Goal: Transaction & Acquisition: Purchase product/service

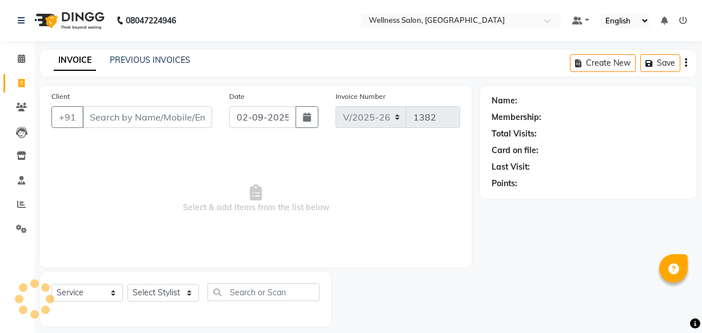
select select "4872"
select select "service"
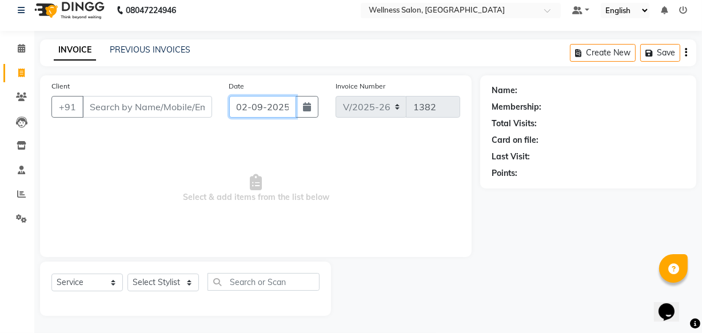
click at [241, 109] on input "02-09-2025" at bounding box center [262, 107] width 67 height 22
select select "9"
select select "2025"
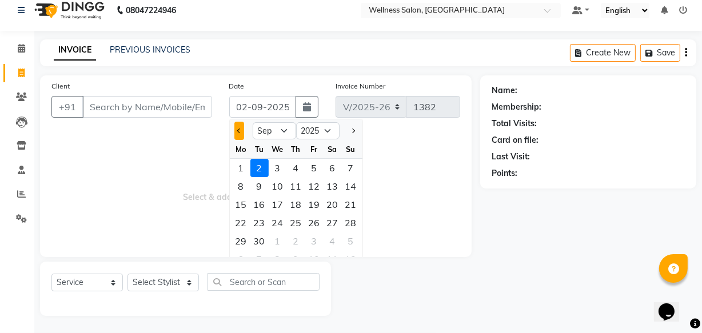
click at [236, 133] on button "Previous month" at bounding box center [240, 131] width 10 height 18
select select "8"
click at [311, 245] on div "29" at bounding box center [314, 241] width 18 height 18
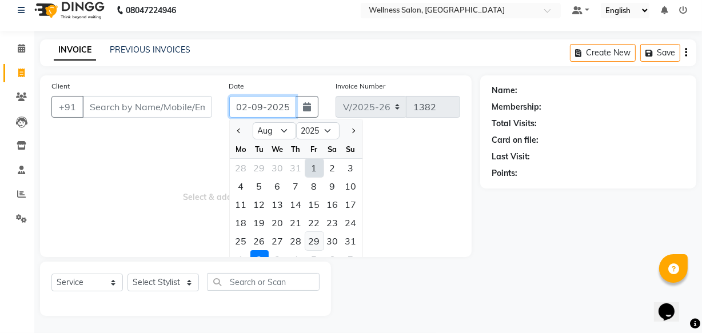
type input "[DATE]"
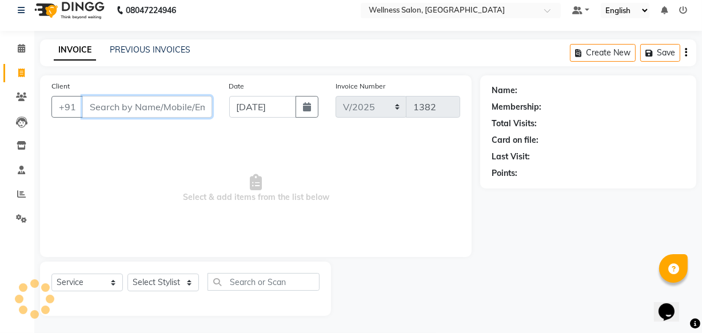
click at [122, 109] on input "Client" at bounding box center [147, 107] width 130 height 22
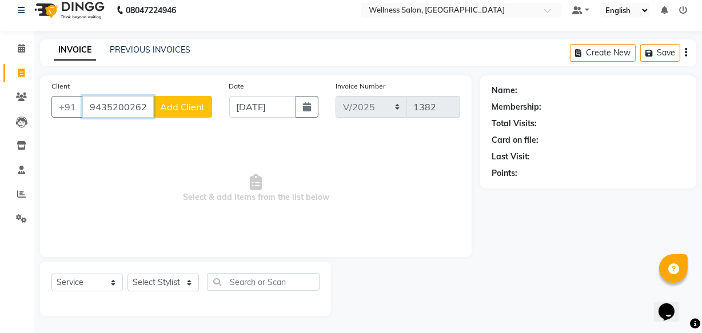
type input "9435200262"
click at [183, 104] on span "Add Client" at bounding box center [182, 106] width 45 height 11
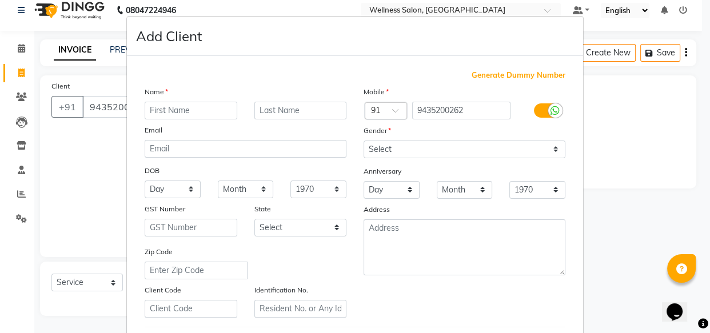
click at [182, 104] on input "text" at bounding box center [191, 111] width 93 height 18
type input "mr p k"
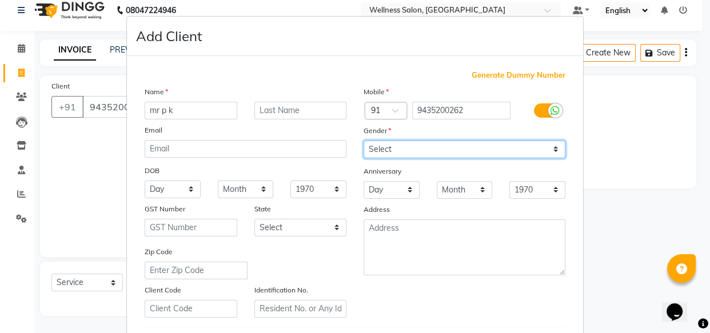
click at [377, 152] on select "Select [DEMOGRAPHIC_DATA] [DEMOGRAPHIC_DATA] Other Prefer Not To Say" at bounding box center [465, 150] width 202 height 18
select select "[DEMOGRAPHIC_DATA]"
click at [364, 141] on select "Select [DEMOGRAPHIC_DATA] [DEMOGRAPHIC_DATA] Other Prefer Not To Say" at bounding box center [465, 150] width 202 height 18
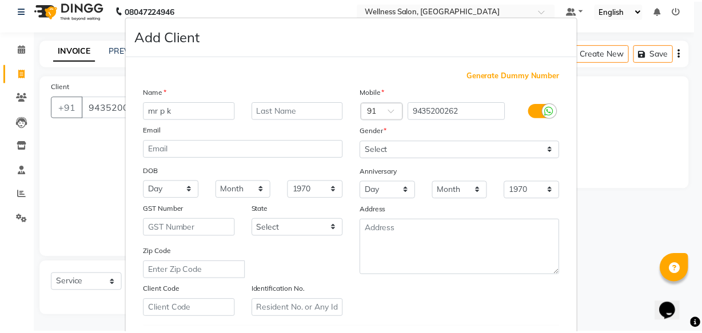
scroll to position [198, 0]
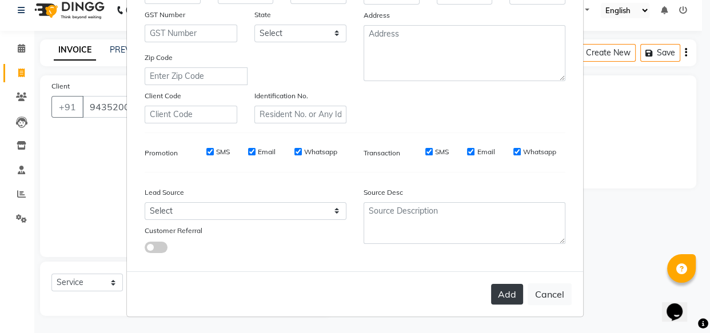
click at [511, 297] on button "Add" at bounding box center [507, 294] width 32 height 21
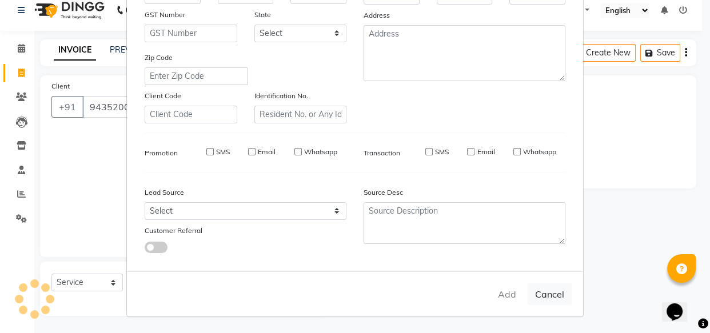
type input "94******62"
select select
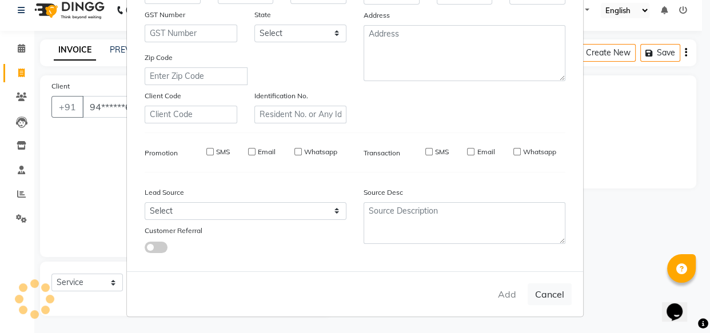
select select
checkbox input "false"
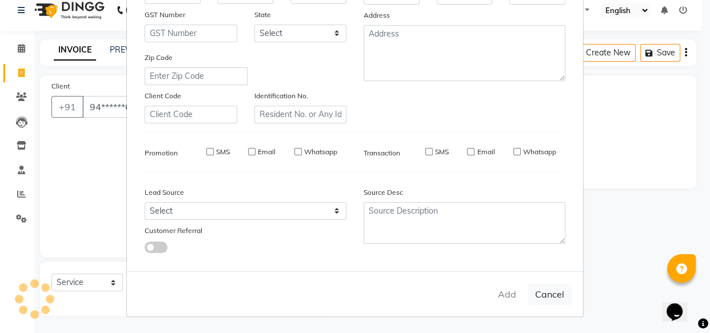
checkbox input "false"
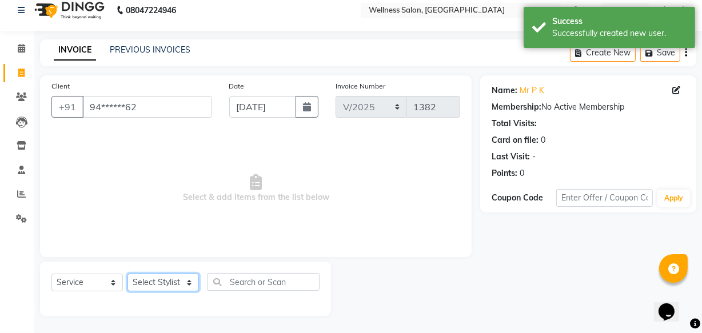
click at [168, 281] on select "Select Stylist Academy Babita [PERSON_NAME] Manager [PERSON_NAME]" at bounding box center [163, 283] width 71 height 18
select select "30854"
click at [128, 274] on select "Select Stylist Academy Babita [PERSON_NAME] Manager [PERSON_NAME]" at bounding box center [163, 283] width 71 height 18
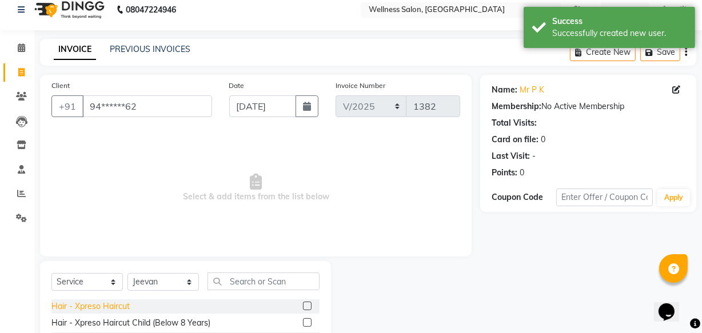
click at [110, 305] on div "Hair - Xpreso Haircut" at bounding box center [90, 307] width 78 height 12
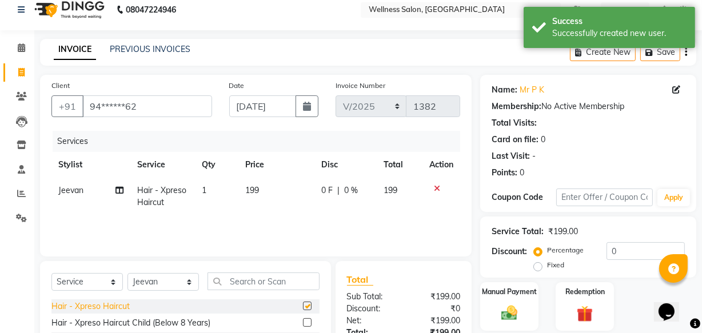
checkbox input "false"
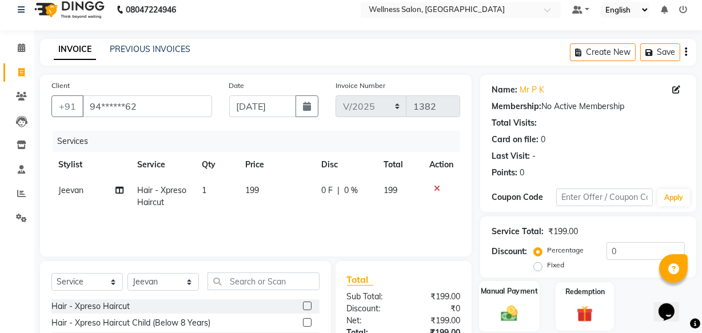
click at [511, 316] on img at bounding box center [509, 313] width 27 height 19
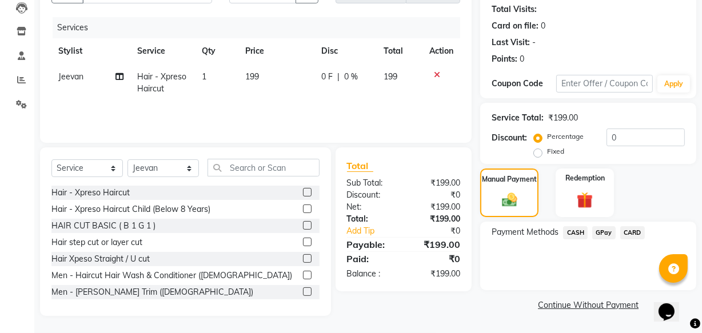
click at [572, 232] on span "CASH" at bounding box center [575, 233] width 25 height 13
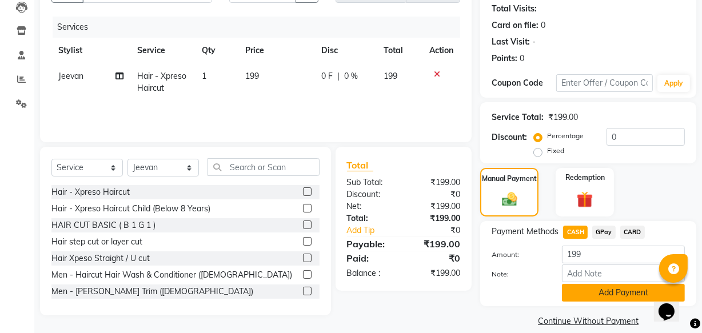
click at [603, 291] on button "Add Payment" at bounding box center [623, 293] width 123 height 18
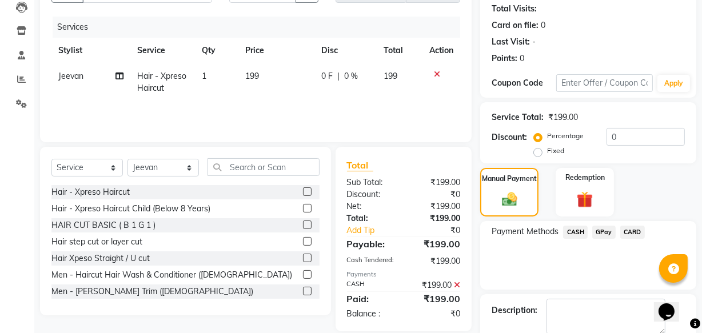
scroll to position [186, 0]
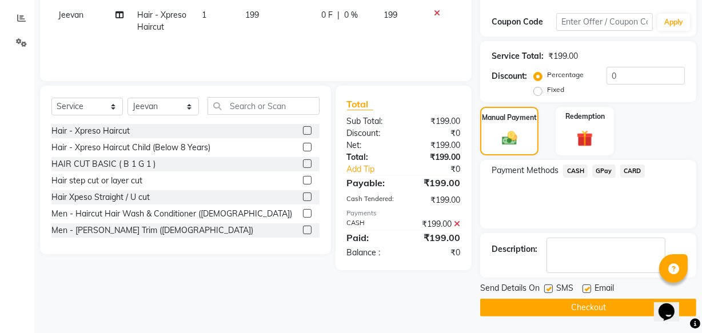
click at [616, 303] on button "Checkout" at bounding box center [588, 308] width 216 height 18
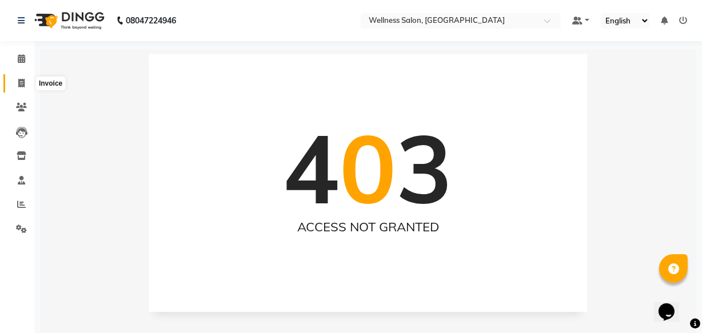
click at [18, 81] on icon at bounding box center [21, 83] width 6 height 9
select select "service"
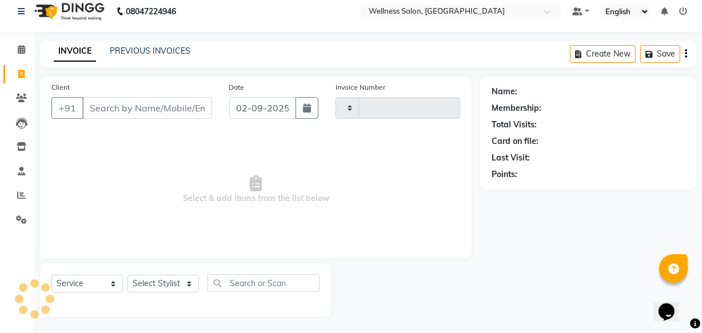
type input "1383"
select select "4872"
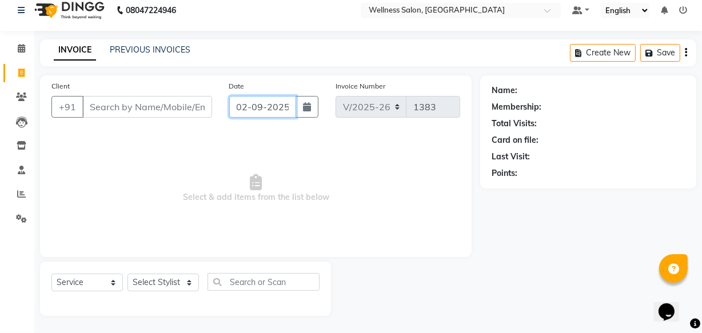
click at [240, 109] on input "02-09-2025" at bounding box center [262, 107] width 67 height 22
select select "9"
select select "2025"
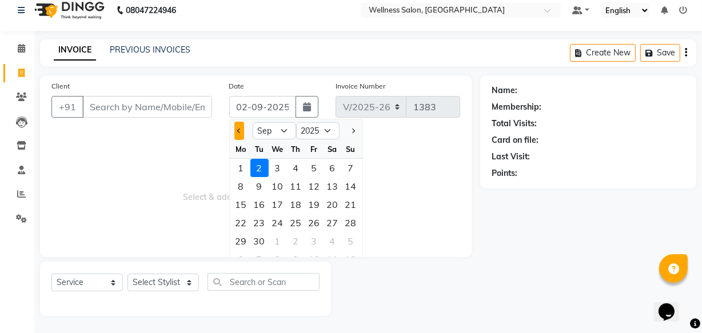
click at [239, 134] on button "Previous month" at bounding box center [240, 131] width 10 height 18
select select "8"
click at [309, 240] on div "29" at bounding box center [314, 241] width 18 height 18
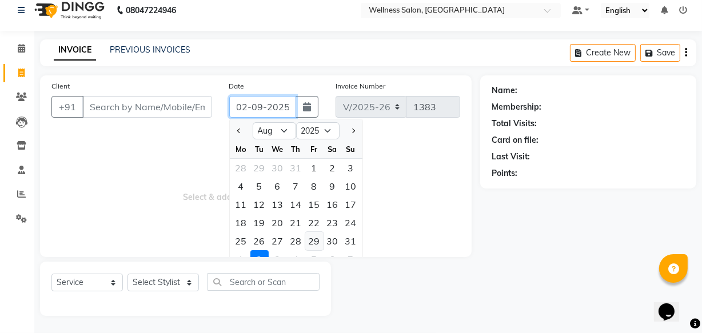
type input "[DATE]"
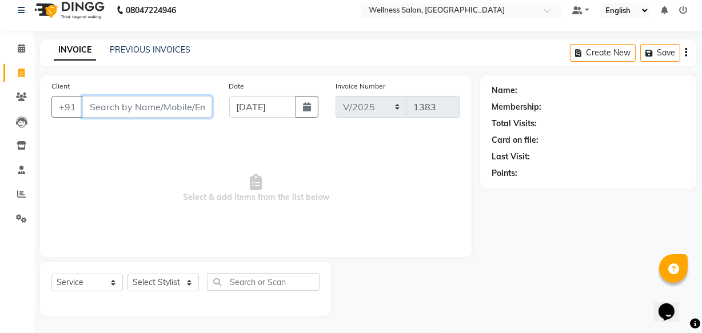
click at [146, 105] on input "Client" at bounding box center [147, 107] width 130 height 22
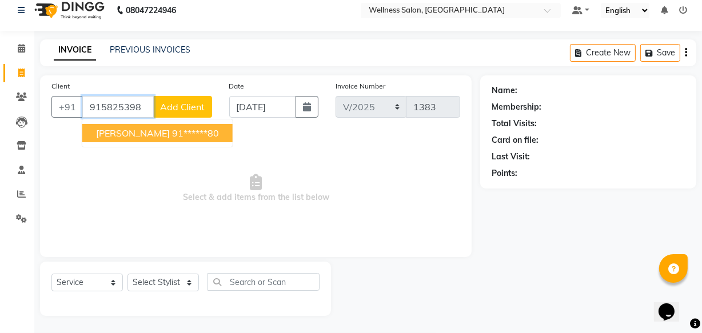
click at [136, 130] on span "[PERSON_NAME]" at bounding box center [133, 133] width 74 height 11
type input "91******80"
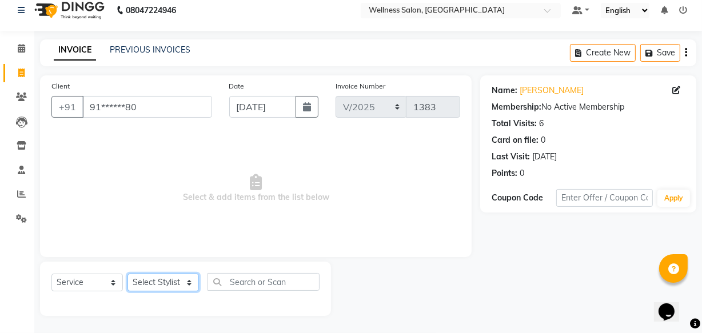
click at [155, 283] on select "Select Stylist Academy Babita [PERSON_NAME] Manager [PERSON_NAME]" at bounding box center [163, 283] width 71 height 18
select select "61588"
click at [128, 274] on select "Select Stylist Academy Babita [PERSON_NAME] Manager [PERSON_NAME]" at bounding box center [163, 283] width 71 height 18
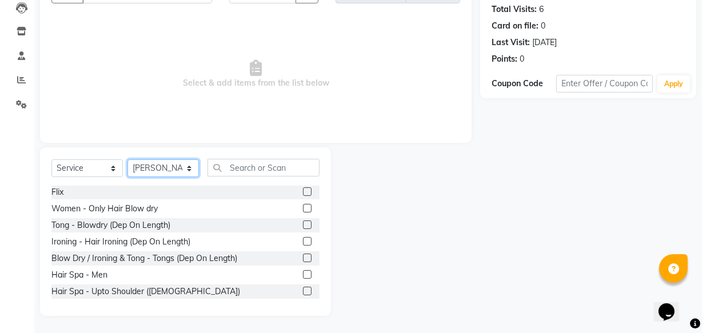
scroll to position [353, 0]
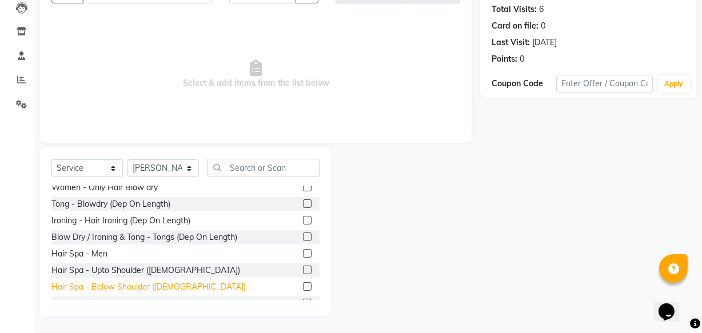
click at [124, 285] on div "Hair Spa - Below Shoulder ([DEMOGRAPHIC_DATA])" at bounding box center [148, 287] width 194 height 12
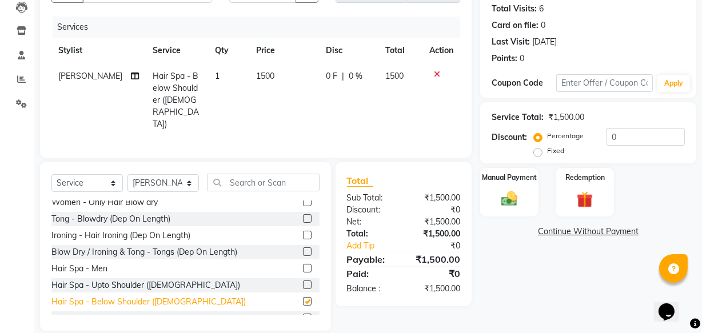
checkbox input "false"
click at [326, 74] on span "0 F" at bounding box center [331, 76] width 11 height 12
select select "61588"
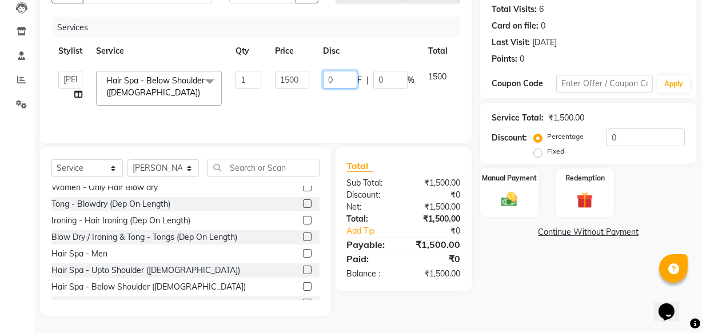
click at [347, 75] on input "0" at bounding box center [340, 80] width 34 height 18
type input "100"
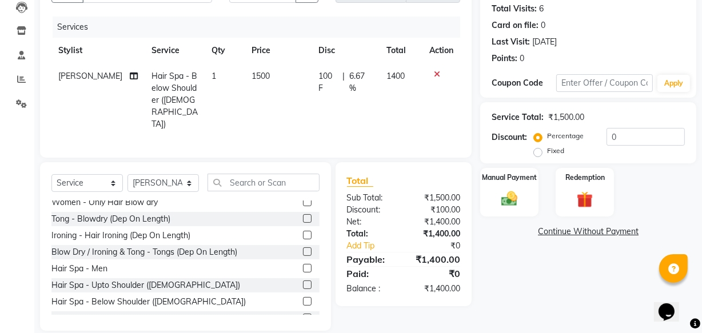
click at [366, 106] on td "100 F | 6.67 %" at bounding box center [345, 100] width 67 height 74
select select "61588"
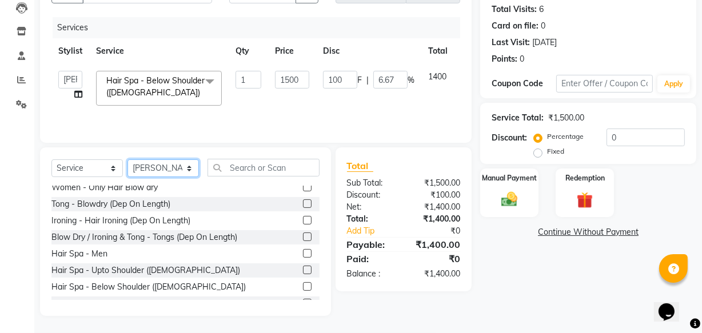
click at [189, 169] on select "Select Stylist Academy Babita [PERSON_NAME] Manager [PERSON_NAME]" at bounding box center [163, 169] width 71 height 18
select select "49199"
click at [128, 160] on select "Select Stylist Academy Babita [PERSON_NAME] Manager [PERSON_NAME]" at bounding box center [163, 169] width 71 height 18
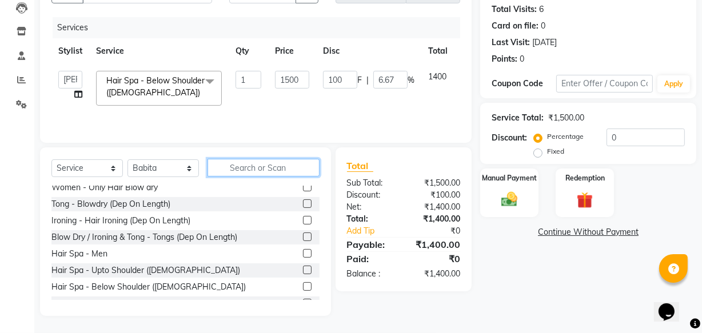
click at [242, 172] on input "text" at bounding box center [264, 168] width 112 height 18
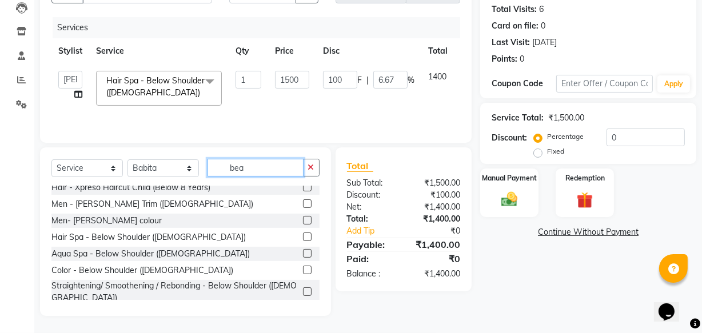
scroll to position [0, 0]
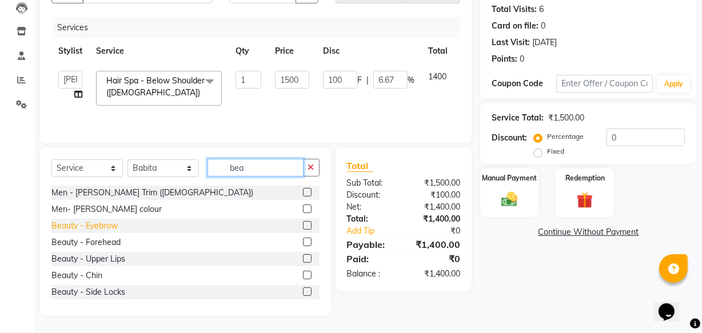
type input "bea"
click at [92, 225] on div "Beauty - Eyebrow" at bounding box center [84, 226] width 66 height 12
checkbox input "false"
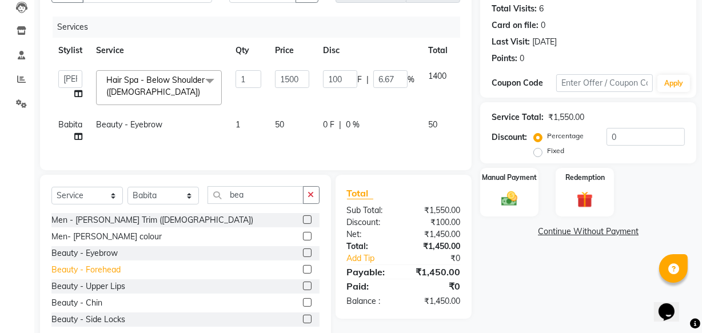
click at [94, 276] on div "Beauty - Forehead" at bounding box center [85, 270] width 69 height 12
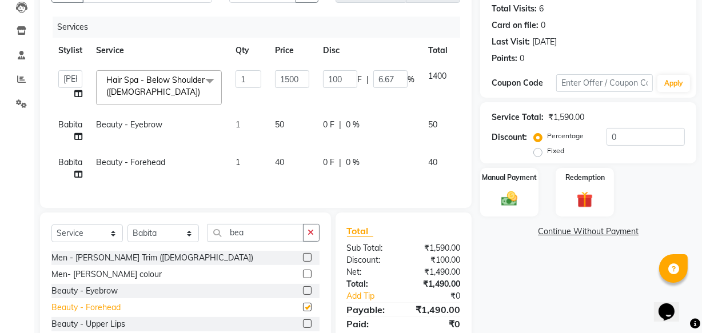
checkbox input "false"
click at [510, 198] on img at bounding box center [509, 198] width 27 height 19
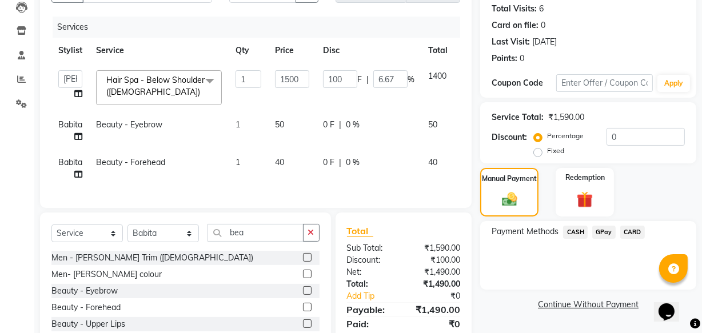
click at [603, 229] on span "GPay" at bounding box center [604, 232] width 23 height 13
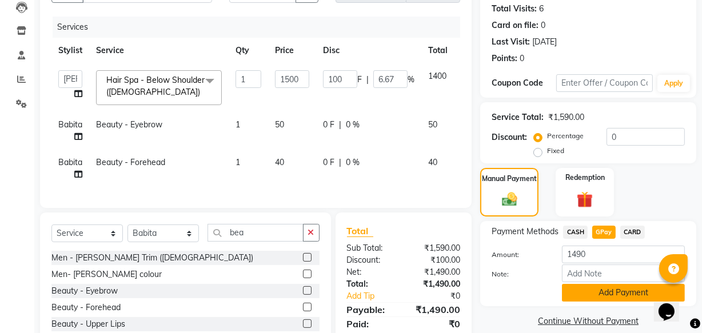
click at [613, 291] on button "Add Payment" at bounding box center [623, 293] width 123 height 18
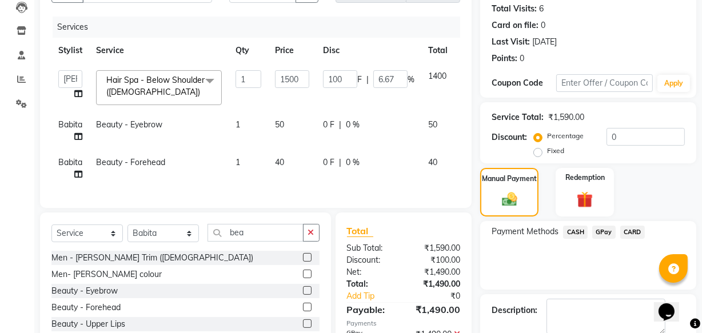
scroll to position [198, 0]
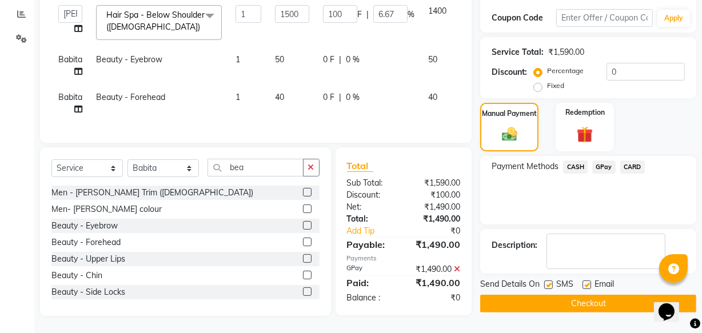
click at [617, 297] on button "Checkout" at bounding box center [588, 304] width 216 height 18
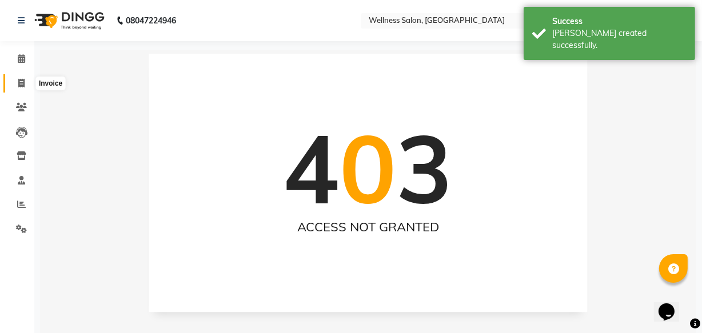
click at [24, 82] on icon at bounding box center [21, 83] width 6 height 9
select select "service"
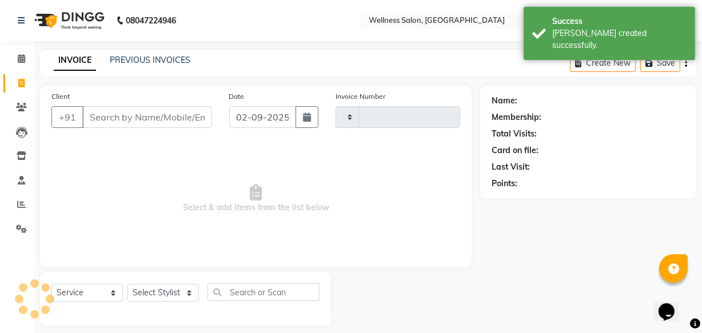
type input "1384"
select select "4872"
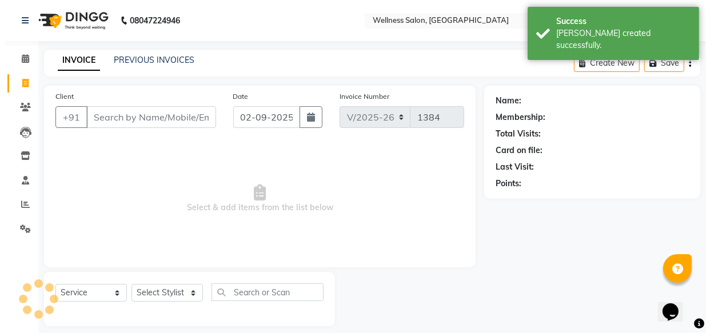
scroll to position [11, 0]
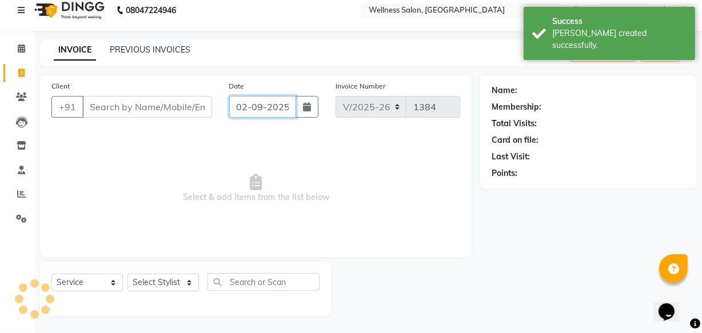
click at [243, 112] on input "02-09-2025" at bounding box center [262, 107] width 67 height 22
select select "9"
select select "2025"
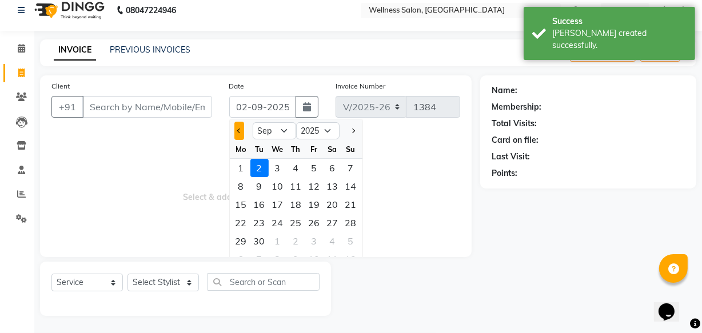
click at [236, 129] on button "Previous month" at bounding box center [240, 131] width 10 height 18
select select "8"
click at [319, 244] on div "29" at bounding box center [314, 241] width 18 height 18
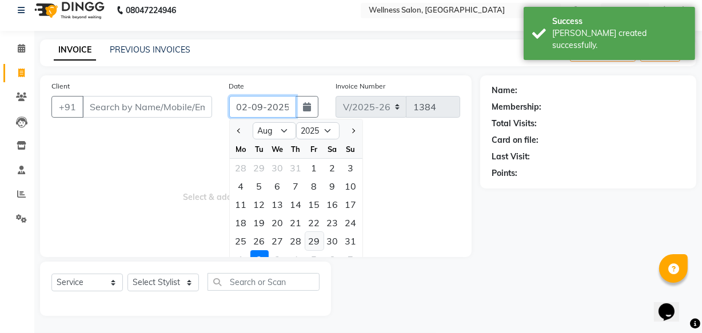
type input "[DATE]"
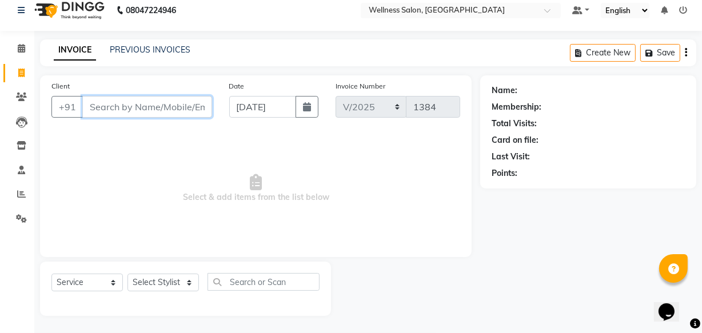
click at [154, 106] on input "Client" at bounding box center [147, 107] width 130 height 22
type input "9763020431"
click at [176, 109] on span "Add Client" at bounding box center [182, 106] width 45 height 11
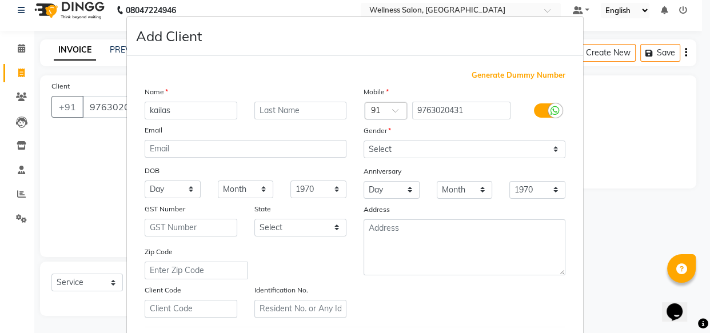
type input "kailas"
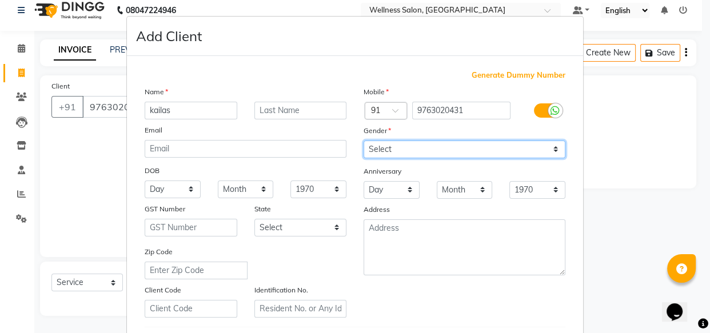
click at [378, 149] on select "Select [DEMOGRAPHIC_DATA] [DEMOGRAPHIC_DATA] Other Prefer Not To Say" at bounding box center [465, 150] width 202 height 18
select select "[DEMOGRAPHIC_DATA]"
click at [364, 141] on select "Select [DEMOGRAPHIC_DATA] [DEMOGRAPHIC_DATA] Other Prefer Not To Say" at bounding box center [465, 150] width 202 height 18
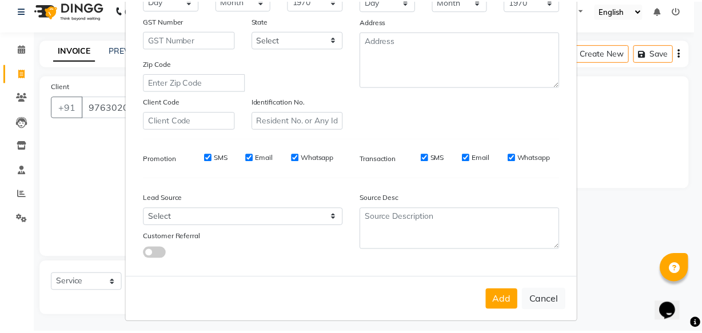
scroll to position [198, 0]
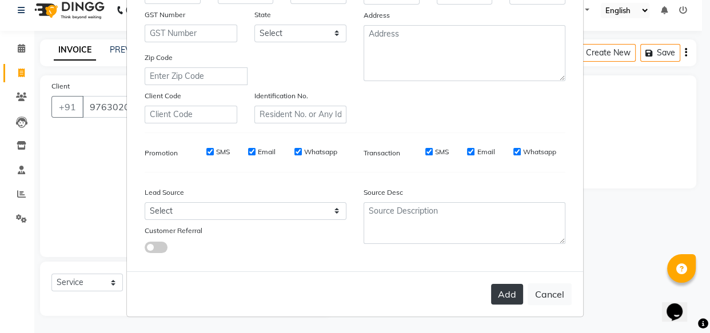
click at [499, 296] on button "Add" at bounding box center [507, 294] width 32 height 21
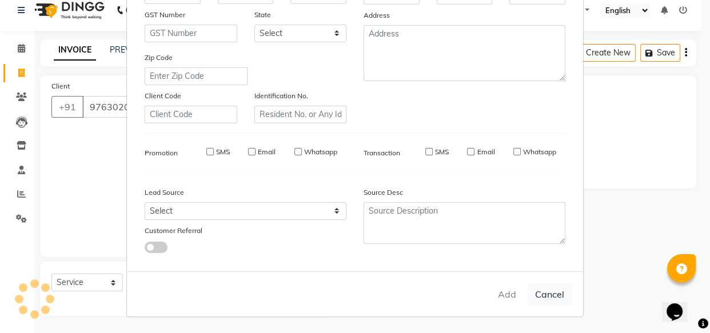
type input "97******31"
select select
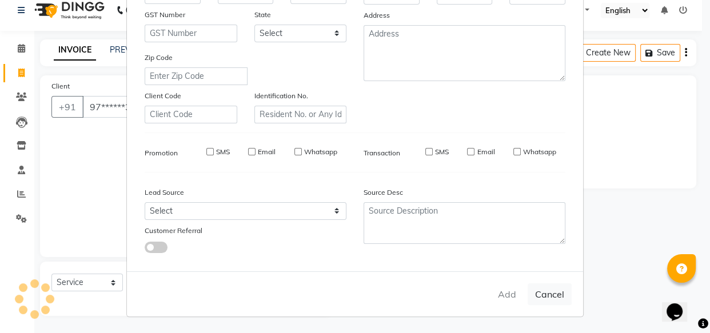
select select
checkbox input "false"
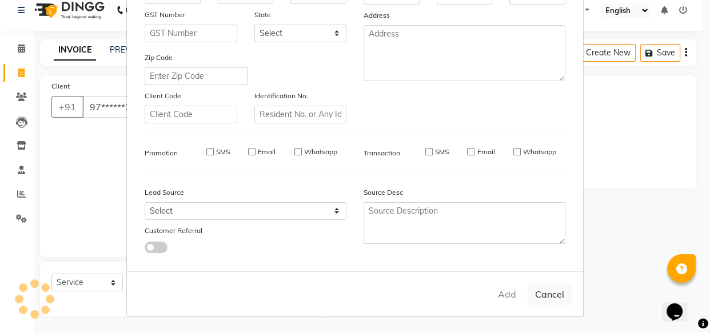
checkbox input "false"
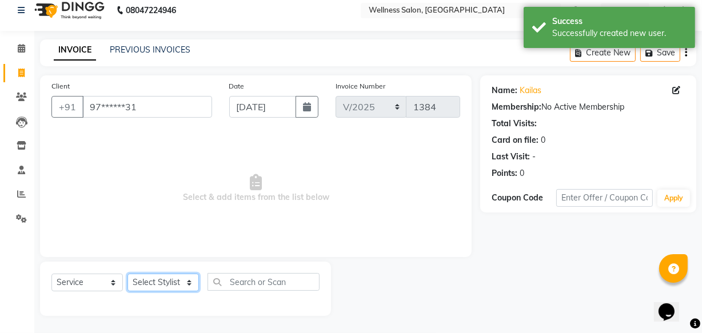
click at [158, 284] on select "Select Stylist Academy Babita [PERSON_NAME] Manager [PERSON_NAME]" at bounding box center [163, 283] width 71 height 18
select select "30219"
click at [128, 274] on select "Select Stylist Academy Babita [PERSON_NAME] Manager [PERSON_NAME]" at bounding box center [163, 283] width 71 height 18
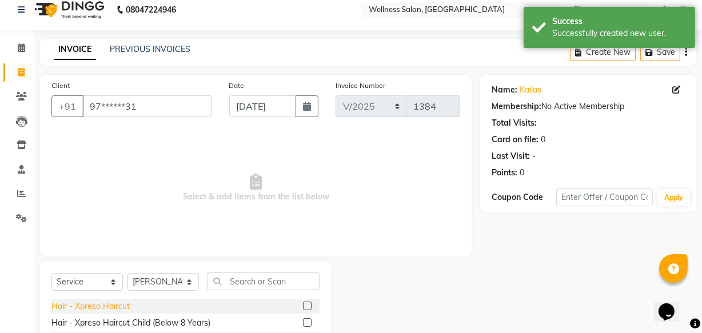
click at [109, 307] on div "Hair - Xpreso Haircut" at bounding box center [90, 307] width 78 height 12
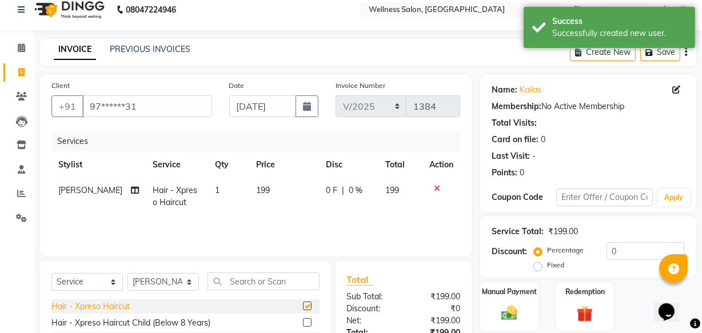
checkbox input "false"
click at [110, 320] on div "Hair - Xpreso Haircut Child (Below 8 Years)" at bounding box center [130, 323] width 159 height 12
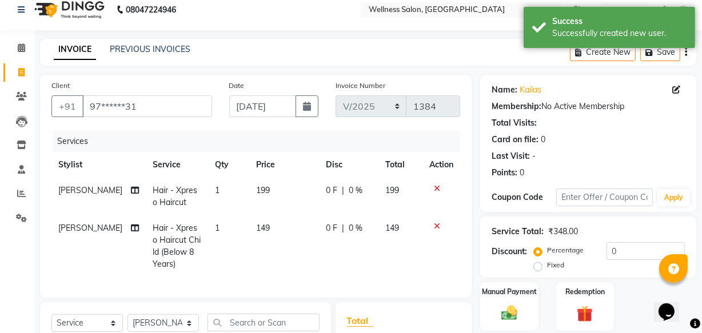
checkbox input "false"
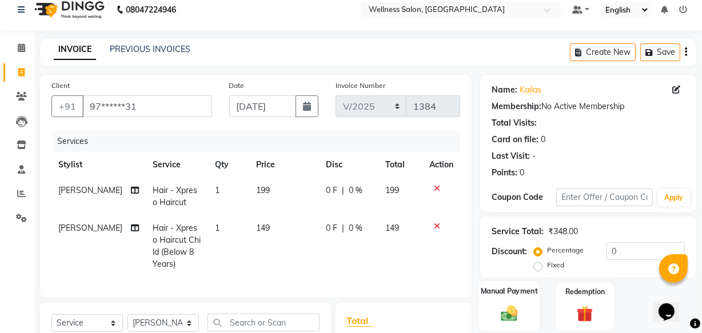
click at [513, 314] on img at bounding box center [509, 313] width 27 height 19
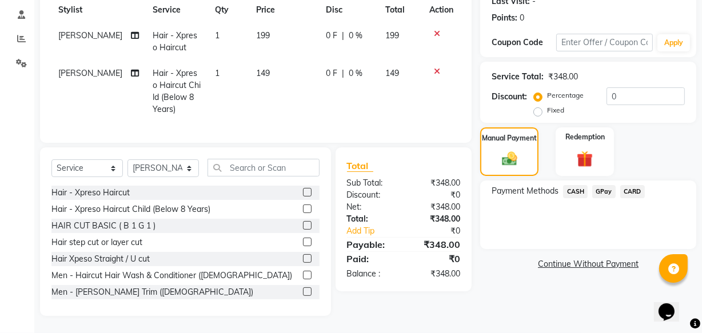
click at [608, 185] on span "GPay" at bounding box center [604, 191] width 23 height 13
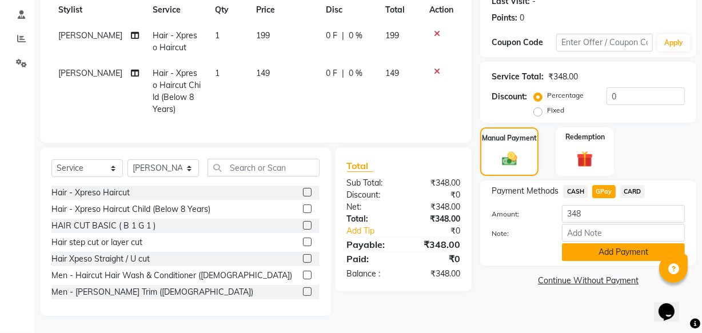
click at [610, 244] on button "Add Payment" at bounding box center [623, 253] width 123 height 18
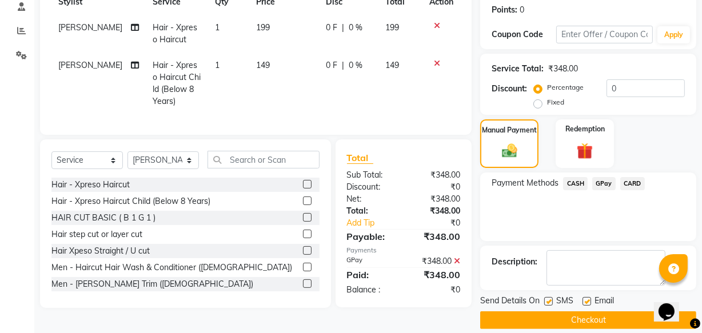
click at [585, 314] on button "Checkout" at bounding box center [588, 321] width 216 height 18
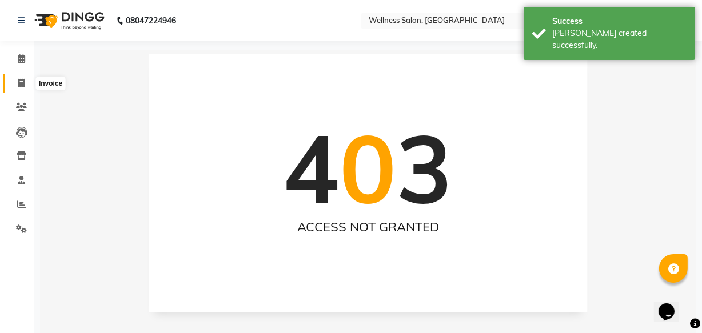
click at [20, 82] on icon at bounding box center [21, 83] width 6 height 9
select select "service"
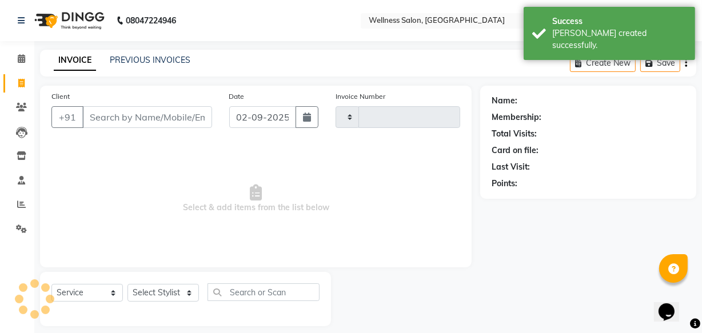
type input "1385"
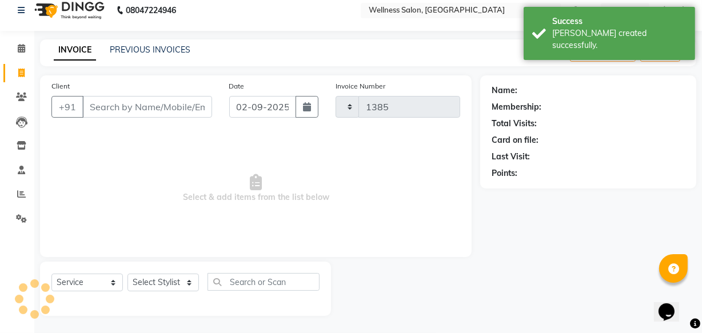
select select "4872"
click at [243, 105] on input "02-09-2025" at bounding box center [262, 107] width 67 height 22
select select "9"
select select "2025"
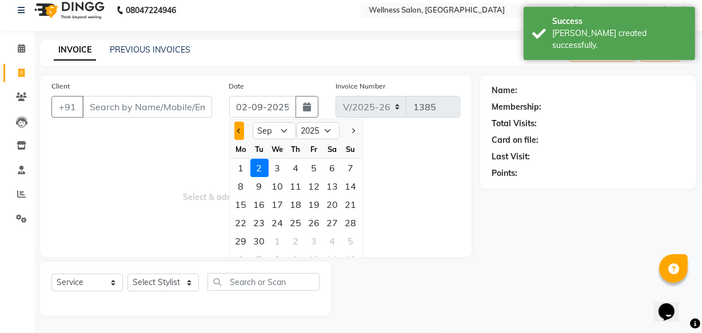
click at [238, 132] on span "Previous month" at bounding box center [239, 131] width 5 height 5
select select "8"
click at [316, 243] on div "29" at bounding box center [314, 241] width 18 height 18
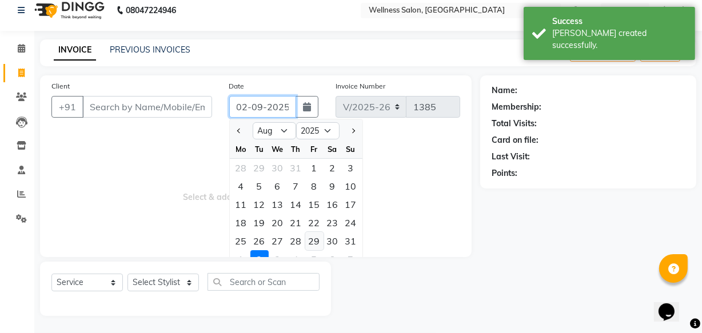
type input "[DATE]"
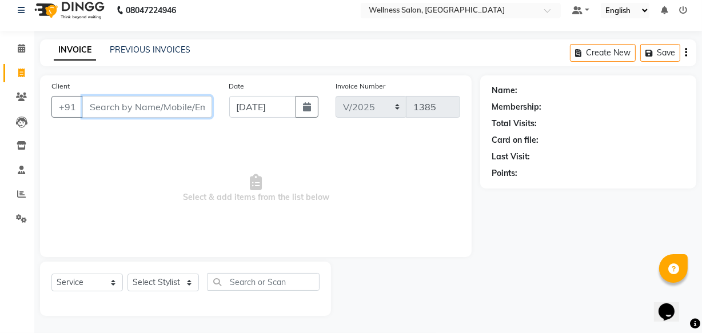
click at [107, 109] on input "Client" at bounding box center [147, 107] width 130 height 22
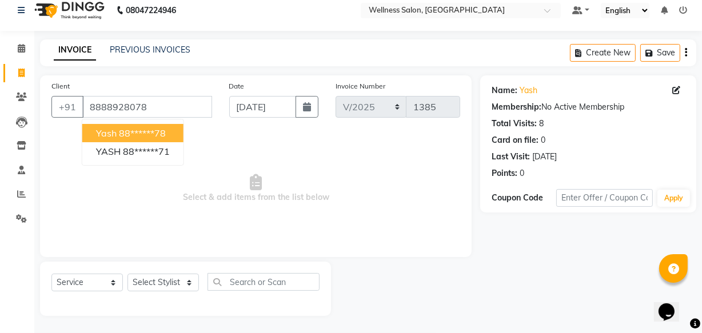
click at [110, 133] on span "yash" at bounding box center [106, 133] width 21 height 11
type input "88******78"
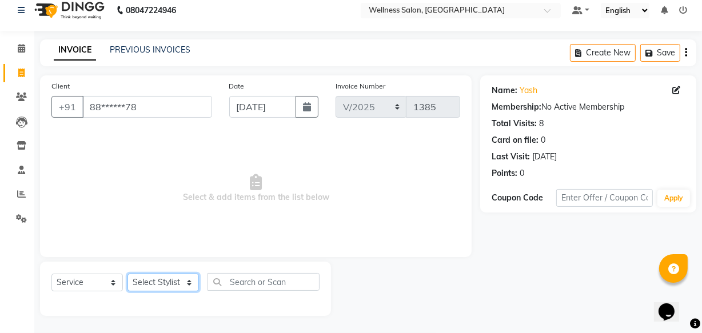
click at [178, 282] on select "Select Stylist Academy Babita [PERSON_NAME] Manager [PERSON_NAME]" at bounding box center [163, 283] width 71 height 18
select select "30219"
click at [128, 274] on select "Select Stylist Academy Babita [PERSON_NAME] Manager [PERSON_NAME]" at bounding box center [163, 283] width 71 height 18
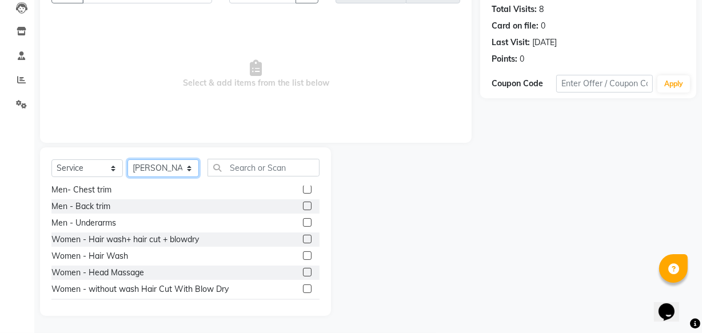
scroll to position [229, 0]
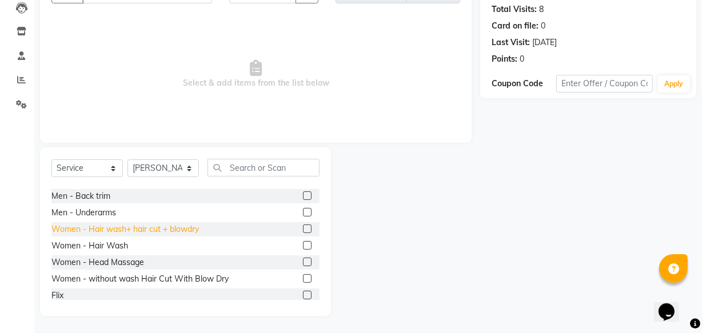
click at [170, 232] on div "Women - Hair wash+ hair cut + blowdry" at bounding box center [125, 230] width 148 height 12
checkbox input "false"
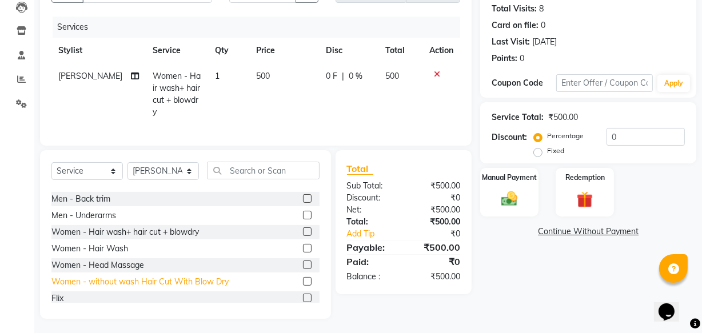
click at [184, 287] on div "Women - without wash Hair Cut With Blow Dry" at bounding box center [139, 282] width 177 height 12
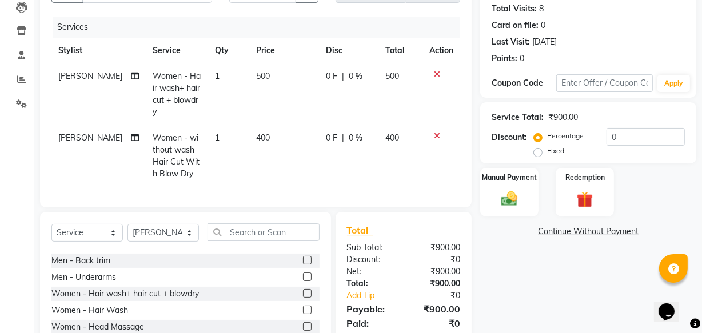
checkbox input "false"
click at [509, 198] on img at bounding box center [509, 198] width 27 height 19
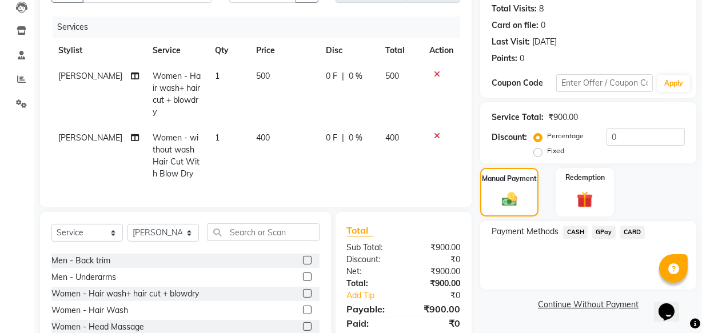
click at [597, 234] on span "GPay" at bounding box center [604, 232] width 23 height 13
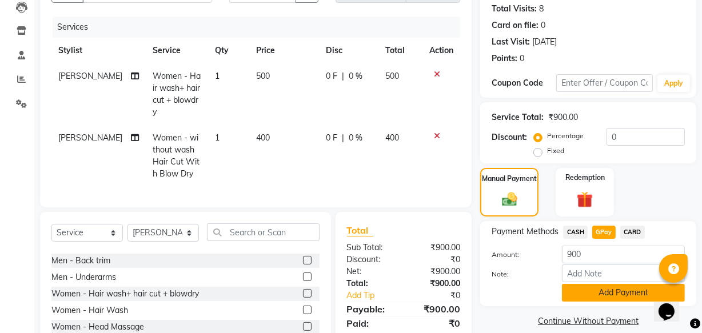
click at [603, 292] on button "Add Payment" at bounding box center [623, 293] width 123 height 18
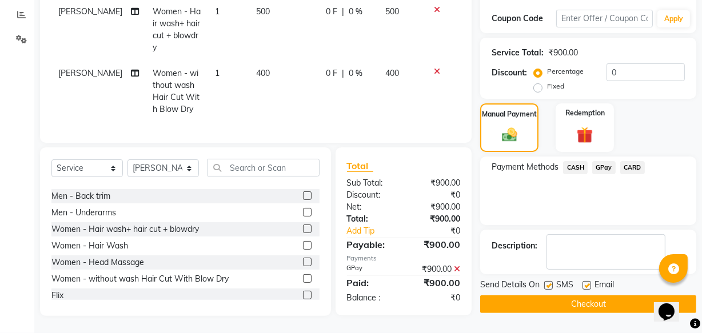
scroll to position [198, 0]
click at [621, 296] on button "Checkout" at bounding box center [588, 305] width 216 height 18
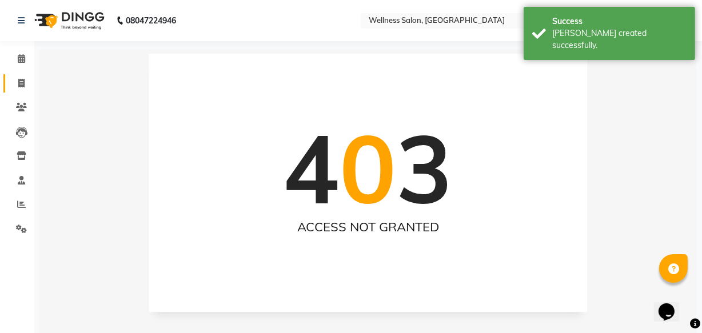
click at [23, 85] on icon at bounding box center [21, 83] width 6 height 9
select select "service"
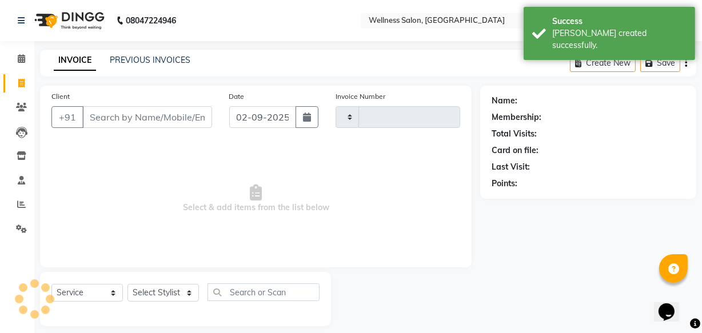
type input "1386"
select select "4872"
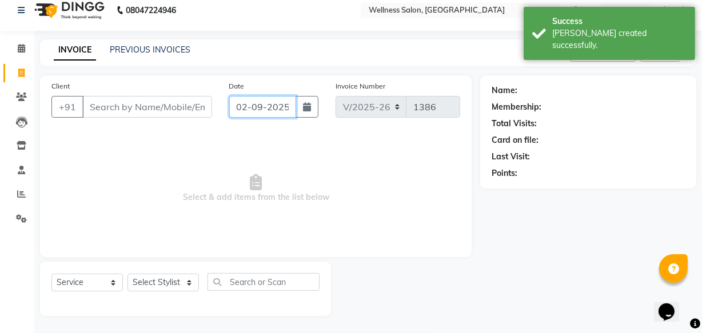
click at [237, 107] on input "02-09-2025" at bounding box center [262, 107] width 67 height 22
select select "9"
select select "2025"
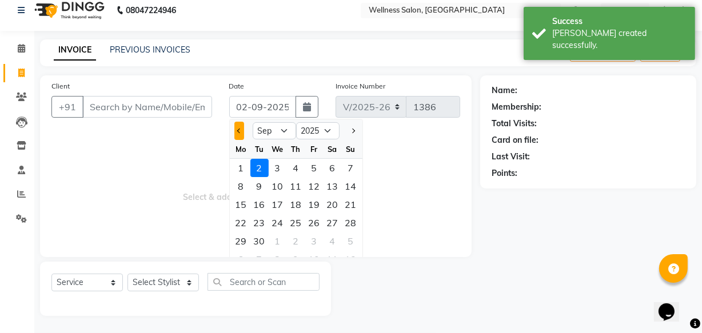
click at [239, 129] on span "Previous month" at bounding box center [239, 131] width 5 height 5
select select "8"
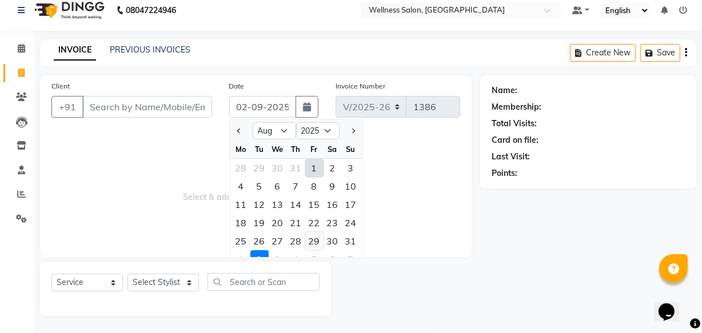
click at [315, 243] on div "29" at bounding box center [314, 241] width 18 height 18
type input "[DATE]"
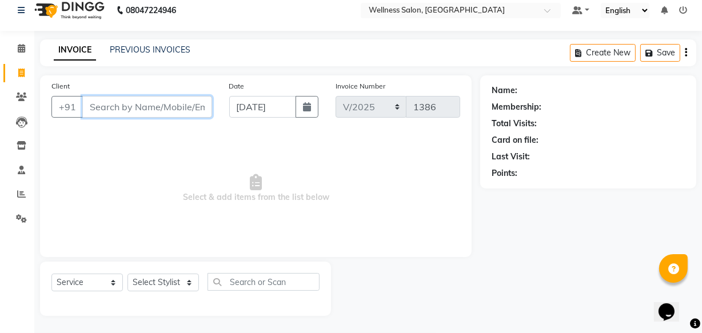
click at [157, 113] on input "Client" at bounding box center [147, 107] width 130 height 22
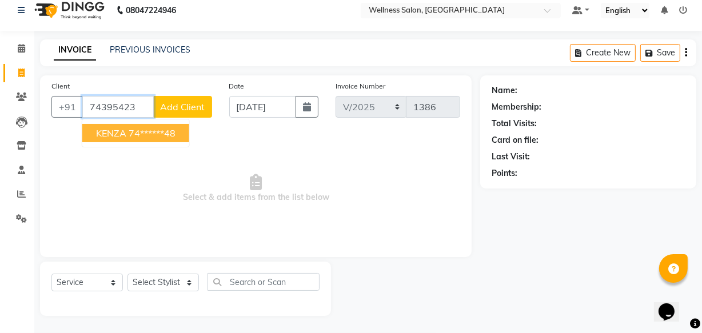
click at [150, 131] on ngb-highlight "74******48" at bounding box center [152, 133] width 47 height 11
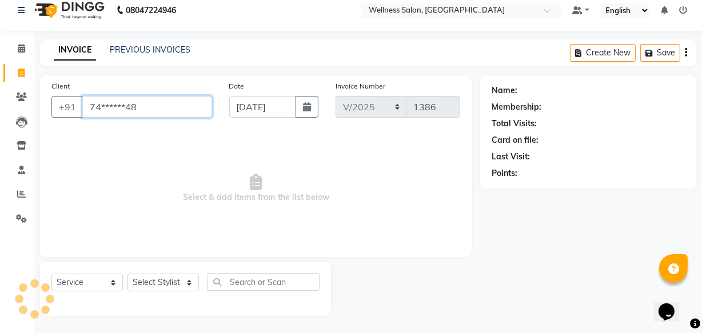
type input "74******48"
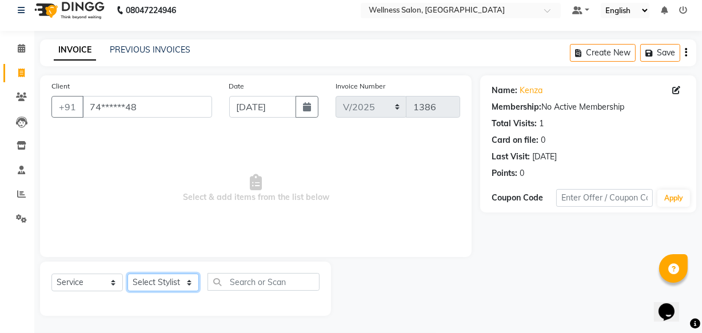
click at [157, 279] on select "Select Stylist Academy Babita [PERSON_NAME] Manager [PERSON_NAME]" at bounding box center [163, 283] width 71 height 18
select select "30854"
click at [128, 274] on select "Select Stylist Academy Babita [PERSON_NAME] Manager [PERSON_NAME]" at bounding box center [163, 283] width 71 height 18
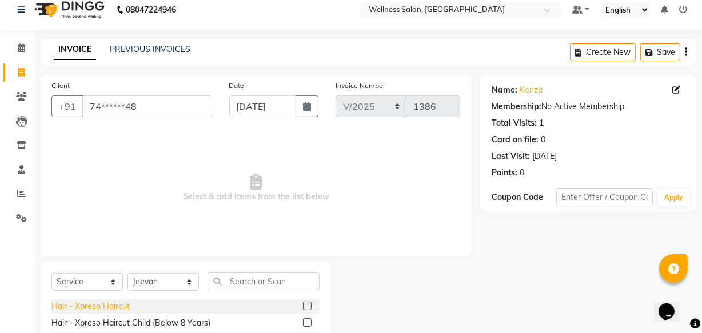
click at [110, 308] on div "Hair - Xpreso Haircut" at bounding box center [90, 307] width 78 height 12
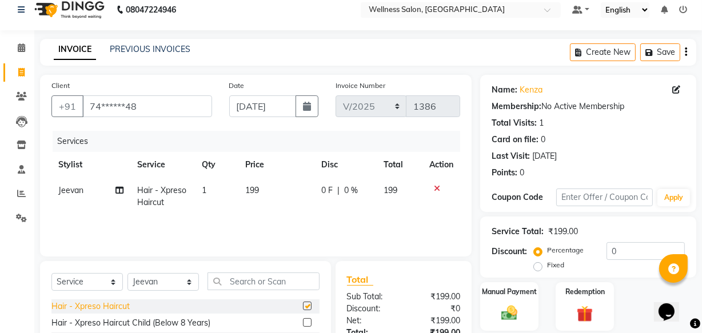
checkbox input "false"
click at [508, 315] on img at bounding box center [509, 313] width 27 height 19
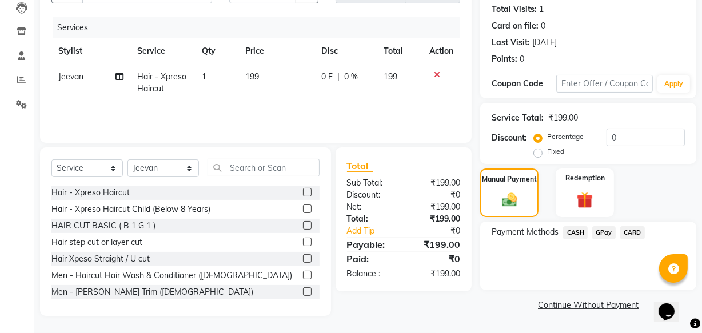
click at [604, 232] on span "GPay" at bounding box center [604, 233] width 23 height 13
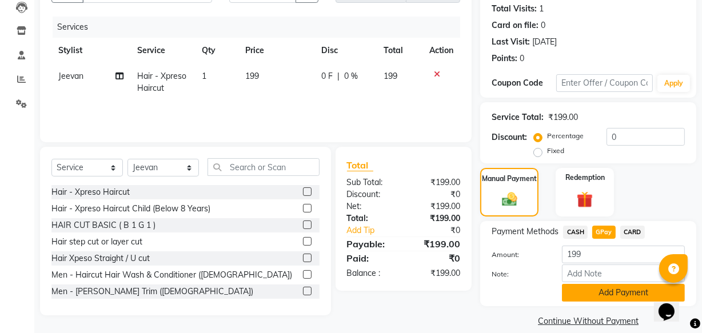
click at [618, 293] on button "Add Payment" at bounding box center [623, 293] width 123 height 18
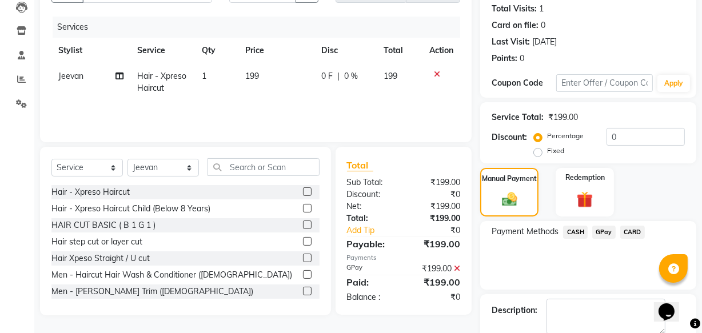
scroll to position [186, 0]
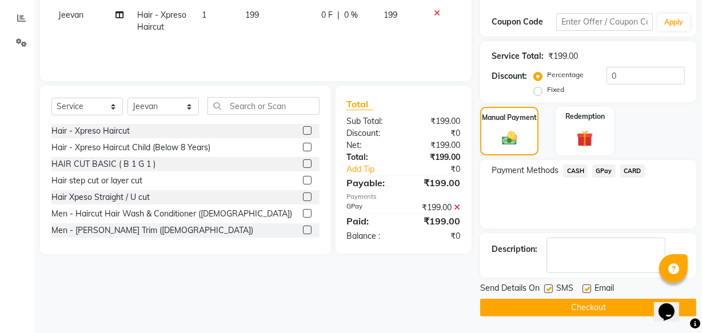
click at [614, 307] on button "Checkout" at bounding box center [588, 308] width 216 height 18
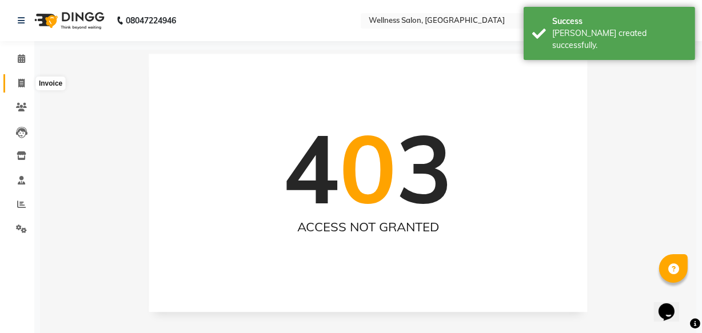
click at [18, 83] on icon at bounding box center [21, 83] width 6 height 9
select select "service"
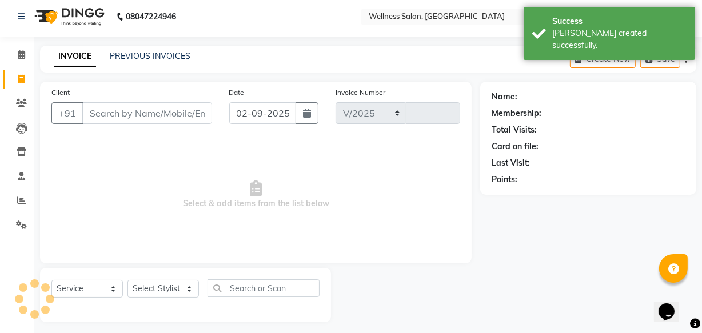
select select "4872"
type input "1387"
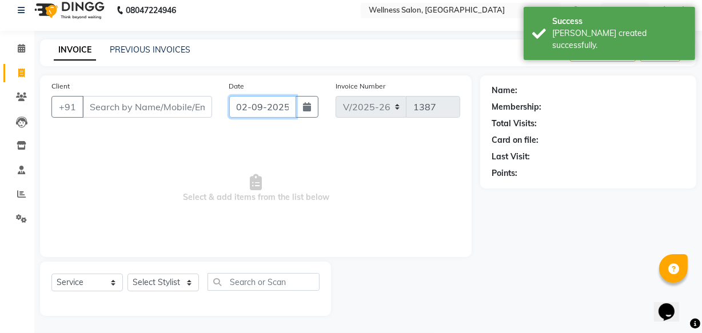
click at [239, 103] on input "02-09-2025" at bounding box center [262, 107] width 67 height 22
select select "9"
select select "2025"
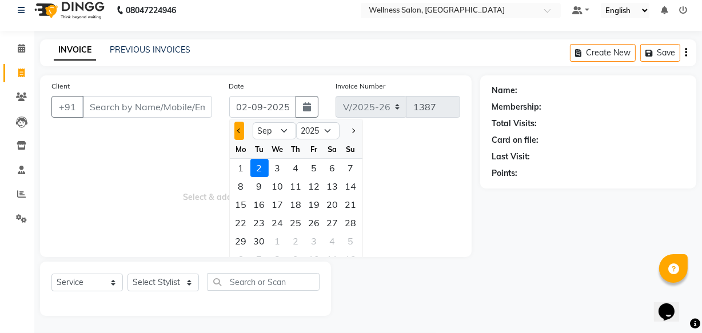
click at [238, 130] on span "Previous month" at bounding box center [239, 131] width 5 height 5
select select "8"
click at [317, 236] on div "29" at bounding box center [314, 241] width 18 height 18
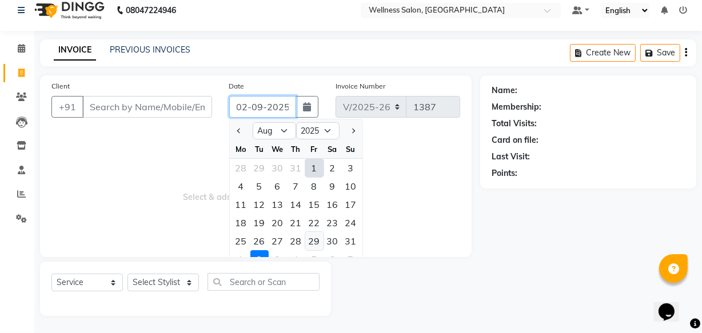
type input "[DATE]"
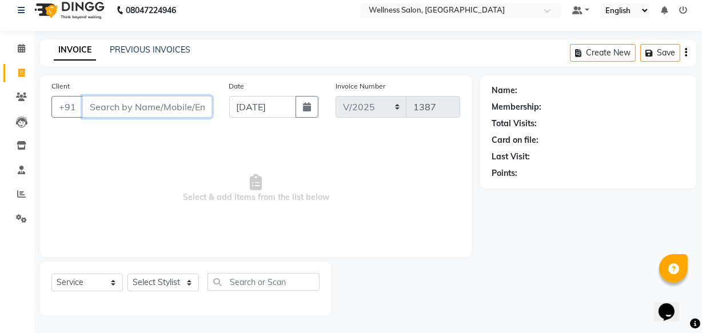
click at [170, 106] on input "Client" at bounding box center [147, 107] width 130 height 22
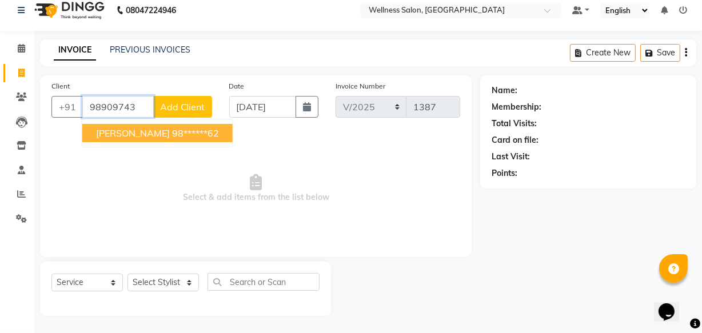
click at [172, 134] on ngb-highlight "98******62" at bounding box center [195, 133] width 47 height 11
type input "98******62"
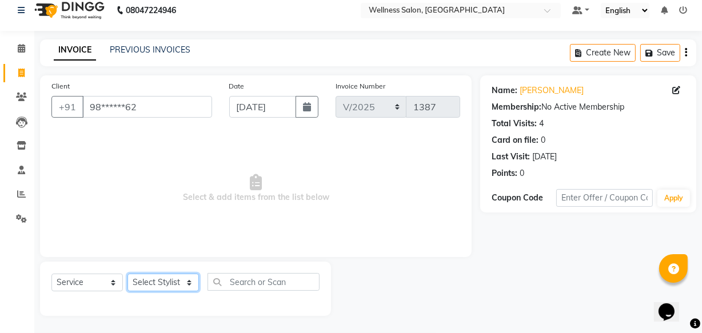
click at [161, 276] on select "Select Stylist Academy Babita [PERSON_NAME] Manager [PERSON_NAME]" at bounding box center [163, 283] width 71 height 18
select select "30854"
click at [128, 274] on select "Select Stylist Academy Babita [PERSON_NAME] Manager [PERSON_NAME]" at bounding box center [163, 283] width 71 height 18
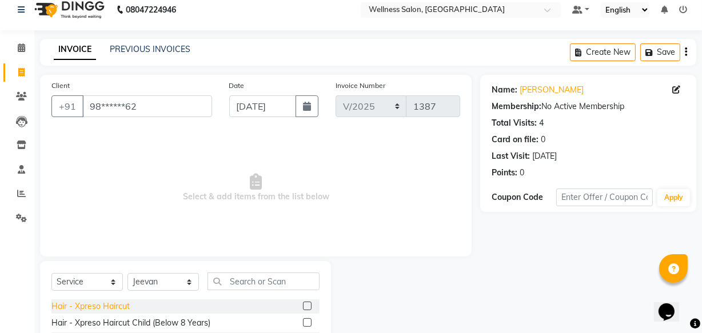
click at [122, 303] on div "Hair - Xpreso Haircut" at bounding box center [90, 307] width 78 height 12
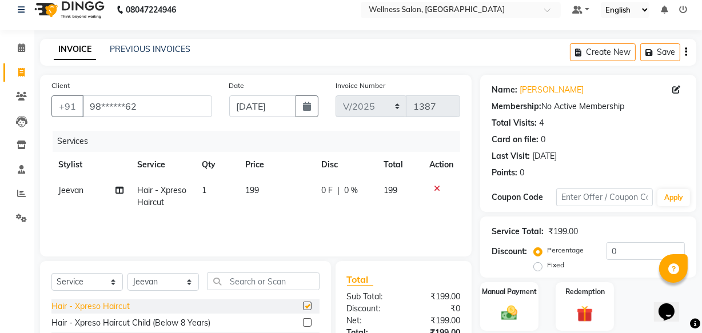
checkbox input "false"
click at [508, 315] on img at bounding box center [509, 313] width 27 height 19
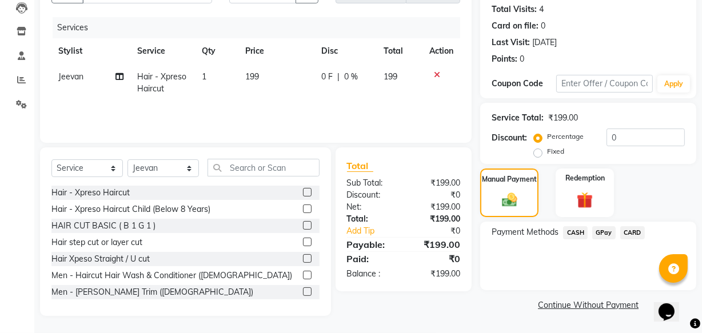
click at [603, 233] on span "GPay" at bounding box center [604, 233] width 23 height 13
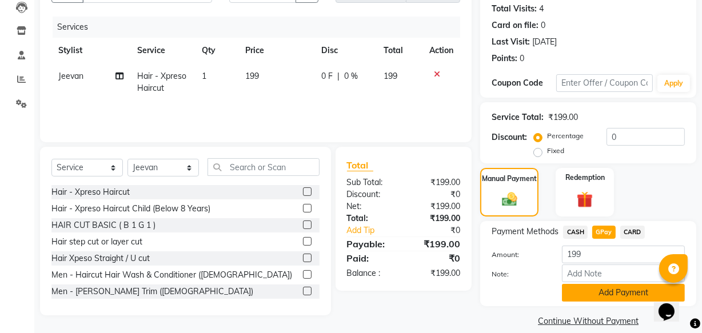
click at [599, 294] on button "Add Payment" at bounding box center [623, 293] width 123 height 18
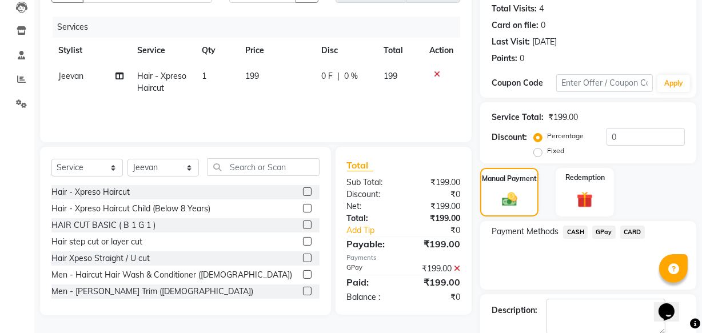
scroll to position [186, 0]
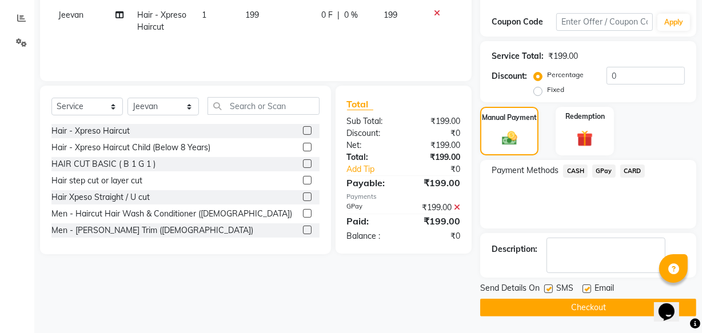
click at [588, 309] on button "Checkout" at bounding box center [588, 308] width 216 height 18
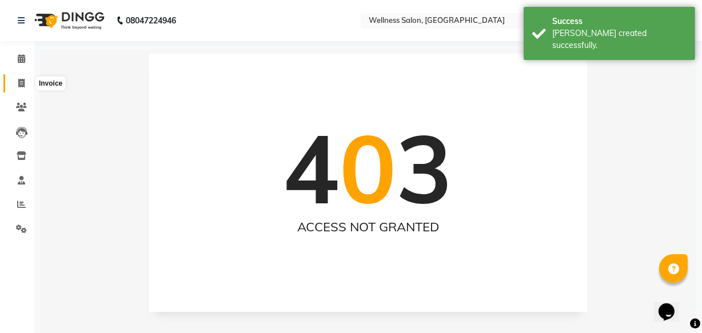
click at [23, 81] on icon at bounding box center [21, 83] width 6 height 9
select select "service"
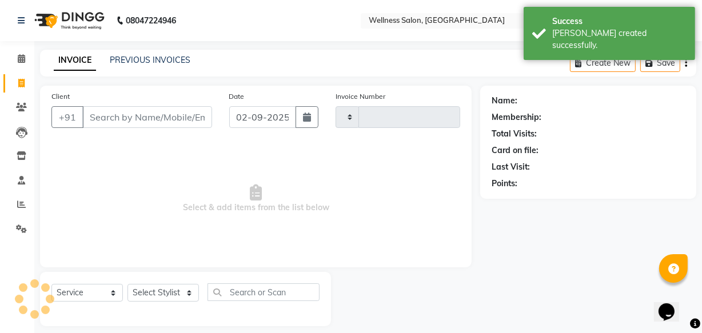
scroll to position [11, 0]
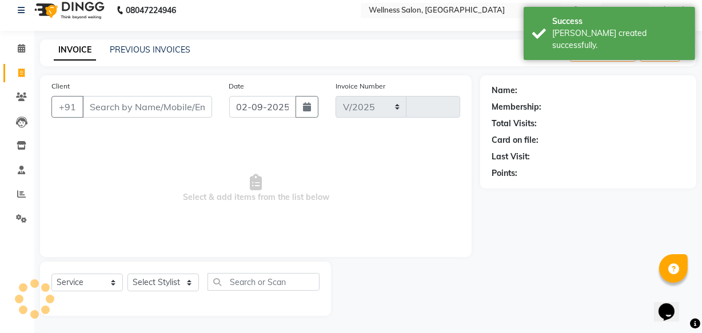
select select "4872"
type input "1388"
click at [240, 107] on input "02-09-2025" at bounding box center [262, 107] width 67 height 22
select select "9"
select select "2025"
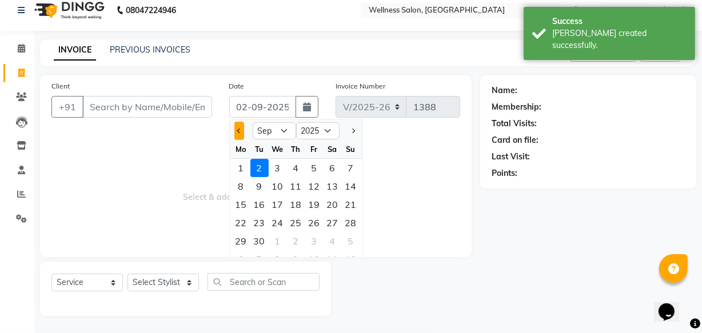
click at [240, 129] on span "Previous month" at bounding box center [239, 131] width 5 height 5
select select "8"
click at [313, 243] on div "29" at bounding box center [314, 241] width 18 height 18
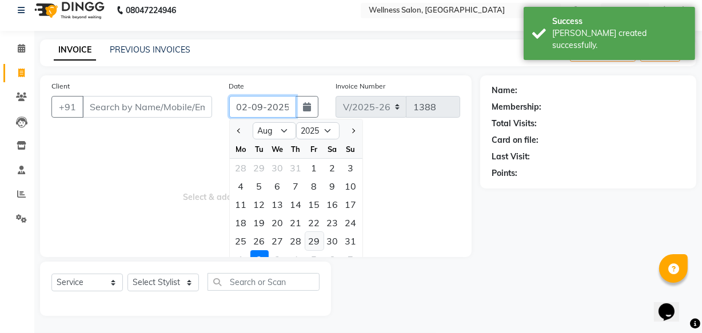
type input "[DATE]"
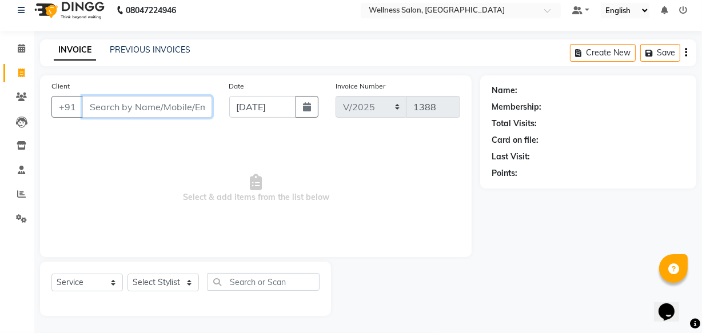
click at [140, 108] on input "Client" at bounding box center [147, 107] width 130 height 22
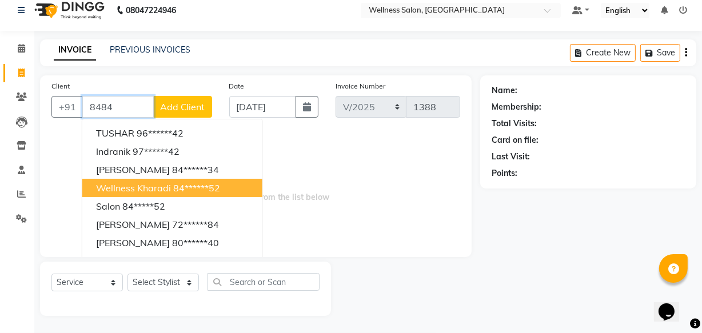
click at [146, 188] on span "wellness kharadi" at bounding box center [133, 187] width 75 height 11
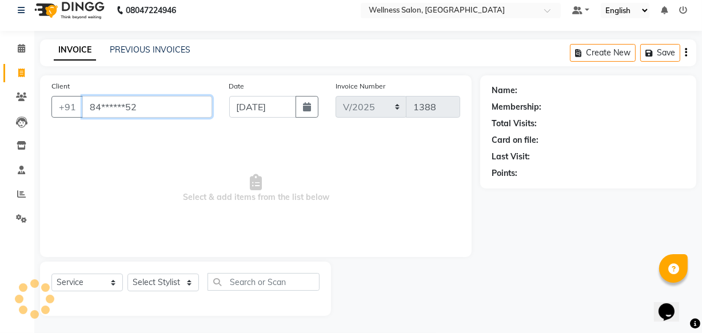
type input "84******52"
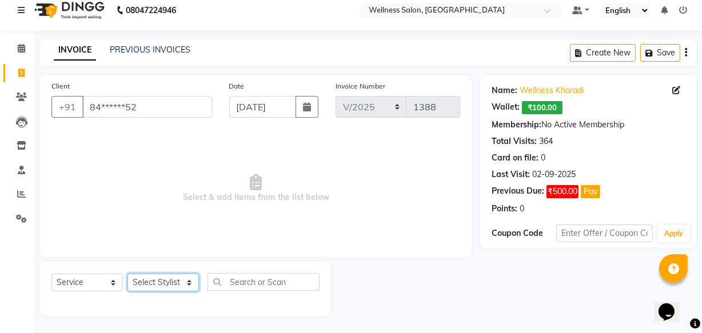
click at [162, 283] on select "Select Stylist Academy Babita [PERSON_NAME] Manager [PERSON_NAME]" at bounding box center [163, 283] width 71 height 18
select select "30854"
click at [128, 274] on select "Select Stylist Academy Babita [PERSON_NAME] Manager [PERSON_NAME]" at bounding box center [163, 283] width 71 height 18
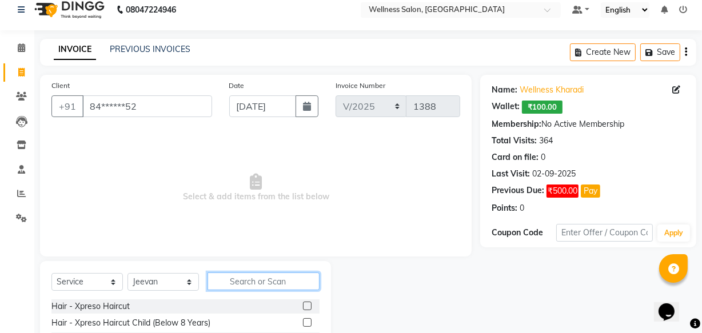
click at [247, 280] on input "text" at bounding box center [264, 282] width 112 height 18
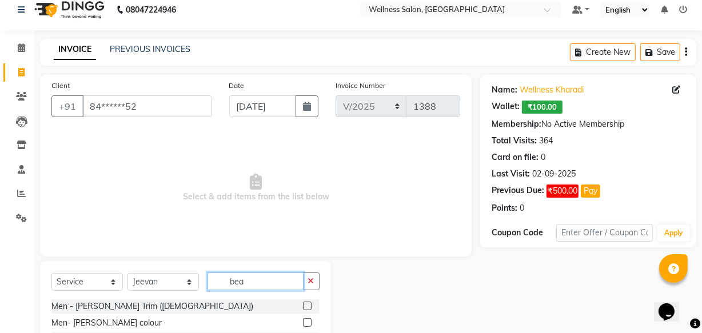
scroll to position [125, 0]
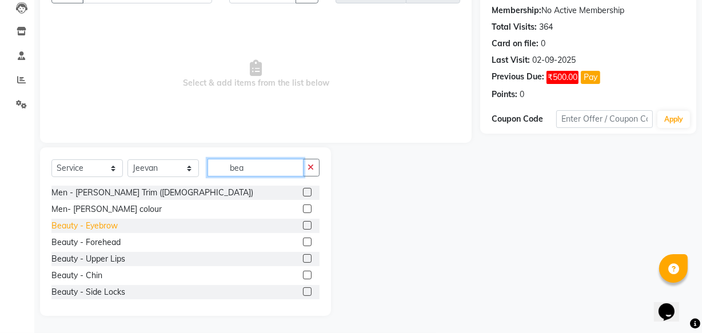
type input "bea"
click at [103, 224] on div "Beauty - Eyebrow" at bounding box center [84, 226] width 66 height 12
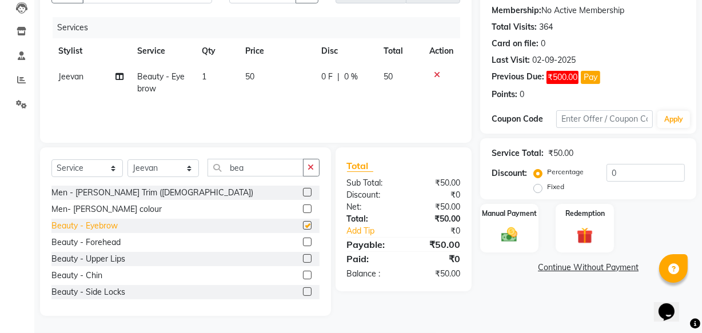
checkbox input "false"
click at [312, 164] on icon "button" at bounding box center [311, 168] width 6 height 8
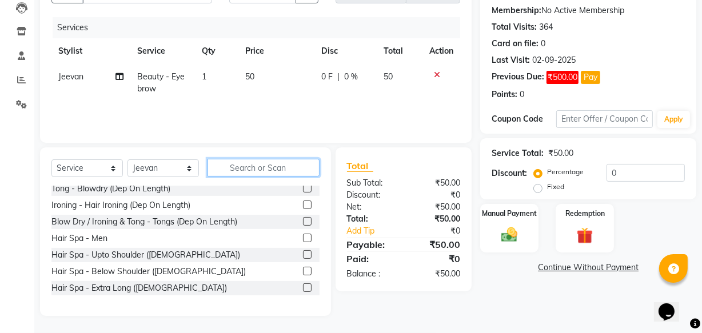
scroll to position [390, 0]
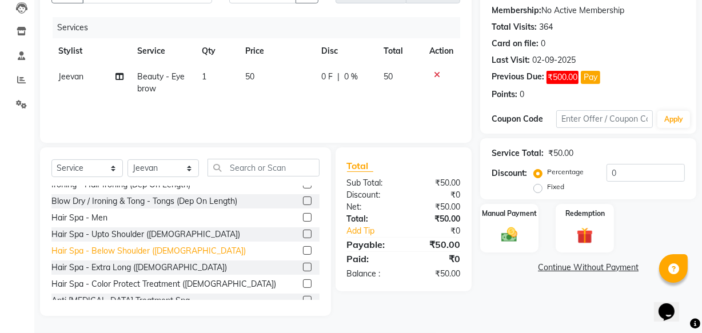
click at [141, 251] on div "Hair Spa - Below Shoulder ([DEMOGRAPHIC_DATA])" at bounding box center [148, 251] width 194 height 12
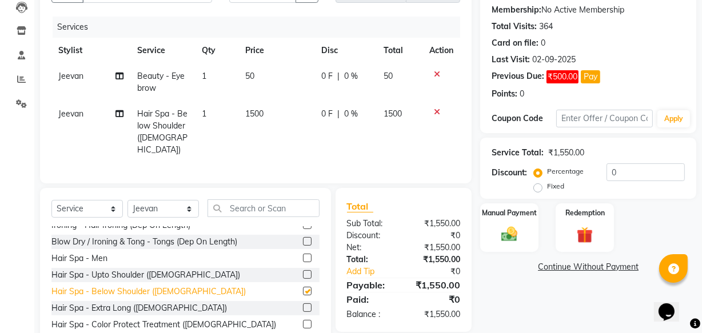
checkbox input "false"
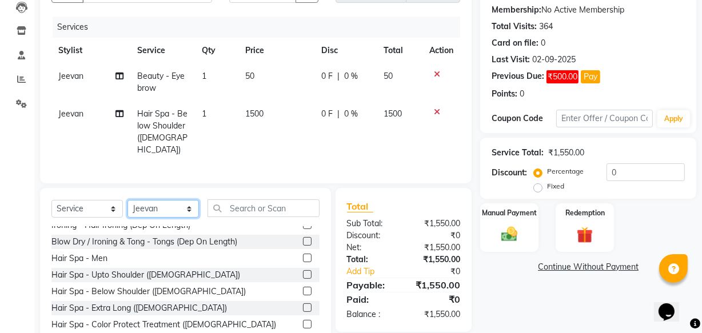
click at [189, 206] on select "Select Stylist Academy Babita [PERSON_NAME] Manager [PERSON_NAME]" at bounding box center [163, 209] width 71 height 18
select select "30219"
click at [128, 200] on select "Select Stylist Academy Babita [PERSON_NAME] Manager [PERSON_NAME]" at bounding box center [163, 209] width 71 height 18
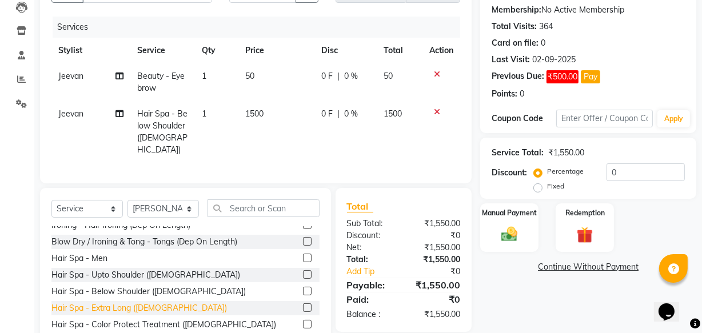
click at [108, 306] on div "Hair Spa - Extra Long ([DEMOGRAPHIC_DATA])" at bounding box center [139, 309] width 176 height 12
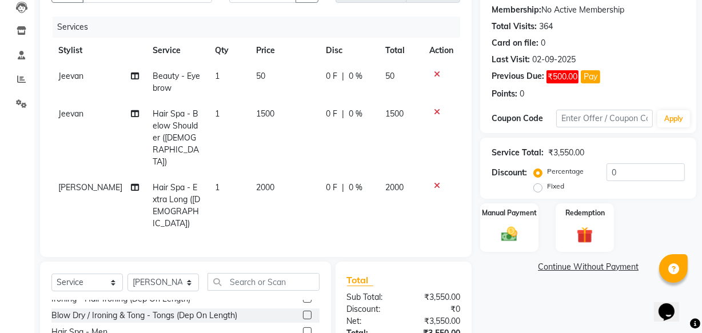
checkbox input "false"
click at [326, 182] on span "0 F" at bounding box center [331, 188] width 11 height 12
select select "30219"
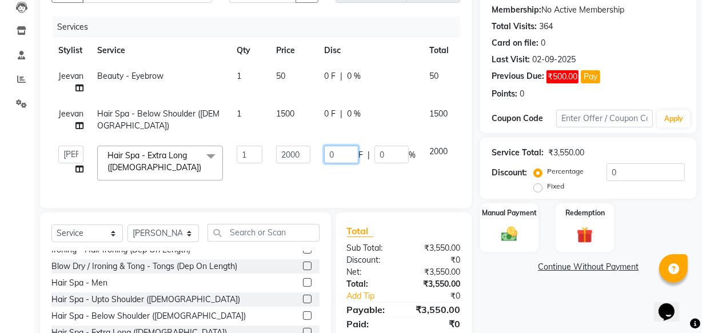
click at [347, 152] on input "0" at bounding box center [341, 155] width 34 height 18
type input "250"
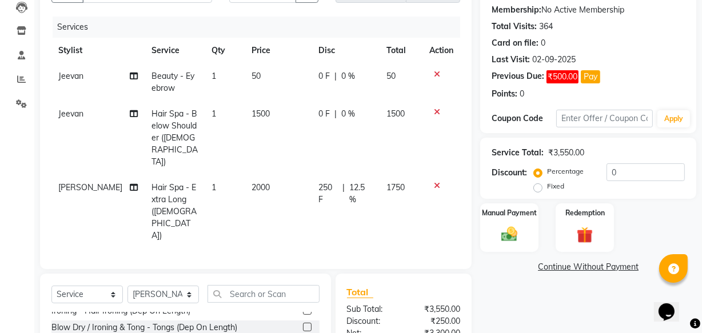
click at [439, 175] on tr "[PERSON_NAME] Hair Spa - Extra Long ([DEMOGRAPHIC_DATA]) 1 2000 250 F | 12.5 % …" at bounding box center [255, 212] width 409 height 74
click at [189, 286] on select "Select Stylist Academy Babita [PERSON_NAME] Manager [PERSON_NAME]" at bounding box center [163, 295] width 71 height 18
select select "61588"
click at [128, 286] on select "Select Stylist Academy Babita [PERSON_NAME] Manager [PERSON_NAME]" at bounding box center [163, 295] width 71 height 18
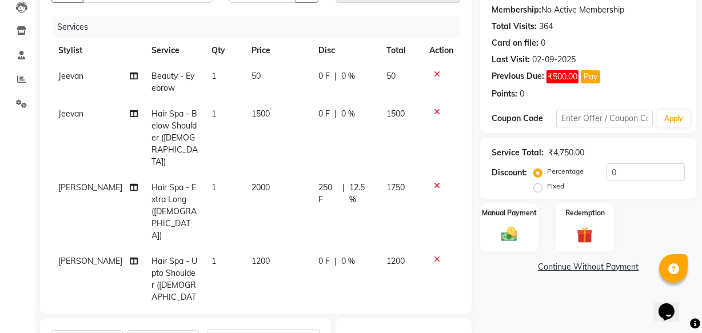
checkbox input "false"
click at [322, 256] on span "0 F" at bounding box center [324, 262] width 11 height 12
select select "61588"
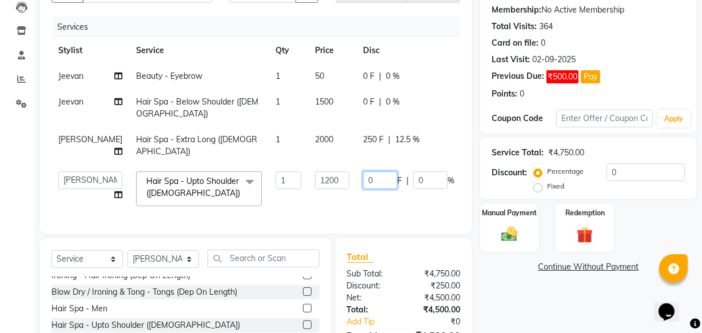
click at [363, 174] on input "0" at bounding box center [380, 181] width 34 height 18
type input "50"
click at [515, 239] on img at bounding box center [509, 234] width 27 height 19
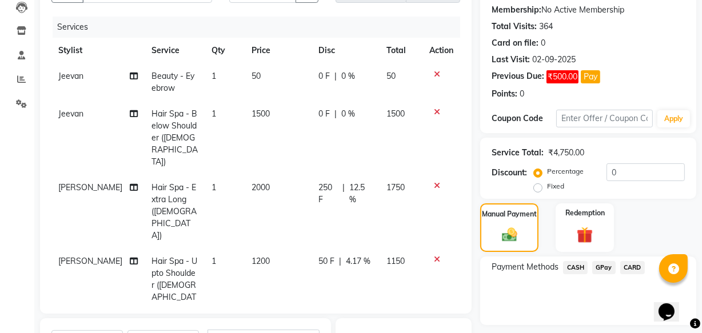
click at [601, 267] on span "GPay" at bounding box center [604, 267] width 23 height 13
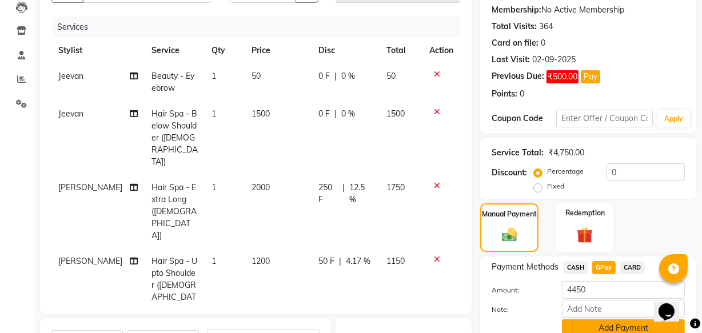
click at [617, 330] on button "Add Payment" at bounding box center [623, 329] width 123 height 18
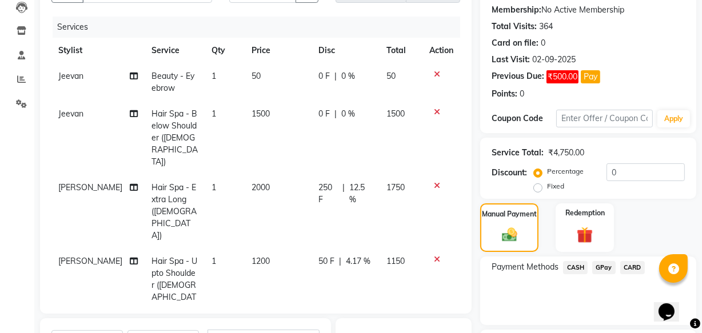
scroll to position [261, 0]
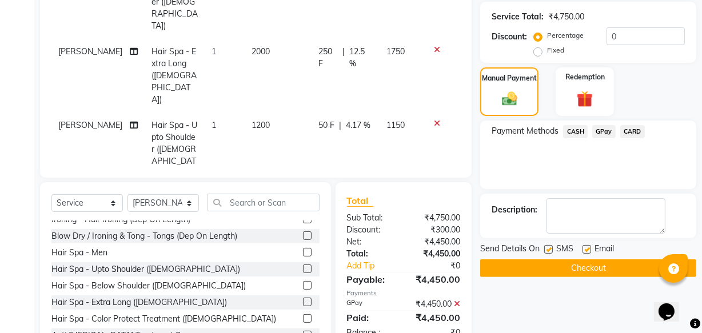
click at [586, 268] on button "Checkout" at bounding box center [588, 269] width 216 height 18
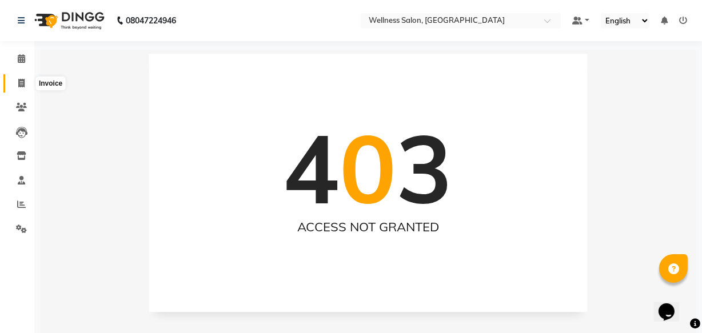
click at [18, 86] on icon at bounding box center [21, 83] width 6 height 9
select select "service"
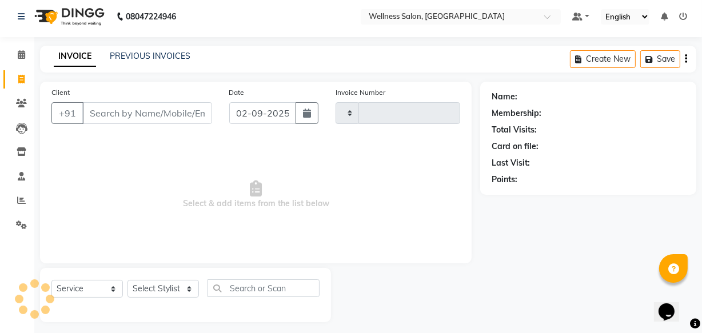
scroll to position [11, 0]
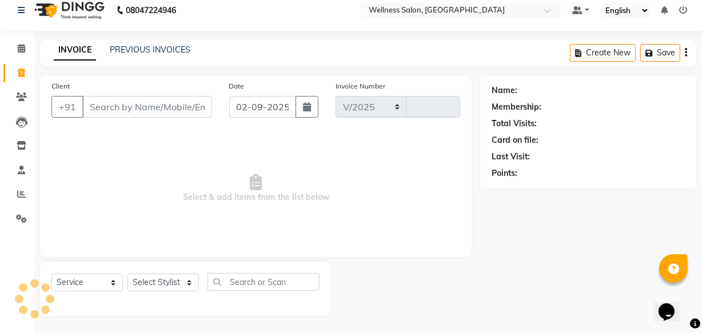
select select "4872"
type input "1389"
click at [238, 111] on input "02-09-2025" at bounding box center [262, 107] width 67 height 22
select select "9"
select select "2025"
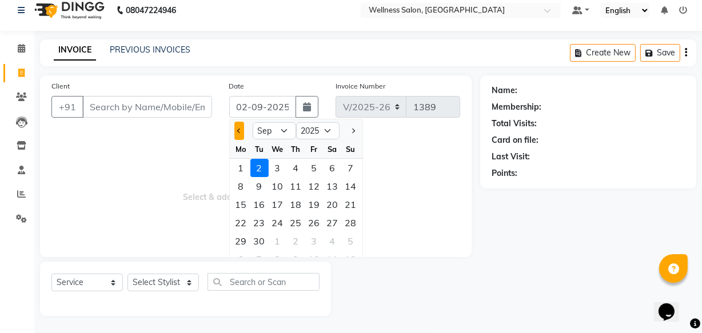
click at [237, 136] on button "Previous month" at bounding box center [240, 131] width 10 height 18
select select "8"
click at [337, 238] on div "30" at bounding box center [333, 241] width 18 height 18
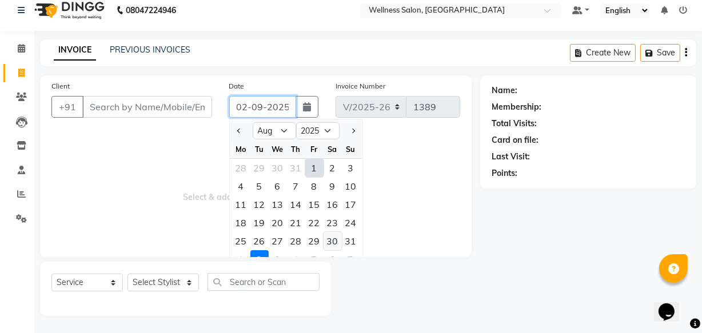
type input "30-08-2025"
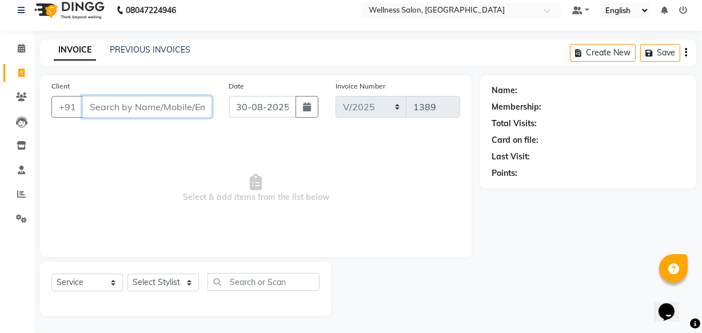
click at [172, 109] on input "Client" at bounding box center [147, 107] width 130 height 22
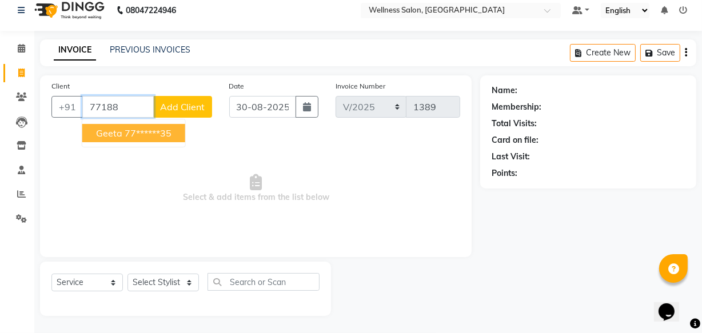
click at [161, 136] on ngb-highlight "77******35" at bounding box center [148, 133] width 47 height 11
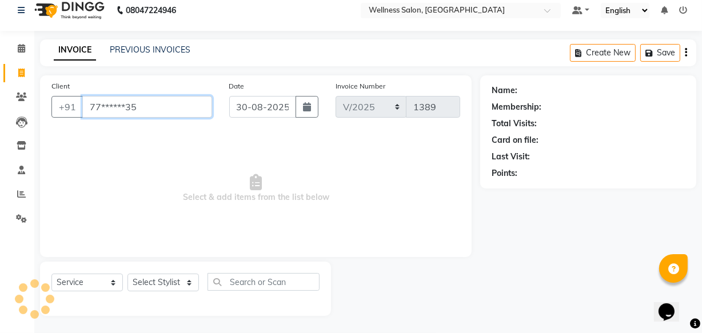
type input "77******35"
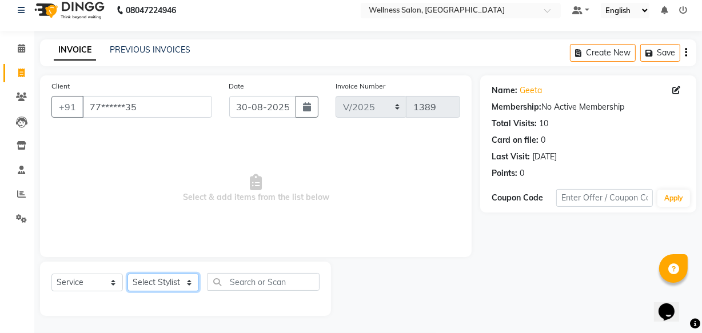
click at [148, 280] on select "Select Stylist Academy Babita [PERSON_NAME] Manager [PERSON_NAME]" at bounding box center [163, 283] width 71 height 18
select select "30219"
click at [128, 274] on select "Select Stylist Academy Babita [PERSON_NAME] Manager [PERSON_NAME]" at bounding box center [163, 283] width 71 height 18
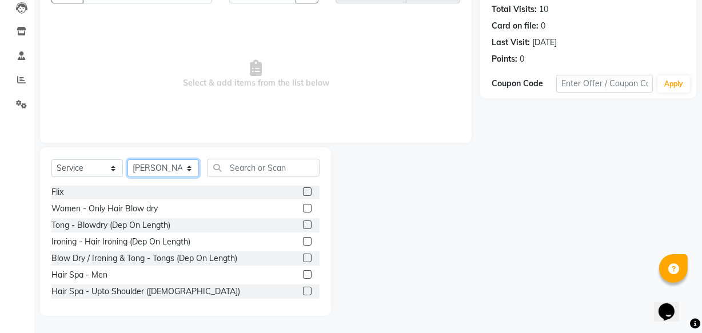
scroll to position [353, 0]
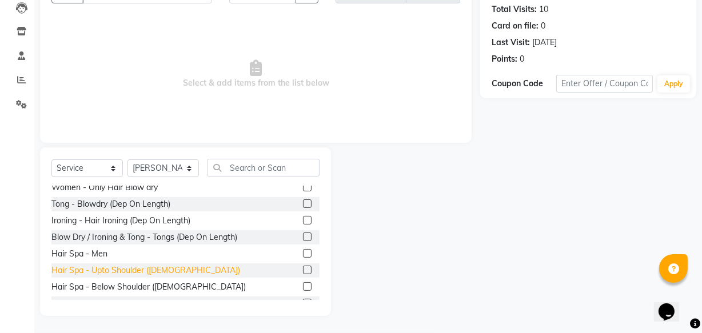
click at [154, 269] on div "Hair Spa - Upto Shoulder ([DEMOGRAPHIC_DATA])" at bounding box center [145, 271] width 189 height 12
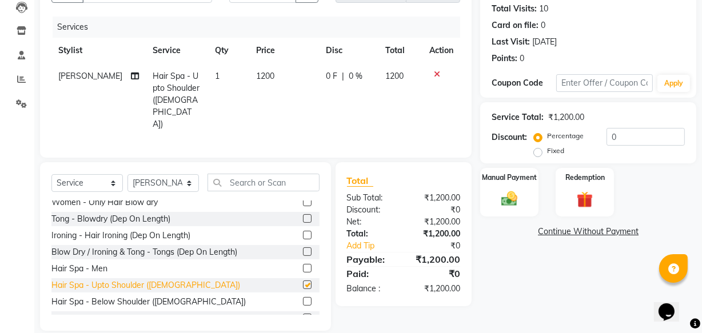
checkbox input "false"
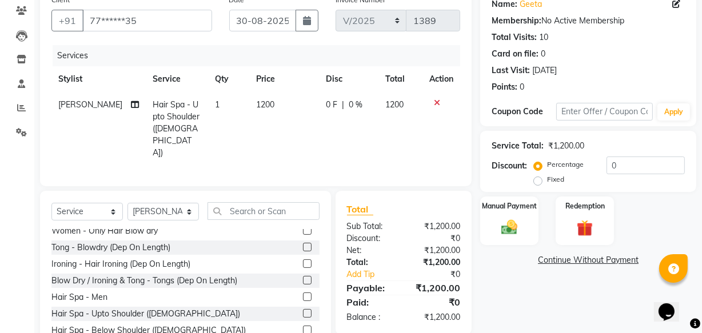
scroll to position [84, 0]
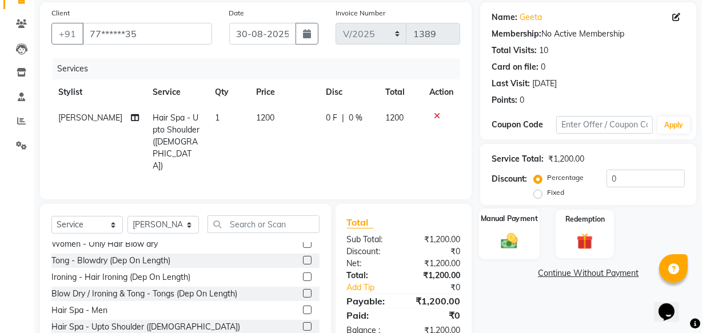
click at [508, 244] on img at bounding box center [509, 240] width 27 height 19
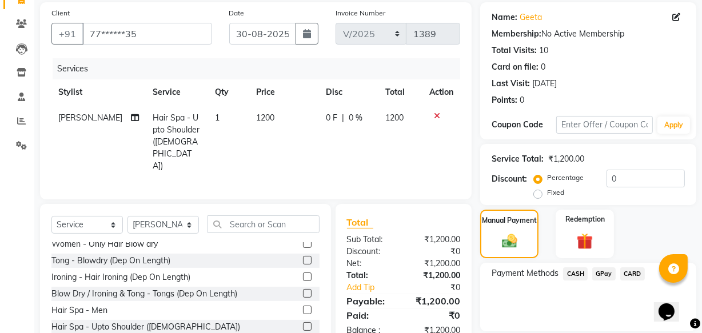
click at [606, 274] on span "GPay" at bounding box center [604, 274] width 23 height 13
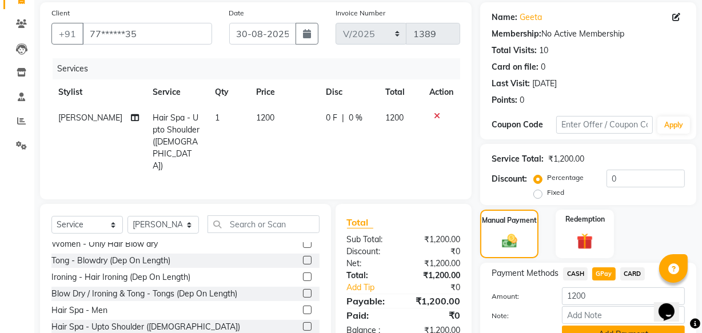
click at [619, 328] on button "Add Payment" at bounding box center [623, 335] width 123 height 18
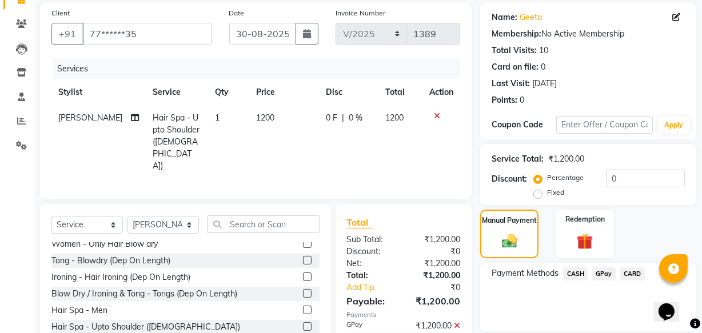
scroll to position [186, 0]
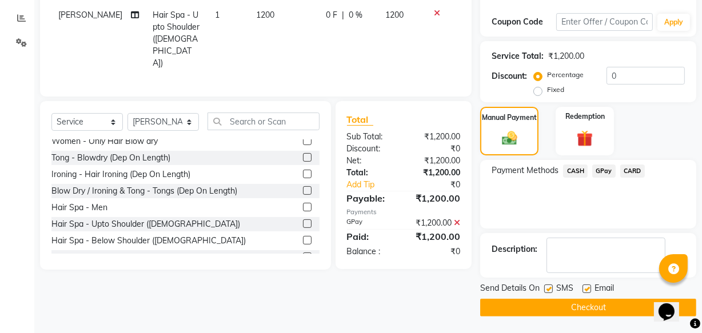
click at [603, 303] on button "Checkout" at bounding box center [588, 308] width 216 height 18
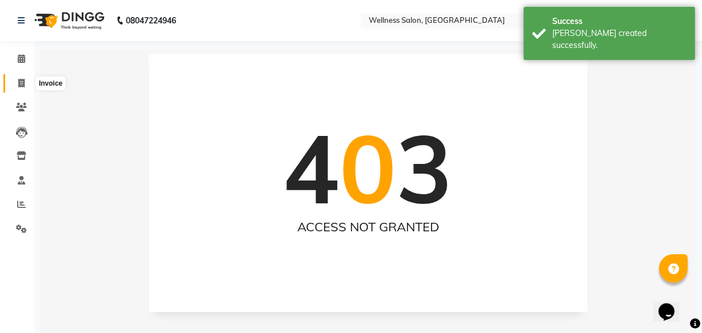
click at [20, 83] on icon at bounding box center [21, 83] width 6 height 9
select select "service"
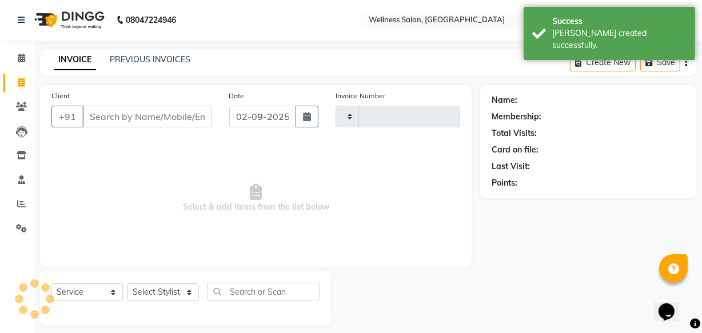
type input "1390"
select select "4872"
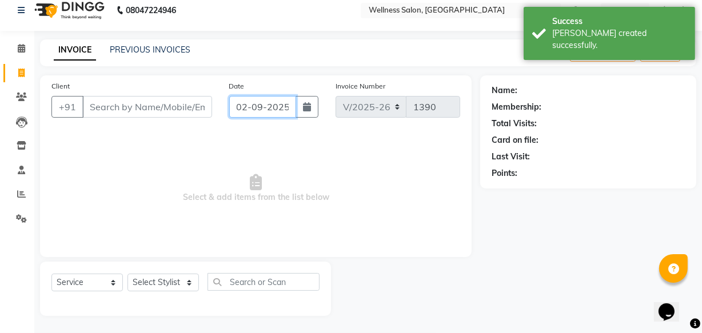
click at [237, 105] on input "02-09-2025" at bounding box center [262, 107] width 67 height 22
select select "9"
select select "2025"
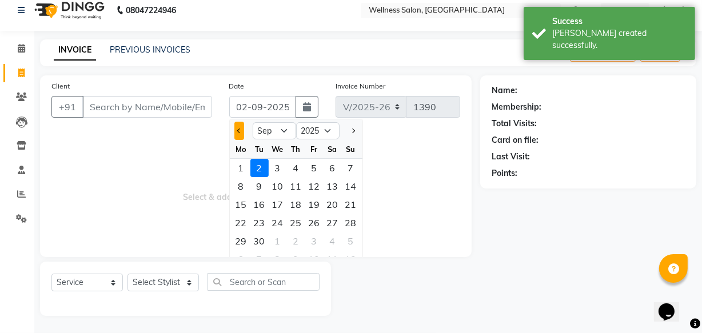
click at [236, 129] on button "Previous month" at bounding box center [240, 131] width 10 height 18
select select "8"
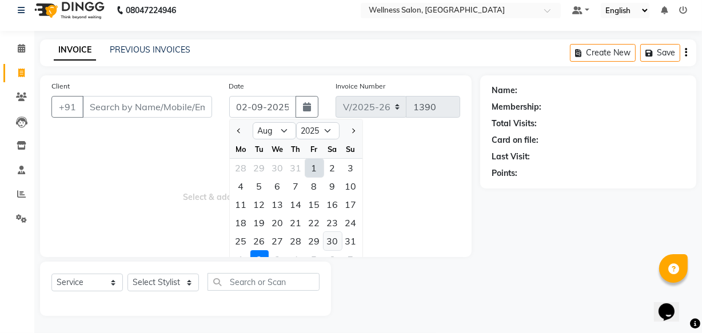
click at [336, 242] on div "30" at bounding box center [333, 241] width 18 height 18
type input "30-08-2025"
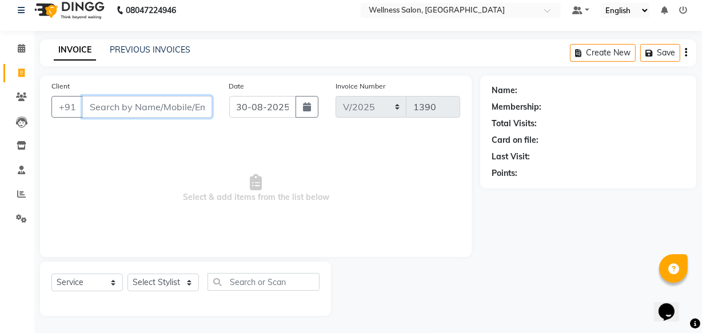
click at [128, 107] on input "Client" at bounding box center [147, 107] width 130 height 22
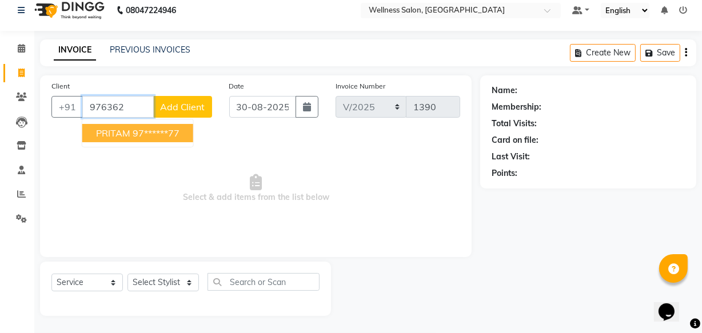
click at [124, 131] on span "PRITAM" at bounding box center [113, 133] width 34 height 11
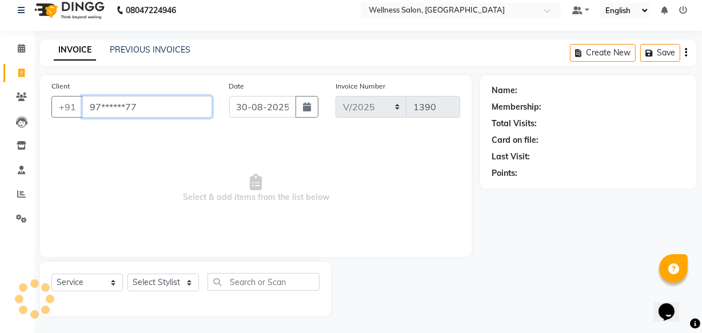
type input "97******77"
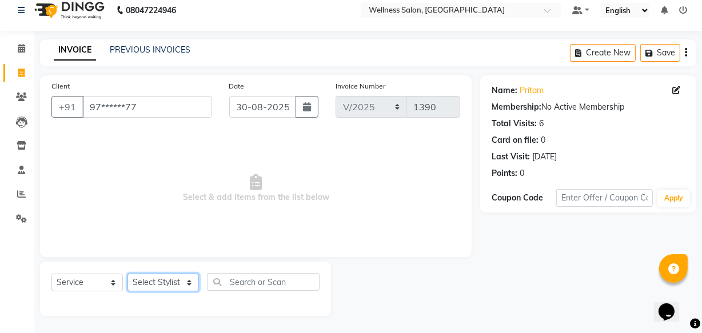
click at [162, 285] on select "Select Stylist Academy Babita [PERSON_NAME] Manager [PERSON_NAME]" at bounding box center [163, 283] width 71 height 18
select select "30219"
click at [128, 274] on select "Select Stylist Academy Babita [PERSON_NAME] Manager [PERSON_NAME]" at bounding box center [163, 283] width 71 height 18
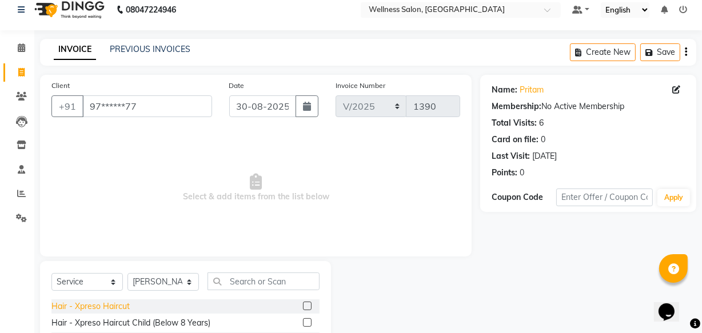
click at [114, 307] on div "Hair - Xpreso Haircut" at bounding box center [90, 307] width 78 height 12
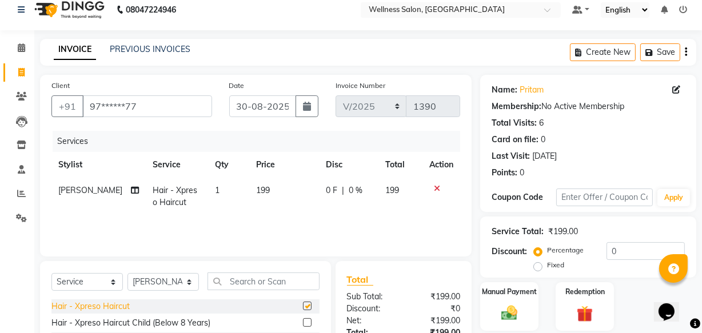
checkbox input "false"
click at [120, 322] on div "Hair - Xpreso Haircut Child (Below 8 Years)" at bounding box center [130, 323] width 159 height 12
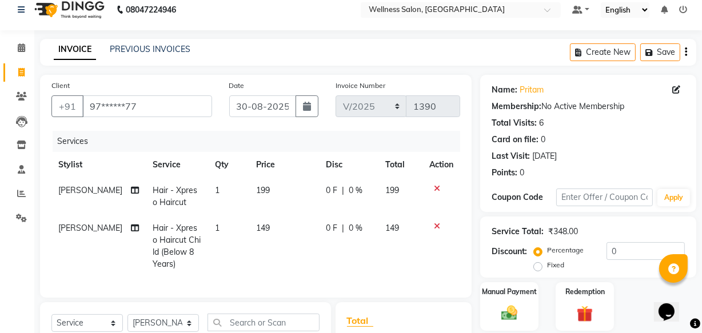
checkbox input "false"
click at [516, 313] on img at bounding box center [509, 313] width 27 height 19
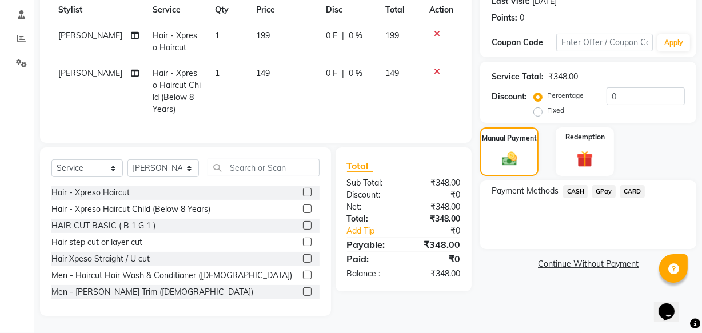
click at [608, 185] on span "GPay" at bounding box center [604, 191] width 23 height 13
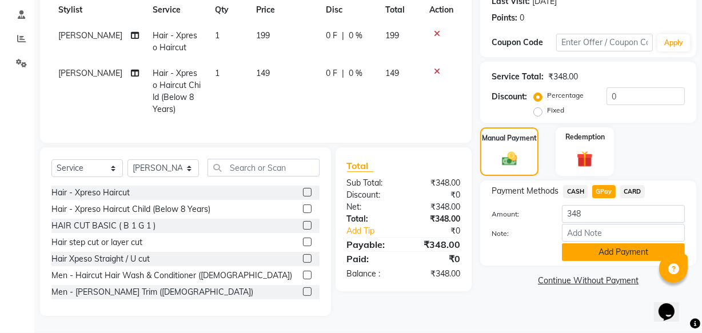
click at [612, 244] on button "Add Payment" at bounding box center [623, 253] width 123 height 18
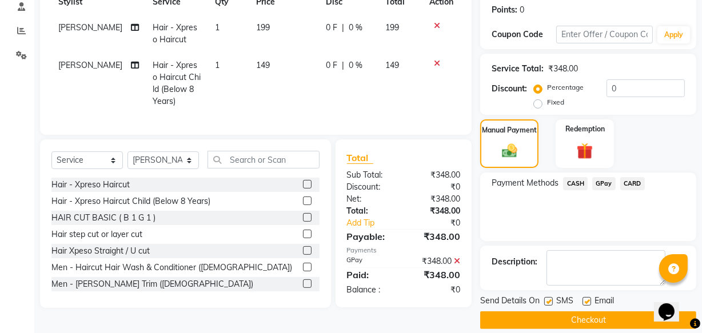
click at [589, 316] on button "Checkout" at bounding box center [588, 321] width 216 height 18
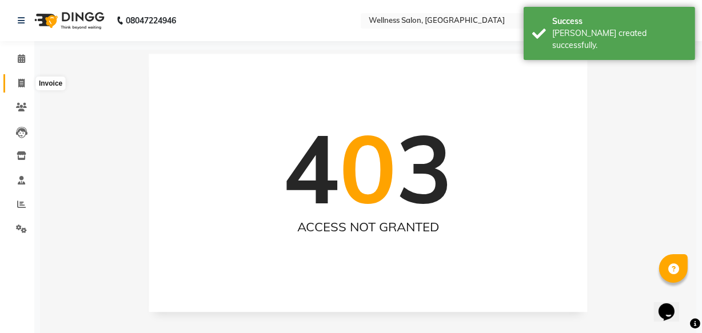
click at [25, 86] on span at bounding box center [21, 83] width 20 height 13
select select "service"
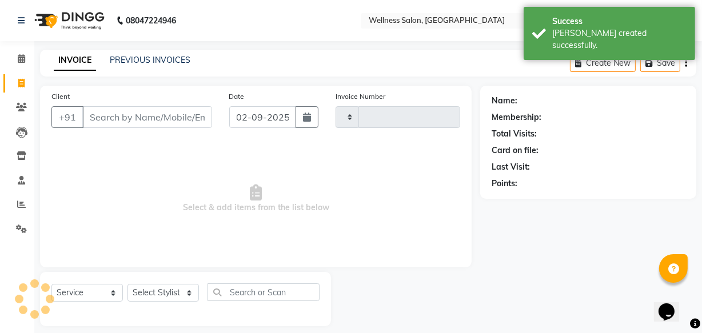
scroll to position [11, 0]
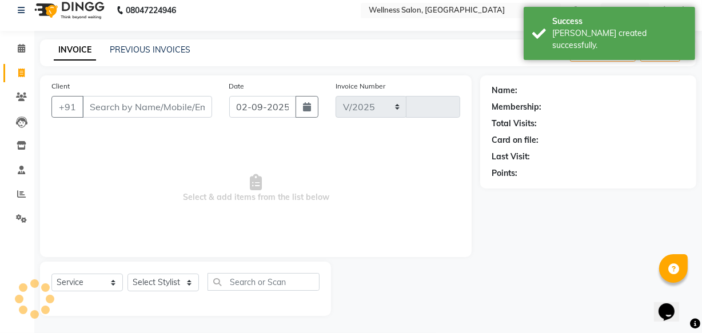
select select "4872"
type input "1391"
click at [234, 102] on input "02-09-2025" at bounding box center [262, 107] width 67 height 22
select select "9"
select select "2025"
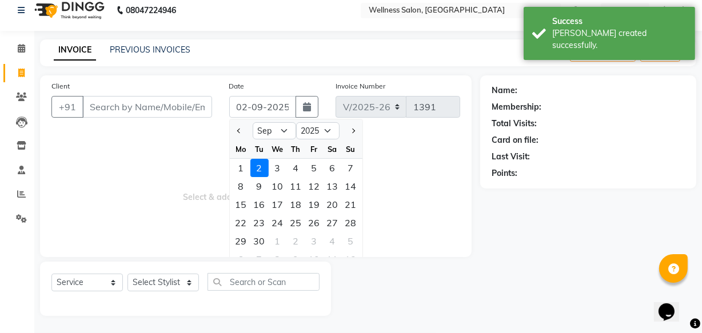
click at [233, 130] on div at bounding box center [241, 131] width 23 height 18
click at [240, 129] on span "Previous month" at bounding box center [239, 131] width 5 height 5
select select "8"
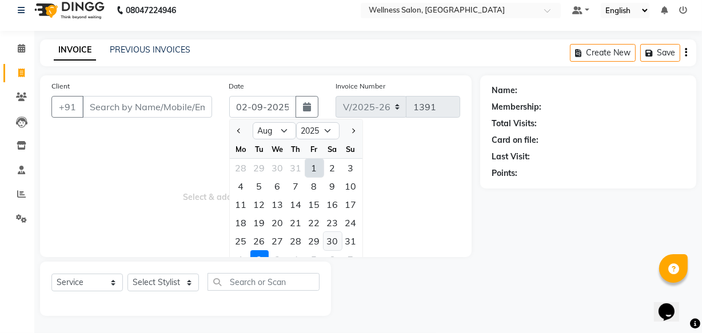
click at [332, 246] on div "30" at bounding box center [333, 241] width 18 height 18
type input "30-08-2025"
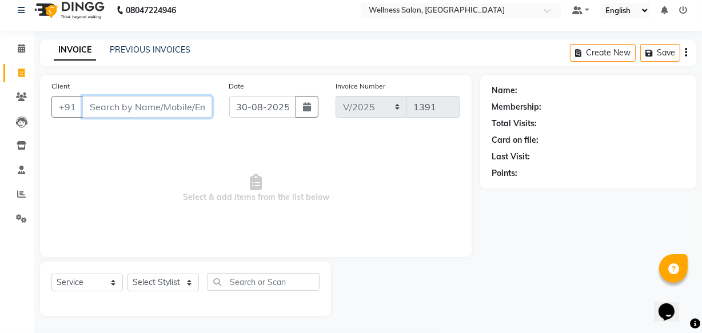
click at [122, 109] on input "Client" at bounding box center [147, 107] width 130 height 22
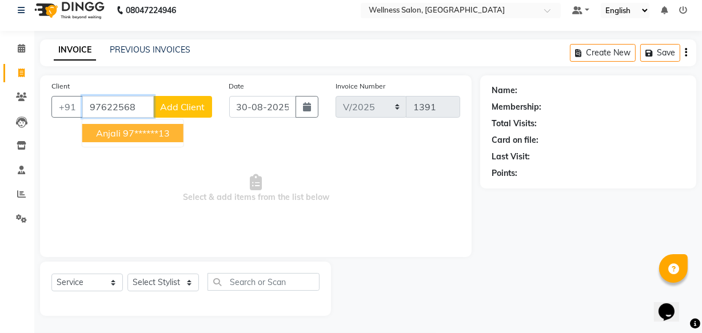
click at [112, 133] on span "anjali" at bounding box center [108, 133] width 25 height 11
type input "97******13"
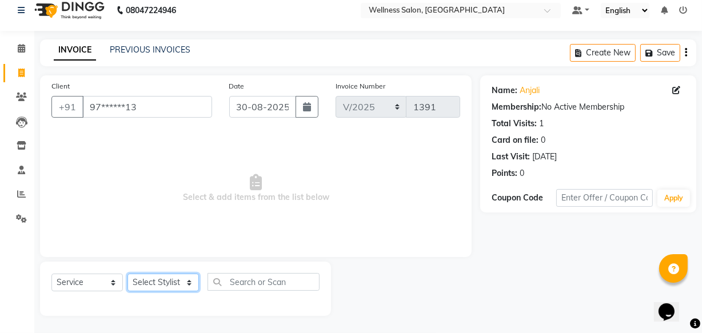
click at [153, 277] on select "Select Stylist Academy Babita [PERSON_NAME] Manager [PERSON_NAME]" at bounding box center [163, 283] width 71 height 18
select select "61588"
click at [128, 274] on select "Select Stylist Academy Babita [PERSON_NAME] Manager [PERSON_NAME]" at bounding box center [163, 283] width 71 height 18
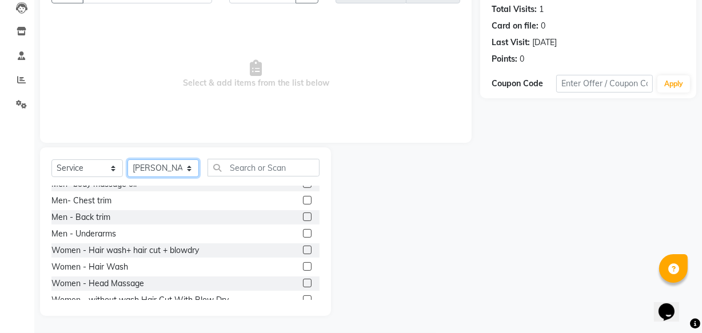
scroll to position [229, 0]
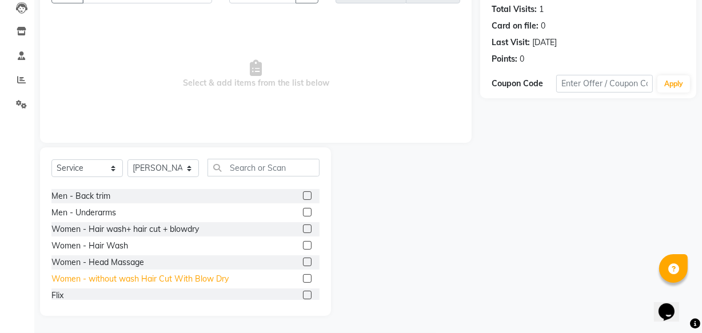
click at [202, 280] on div "Women - without wash Hair Cut With Blow Dry" at bounding box center [139, 279] width 177 height 12
checkbox input "false"
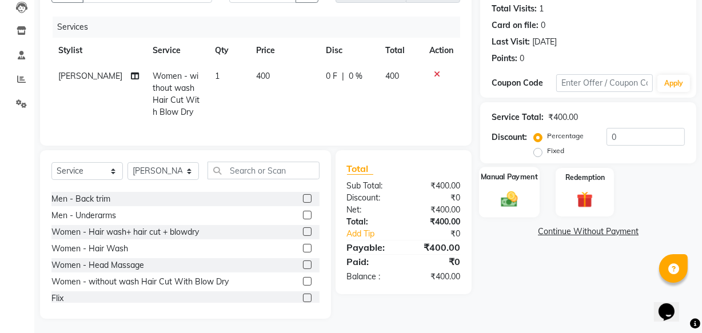
click at [514, 205] on img at bounding box center [509, 198] width 27 height 19
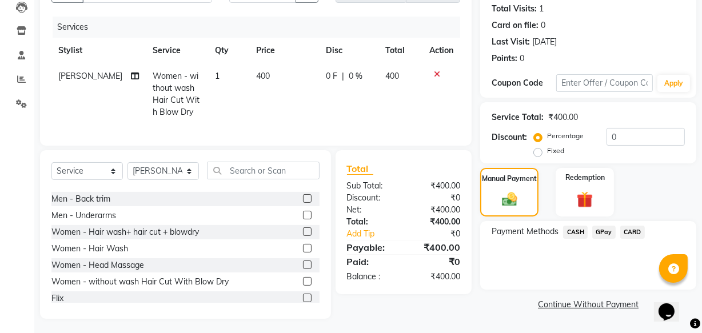
click at [611, 233] on span "GPay" at bounding box center [604, 232] width 23 height 13
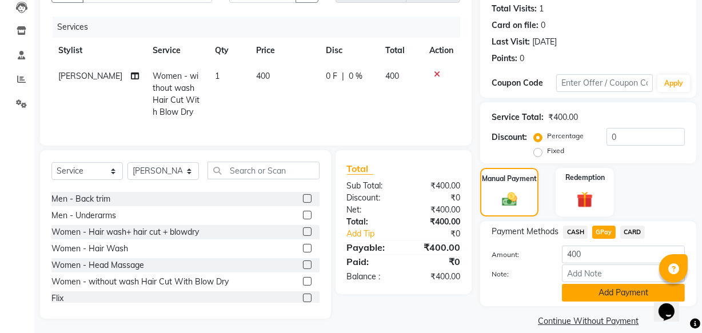
click at [613, 296] on button "Add Payment" at bounding box center [623, 293] width 123 height 18
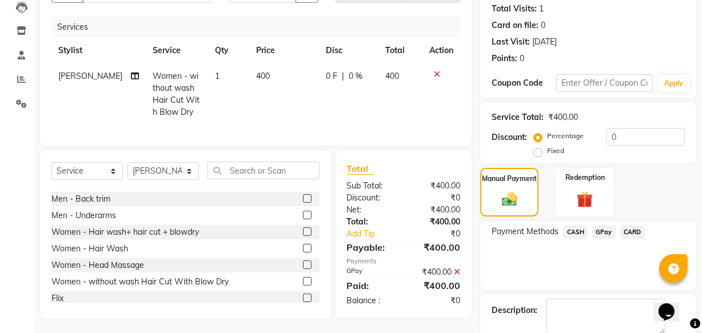
scroll to position [186, 0]
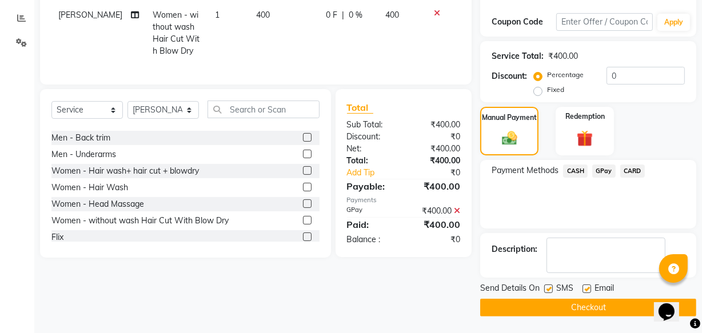
click at [638, 303] on button "Checkout" at bounding box center [588, 308] width 216 height 18
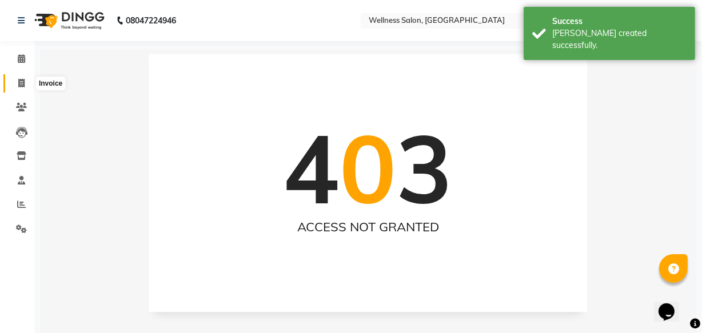
click at [18, 82] on icon at bounding box center [21, 83] width 6 height 9
select select "service"
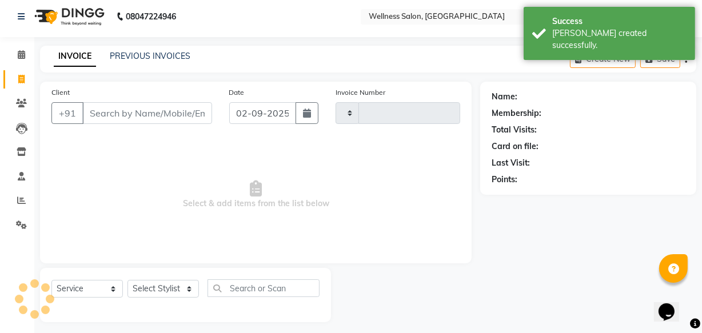
scroll to position [11, 0]
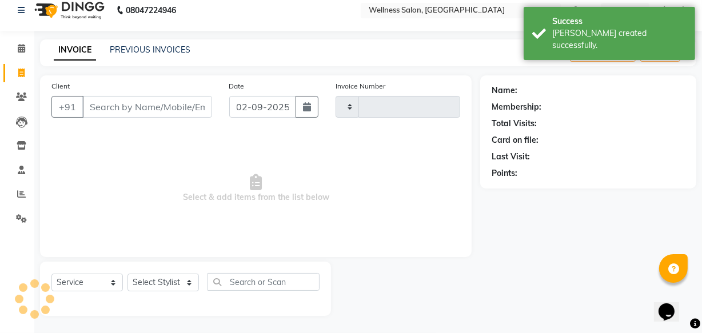
type input "1392"
select select "4872"
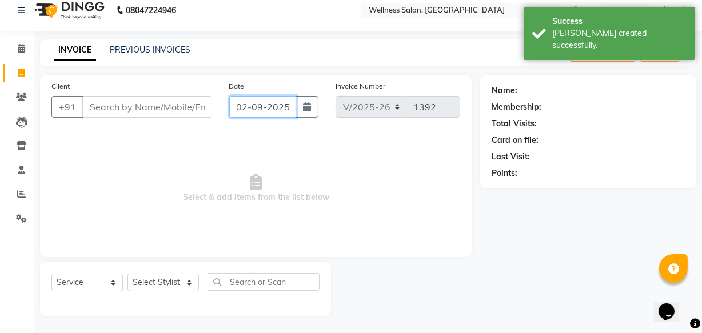
click at [237, 108] on input "02-09-2025" at bounding box center [262, 107] width 67 height 22
select select "9"
select select "2025"
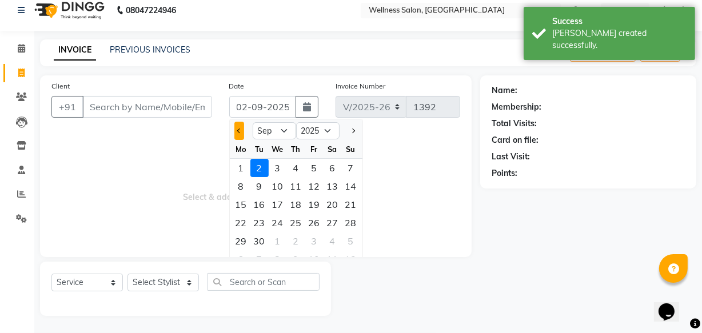
click at [235, 132] on button "Previous month" at bounding box center [240, 131] width 10 height 18
select select "8"
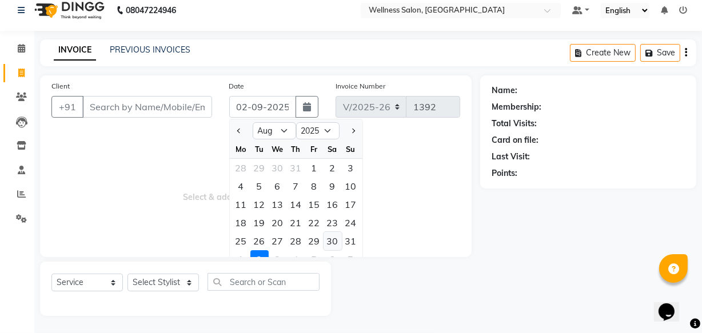
click at [329, 243] on div "30" at bounding box center [333, 241] width 18 height 18
type input "30-08-2025"
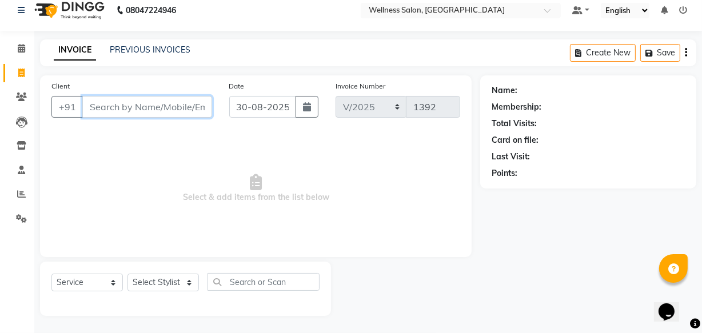
click at [121, 105] on input "Client" at bounding box center [147, 107] width 130 height 22
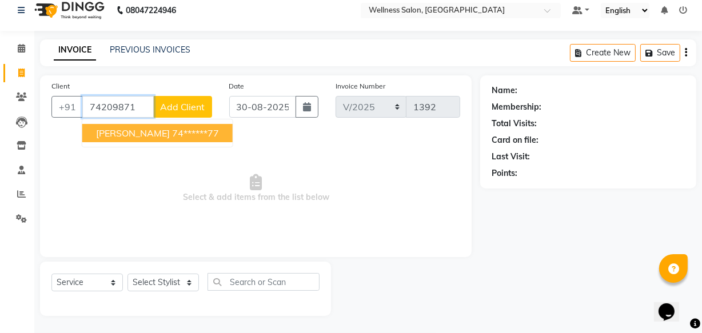
click at [128, 135] on span "[PERSON_NAME]" at bounding box center [133, 133] width 74 height 11
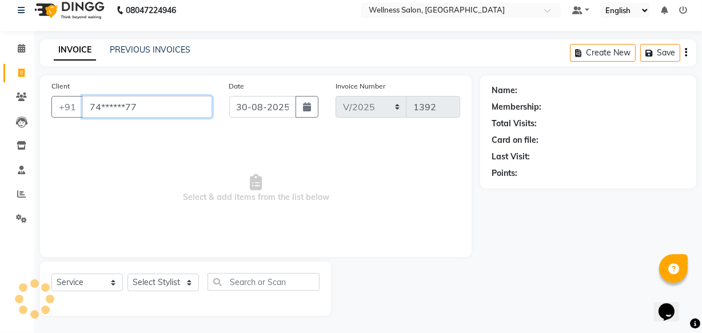
type input "74******77"
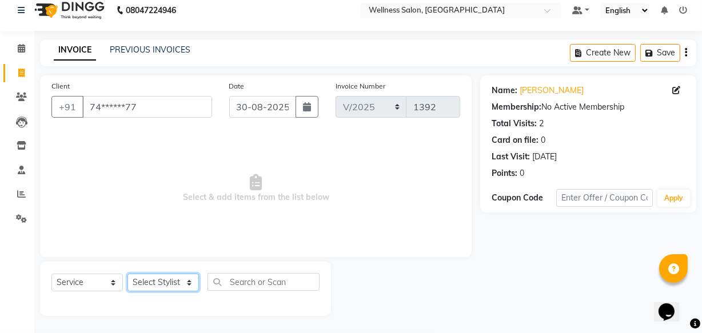
click at [169, 285] on select "Select Stylist Academy Babita [PERSON_NAME] Manager [PERSON_NAME]" at bounding box center [163, 283] width 71 height 18
select select "49199"
click at [128, 274] on select "Select Stylist Academy Babita [PERSON_NAME] Manager [PERSON_NAME]" at bounding box center [163, 283] width 71 height 18
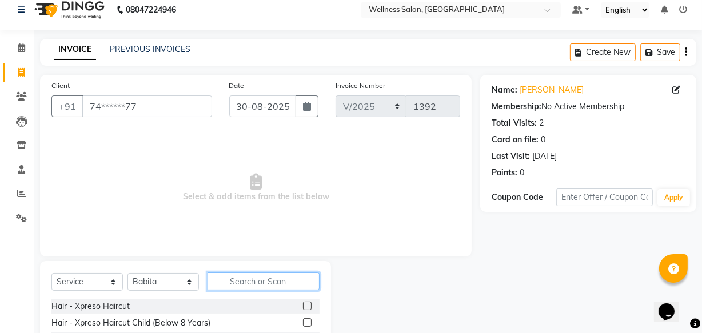
click at [248, 282] on input "text" at bounding box center [264, 282] width 112 height 18
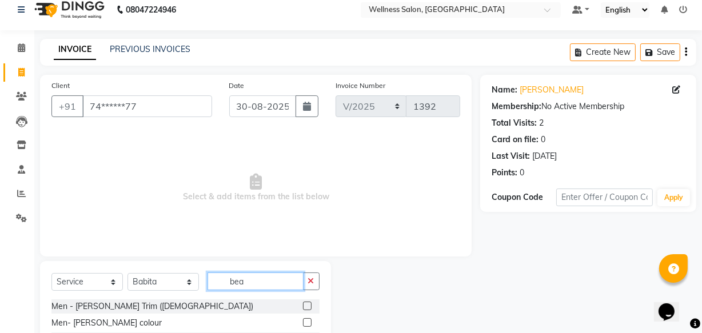
scroll to position [125, 0]
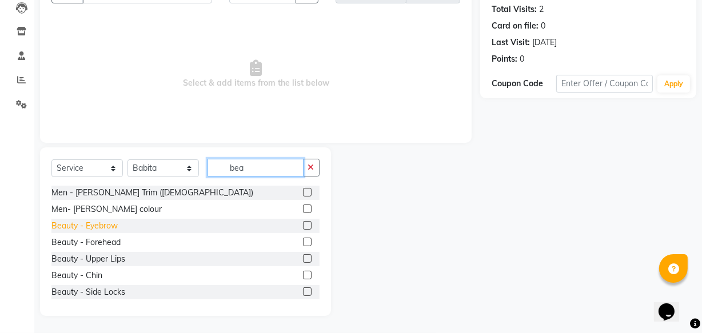
type input "bea"
click at [97, 228] on div "Beauty - Eyebrow" at bounding box center [84, 226] width 66 height 12
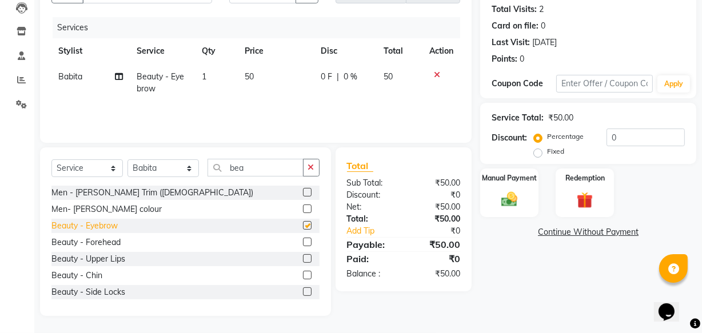
checkbox input "false"
click at [509, 205] on img at bounding box center [509, 199] width 27 height 19
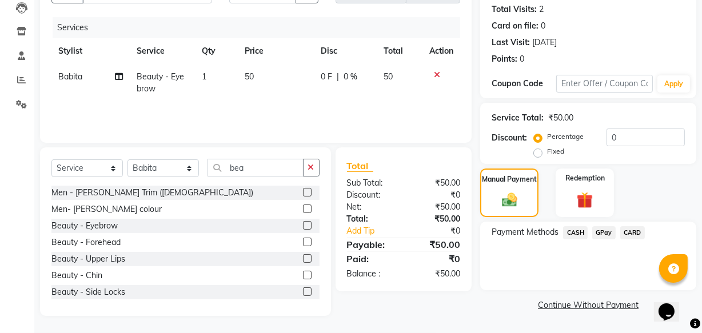
click at [603, 234] on span "GPay" at bounding box center [604, 233] width 23 height 13
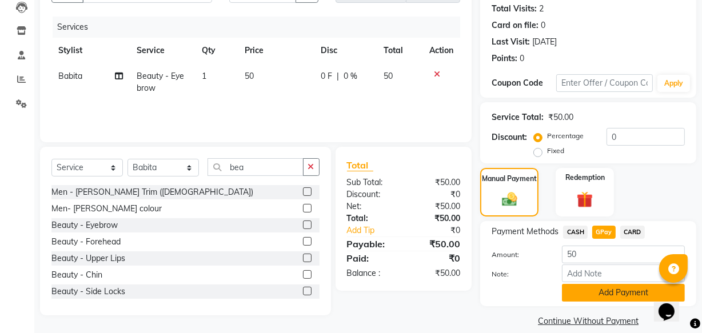
click at [606, 289] on button "Add Payment" at bounding box center [623, 293] width 123 height 18
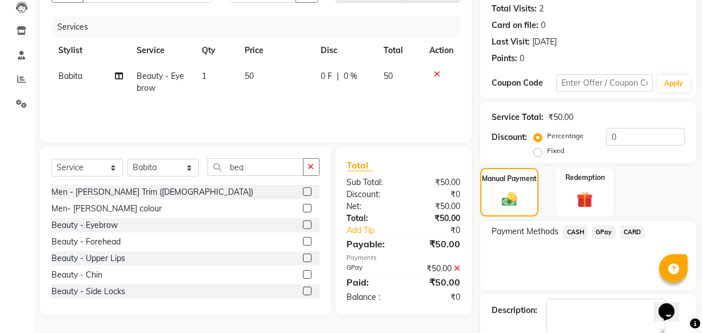
scroll to position [186, 0]
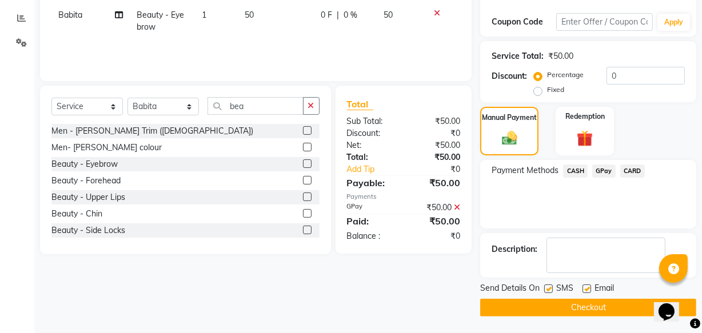
click at [583, 304] on button "Checkout" at bounding box center [588, 308] width 216 height 18
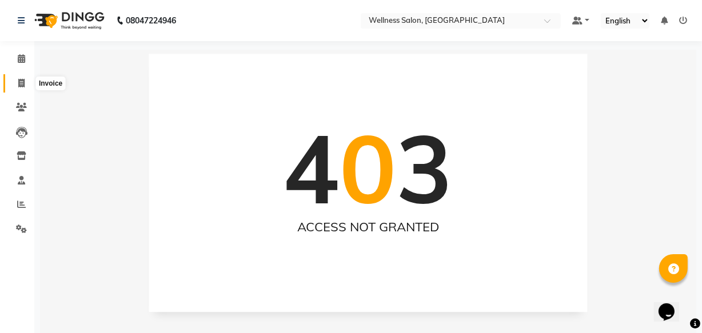
click at [18, 85] on icon at bounding box center [21, 83] width 6 height 9
select select "service"
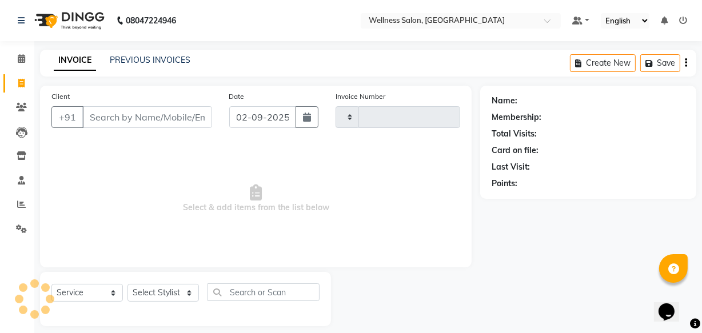
type input "1393"
select select "4872"
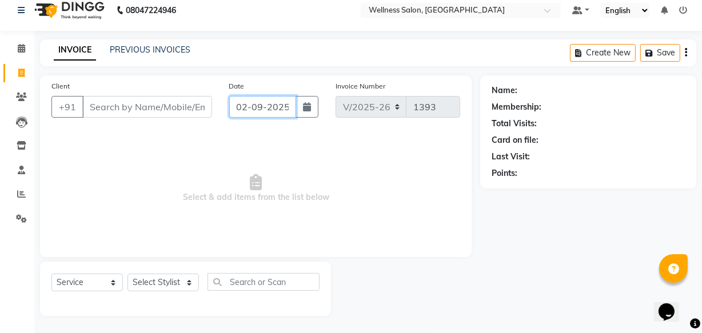
click at [239, 108] on input "02-09-2025" at bounding box center [262, 107] width 67 height 22
select select "9"
select select "2025"
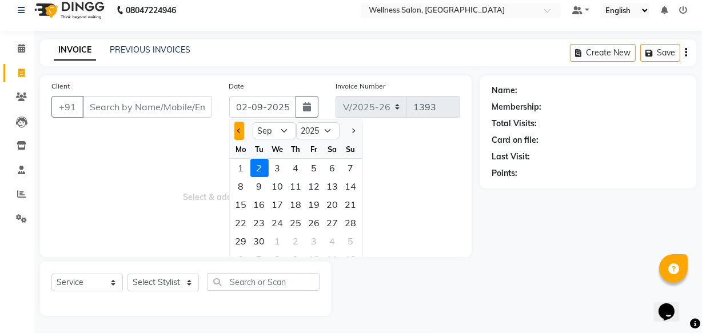
click at [240, 125] on button "Previous month" at bounding box center [240, 131] width 10 height 18
select select "8"
click at [337, 240] on div "30" at bounding box center [333, 241] width 18 height 18
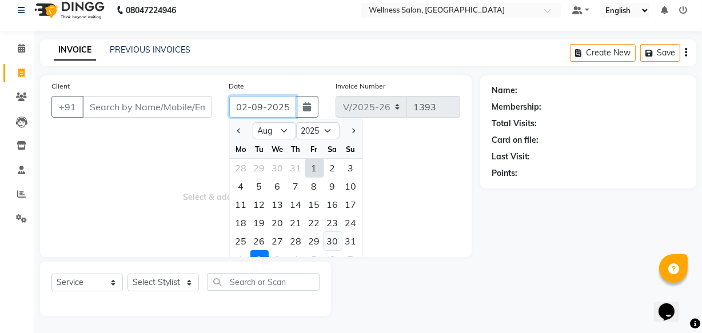
type input "30-08-2025"
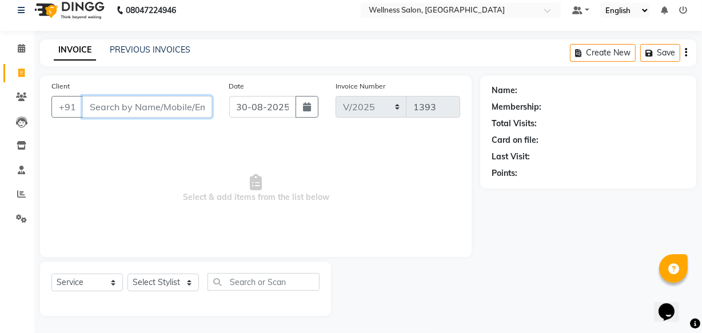
click at [121, 108] on input "Client" at bounding box center [147, 107] width 130 height 22
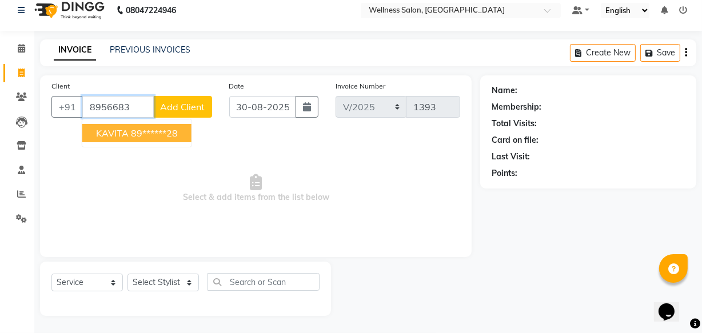
click at [120, 134] on span "KAVITA" at bounding box center [112, 133] width 33 height 11
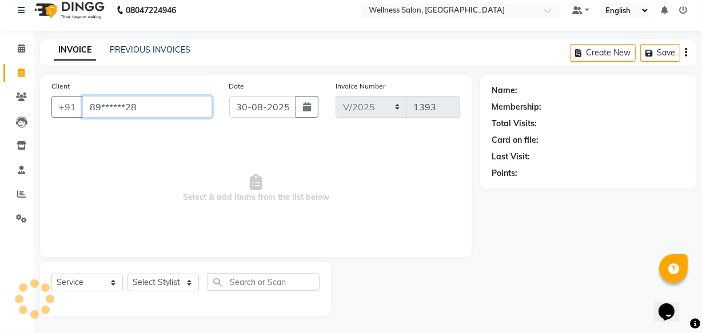
type input "89******28"
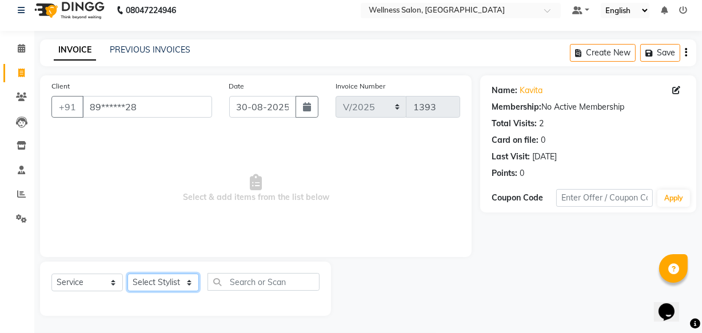
click at [150, 285] on select "Select Stylist Academy Babita [PERSON_NAME] Manager [PERSON_NAME]" at bounding box center [163, 283] width 71 height 18
select select "30854"
click at [128, 274] on select "Select Stylist Academy Babita [PERSON_NAME] Manager [PERSON_NAME]" at bounding box center [163, 283] width 71 height 18
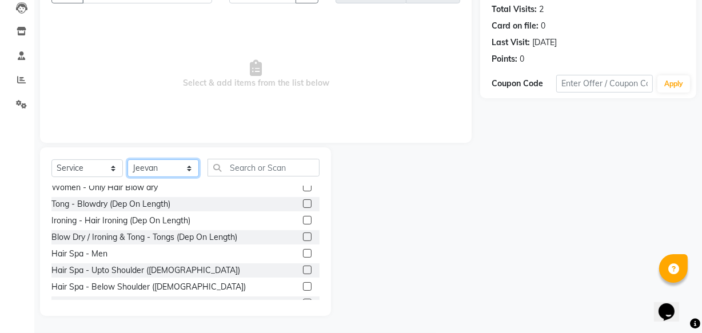
scroll to position [374, 0]
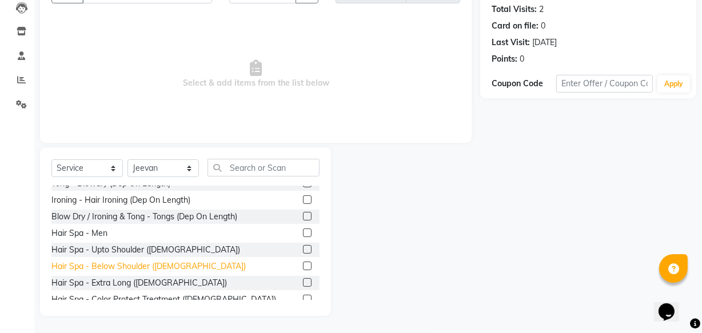
click at [107, 268] on div "Hair Spa - Below Shoulder ([DEMOGRAPHIC_DATA])" at bounding box center [148, 267] width 194 height 12
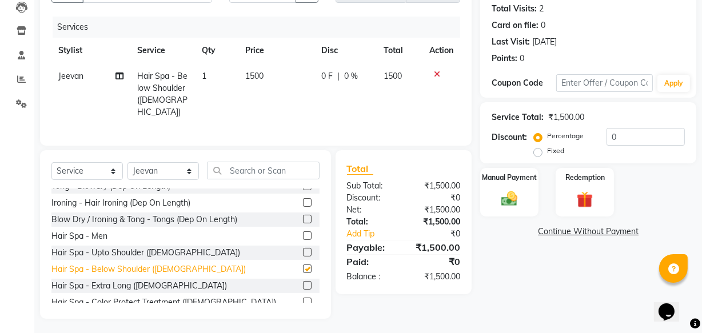
checkbox input "false"
click at [506, 208] on img at bounding box center [509, 198] width 27 height 19
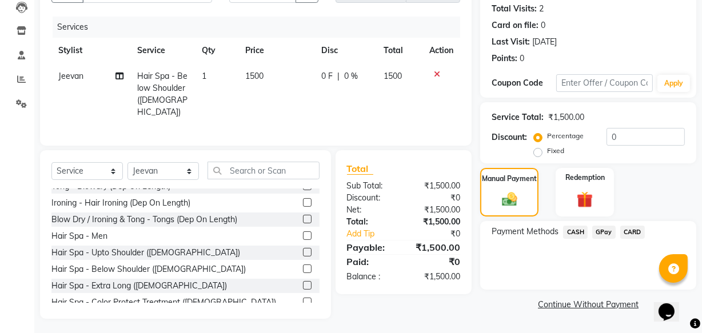
click at [604, 233] on span "GPay" at bounding box center [604, 232] width 23 height 13
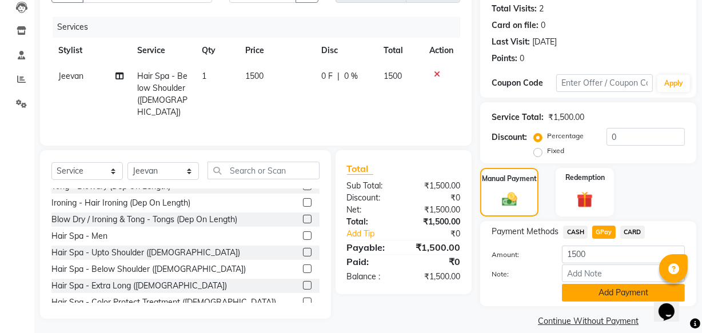
click at [603, 291] on button "Add Payment" at bounding box center [623, 293] width 123 height 18
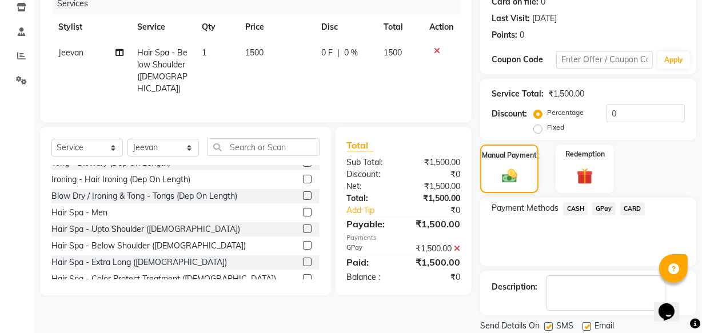
scroll to position [186, 0]
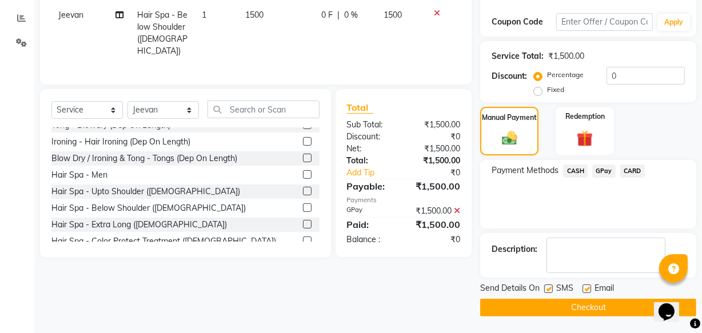
click at [601, 303] on button "Checkout" at bounding box center [588, 308] width 216 height 18
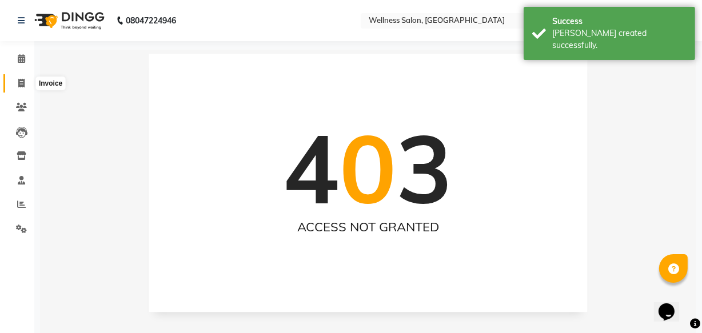
click at [22, 82] on icon at bounding box center [21, 83] width 6 height 9
select select "service"
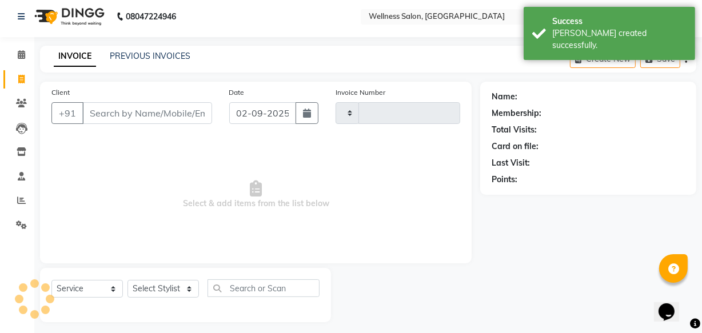
type input "1394"
select select "4872"
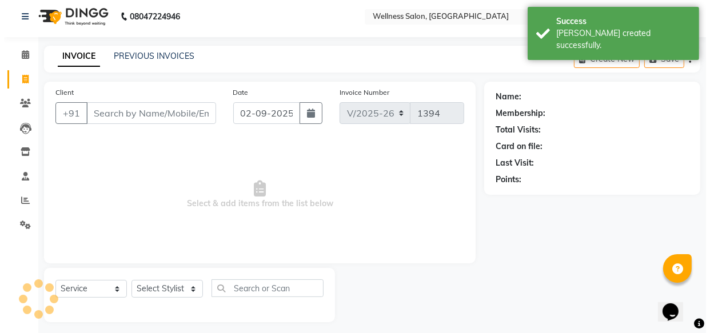
scroll to position [11, 0]
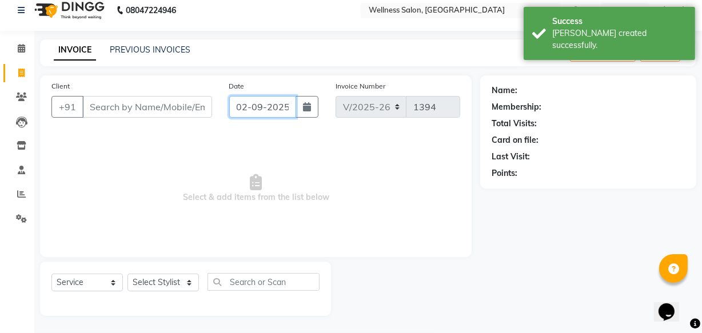
click at [240, 106] on input "02-09-2025" at bounding box center [262, 107] width 67 height 22
select select "9"
select select "2025"
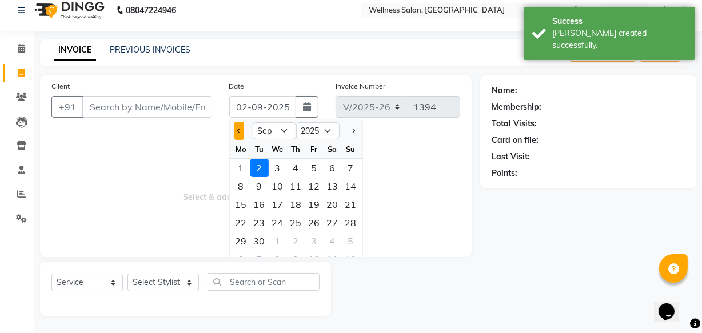
click at [235, 130] on button "Previous month" at bounding box center [240, 131] width 10 height 18
select select "8"
click at [333, 244] on div "30" at bounding box center [333, 241] width 18 height 18
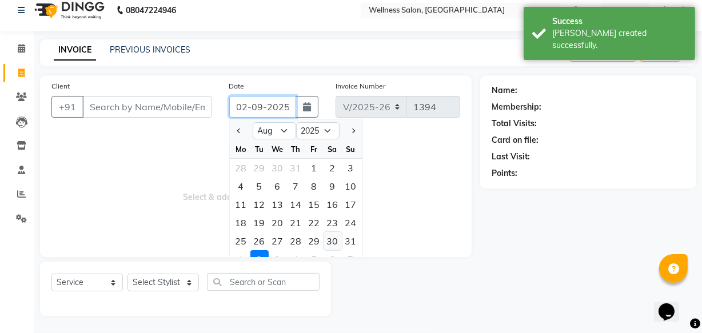
type input "30-08-2025"
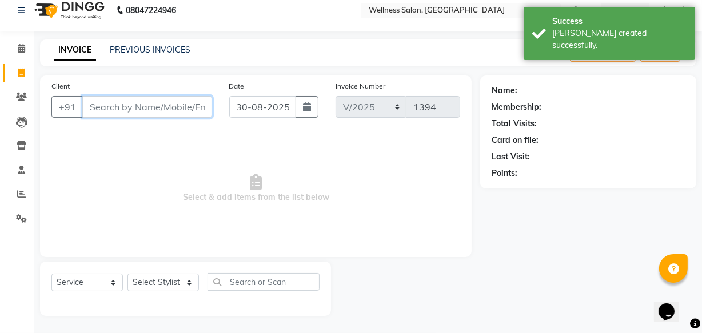
click at [157, 109] on input "Client" at bounding box center [147, 107] width 130 height 22
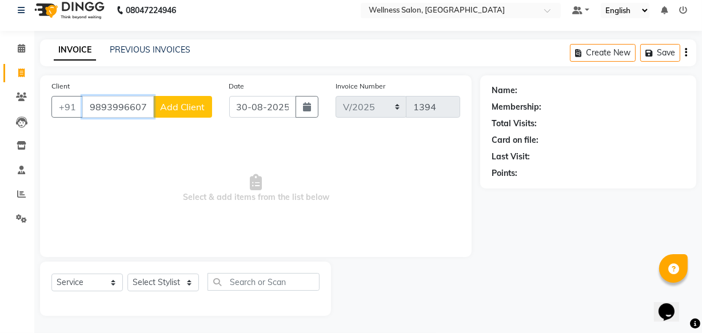
type input "9893996607"
click at [168, 132] on span "Select & add items from the list below" at bounding box center [255, 189] width 409 height 114
click at [202, 109] on span "Add Client" at bounding box center [182, 106] width 45 height 11
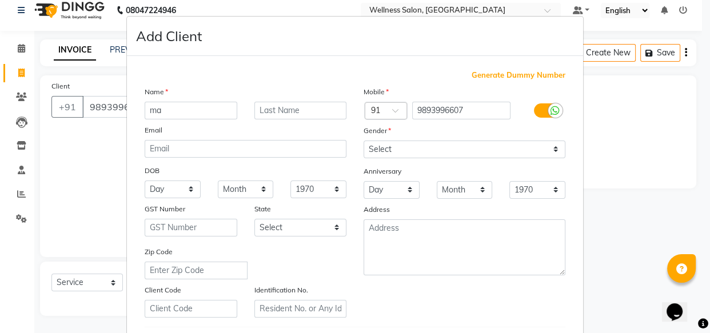
type input "m"
type input "MAYANK"
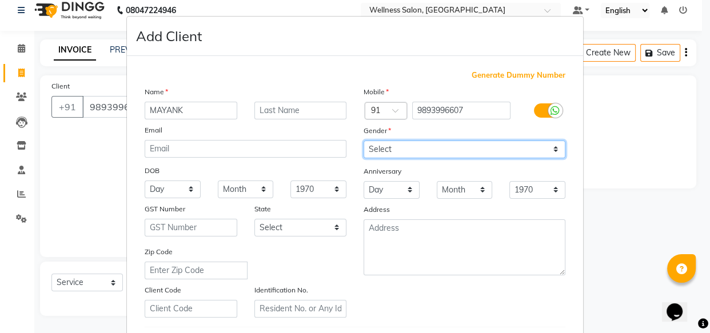
click at [378, 149] on select "Select [DEMOGRAPHIC_DATA] [DEMOGRAPHIC_DATA] Other Prefer Not To Say" at bounding box center [465, 150] width 202 height 18
select select "[DEMOGRAPHIC_DATA]"
click at [364, 141] on select "Select [DEMOGRAPHIC_DATA] [DEMOGRAPHIC_DATA] Other Prefer Not To Say" at bounding box center [465, 150] width 202 height 18
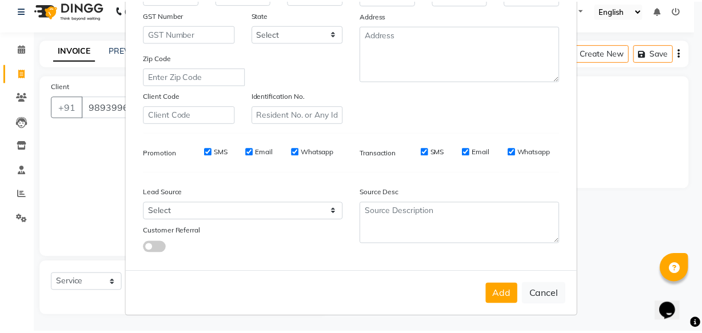
scroll to position [198, 0]
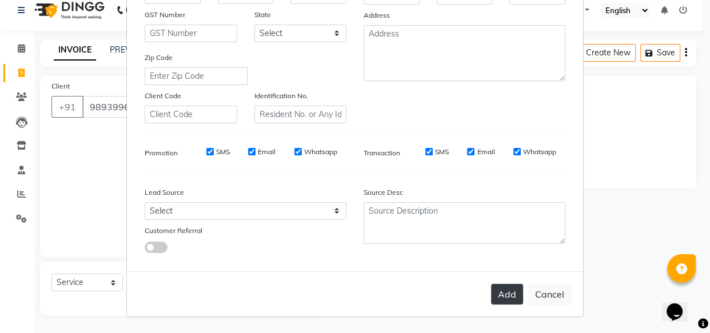
click at [508, 292] on button "Add" at bounding box center [507, 294] width 32 height 21
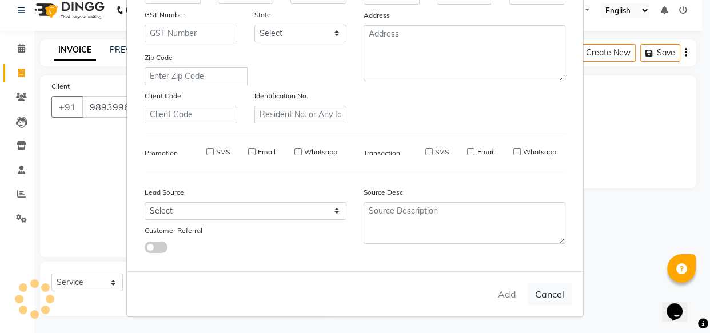
type input "98******07"
select select
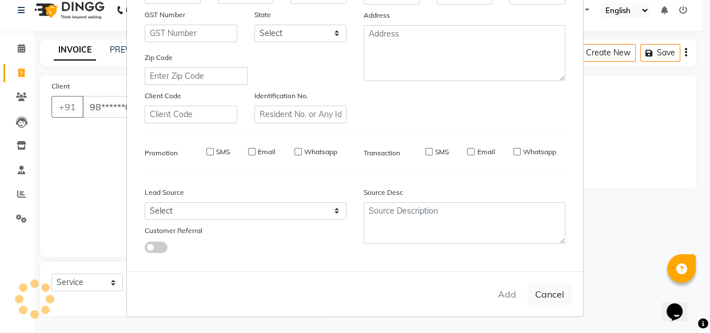
select select
checkbox input "false"
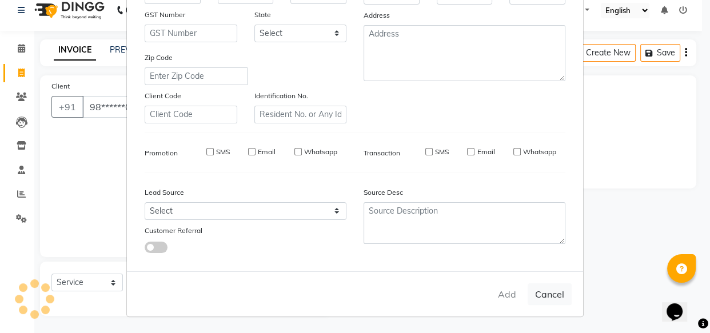
checkbox input "false"
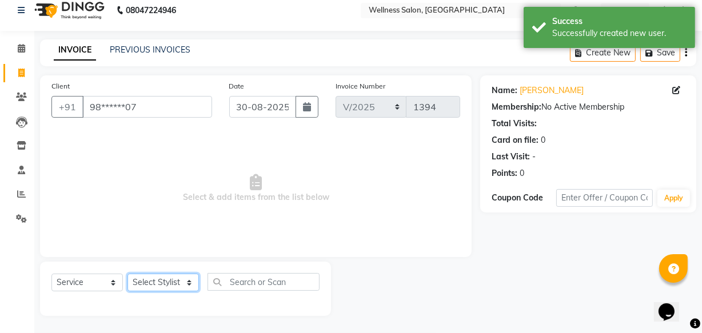
click at [168, 276] on select "Select Stylist Academy Babita [PERSON_NAME] Manager [PERSON_NAME]" at bounding box center [163, 283] width 71 height 18
select select "30854"
click at [128, 274] on select "Select Stylist Academy Babita [PERSON_NAME] Manager [PERSON_NAME]" at bounding box center [163, 283] width 71 height 18
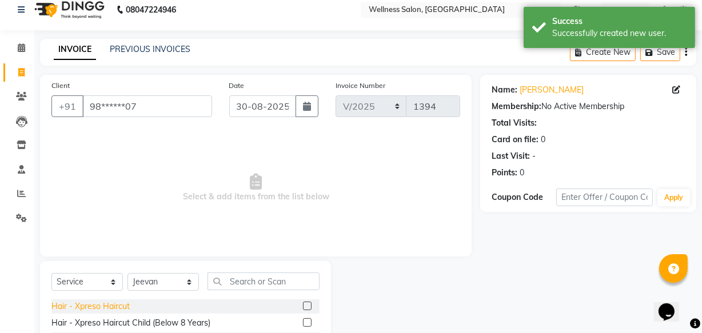
click at [113, 306] on div "Hair - Xpreso Haircut" at bounding box center [90, 307] width 78 height 12
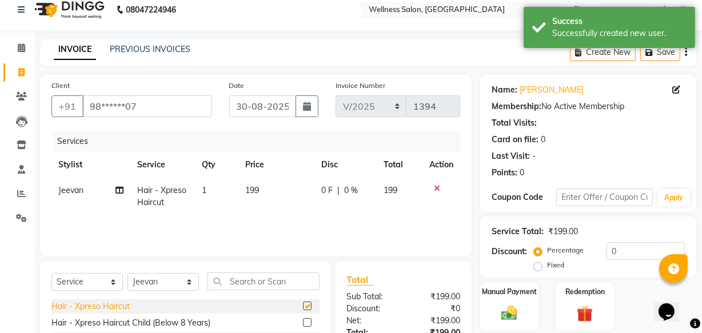
checkbox input "false"
click at [116, 320] on div "Hair - Xpreso Haircut Child (Below 8 Years)" at bounding box center [130, 323] width 159 height 12
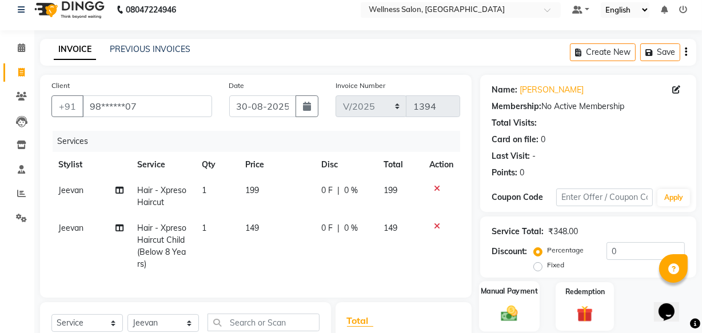
click at [514, 320] on img at bounding box center [509, 313] width 27 height 19
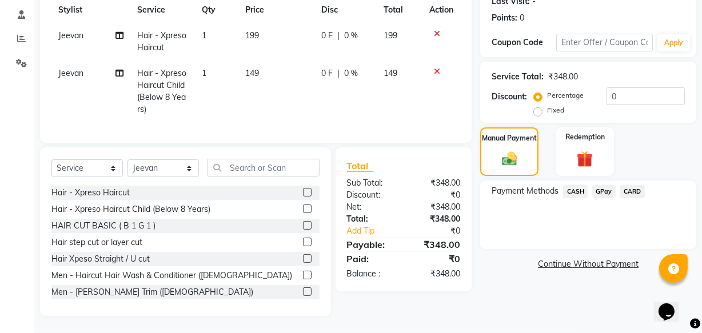
click at [607, 185] on span "GPay" at bounding box center [604, 191] width 23 height 13
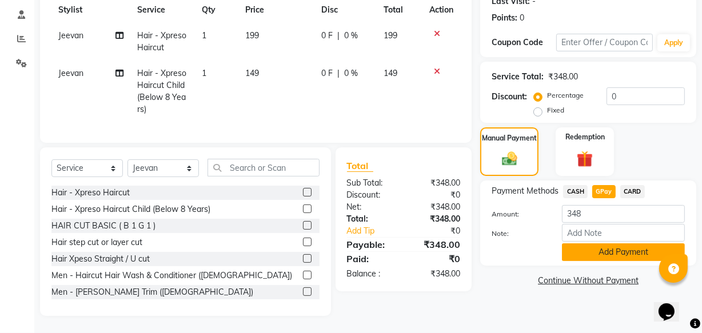
click at [606, 244] on button "Add Payment" at bounding box center [623, 253] width 123 height 18
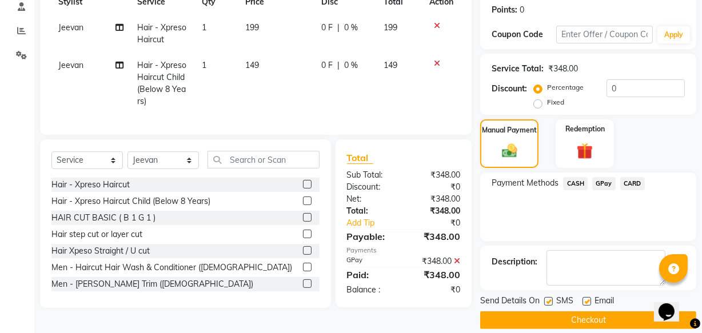
click at [589, 318] on button "Checkout" at bounding box center [588, 321] width 216 height 18
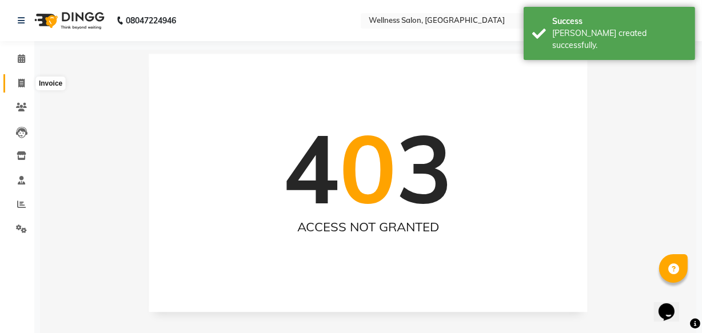
click at [20, 84] on icon at bounding box center [21, 83] width 6 height 9
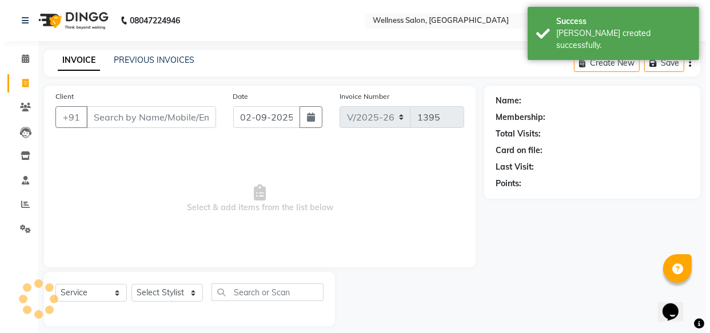
scroll to position [11, 0]
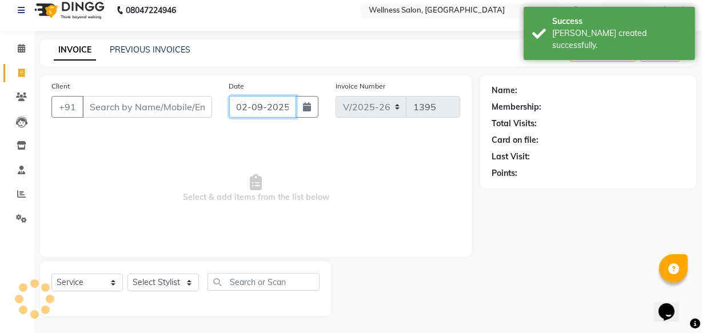
click at [244, 104] on input "02-09-2025" at bounding box center [262, 107] width 67 height 22
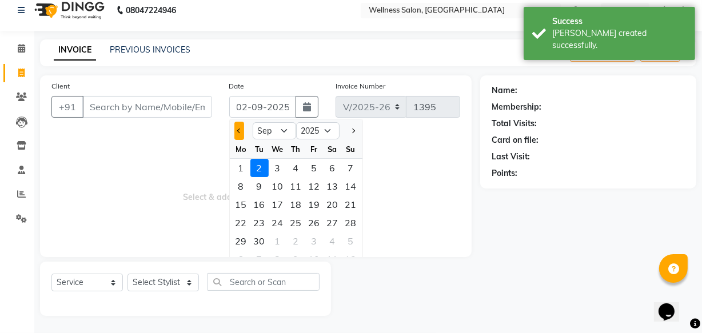
click at [238, 127] on button "Previous month" at bounding box center [240, 131] width 10 height 18
click at [332, 244] on div "30" at bounding box center [333, 241] width 18 height 18
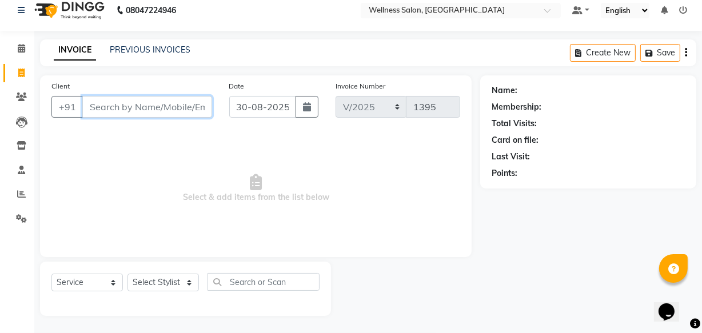
click at [151, 109] on input "Client" at bounding box center [147, 107] width 130 height 22
click at [184, 104] on span "Add Client" at bounding box center [182, 106] width 45 height 11
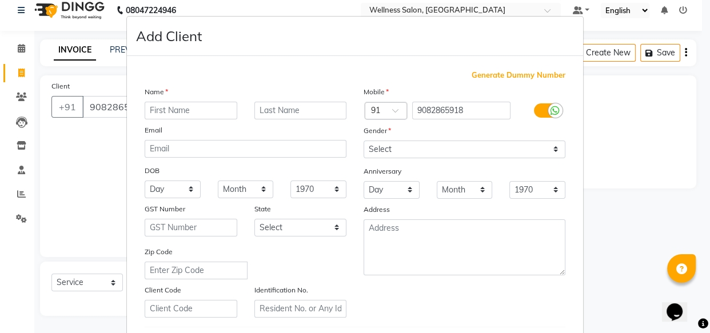
click at [189, 113] on input "text" at bounding box center [191, 111] width 93 height 18
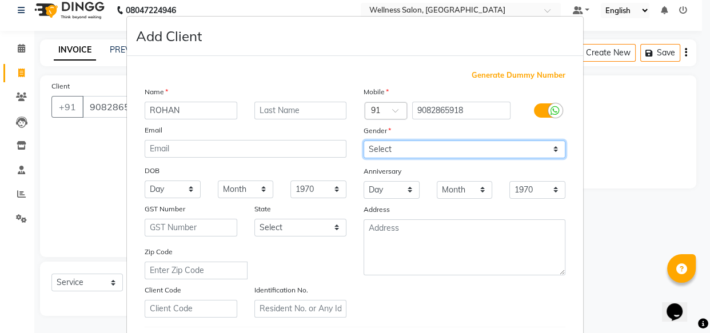
click at [371, 152] on select "Select [DEMOGRAPHIC_DATA] [DEMOGRAPHIC_DATA] Other Prefer Not To Say" at bounding box center [465, 150] width 202 height 18
click at [364, 141] on select "Select [DEMOGRAPHIC_DATA] [DEMOGRAPHIC_DATA] Other Prefer Not To Say" at bounding box center [465, 150] width 202 height 18
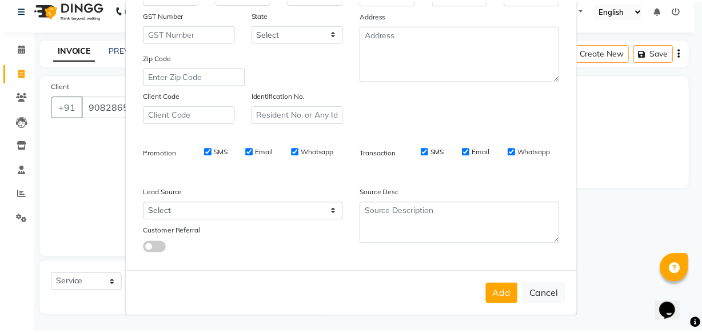
scroll to position [198, 0]
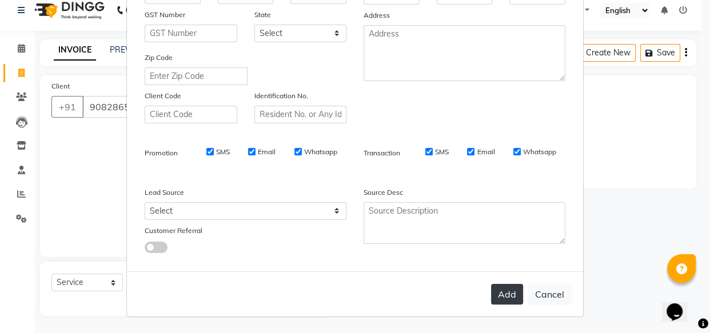
click at [509, 294] on button "Add" at bounding box center [507, 294] width 32 height 21
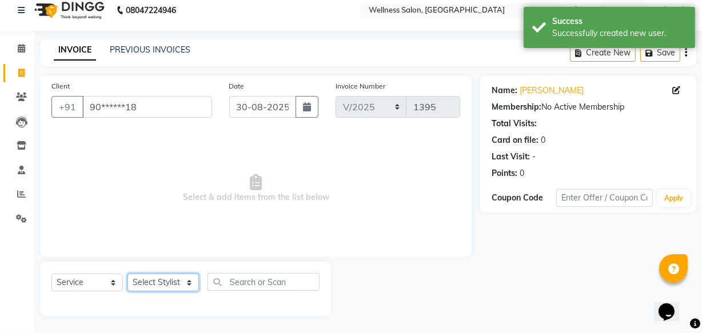
click at [185, 284] on select "Select Stylist Academy Babita [PERSON_NAME] Manager [PERSON_NAME]" at bounding box center [163, 283] width 71 height 18
click at [128, 274] on select "Select Stylist Academy Babita [PERSON_NAME] Manager [PERSON_NAME]" at bounding box center [163, 283] width 71 height 18
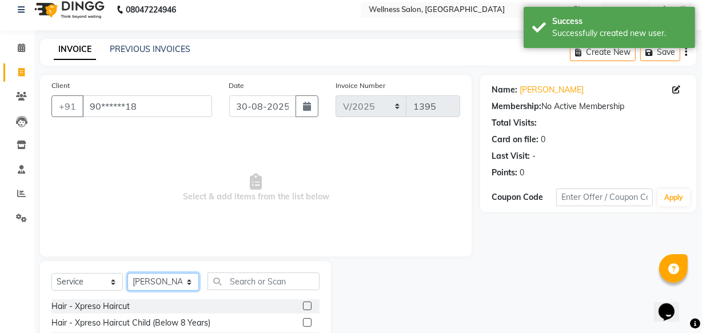
scroll to position [125, 0]
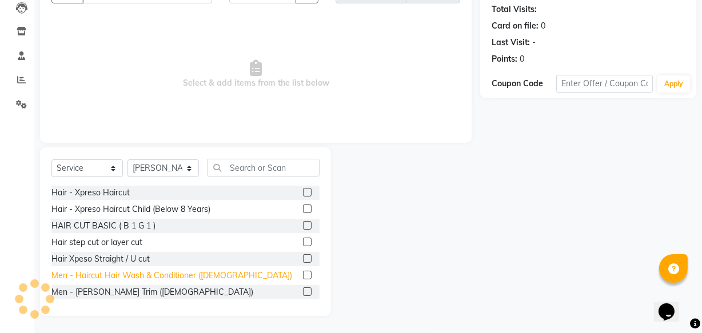
click at [137, 274] on div "Men - Haircut Hair Wash & Conditioner ([DEMOGRAPHIC_DATA])" at bounding box center [171, 276] width 241 height 12
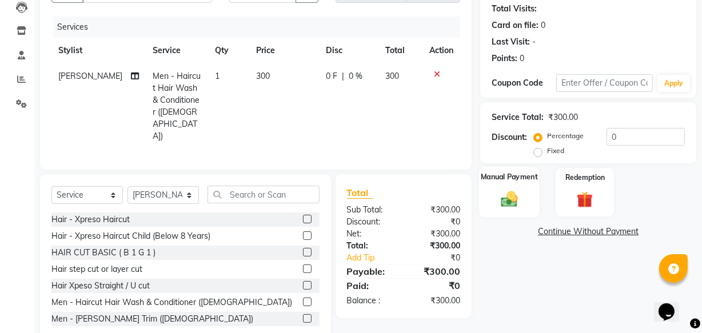
click at [501, 199] on img at bounding box center [509, 198] width 27 height 19
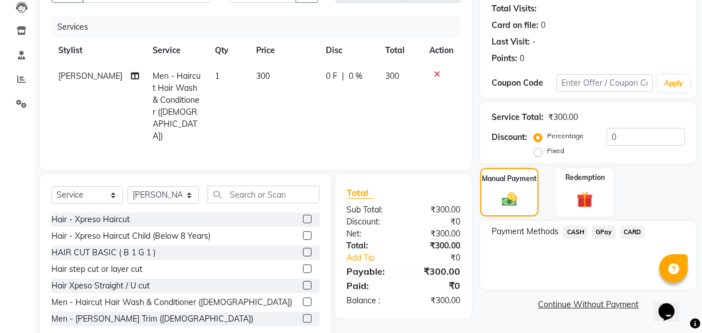
click at [606, 235] on span "GPay" at bounding box center [604, 232] width 23 height 13
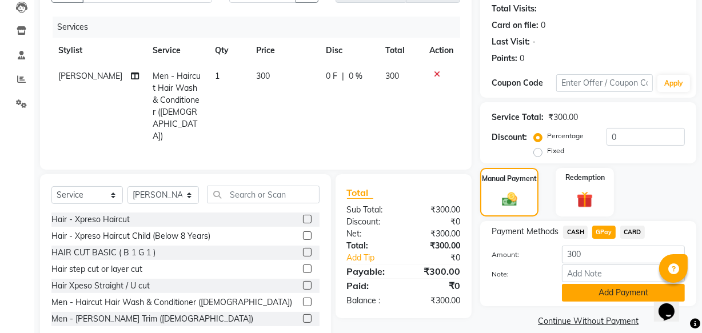
click at [610, 294] on button "Add Payment" at bounding box center [623, 293] width 123 height 18
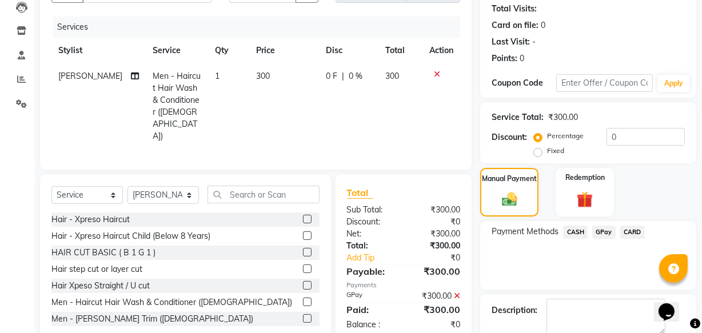
scroll to position [186, 0]
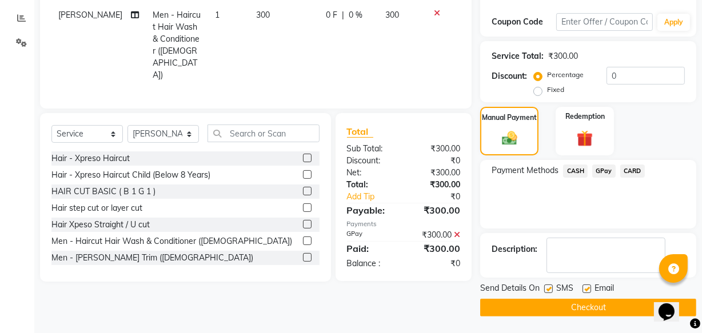
click at [633, 303] on button "Checkout" at bounding box center [588, 308] width 216 height 18
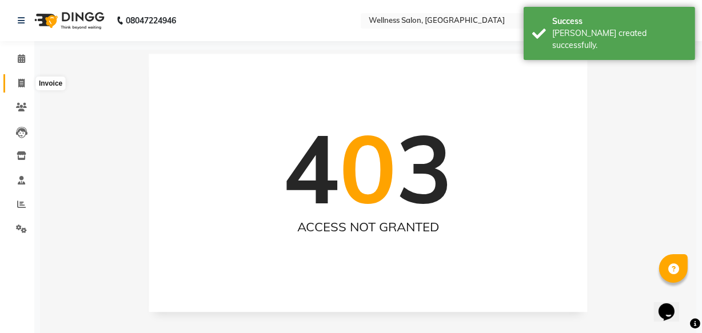
click at [18, 83] on icon at bounding box center [21, 83] width 6 height 9
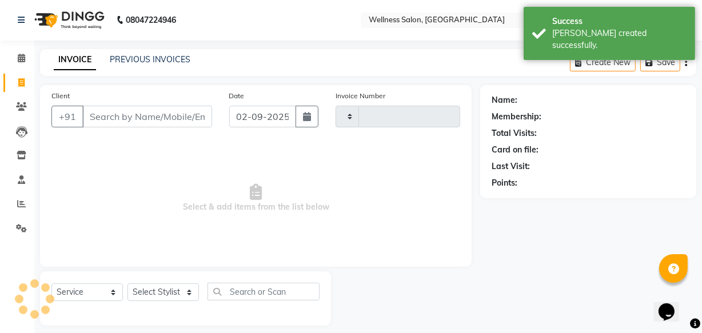
scroll to position [11, 0]
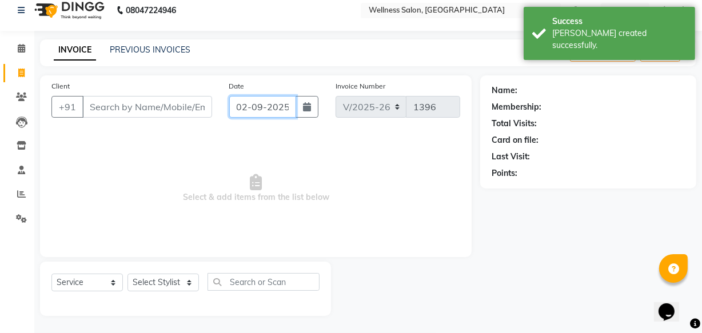
click at [245, 106] on input "02-09-2025" at bounding box center [262, 107] width 67 height 22
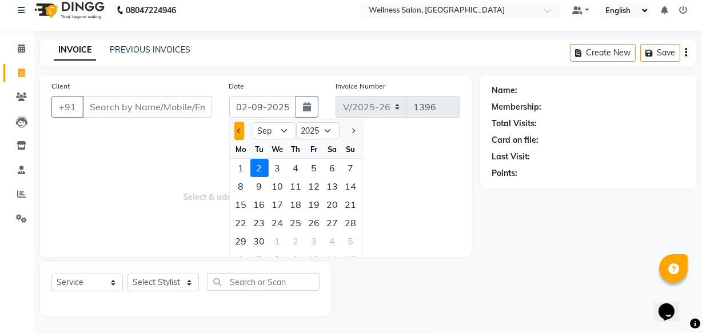
click at [241, 131] on button "Previous month" at bounding box center [240, 131] width 10 height 18
click at [335, 243] on div "30" at bounding box center [333, 241] width 18 height 18
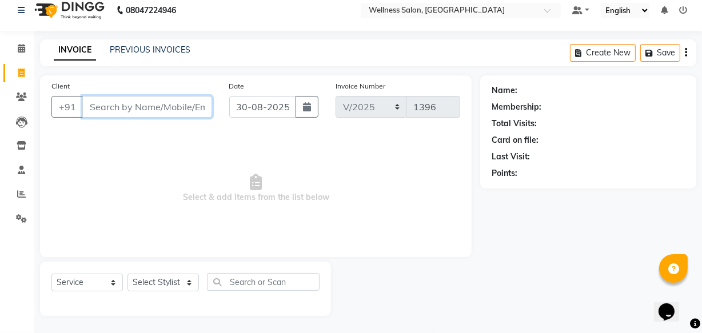
click at [189, 108] on input "Client" at bounding box center [147, 107] width 130 height 22
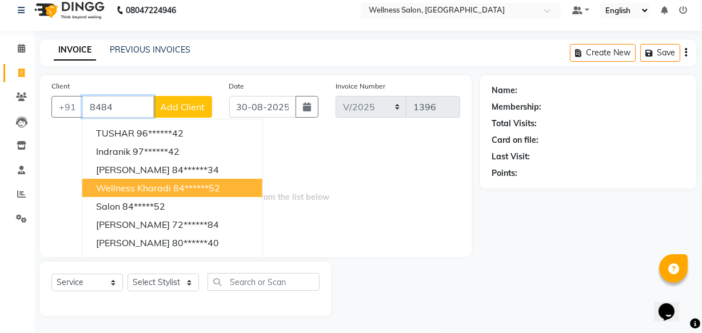
click at [170, 186] on button "wellness kharadi 84******52" at bounding box center [172, 188] width 180 height 18
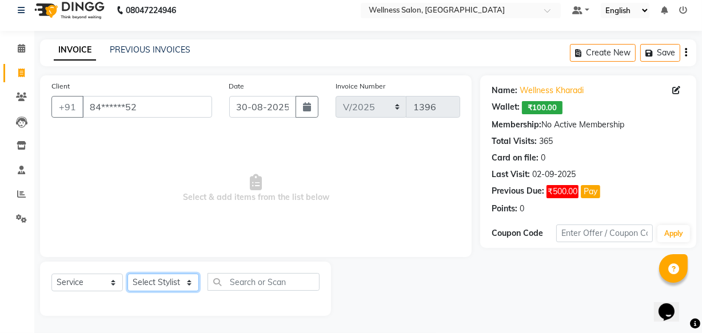
click at [169, 287] on select "Select Stylist Academy Babita [PERSON_NAME] Manager [PERSON_NAME]" at bounding box center [163, 283] width 71 height 18
click at [128, 274] on select "Select Stylist Academy Babita [PERSON_NAME] Manager [PERSON_NAME]" at bounding box center [163, 283] width 71 height 18
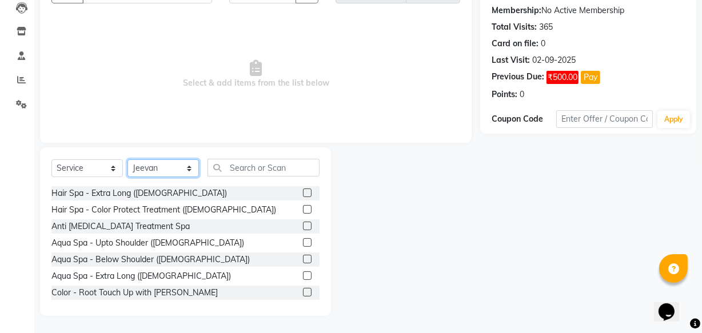
scroll to position [464, 0]
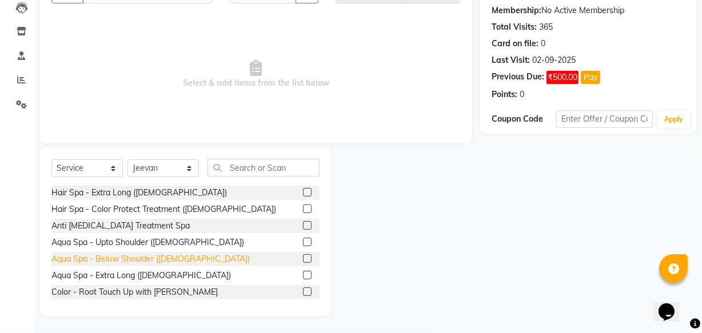
click at [98, 260] on div "Aqua Spa - Below Shoulder ([DEMOGRAPHIC_DATA])" at bounding box center [150, 259] width 198 height 12
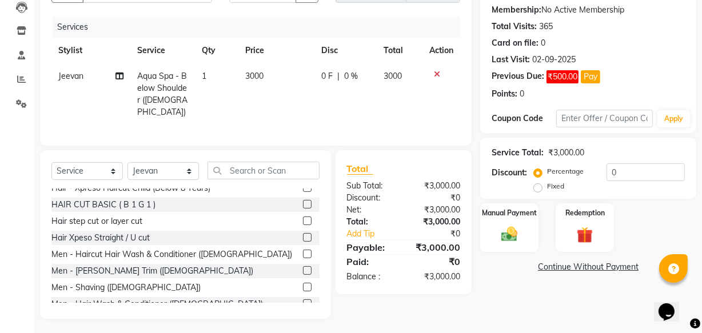
scroll to position [0, 0]
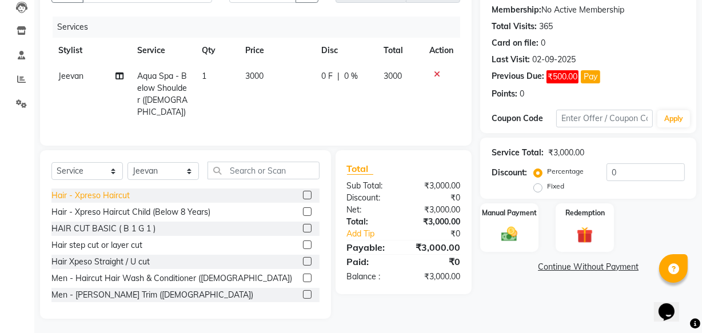
click at [103, 195] on div "Hair - Xpreso Haircut" at bounding box center [90, 196] width 78 height 12
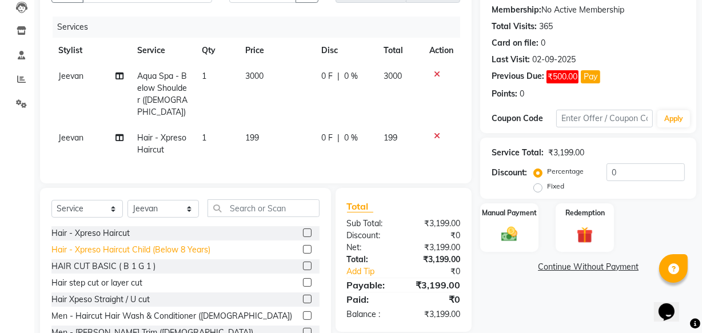
click at [98, 246] on div "Hair - Xpreso Haircut Child (Below 8 Years)" at bounding box center [130, 250] width 159 height 12
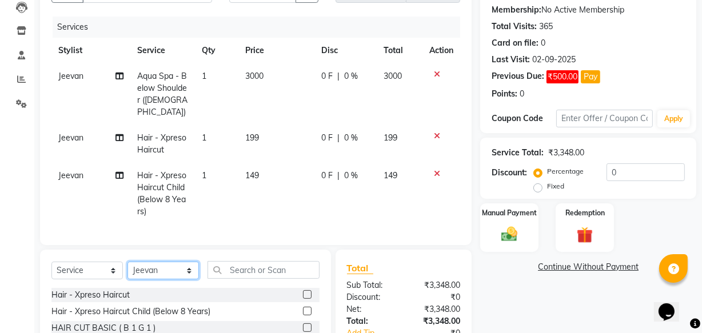
click at [189, 262] on select "Select Stylist Academy Babita [PERSON_NAME] Manager [PERSON_NAME]" at bounding box center [163, 271] width 71 height 18
click at [128, 262] on select "Select Stylist Academy Babita [PERSON_NAME] Manager [PERSON_NAME]" at bounding box center [163, 271] width 71 height 18
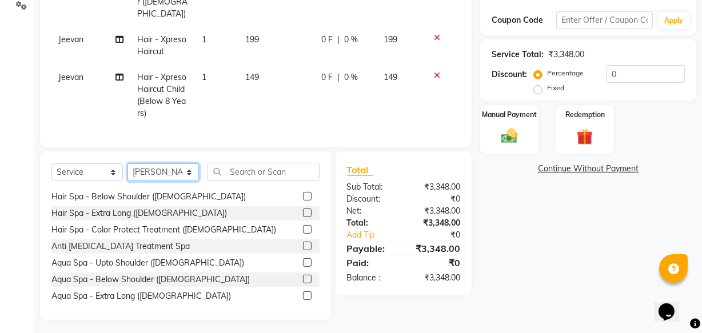
scroll to position [458, 0]
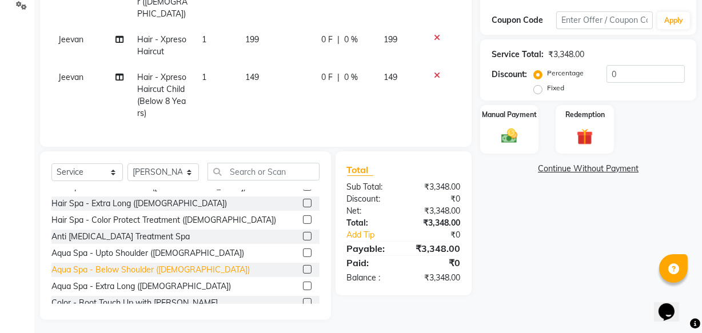
click at [114, 269] on div "Aqua Spa - Below Shoulder ([DEMOGRAPHIC_DATA])" at bounding box center [150, 270] width 198 height 12
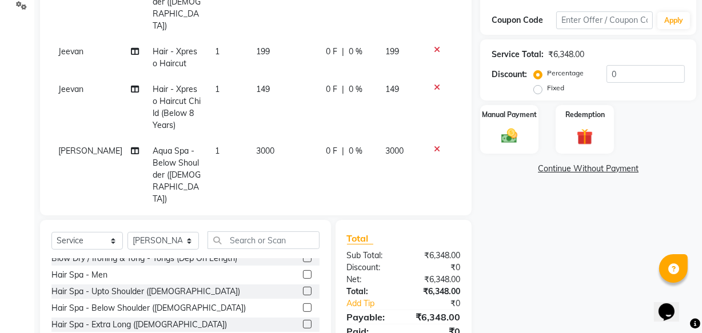
scroll to position [395, 0]
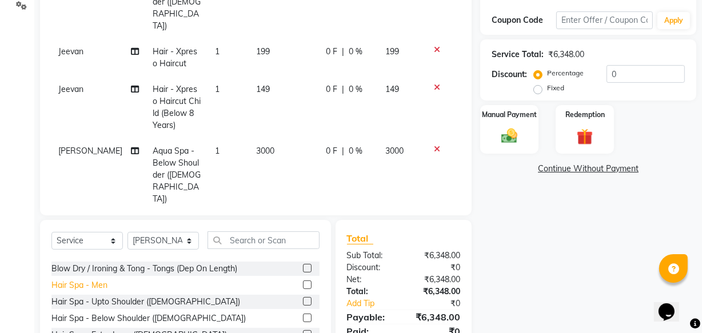
click at [93, 280] on div "Hair Spa - Men" at bounding box center [79, 286] width 56 height 12
click at [326, 219] on span "0 F" at bounding box center [331, 225] width 11 height 12
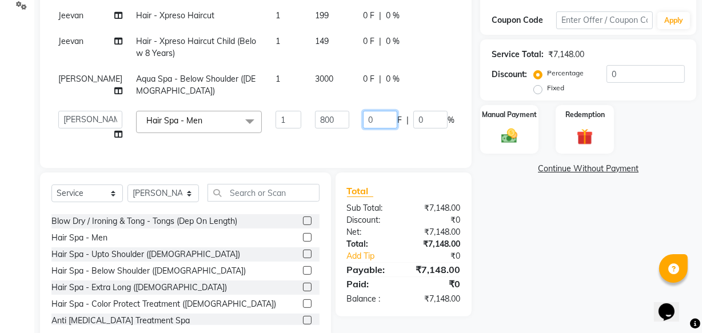
click at [363, 120] on input "0" at bounding box center [380, 120] width 34 height 18
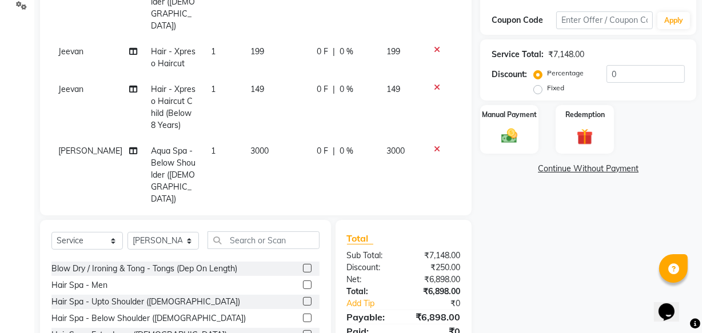
click at [444, 134] on tbody "Jeevan Aqua Spa - Below Shoulder ([DEMOGRAPHIC_DATA]) 1 3000 0 F | 0 % 3000 Jee…" at bounding box center [255, 107] width 409 height 285
click at [319, 219] on span "250 F" at bounding box center [326, 231] width 18 height 24
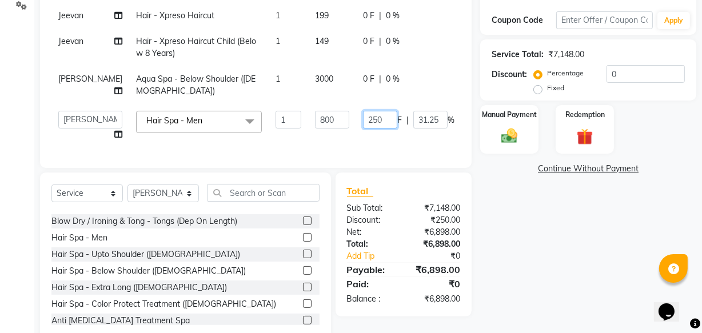
click at [363, 116] on input "250" at bounding box center [380, 120] width 34 height 18
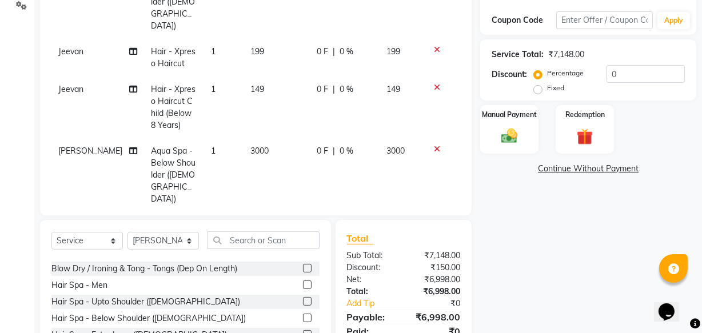
click at [415, 136] on tbody "Jeevan Aqua Spa - Below Shoulder ([DEMOGRAPHIC_DATA]) 1 3000 0 F | 0 % 3000 Jee…" at bounding box center [255, 107] width 409 height 285
click at [193, 242] on select "Select Stylist Academy Babita [PERSON_NAME] Manager [PERSON_NAME]" at bounding box center [163, 241] width 71 height 18
click at [128, 232] on select "Select Stylist Academy Babita [PERSON_NAME] Manager [PERSON_NAME]" at bounding box center [163, 241] width 71 height 18
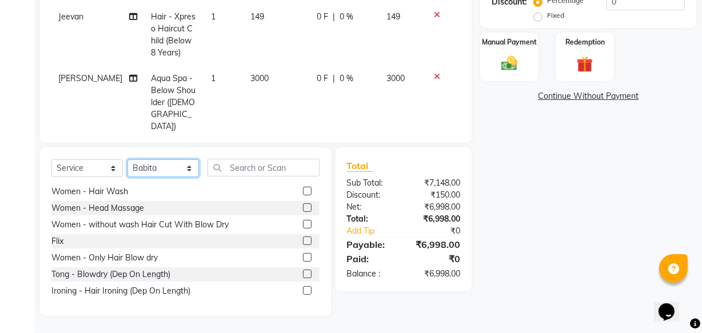
scroll to position [248, 0]
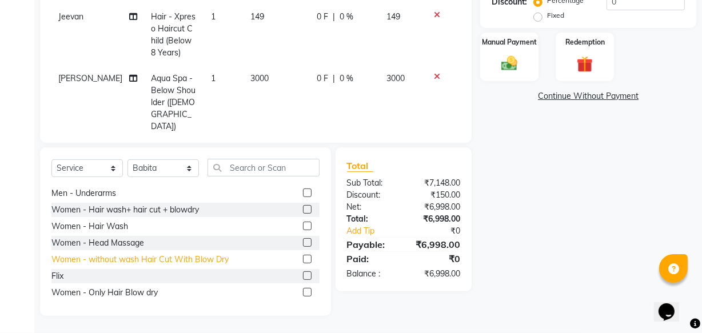
click at [185, 255] on div "Women - without wash Hair Cut With Blow Dry" at bounding box center [139, 260] width 177 height 12
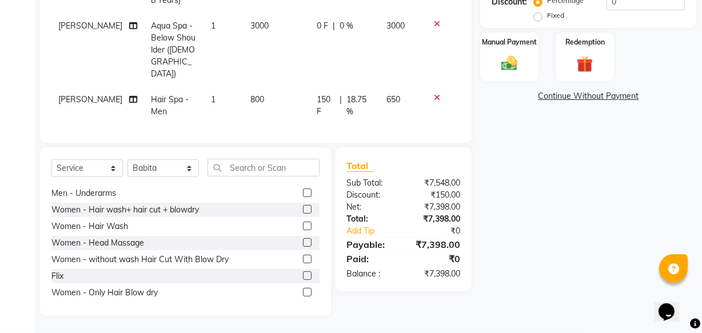
scroll to position [62, 0]
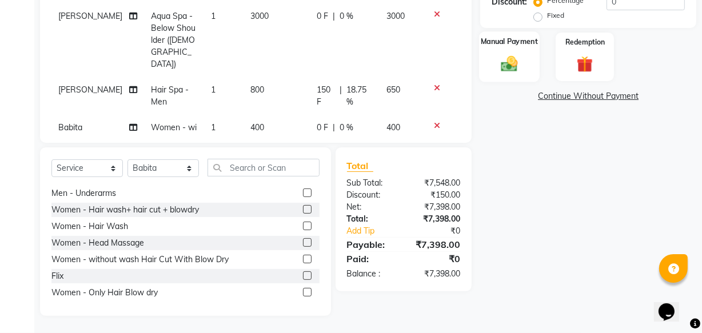
click at [508, 69] on img at bounding box center [509, 63] width 27 height 19
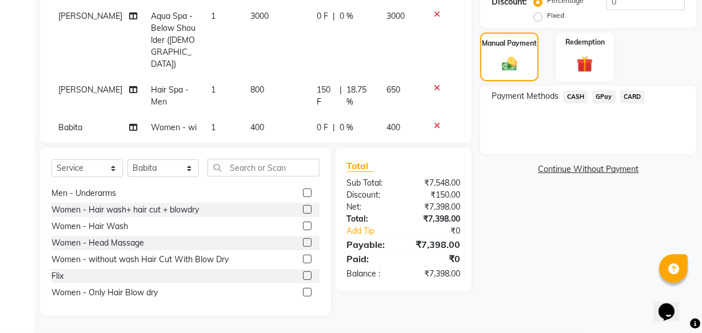
click at [597, 99] on span "GPay" at bounding box center [604, 96] width 23 height 13
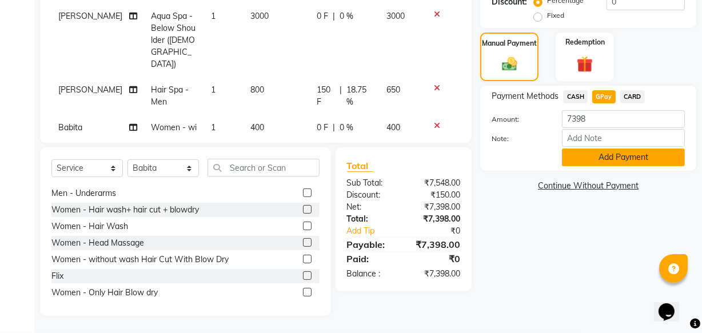
click at [610, 162] on button "Add Payment" at bounding box center [623, 158] width 123 height 18
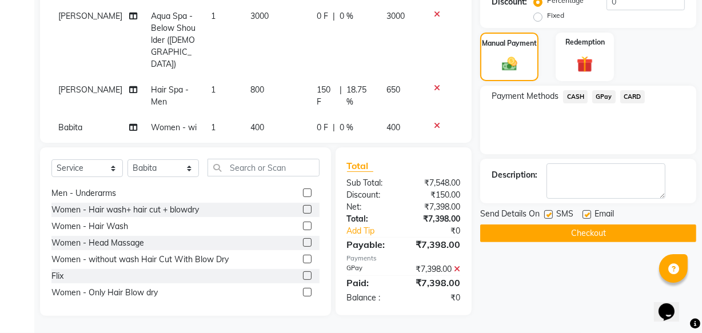
click at [587, 231] on button "Checkout" at bounding box center [588, 234] width 216 height 18
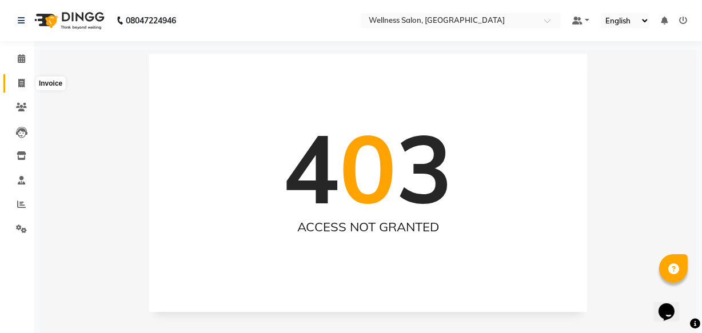
click at [21, 83] on icon at bounding box center [21, 83] width 6 height 9
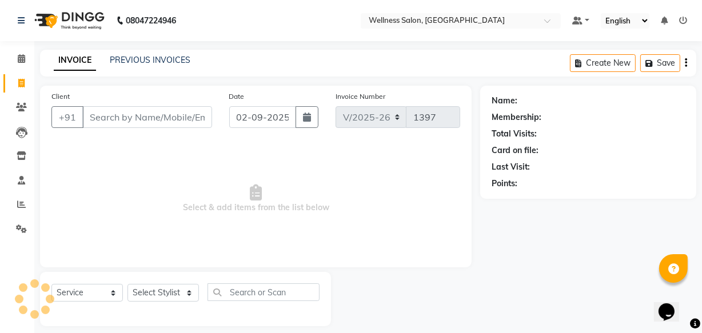
scroll to position [11, 0]
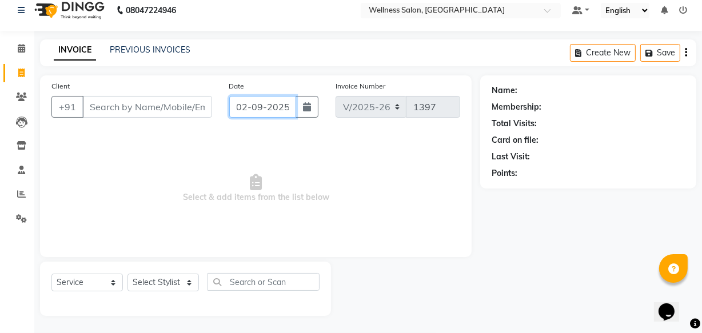
click at [241, 108] on input "02-09-2025" at bounding box center [262, 107] width 67 height 22
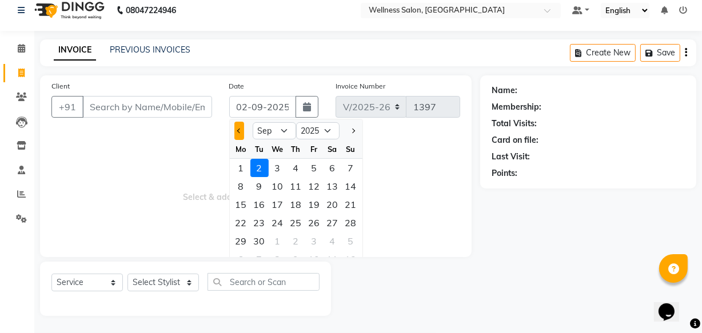
click at [239, 129] on span "Previous month" at bounding box center [239, 131] width 5 height 5
click at [349, 245] on div "31" at bounding box center [351, 241] width 18 height 18
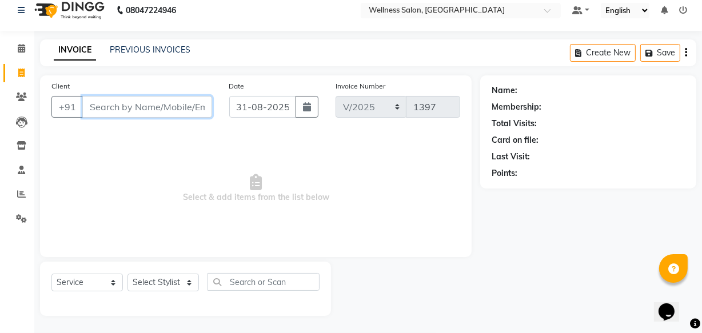
click at [124, 106] on input "Client" at bounding box center [147, 107] width 130 height 22
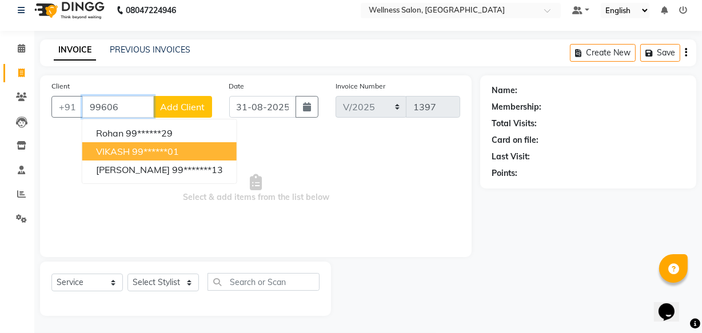
click at [150, 152] on ngb-highlight "99******01" at bounding box center [155, 151] width 47 height 11
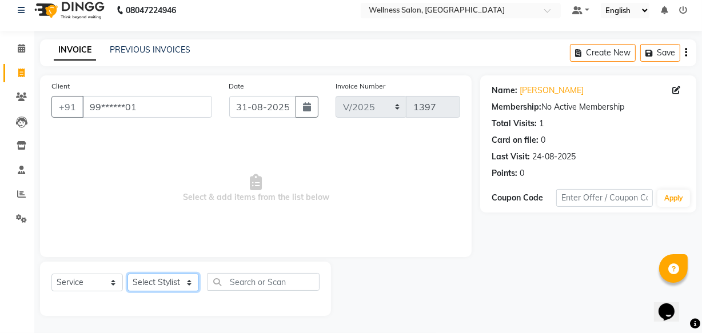
click at [144, 285] on select "Select Stylist Academy Babita [PERSON_NAME] Manager [PERSON_NAME]" at bounding box center [163, 283] width 71 height 18
click at [128, 274] on select "Select Stylist Academy Babita [PERSON_NAME] Manager [PERSON_NAME]" at bounding box center [163, 283] width 71 height 18
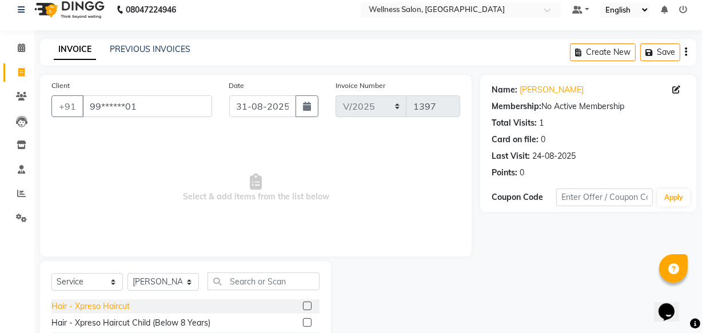
click at [112, 309] on div "Hair - Xpreso Haircut" at bounding box center [90, 307] width 78 height 12
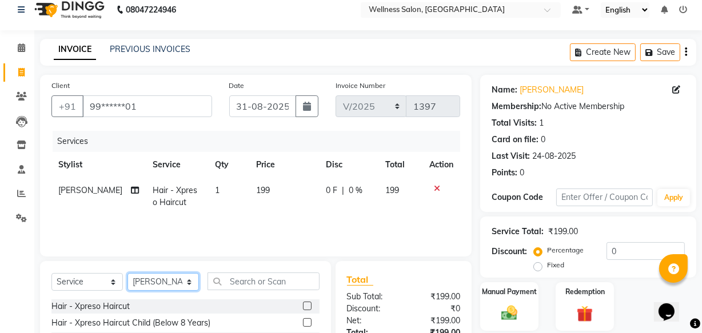
click at [190, 281] on select "Select Stylist Academy Babita [PERSON_NAME] Manager [PERSON_NAME]" at bounding box center [163, 282] width 71 height 18
click at [128, 273] on select "Select Stylist Academy Babita [PERSON_NAME] Manager [PERSON_NAME]" at bounding box center [163, 282] width 71 height 18
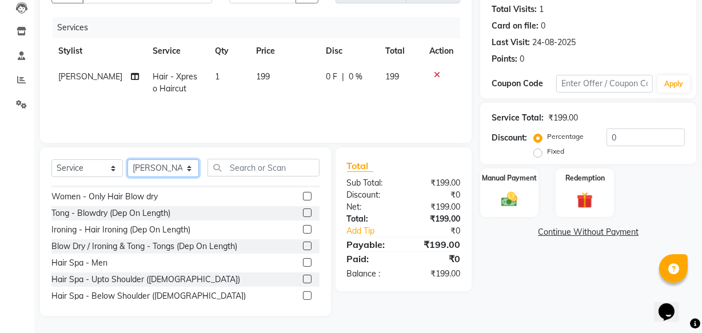
scroll to position [353, 0]
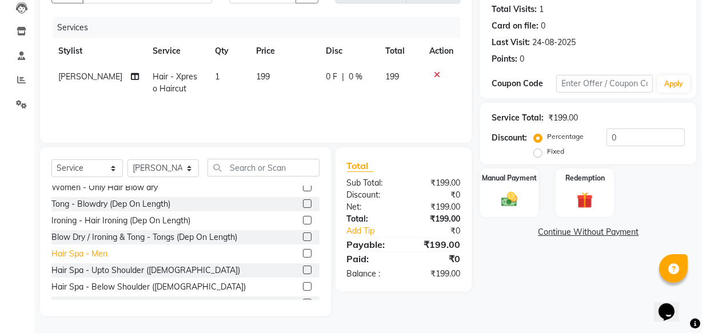
click at [93, 254] on div "Hair Spa - Men" at bounding box center [79, 254] width 56 height 12
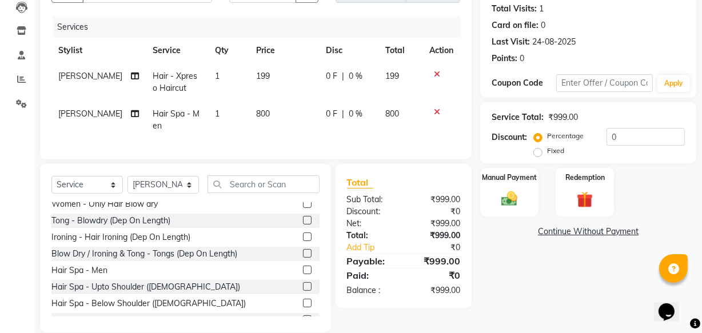
click at [329, 111] on span "0 F" at bounding box center [331, 114] width 11 height 12
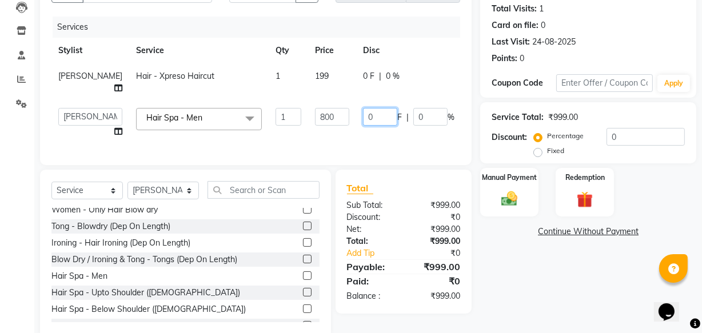
click at [363, 117] on input "0" at bounding box center [380, 117] width 34 height 18
click at [434, 130] on tr "Academy Babita [PERSON_NAME] Manager [PERSON_NAME] Hair Spa - Men x Hair - Xpre…" at bounding box center [291, 122] width 481 height 43
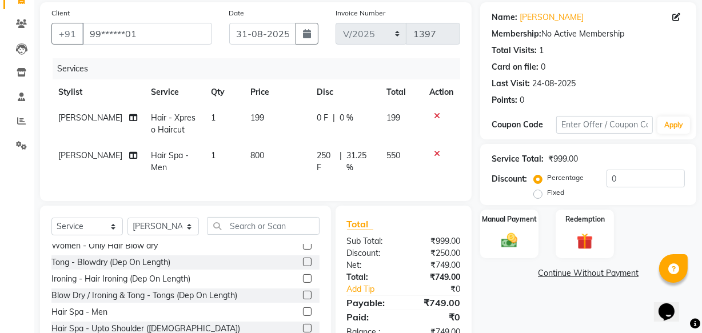
scroll to position [63, 0]
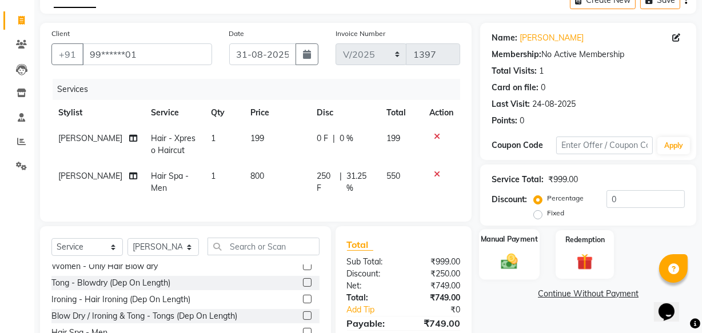
click at [507, 263] on img at bounding box center [509, 261] width 27 height 19
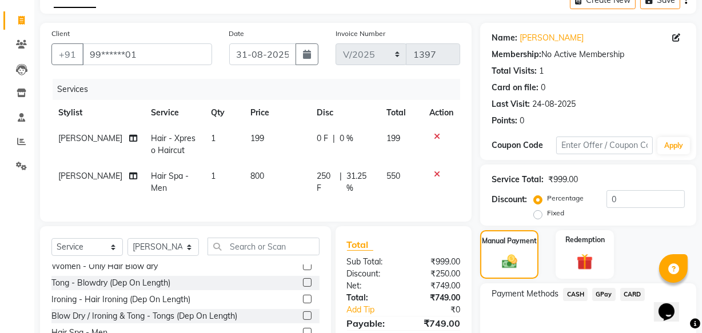
click at [600, 292] on span "GPay" at bounding box center [604, 294] width 23 height 13
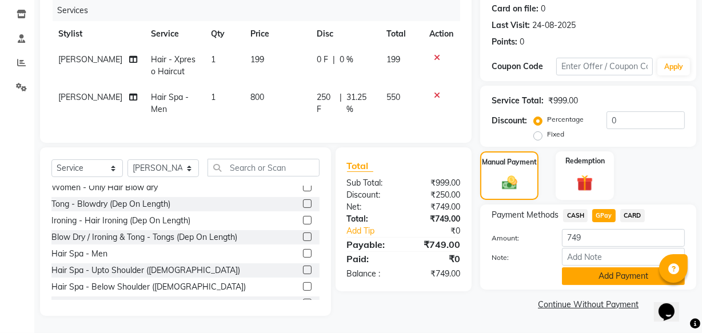
click at [618, 271] on button "Add Payment" at bounding box center [623, 277] width 123 height 18
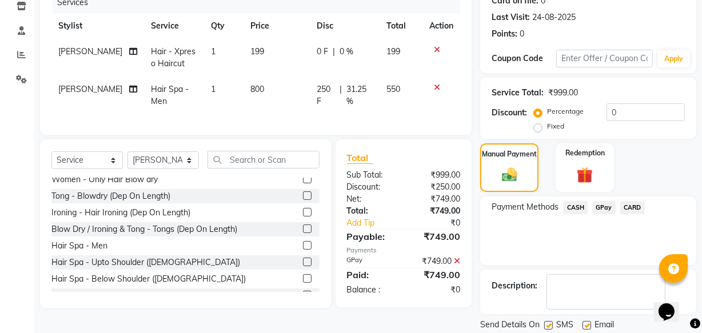
scroll to position [186, 0]
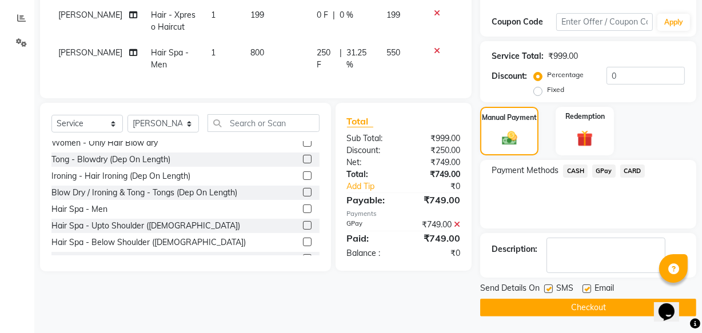
click at [634, 308] on button "Checkout" at bounding box center [588, 308] width 216 height 18
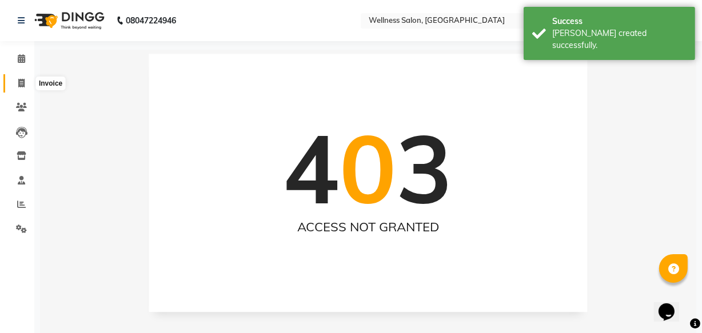
click at [22, 83] on icon at bounding box center [21, 83] width 6 height 9
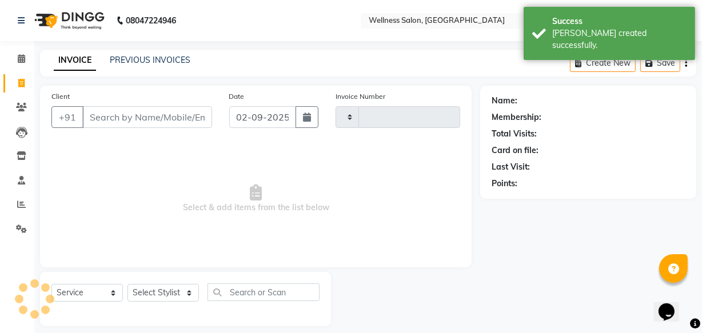
scroll to position [11, 0]
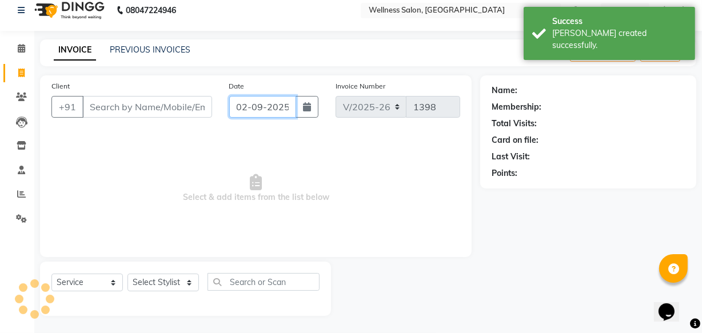
click at [239, 104] on input "02-09-2025" at bounding box center [262, 107] width 67 height 22
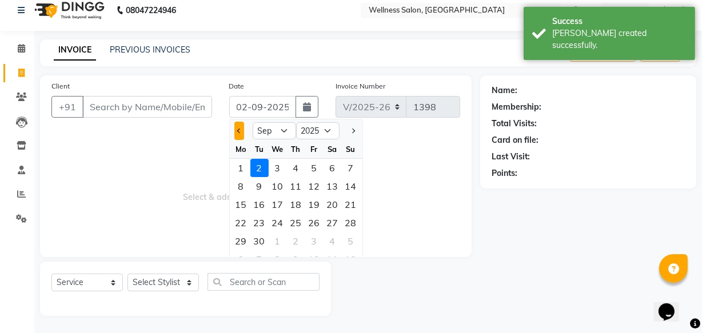
click at [239, 137] on button "Previous month" at bounding box center [240, 131] width 10 height 18
click at [348, 245] on div "31" at bounding box center [351, 241] width 18 height 18
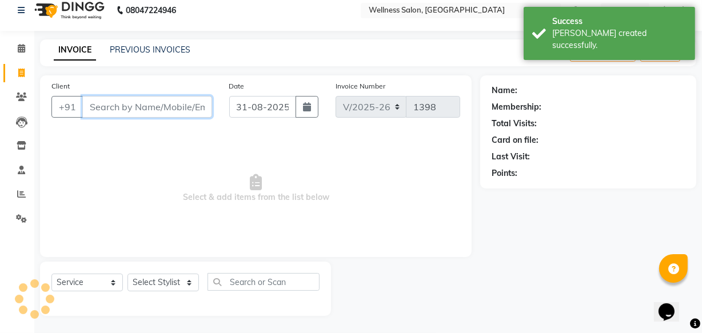
click at [160, 109] on input "Client" at bounding box center [147, 107] width 130 height 22
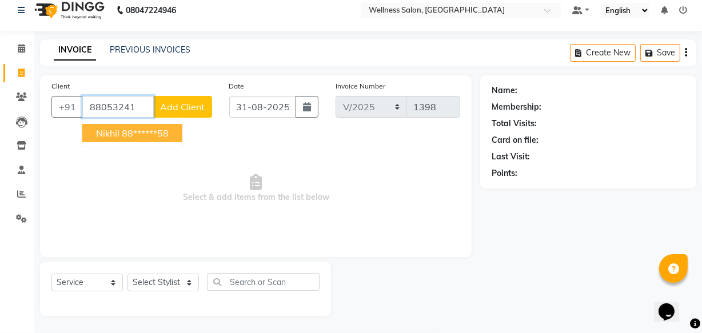
click at [142, 131] on ngb-highlight "88******58" at bounding box center [145, 133] width 47 height 11
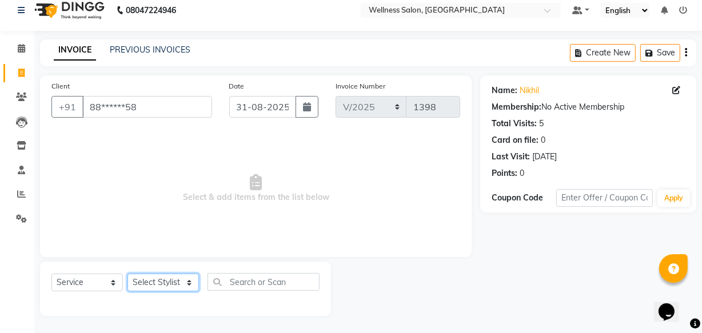
click at [168, 283] on select "Select Stylist Academy Babita [PERSON_NAME] Manager [PERSON_NAME]" at bounding box center [163, 283] width 71 height 18
click at [128, 274] on select "Select Stylist Academy Babita [PERSON_NAME] Manager [PERSON_NAME]" at bounding box center [163, 283] width 71 height 18
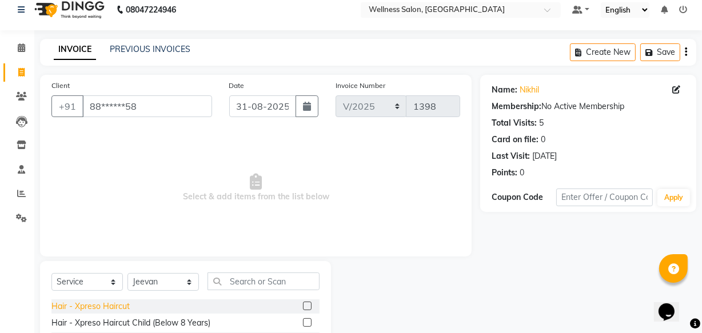
click at [92, 307] on div "Hair - Xpreso Haircut" at bounding box center [90, 307] width 78 height 12
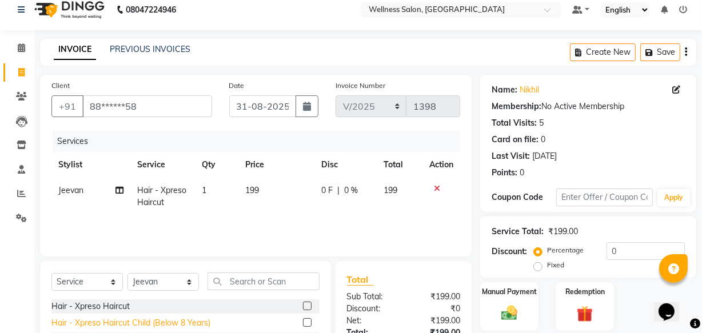
click at [94, 321] on div "Hair - Xpreso Haircut Child (Below 8 Years)" at bounding box center [130, 323] width 159 height 12
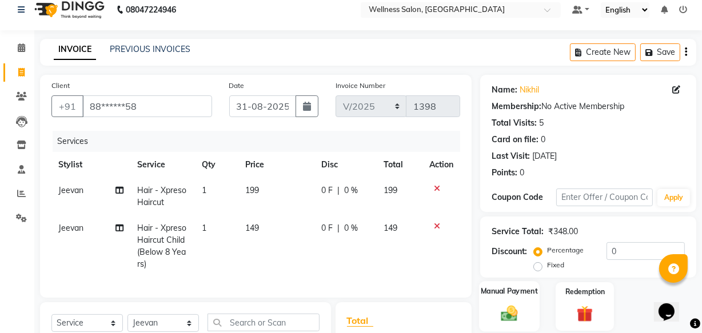
click at [514, 319] on img at bounding box center [509, 313] width 27 height 19
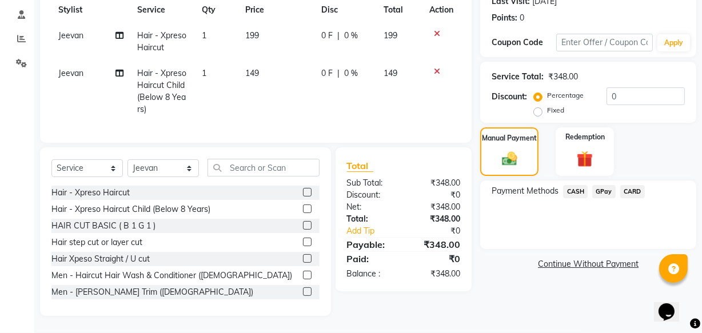
click at [606, 187] on span "GPay" at bounding box center [604, 191] width 23 height 13
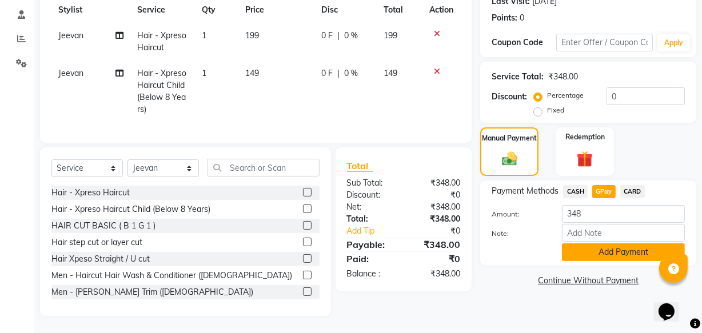
click at [603, 244] on button "Add Payment" at bounding box center [623, 253] width 123 height 18
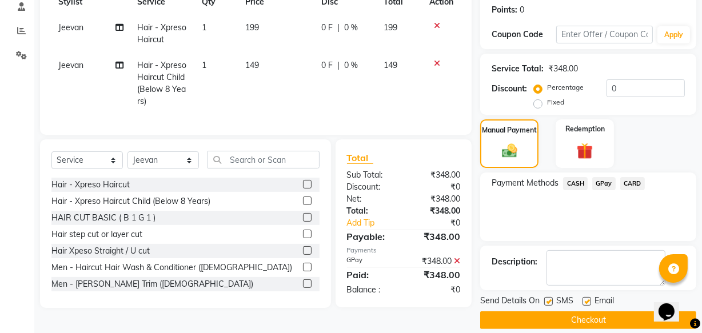
click at [601, 325] on button "Checkout" at bounding box center [588, 321] width 216 height 18
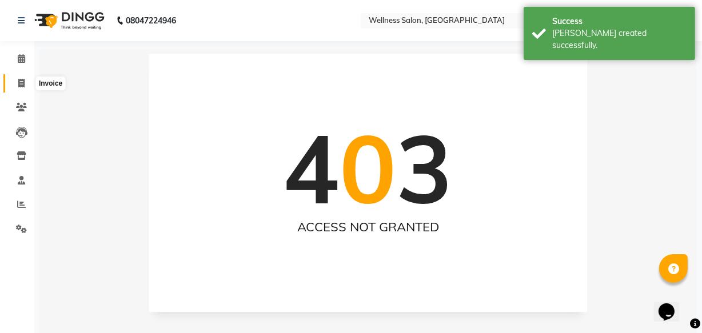
click at [22, 84] on icon at bounding box center [21, 83] width 6 height 9
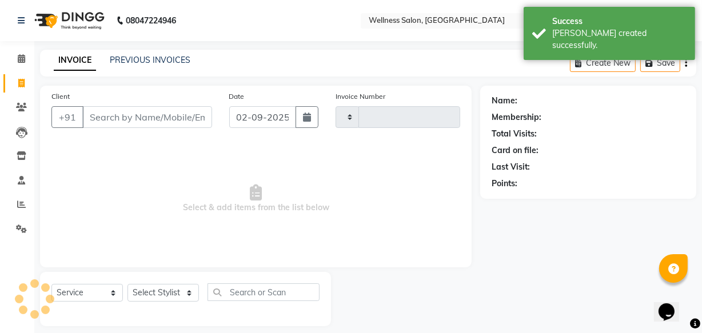
scroll to position [11, 0]
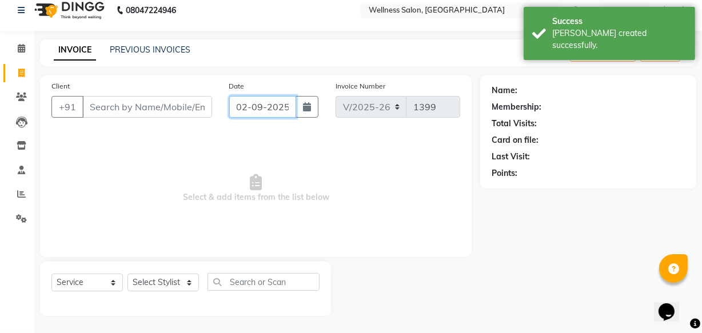
click at [237, 102] on input "02-09-2025" at bounding box center [262, 107] width 67 height 22
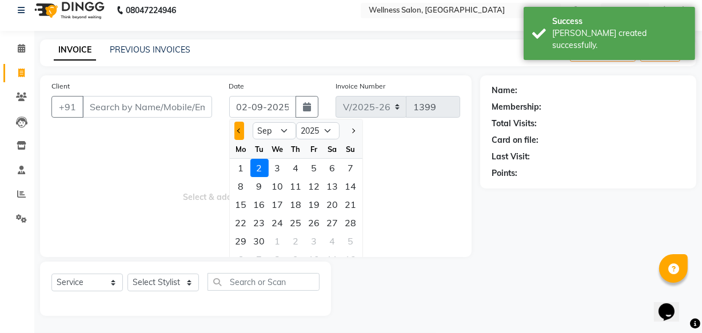
click at [237, 128] on button "Previous month" at bounding box center [240, 131] width 10 height 18
click at [345, 244] on div "31" at bounding box center [351, 241] width 18 height 18
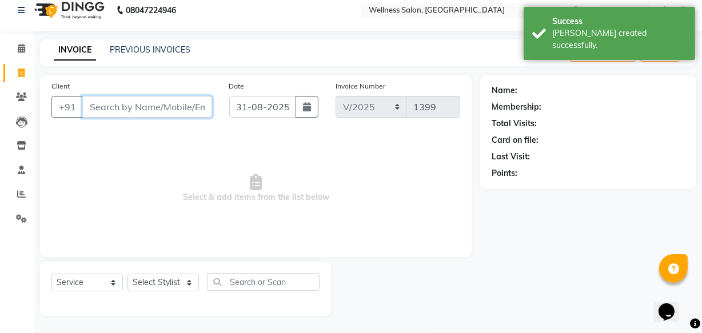
click at [150, 111] on input "Client" at bounding box center [147, 107] width 130 height 22
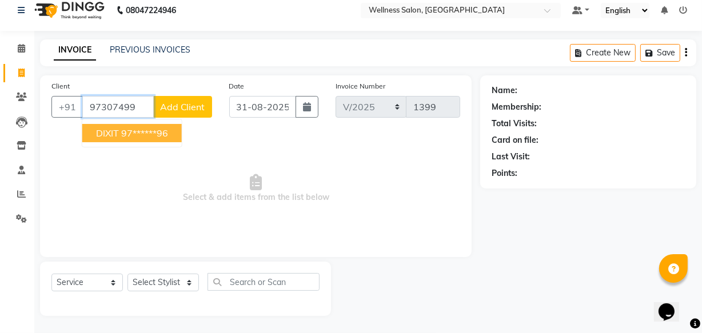
click at [154, 138] on button "DIXIT 97******96" at bounding box center [132, 133] width 100 height 18
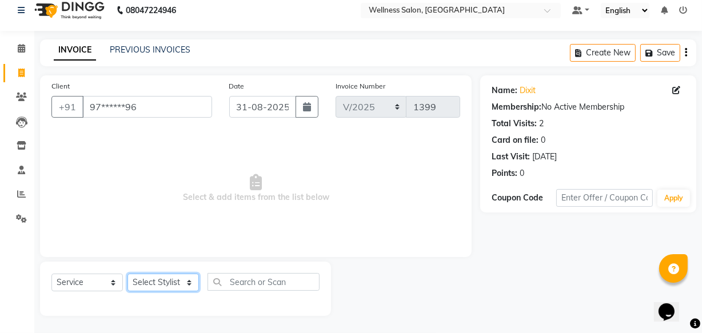
click at [161, 281] on select "Select Stylist Academy Babita [PERSON_NAME] Manager [PERSON_NAME]" at bounding box center [163, 283] width 71 height 18
click at [128, 274] on select "Select Stylist Academy Babita [PERSON_NAME] Manager [PERSON_NAME]" at bounding box center [163, 283] width 71 height 18
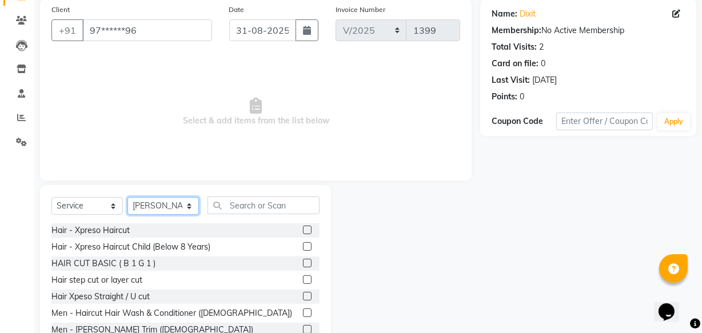
scroll to position [125, 0]
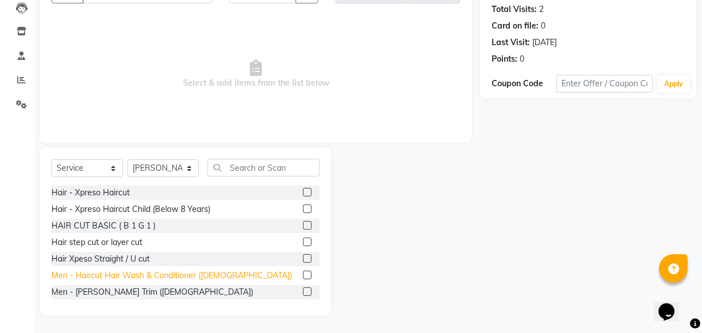
click at [160, 274] on div "Men - Haircut Hair Wash & Conditioner ([DEMOGRAPHIC_DATA])" at bounding box center [171, 276] width 241 height 12
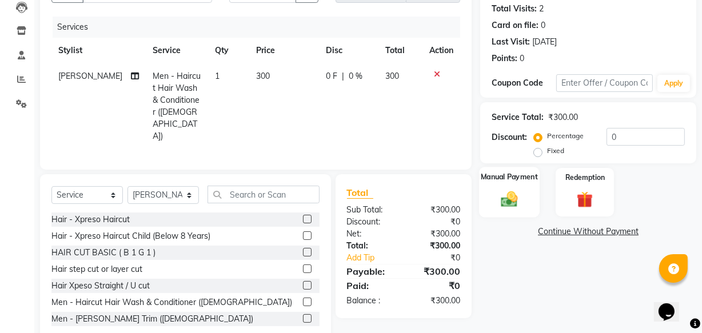
click at [510, 203] on img at bounding box center [509, 198] width 27 height 19
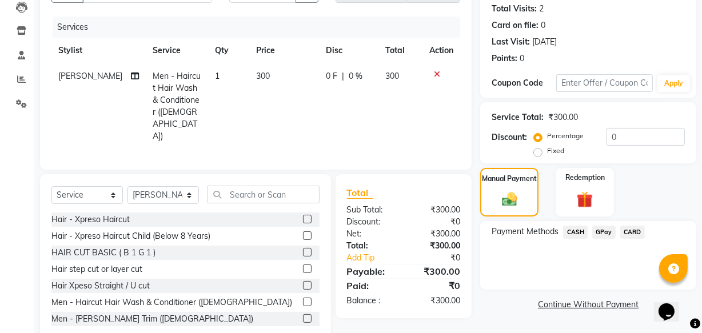
click at [605, 234] on span "GPay" at bounding box center [604, 232] width 23 height 13
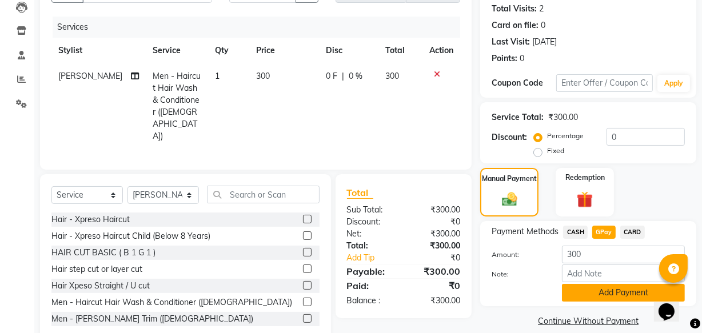
click at [611, 293] on button "Add Payment" at bounding box center [623, 293] width 123 height 18
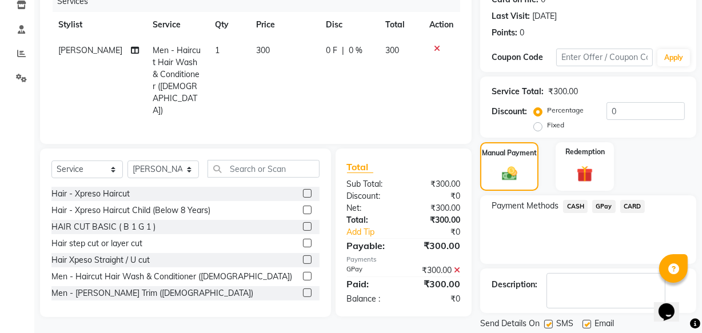
scroll to position [186, 0]
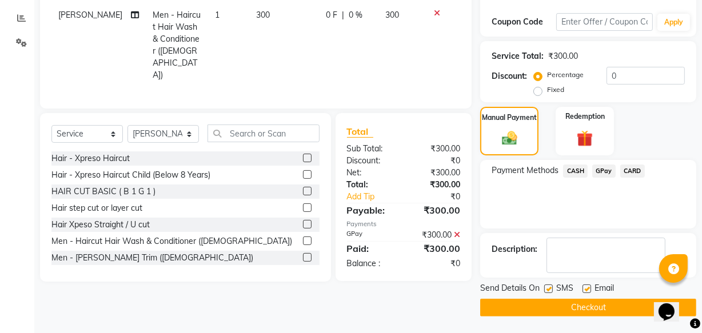
click at [594, 297] on div "Send Details On SMS Email Checkout" at bounding box center [588, 300] width 216 height 34
click at [594, 303] on button "Checkout" at bounding box center [588, 308] width 216 height 18
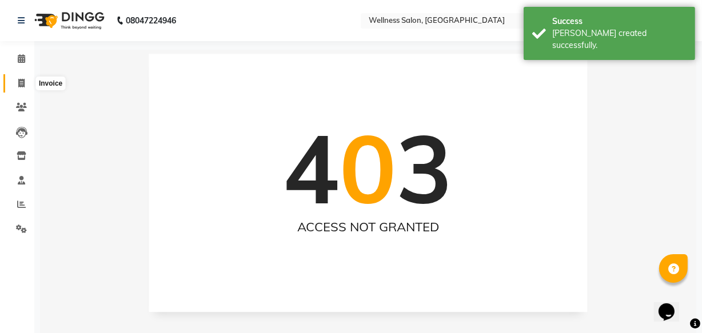
click at [20, 83] on icon at bounding box center [21, 83] width 6 height 9
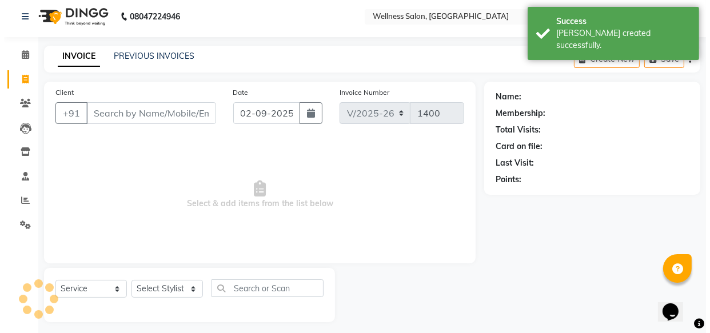
scroll to position [11, 0]
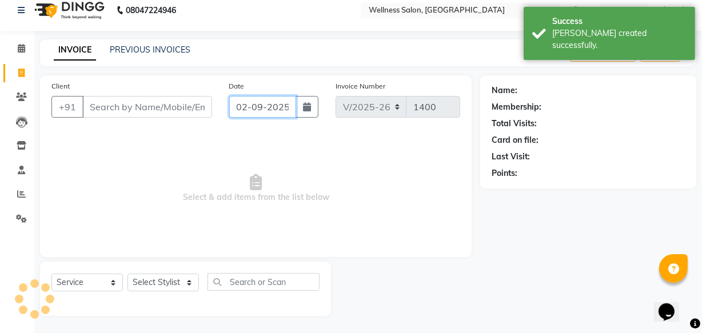
click at [243, 107] on input "02-09-2025" at bounding box center [262, 107] width 67 height 22
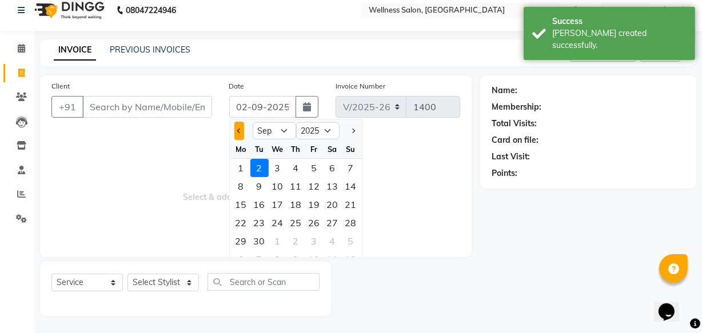
click at [238, 131] on span "Previous month" at bounding box center [239, 131] width 5 height 5
click at [347, 240] on div "31" at bounding box center [351, 241] width 18 height 18
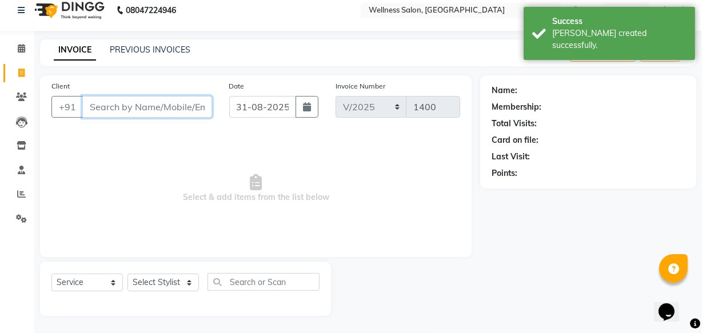
click at [182, 109] on input "Client" at bounding box center [147, 107] width 130 height 22
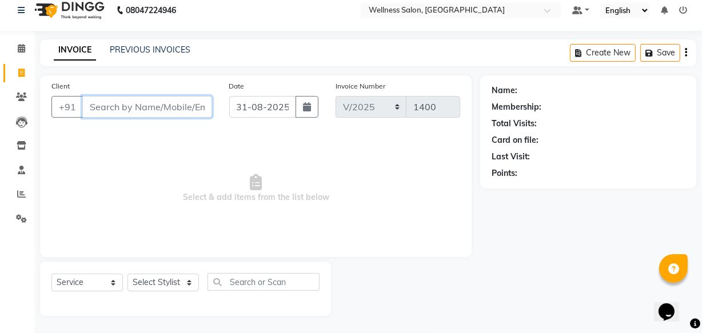
click at [176, 109] on input "Client" at bounding box center [147, 107] width 130 height 22
click at [176, 108] on span "Add Client" at bounding box center [182, 106] width 45 height 11
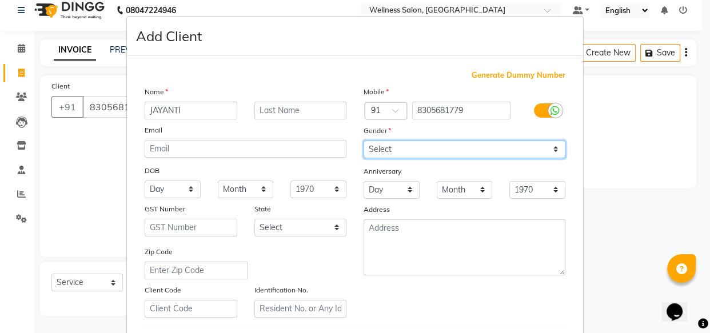
click at [375, 153] on select "Select [DEMOGRAPHIC_DATA] [DEMOGRAPHIC_DATA] Other Prefer Not To Say" at bounding box center [465, 150] width 202 height 18
click at [364, 141] on select "Select [DEMOGRAPHIC_DATA] [DEMOGRAPHIC_DATA] Other Prefer Not To Say" at bounding box center [465, 150] width 202 height 18
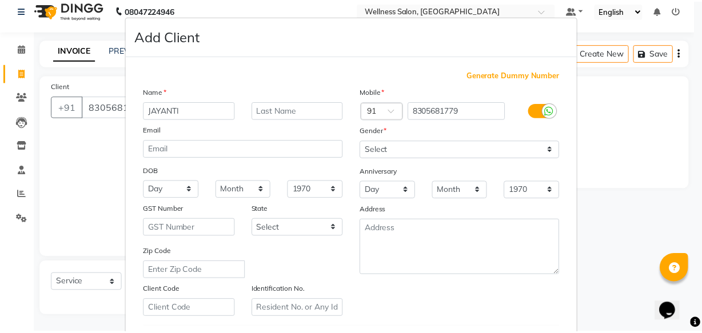
scroll to position [198, 0]
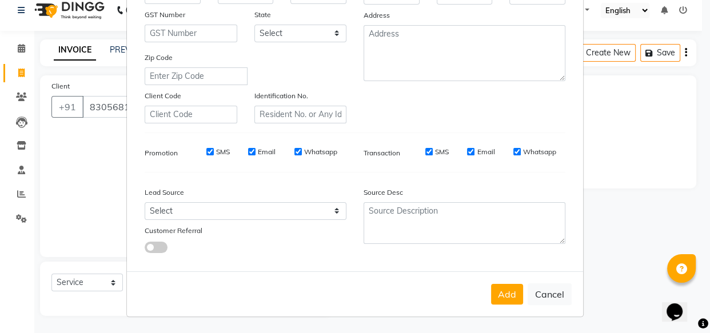
click at [495, 297] on button "Add" at bounding box center [507, 294] width 32 height 21
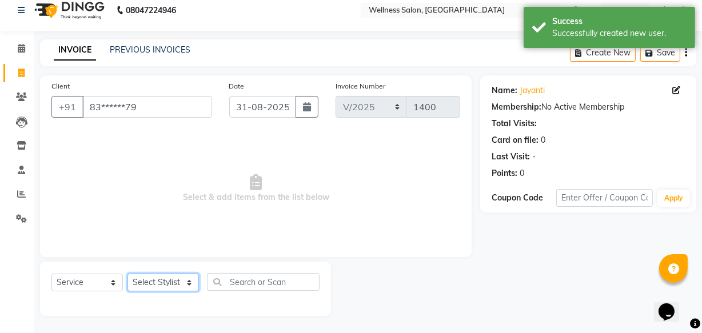
click at [164, 280] on select "Select Stylist Academy Babita [PERSON_NAME] Manager [PERSON_NAME]" at bounding box center [163, 283] width 71 height 18
click at [128, 274] on select "Select Stylist Academy Babita [PERSON_NAME] Manager [PERSON_NAME]" at bounding box center [163, 283] width 71 height 18
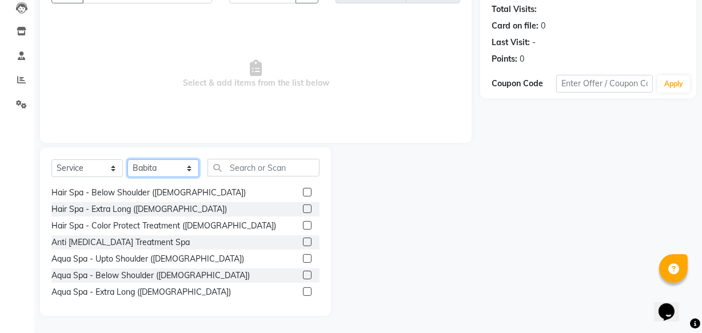
scroll to position [458, 0]
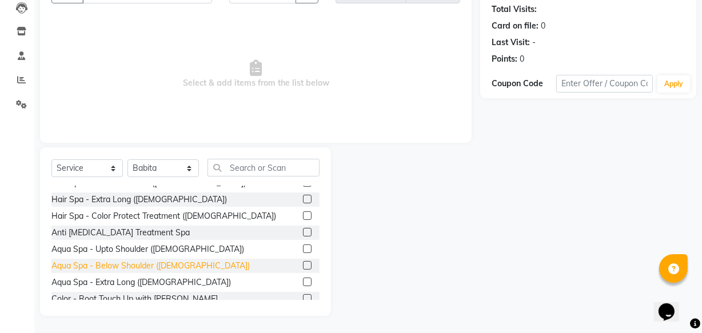
click at [97, 265] on div "Aqua Spa - Below Shoulder ([DEMOGRAPHIC_DATA])" at bounding box center [150, 266] width 198 height 12
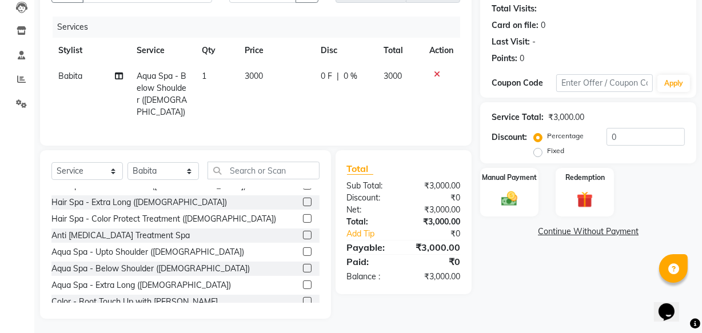
click at [324, 74] on span "0 F" at bounding box center [326, 76] width 11 height 12
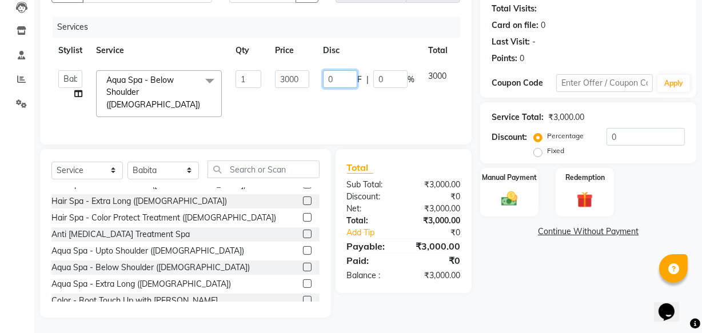
click at [340, 76] on input "0" at bounding box center [340, 79] width 34 height 18
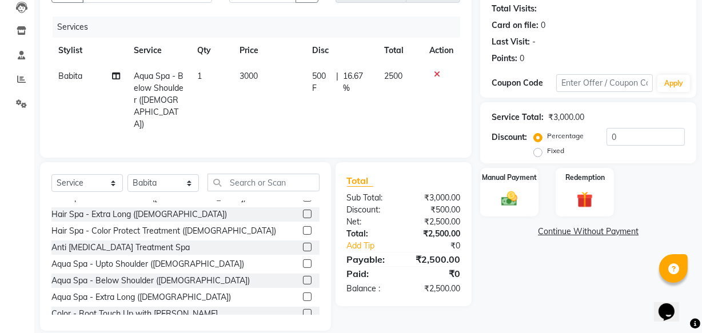
click at [442, 93] on tr "Babita Aqua Spa - Below Shoulder ([DEMOGRAPHIC_DATA]) 1 3000 500 F | 16.67 % 25…" at bounding box center [255, 100] width 409 height 74
click at [508, 202] on img at bounding box center [509, 198] width 27 height 19
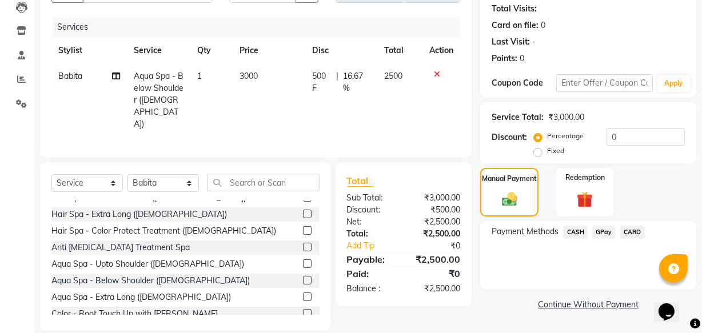
click at [603, 235] on span "GPay" at bounding box center [604, 232] width 23 height 13
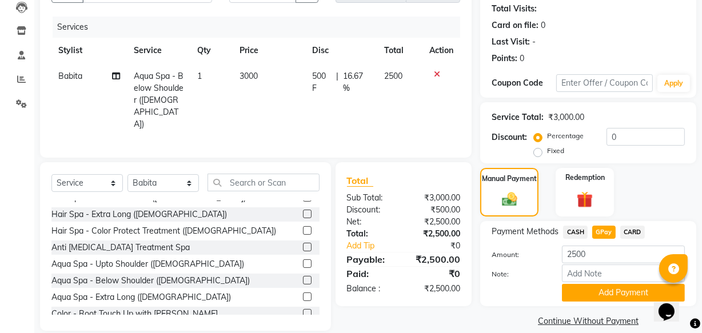
click at [701, 4] on div "Name: [PERSON_NAME] Membership: No Active Membership Total Visits: Card on file…" at bounding box center [592, 146] width 225 height 371
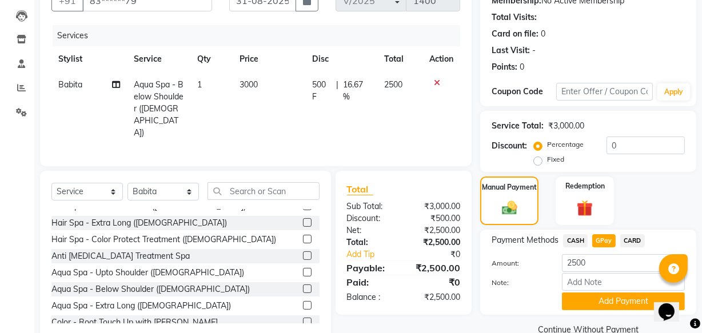
scroll to position [104, 0]
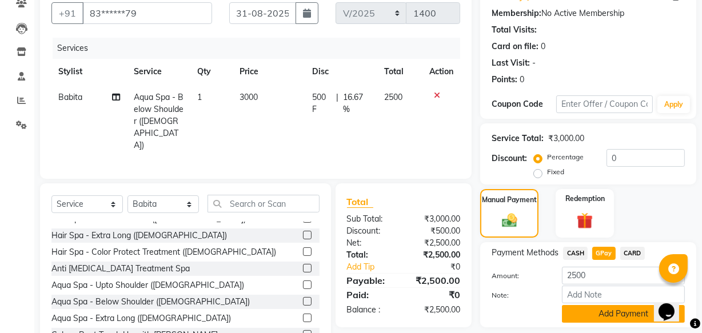
click at [615, 315] on button "Add Payment" at bounding box center [623, 314] width 123 height 18
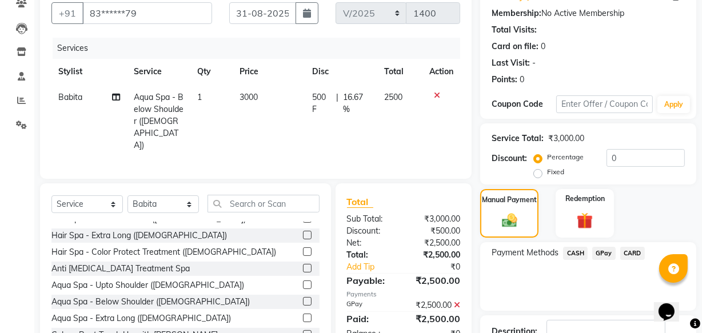
scroll to position [186, 0]
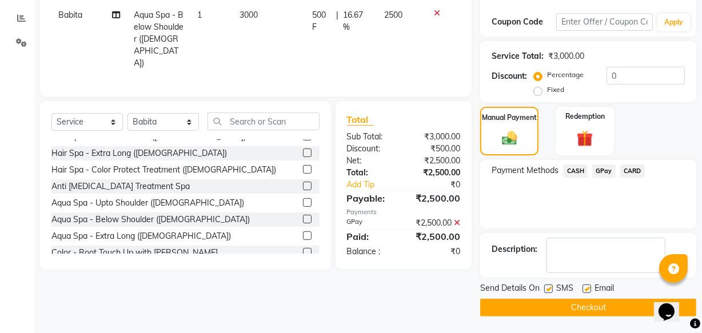
click at [623, 302] on button "Checkout" at bounding box center [588, 308] width 216 height 18
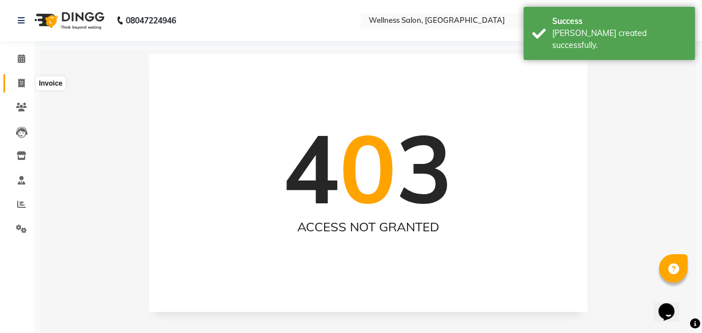
click at [20, 84] on icon at bounding box center [21, 83] width 6 height 9
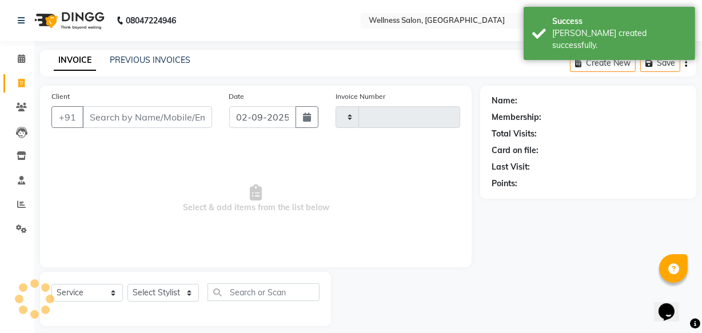
scroll to position [11, 0]
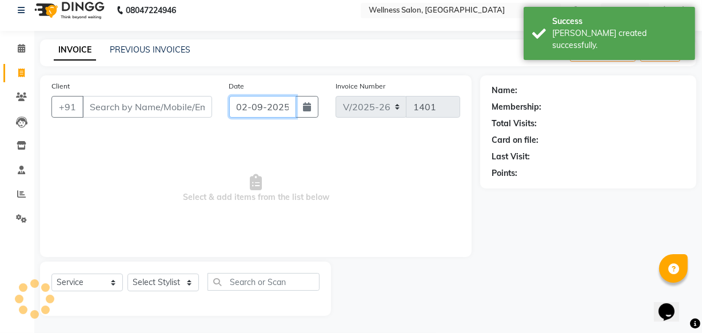
click at [239, 109] on input "02-09-2025" at bounding box center [262, 107] width 67 height 22
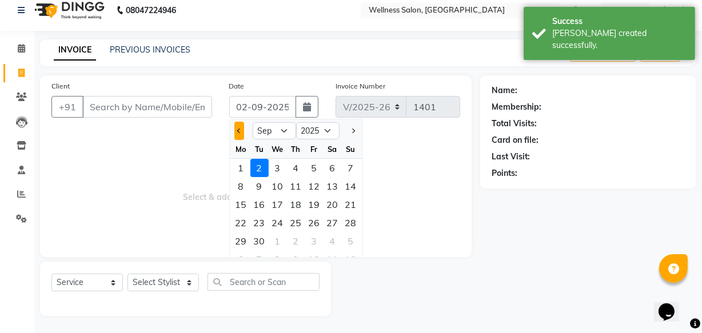
click at [238, 132] on span "Previous month" at bounding box center [239, 131] width 5 height 5
click at [349, 239] on div "31" at bounding box center [351, 241] width 18 height 18
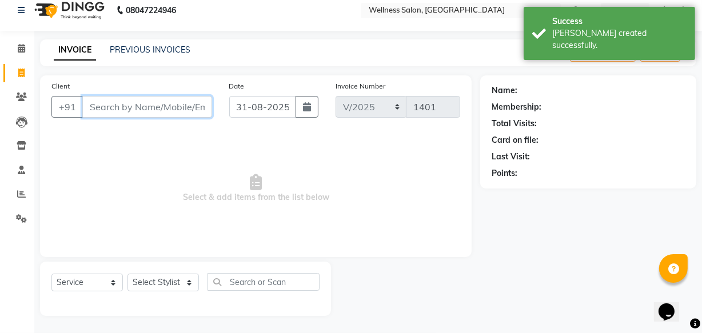
click at [177, 103] on input "Client" at bounding box center [147, 107] width 130 height 22
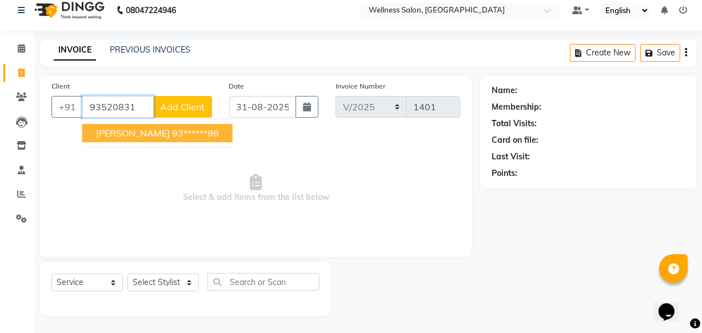
click at [152, 136] on button "[PERSON_NAME] 93******96" at bounding box center [157, 133] width 150 height 18
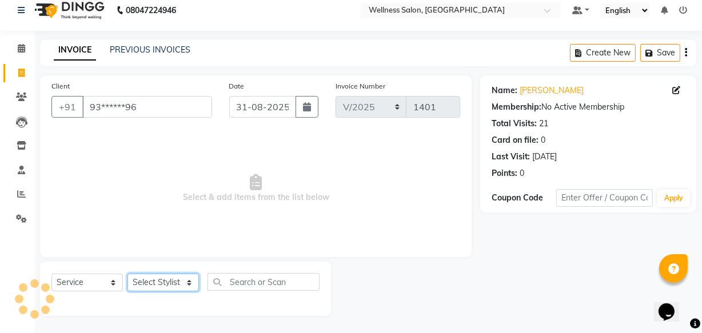
click at [164, 285] on select "Select Stylist Academy Babita [PERSON_NAME] Manager [PERSON_NAME]" at bounding box center [163, 283] width 71 height 18
click at [128, 274] on select "Select Stylist Academy Babita [PERSON_NAME] Manager [PERSON_NAME]" at bounding box center [163, 283] width 71 height 18
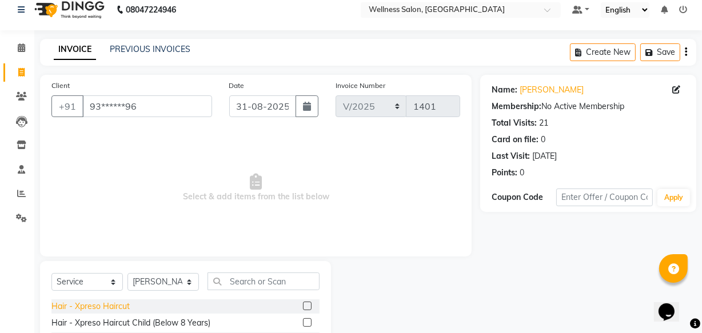
click at [119, 309] on div "Hair - Xpreso Haircut" at bounding box center [90, 307] width 78 height 12
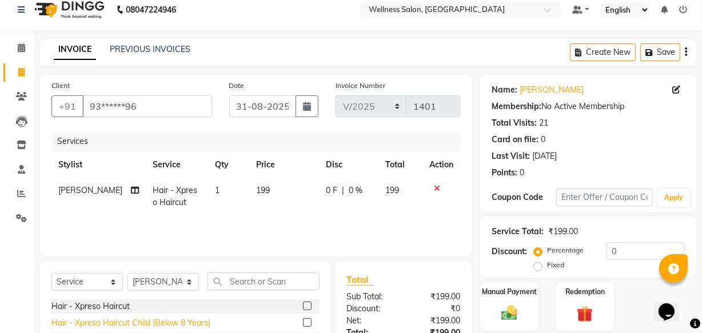
click at [120, 323] on div "Hair - Xpreso Haircut Child (Below 8 Years)" at bounding box center [130, 323] width 159 height 12
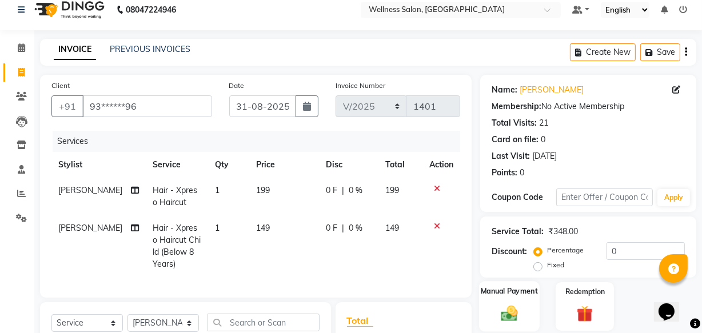
click at [503, 315] on img at bounding box center [509, 313] width 27 height 19
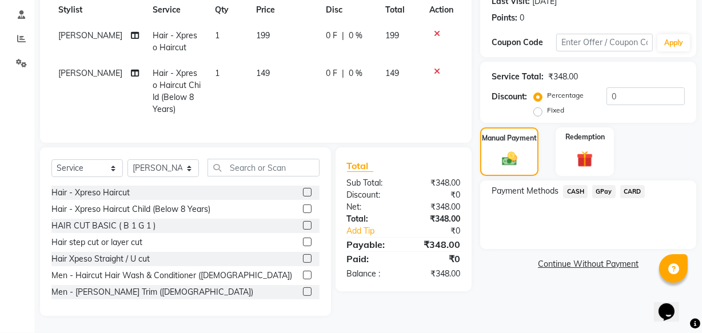
click at [597, 185] on span "GPay" at bounding box center [604, 191] width 23 height 13
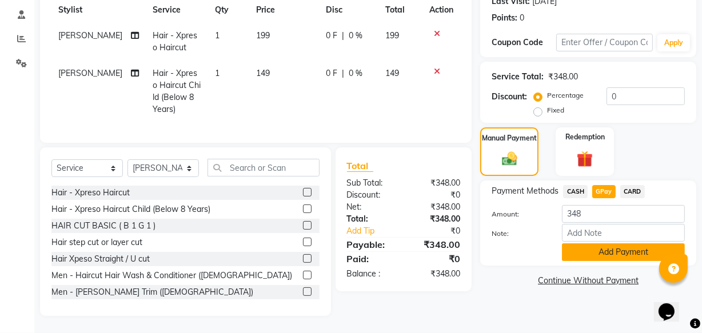
click at [609, 248] on button "Add Payment" at bounding box center [623, 253] width 123 height 18
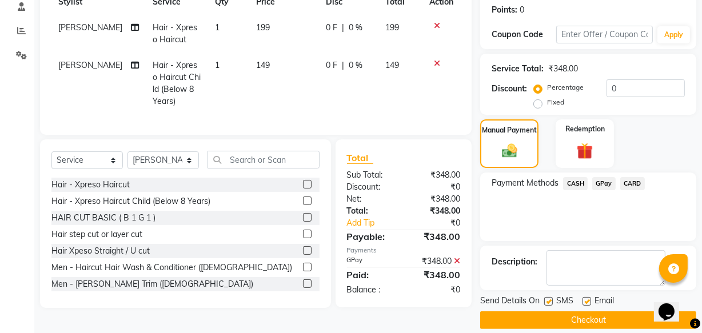
click at [601, 325] on button "Checkout" at bounding box center [588, 321] width 216 height 18
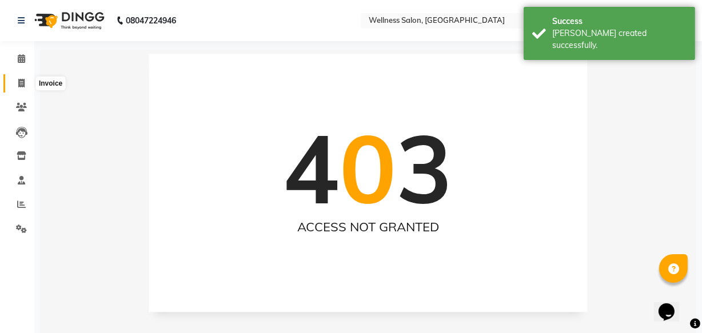
click at [25, 85] on span at bounding box center [21, 83] width 20 height 13
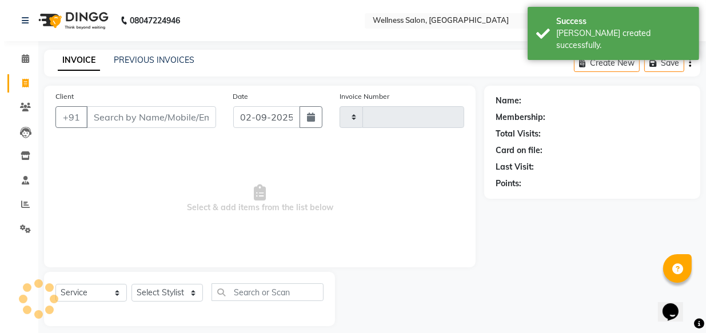
scroll to position [11, 0]
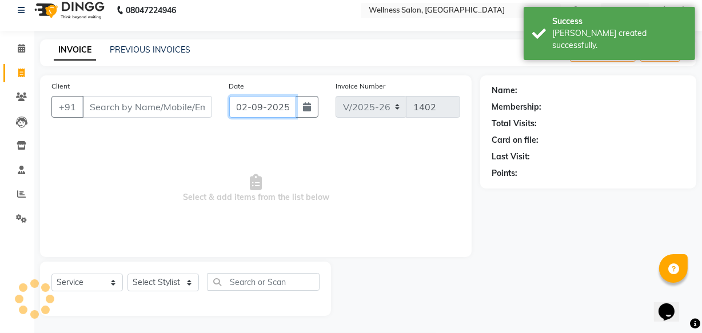
click at [243, 106] on input "02-09-2025" at bounding box center [262, 107] width 67 height 22
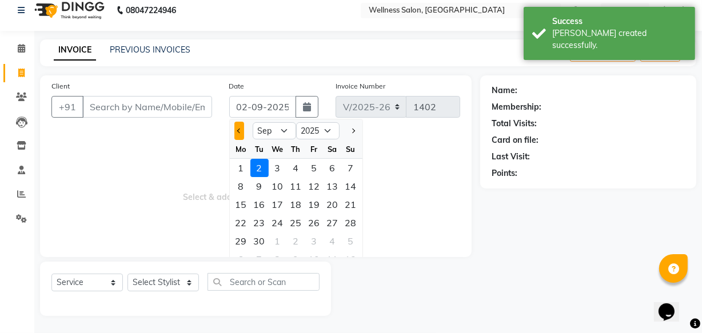
click at [240, 130] on span "Previous month" at bounding box center [239, 131] width 5 height 5
click at [357, 243] on div "31" at bounding box center [351, 241] width 18 height 18
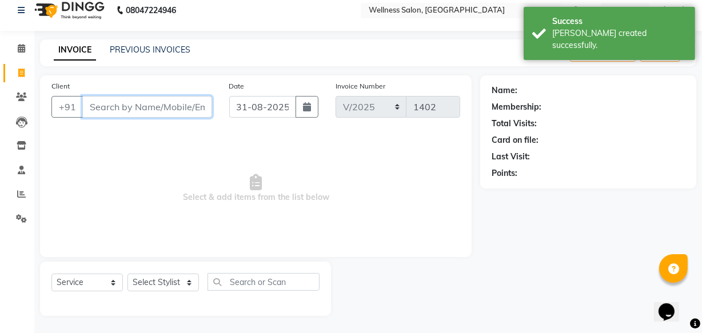
click at [175, 105] on input "Client" at bounding box center [147, 107] width 130 height 22
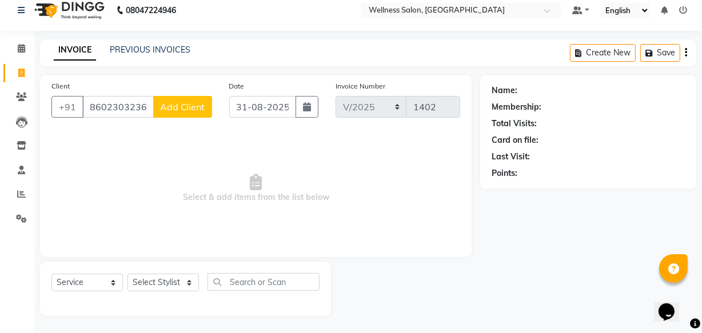
click at [175, 105] on span "Add Client" at bounding box center [182, 106] width 45 height 11
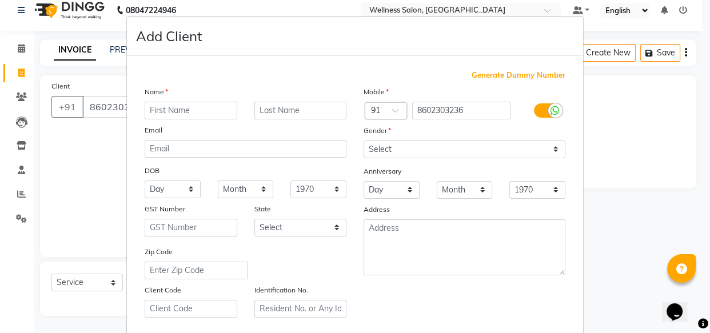
click at [176, 110] on input "text" at bounding box center [191, 111] width 93 height 18
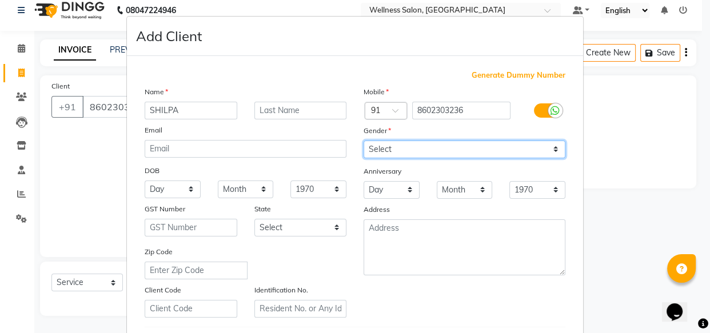
click at [366, 153] on select "Select [DEMOGRAPHIC_DATA] [DEMOGRAPHIC_DATA] Other Prefer Not To Say" at bounding box center [465, 150] width 202 height 18
click at [364, 141] on select "Select [DEMOGRAPHIC_DATA] [DEMOGRAPHIC_DATA] Other Prefer Not To Say" at bounding box center [465, 150] width 202 height 18
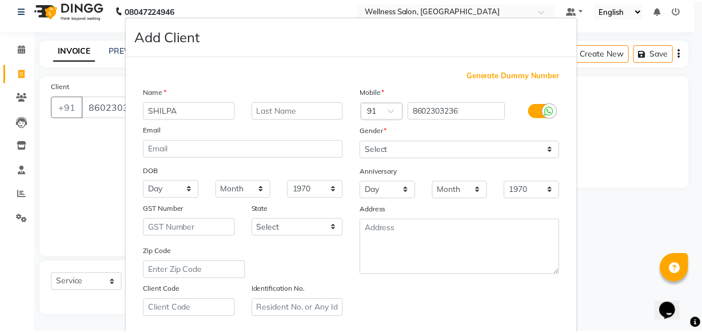
scroll to position [198, 0]
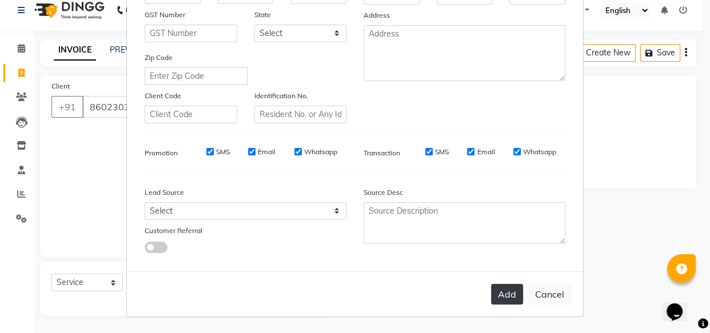
click at [506, 295] on button "Add" at bounding box center [507, 294] width 32 height 21
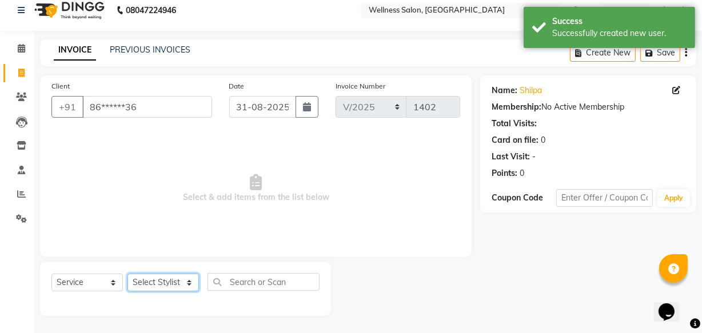
click at [149, 286] on select "Select Stylist Academy Babita [PERSON_NAME] Manager [PERSON_NAME]" at bounding box center [163, 283] width 71 height 18
click at [128, 274] on select "Select Stylist Academy Babita [PERSON_NAME] Manager [PERSON_NAME]" at bounding box center [163, 283] width 71 height 18
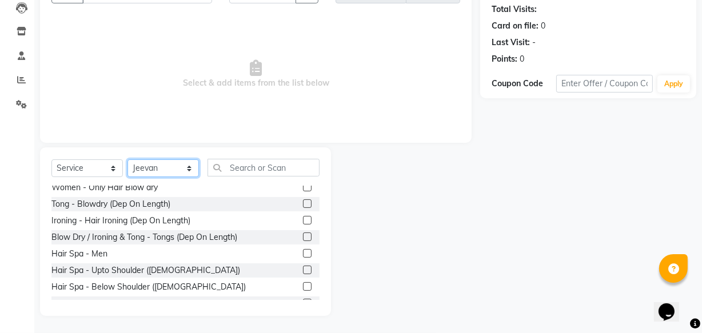
scroll to position [374, 0]
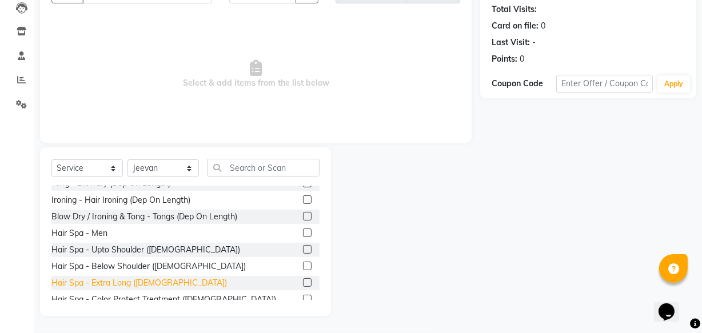
click at [120, 283] on div "Hair Spa - Extra Long ([DEMOGRAPHIC_DATA])" at bounding box center [139, 283] width 176 height 12
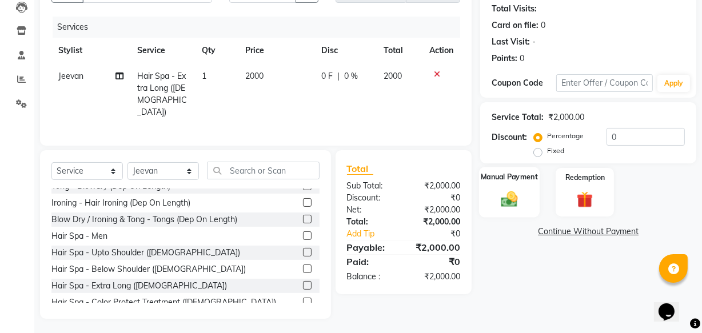
click at [502, 203] on img at bounding box center [509, 198] width 27 height 19
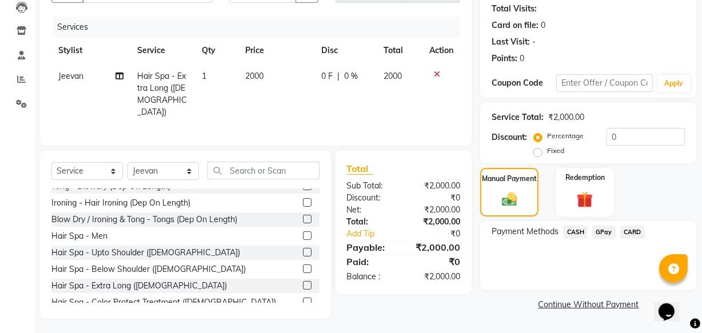
click at [608, 232] on span "GPay" at bounding box center [604, 232] width 23 height 13
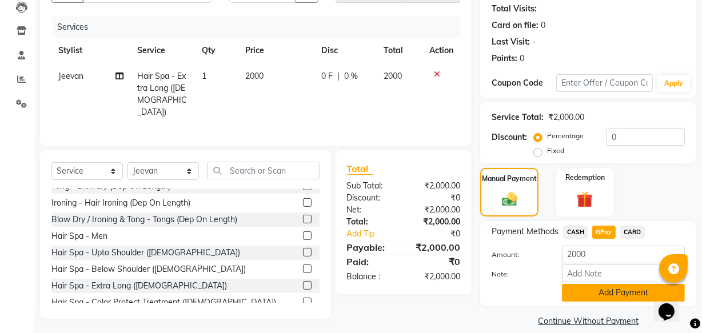
click at [629, 295] on button "Add Payment" at bounding box center [623, 293] width 123 height 18
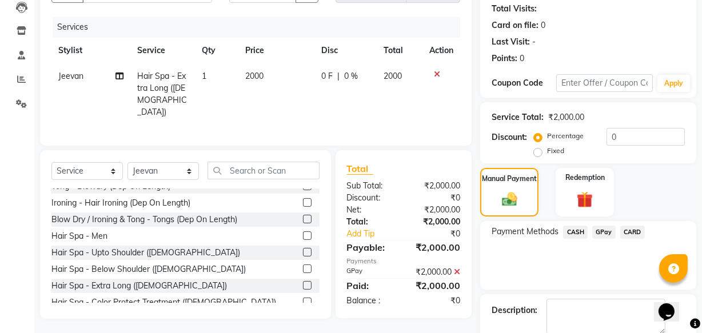
scroll to position [186, 0]
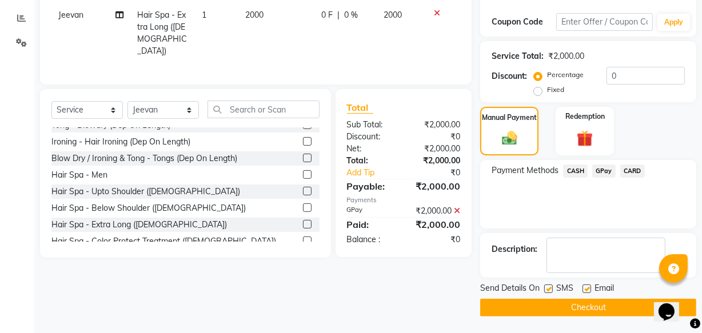
click at [618, 309] on button "Checkout" at bounding box center [588, 308] width 216 height 18
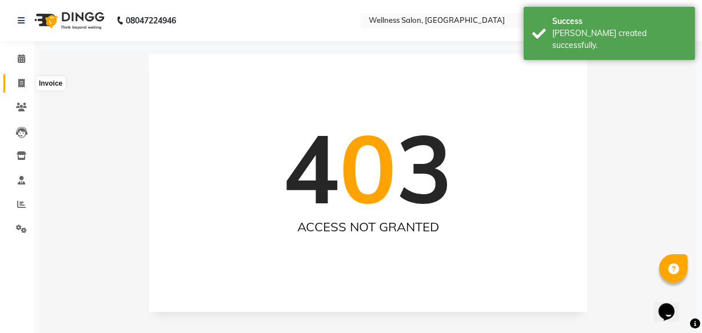
click at [18, 82] on icon at bounding box center [21, 83] width 6 height 9
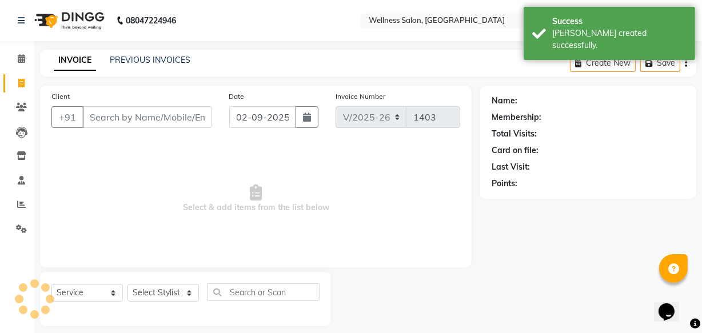
scroll to position [11, 0]
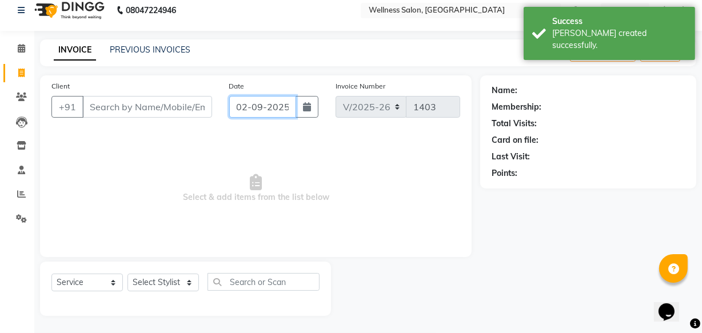
click at [239, 105] on input "02-09-2025" at bounding box center [262, 107] width 67 height 22
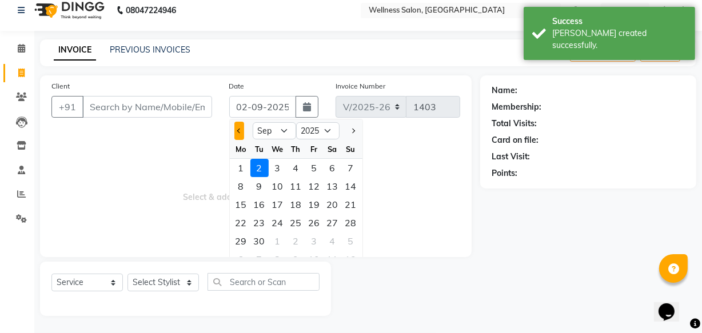
click at [238, 135] on button "Previous month" at bounding box center [240, 131] width 10 height 18
click at [355, 241] on div "31" at bounding box center [351, 241] width 18 height 18
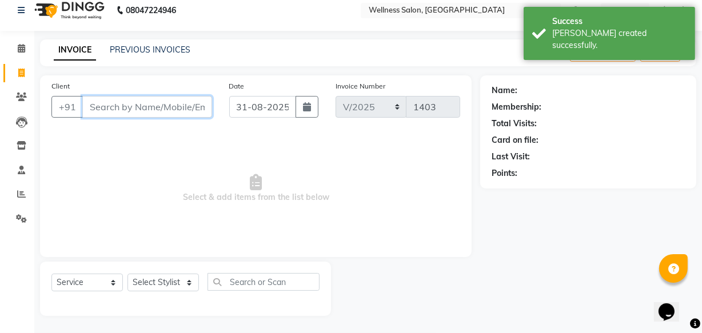
click at [96, 102] on input "Client" at bounding box center [147, 107] width 130 height 22
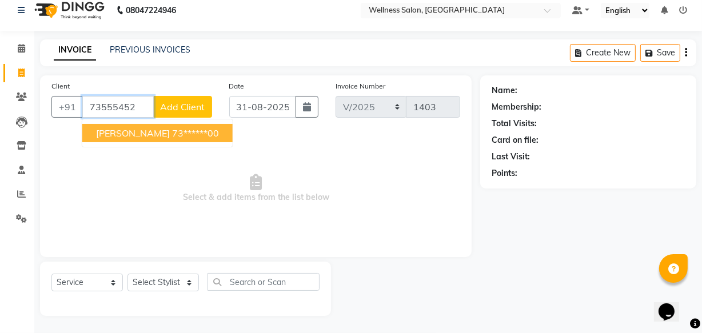
click at [102, 132] on span "[PERSON_NAME]" at bounding box center [133, 133] width 74 height 11
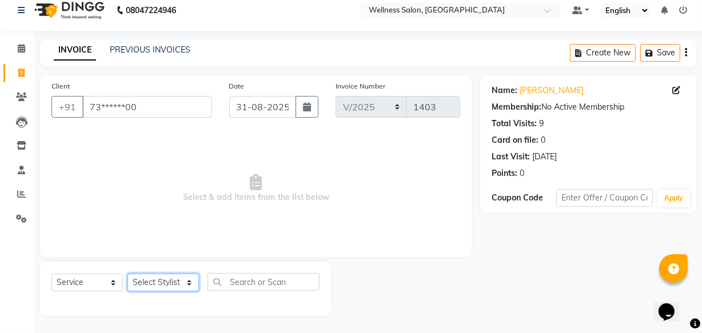
click at [170, 283] on select "Select Stylist Academy Babita [PERSON_NAME] Manager [PERSON_NAME]" at bounding box center [163, 283] width 71 height 18
click at [128, 274] on select "Select Stylist Academy Babita [PERSON_NAME] Manager [PERSON_NAME]" at bounding box center [163, 283] width 71 height 18
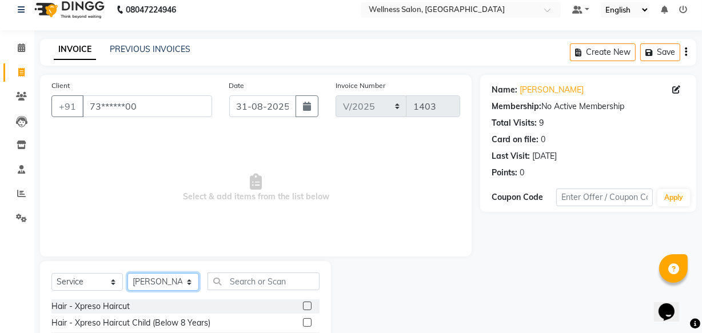
scroll to position [125, 0]
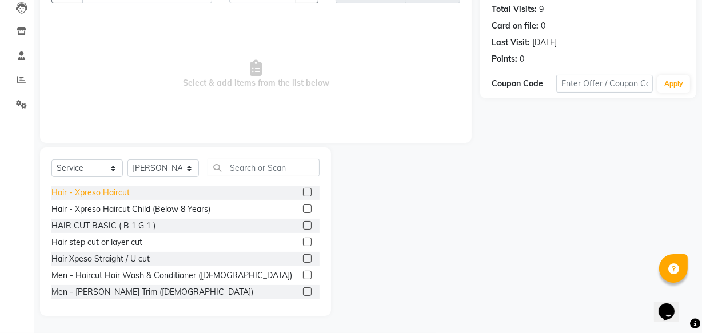
click at [100, 189] on div "Hair - Xpreso Haircut" at bounding box center [90, 193] width 78 height 12
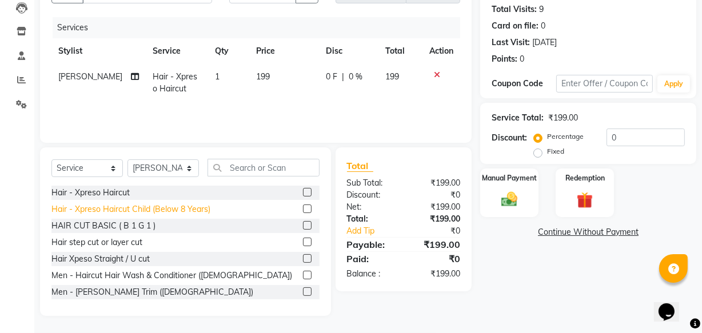
click at [99, 208] on div "Hair - Xpreso Haircut Child (Below 8 Years)" at bounding box center [130, 210] width 159 height 12
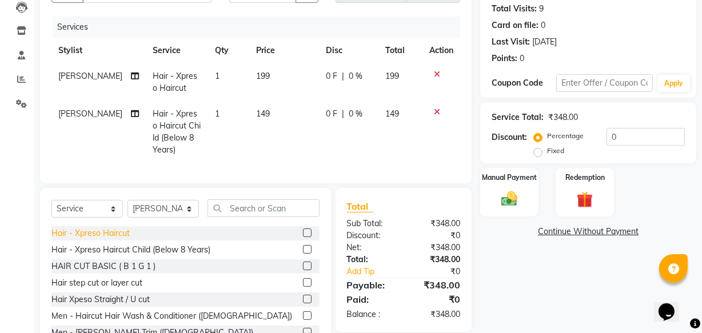
click at [104, 240] on div "Hair - Xpreso Haircut" at bounding box center [90, 234] width 78 height 12
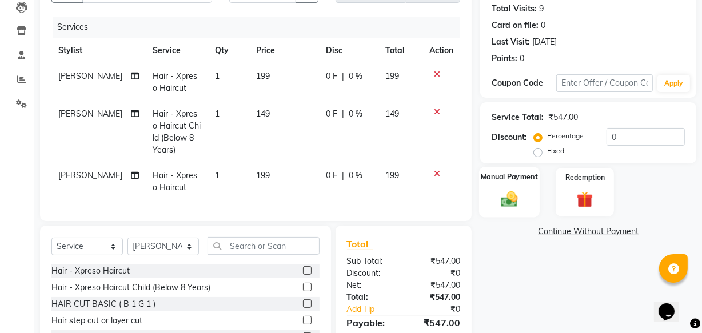
click at [517, 202] on img at bounding box center [509, 198] width 27 height 19
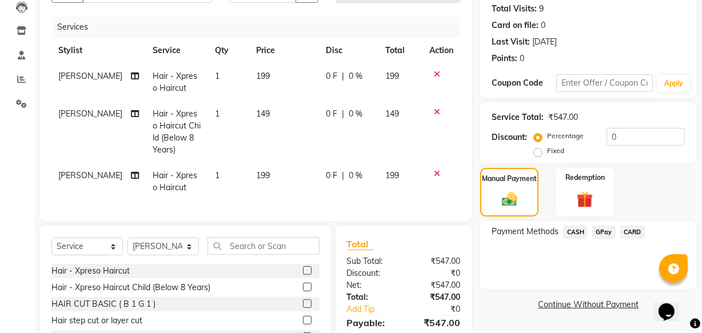
click at [602, 233] on span "GPay" at bounding box center [604, 232] width 23 height 13
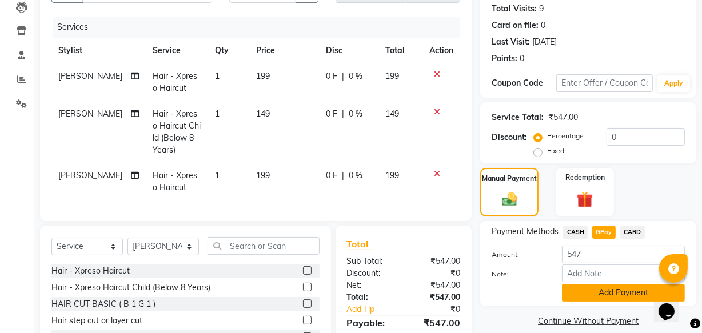
click at [617, 290] on button "Add Payment" at bounding box center [623, 293] width 123 height 18
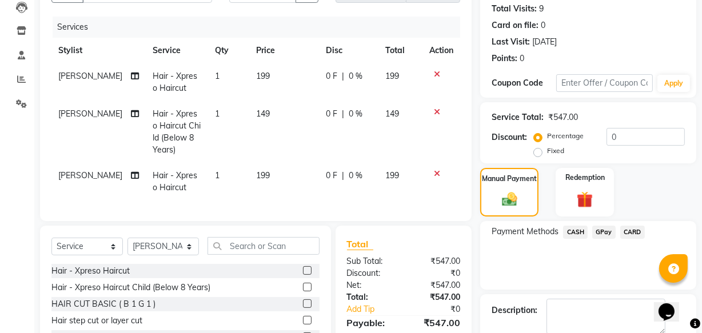
scroll to position [212, 0]
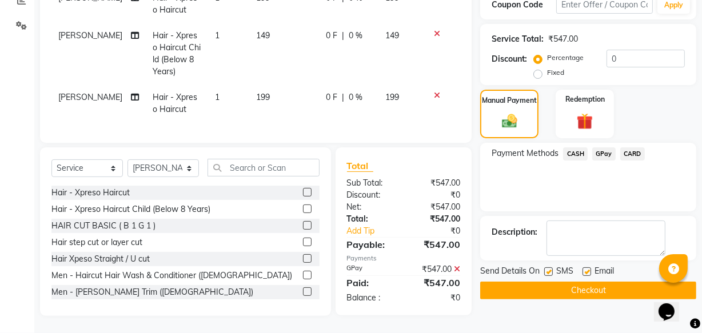
click at [610, 285] on button "Checkout" at bounding box center [588, 291] width 216 height 18
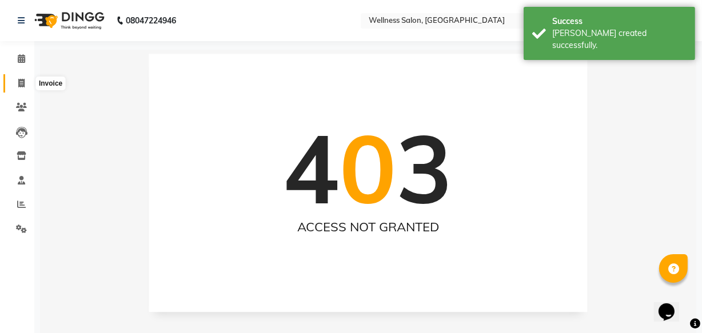
click at [22, 84] on icon at bounding box center [21, 83] width 6 height 9
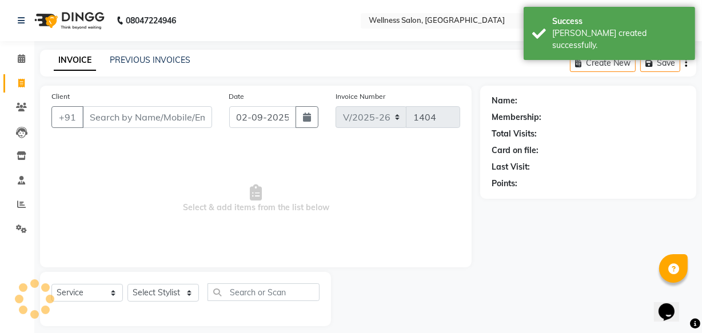
scroll to position [11, 0]
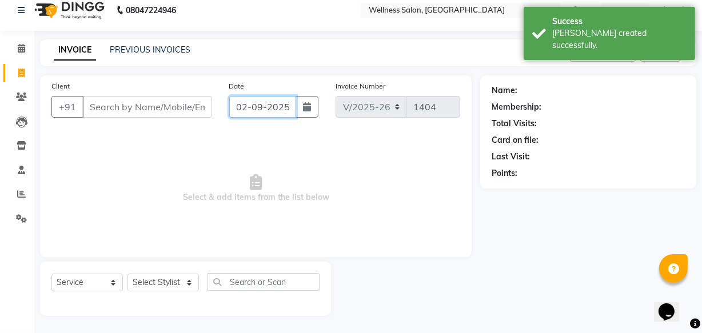
click at [241, 108] on input "02-09-2025" at bounding box center [262, 107] width 67 height 22
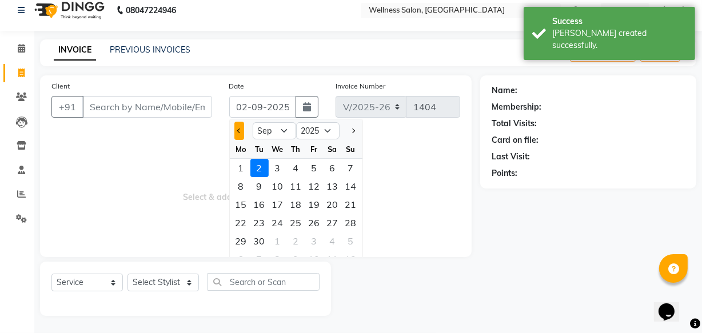
click at [235, 126] on button "Previous month" at bounding box center [240, 131] width 10 height 18
click at [349, 236] on div "31" at bounding box center [351, 241] width 18 height 18
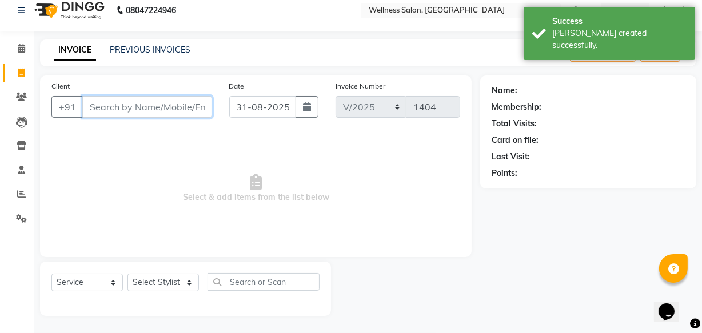
click at [174, 109] on input "Client" at bounding box center [147, 107] width 130 height 22
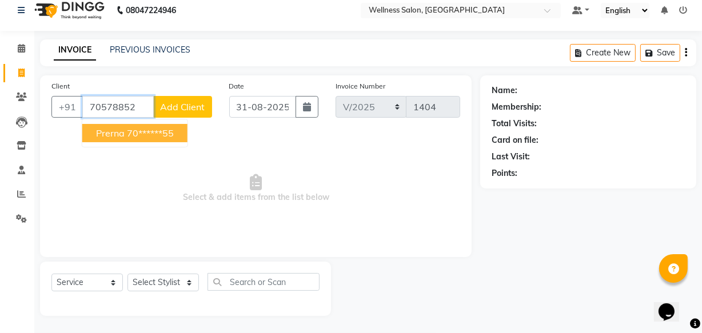
click at [174, 130] on ngb-highlight "70******55" at bounding box center [150, 133] width 47 height 11
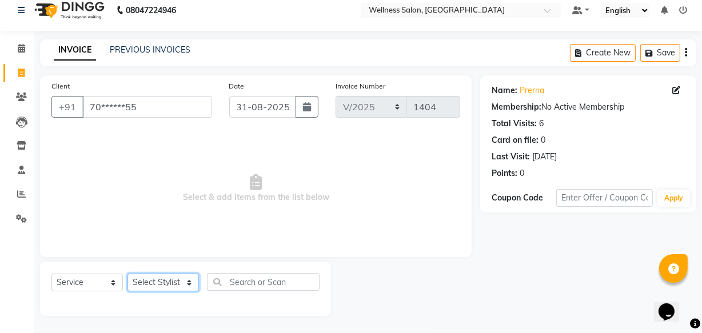
click at [175, 280] on select "Select Stylist Academy Babita [PERSON_NAME] Manager [PERSON_NAME]" at bounding box center [163, 283] width 71 height 18
click at [128, 274] on select "Select Stylist Academy Babita [PERSON_NAME] Manager [PERSON_NAME]" at bounding box center [163, 283] width 71 height 18
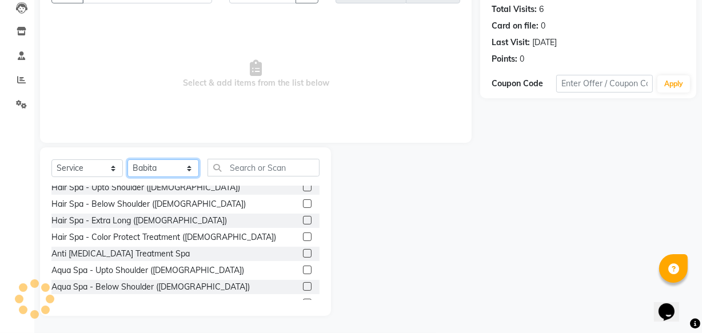
scroll to position [458, 0]
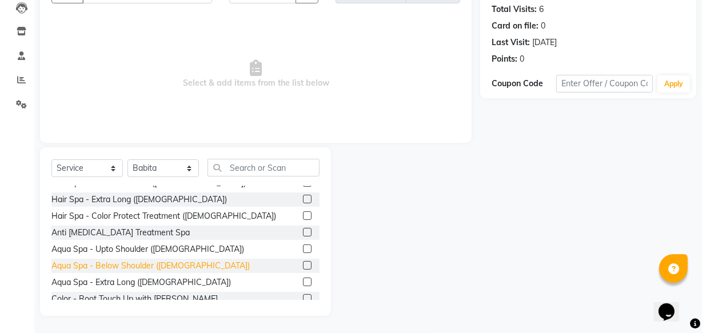
click at [126, 267] on div "Aqua Spa - Below Shoulder ([DEMOGRAPHIC_DATA])" at bounding box center [150, 266] width 198 height 12
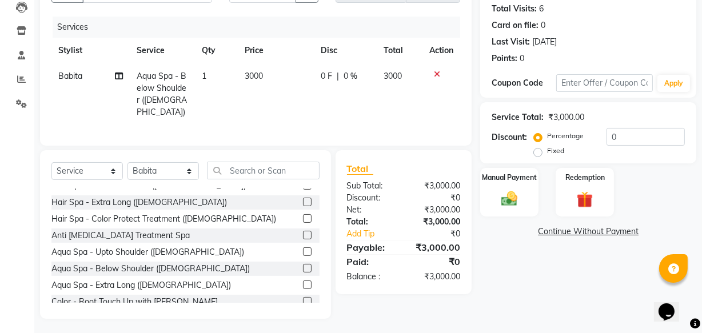
click at [325, 78] on span "0 F" at bounding box center [326, 76] width 11 height 12
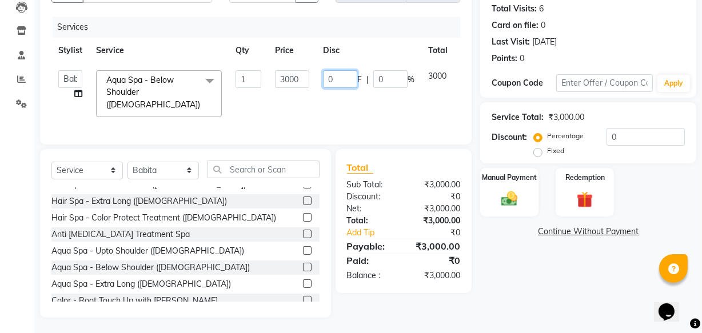
click at [337, 80] on input "0" at bounding box center [340, 79] width 34 height 18
click at [436, 97] on tr "Academy Babita [PERSON_NAME] Manager [PERSON_NAME] Aqua Spa - Below Shoulder ([…" at bounding box center [271, 93] width 441 height 61
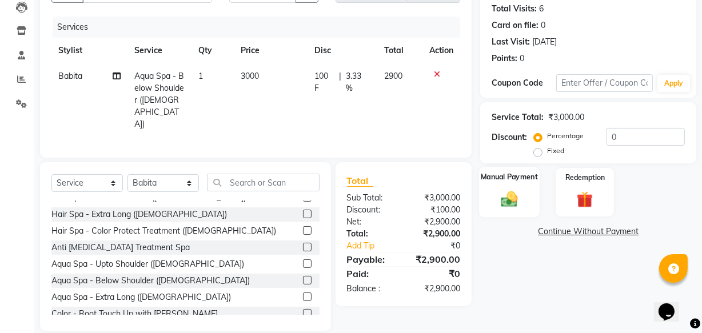
click at [505, 201] on img at bounding box center [509, 198] width 27 height 19
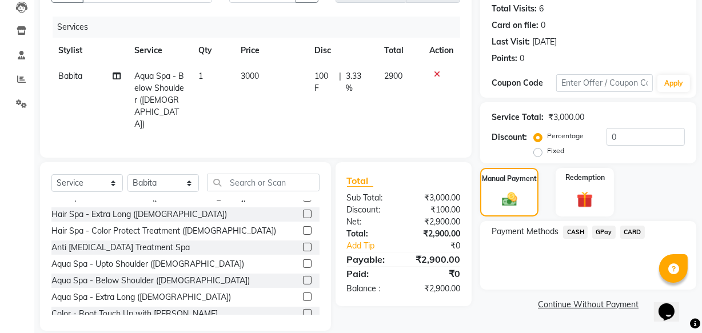
click at [602, 232] on span "GPay" at bounding box center [604, 232] width 23 height 13
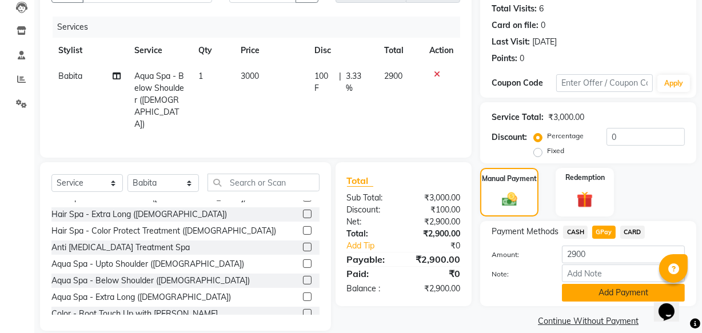
click at [609, 296] on button "Add Payment" at bounding box center [623, 293] width 123 height 18
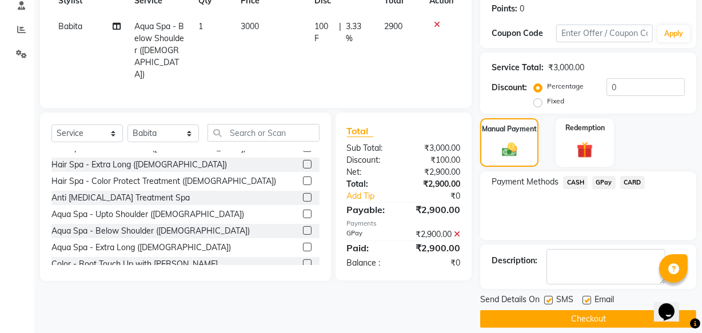
scroll to position [186, 0]
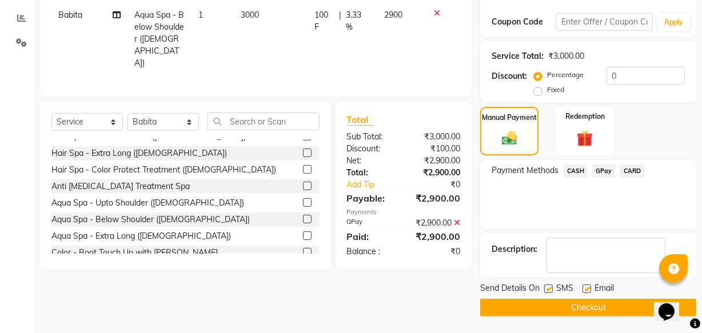
click at [586, 304] on button "Checkout" at bounding box center [588, 308] width 216 height 18
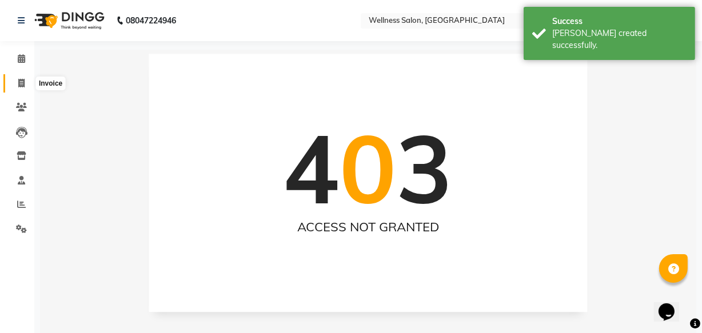
click at [18, 84] on icon at bounding box center [21, 83] width 6 height 9
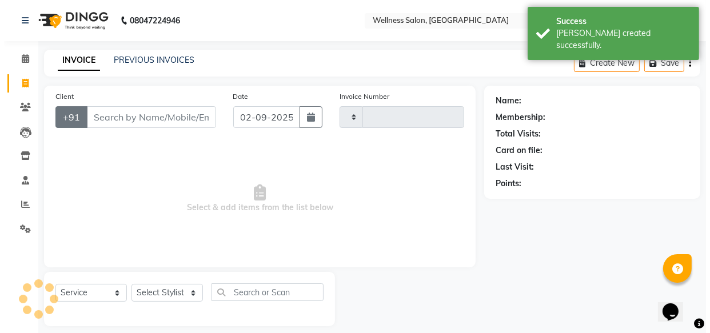
scroll to position [11, 0]
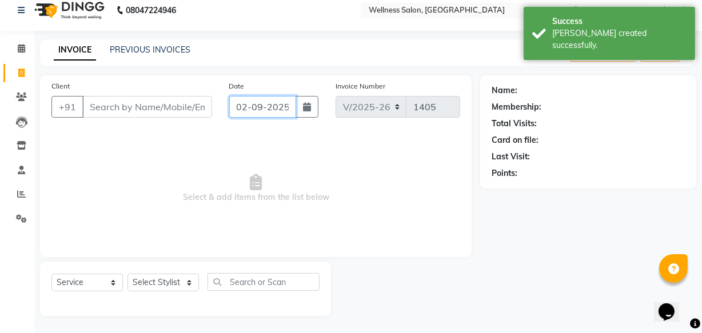
click at [243, 109] on input "02-09-2025" at bounding box center [262, 107] width 67 height 22
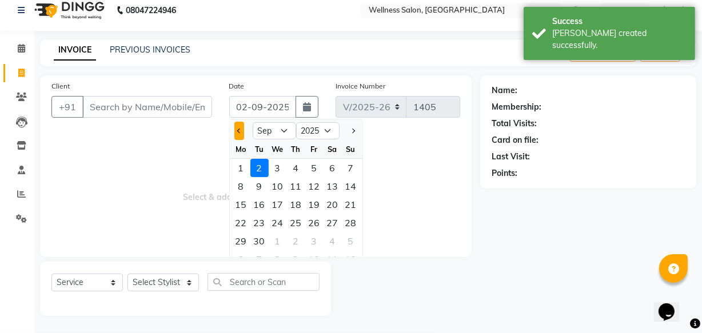
click at [236, 134] on button "Previous month" at bounding box center [240, 131] width 10 height 18
click at [350, 239] on div "31" at bounding box center [351, 241] width 18 height 18
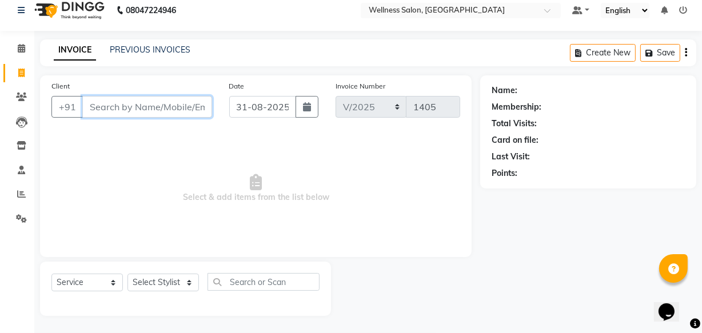
click at [154, 106] on input "Client" at bounding box center [147, 107] width 130 height 22
click at [177, 108] on span "Add Client" at bounding box center [182, 106] width 45 height 11
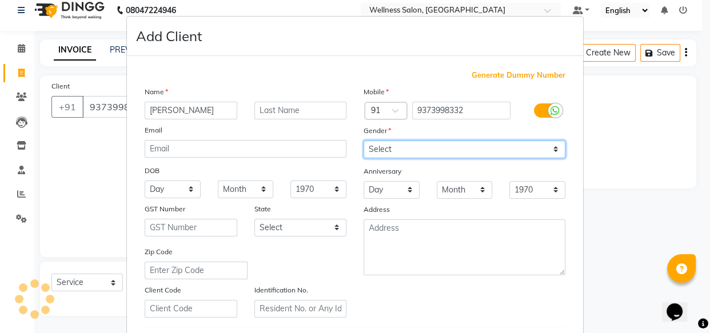
click at [379, 149] on select "Select [DEMOGRAPHIC_DATA] [DEMOGRAPHIC_DATA] Other Prefer Not To Say" at bounding box center [465, 150] width 202 height 18
click at [364, 141] on select "Select [DEMOGRAPHIC_DATA] [DEMOGRAPHIC_DATA] Other Prefer Not To Say" at bounding box center [465, 150] width 202 height 18
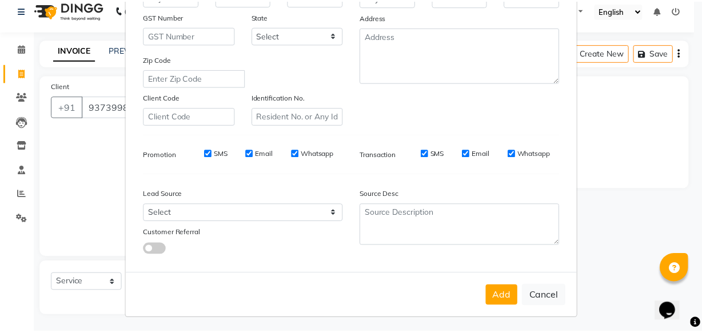
scroll to position [198, 0]
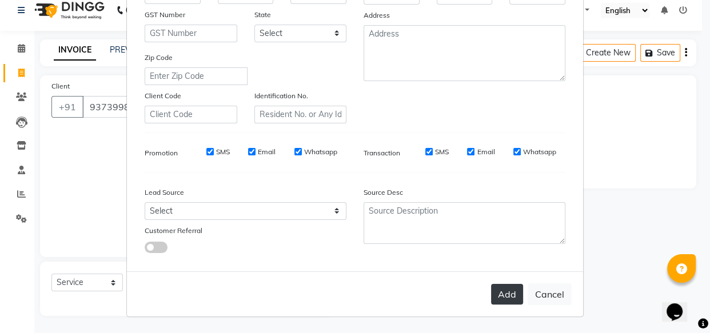
click at [497, 293] on button "Add" at bounding box center [507, 294] width 32 height 21
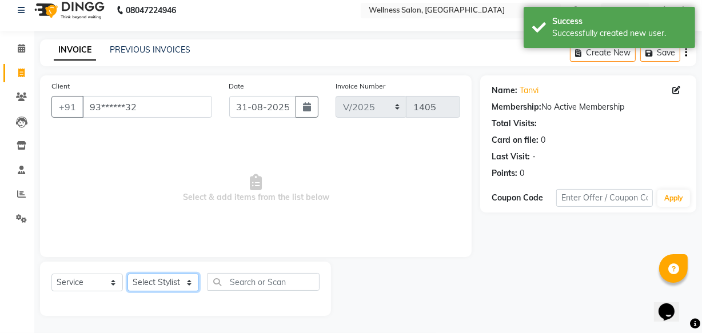
click at [174, 287] on select "Select Stylist Academy Babita [PERSON_NAME] Manager [PERSON_NAME]" at bounding box center [163, 283] width 71 height 18
click at [128, 274] on select "Select Stylist Academy Babita [PERSON_NAME] Manager [PERSON_NAME]" at bounding box center [163, 283] width 71 height 18
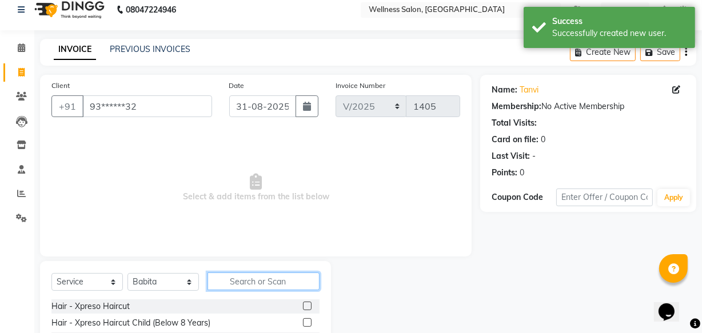
click at [248, 280] on input "text" at bounding box center [264, 282] width 112 height 18
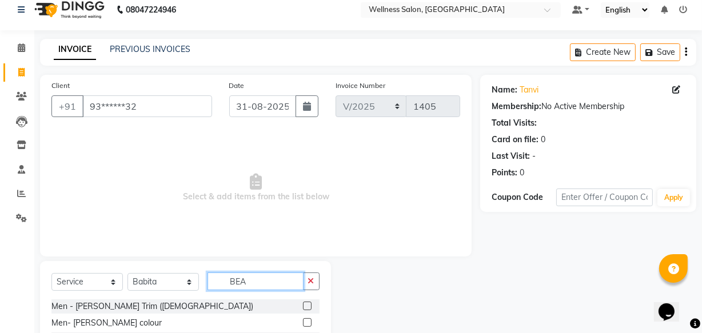
scroll to position [125, 0]
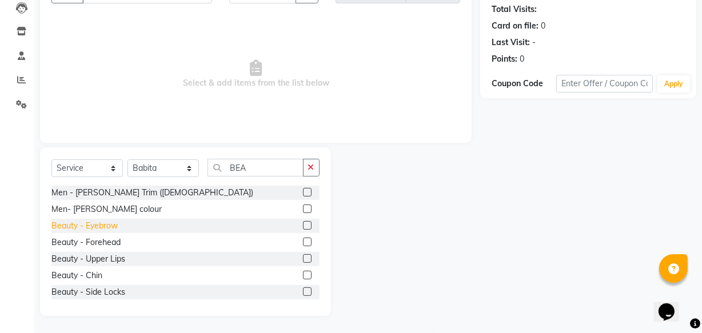
click at [99, 227] on div "Beauty - Eyebrow" at bounding box center [84, 226] width 66 height 12
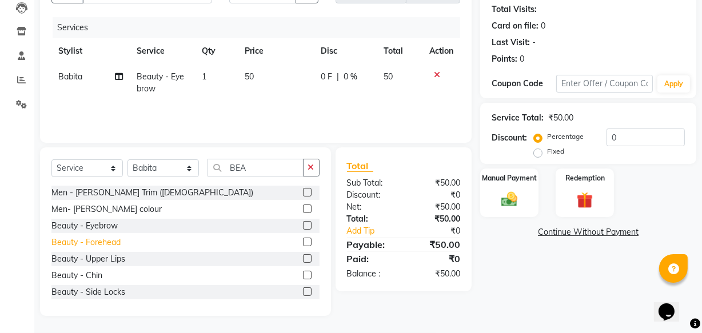
click at [99, 241] on div "Beauty - Forehead" at bounding box center [85, 243] width 69 height 12
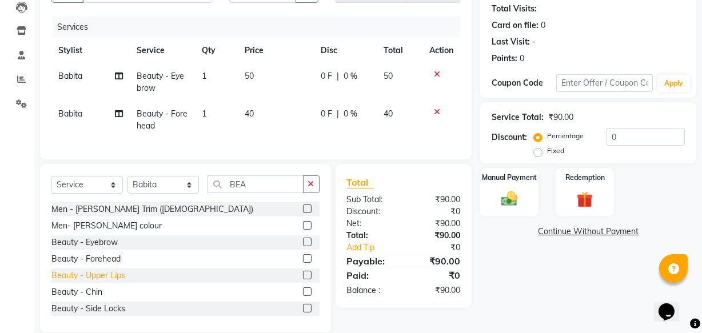
click at [95, 282] on div "Beauty - Upper Lips" at bounding box center [88, 276] width 74 height 12
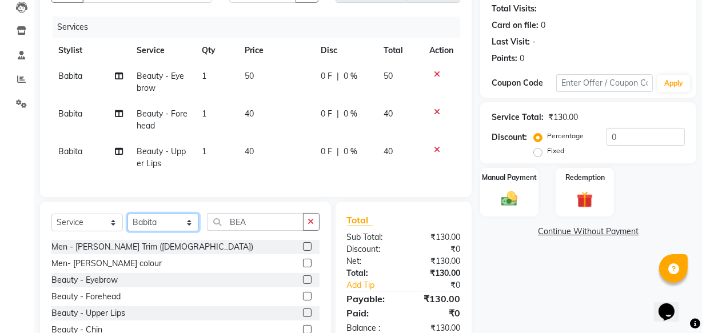
click at [190, 231] on select "Select Stylist Academy Babita [PERSON_NAME] Manager [PERSON_NAME]" at bounding box center [163, 223] width 71 height 18
click at [128, 222] on select "Select Stylist Academy Babita [PERSON_NAME] Manager [PERSON_NAME]" at bounding box center [163, 223] width 71 height 18
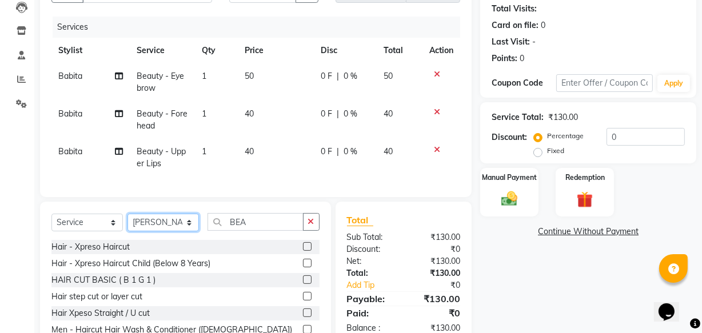
scroll to position [188, 0]
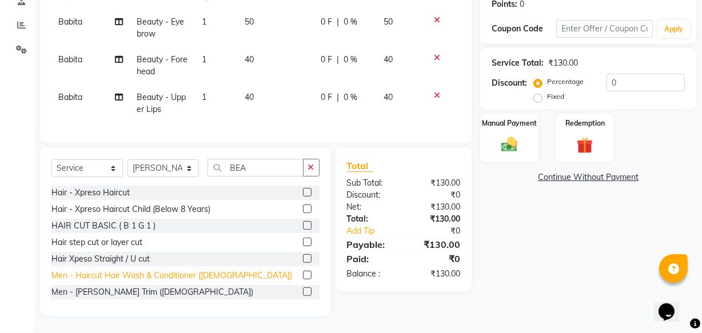
click at [164, 277] on div "Men - Haircut Hair Wash & Conditioner ([DEMOGRAPHIC_DATA])" at bounding box center [171, 276] width 241 height 12
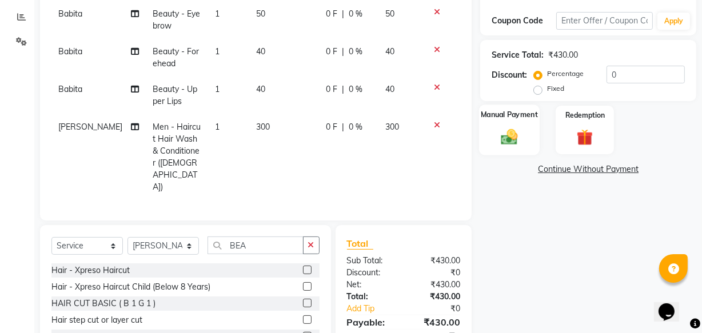
click at [515, 142] on img at bounding box center [509, 136] width 27 height 19
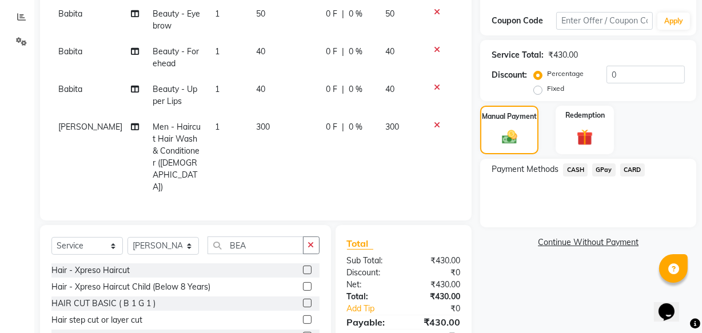
click at [606, 172] on span "GPay" at bounding box center [604, 170] width 23 height 13
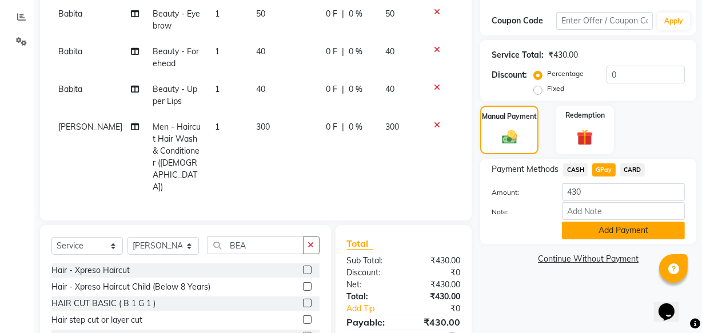
click at [620, 232] on button "Add Payment" at bounding box center [623, 231] width 123 height 18
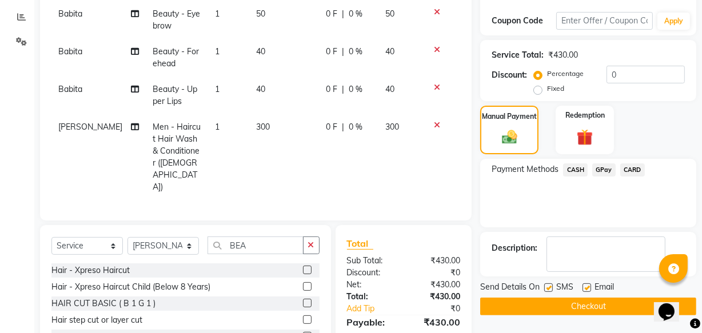
click at [612, 301] on button "Checkout" at bounding box center [588, 307] width 216 height 18
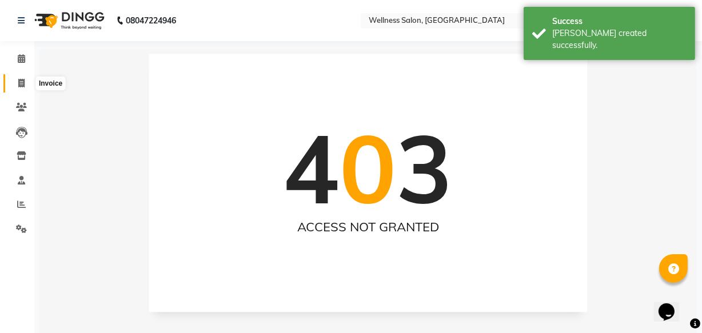
click at [19, 80] on icon at bounding box center [21, 83] width 6 height 9
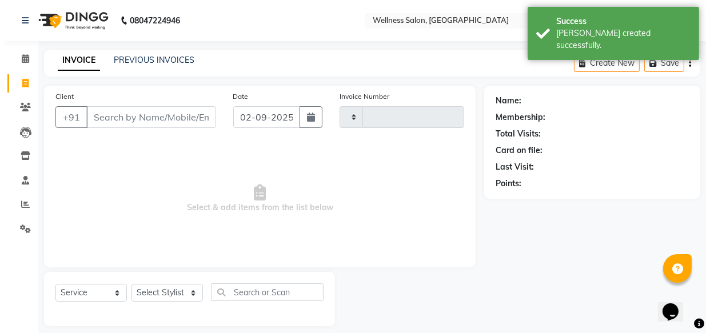
scroll to position [11, 0]
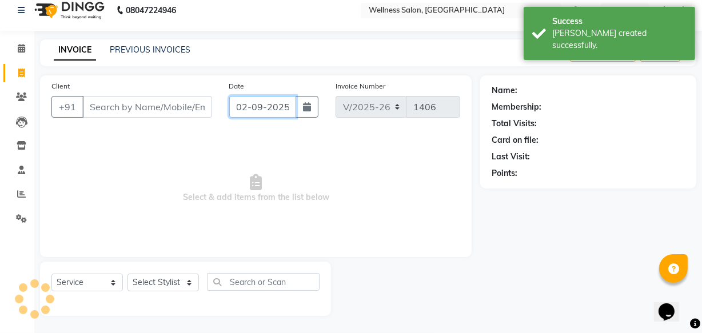
click at [240, 101] on input "02-09-2025" at bounding box center [262, 107] width 67 height 22
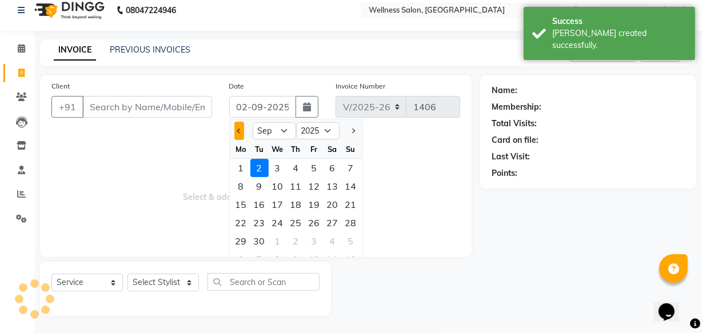
click at [235, 128] on button "Previous month" at bounding box center [240, 131] width 10 height 18
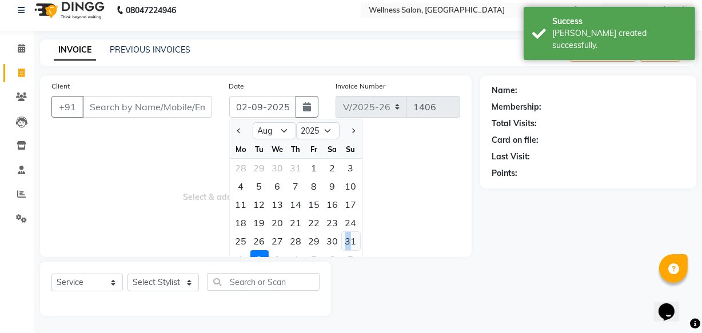
click at [348, 238] on div "31" at bounding box center [351, 241] width 18 height 18
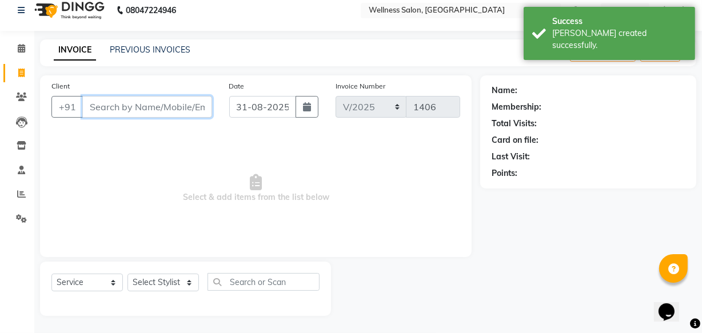
click at [115, 109] on input "Client" at bounding box center [147, 107] width 130 height 22
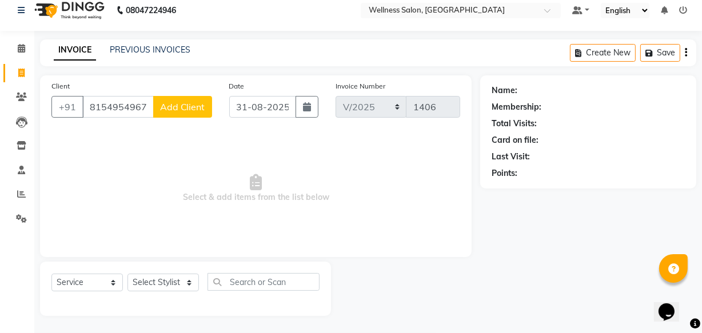
click at [188, 109] on span "Add Client" at bounding box center [182, 106] width 45 height 11
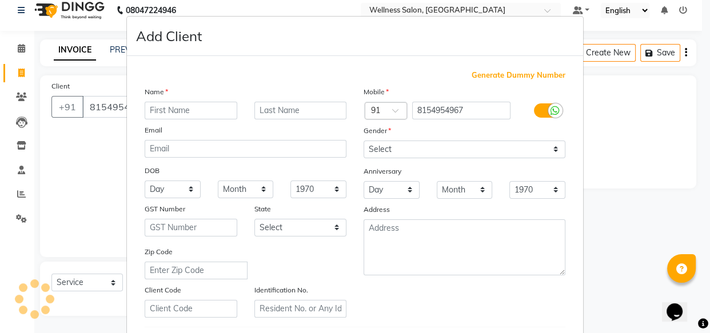
click at [187, 109] on input "text" at bounding box center [191, 111] width 93 height 18
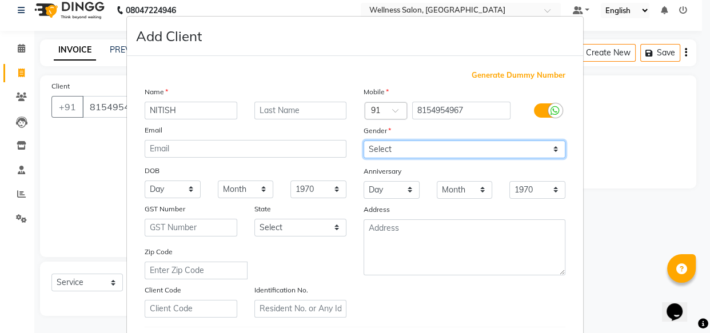
click at [375, 150] on select "Select [DEMOGRAPHIC_DATA] [DEMOGRAPHIC_DATA] Other Prefer Not To Say" at bounding box center [465, 150] width 202 height 18
click at [364, 141] on select "Select [DEMOGRAPHIC_DATA] [DEMOGRAPHIC_DATA] Other Prefer Not To Say" at bounding box center [465, 150] width 202 height 18
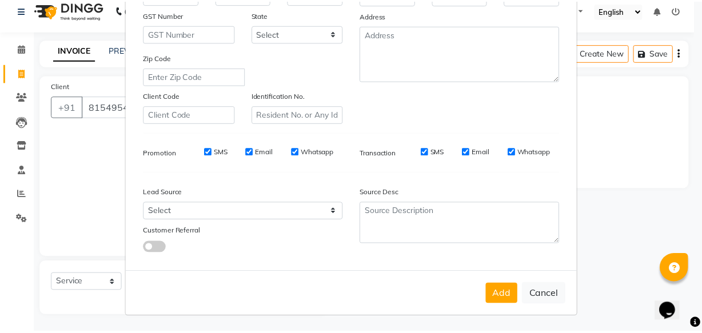
scroll to position [198, 0]
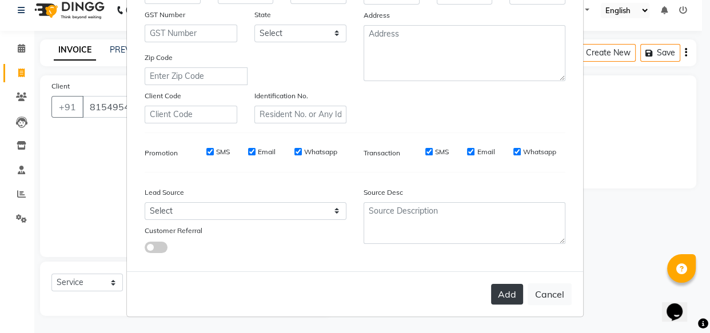
click at [502, 294] on button "Add" at bounding box center [507, 294] width 32 height 21
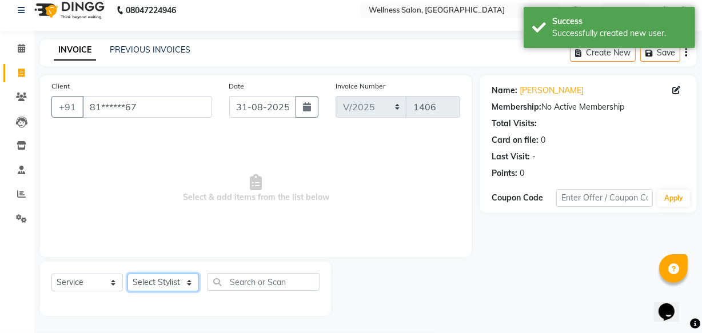
click at [172, 284] on select "Select Stylist Academy Babita [PERSON_NAME] Manager [PERSON_NAME]" at bounding box center [163, 283] width 71 height 18
click at [128, 274] on select "Select Stylist Academy Babita [PERSON_NAME] Manager [PERSON_NAME]" at bounding box center [163, 283] width 71 height 18
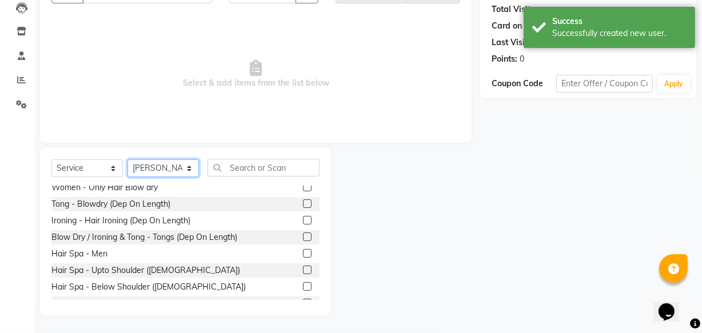
scroll to position [374, 0]
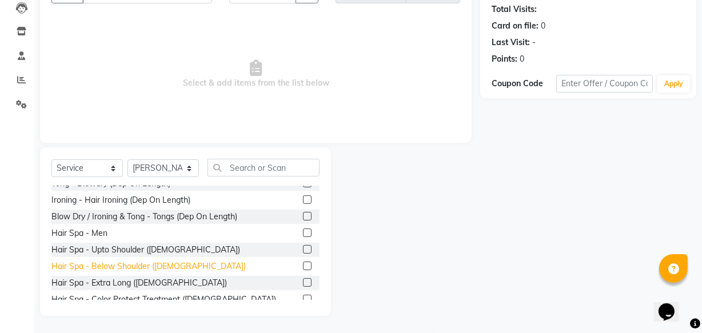
click at [132, 264] on div "Hair Spa - Below Shoulder ([DEMOGRAPHIC_DATA])" at bounding box center [148, 267] width 194 height 12
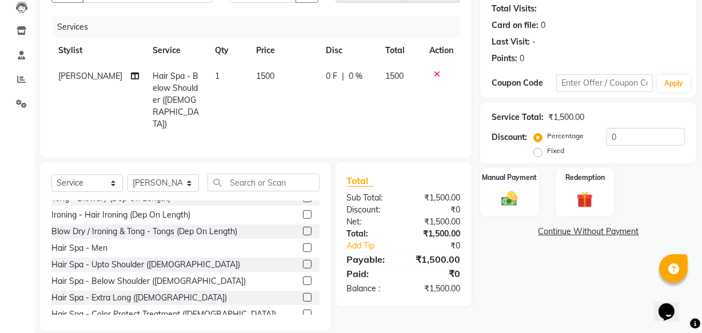
click at [326, 76] on span "0 F" at bounding box center [331, 76] width 11 height 12
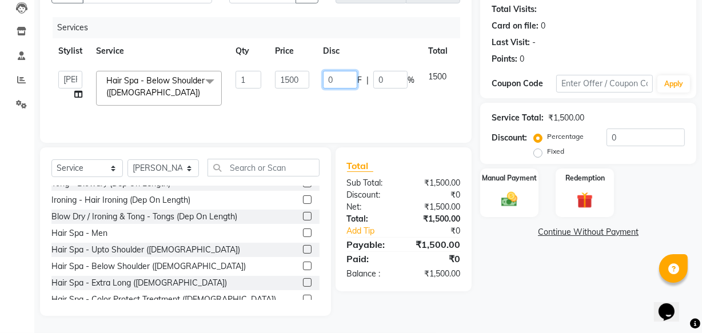
click at [335, 80] on input "0" at bounding box center [340, 80] width 34 height 18
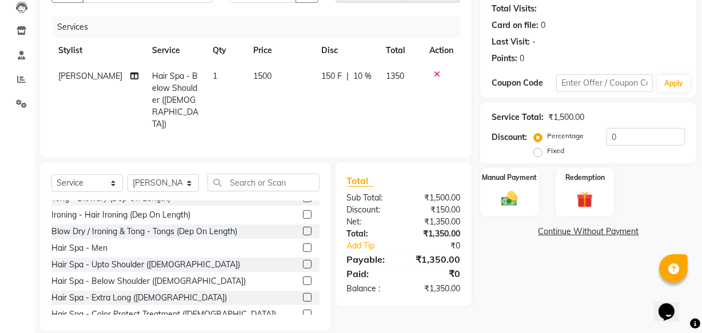
click at [416, 93] on tr "[PERSON_NAME] Hair Spa - Below Shoulder ([DEMOGRAPHIC_DATA]) 1 1500 150 F | 10 …" at bounding box center [255, 100] width 409 height 74
click at [507, 202] on img at bounding box center [509, 198] width 27 height 19
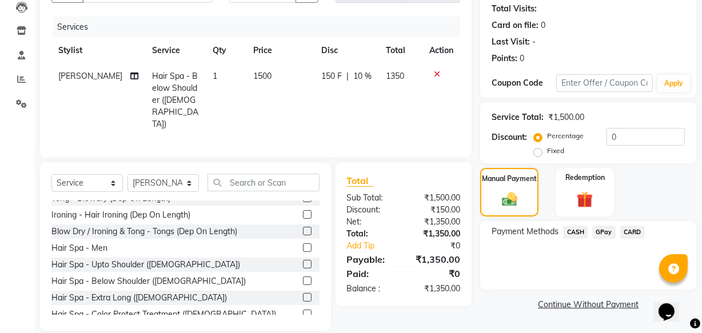
click at [603, 235] on span "GPay" at bounding box center [604, 232] width 23 height 13
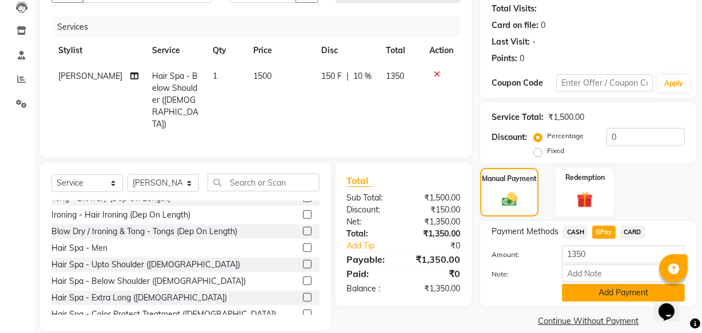
click at [599, 291] on button "Add Payment" at bounding box center [623, 293] width 123 height 18
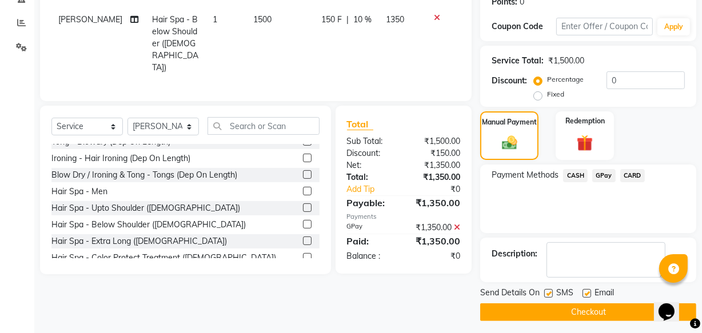
scroll to position [186, 0]
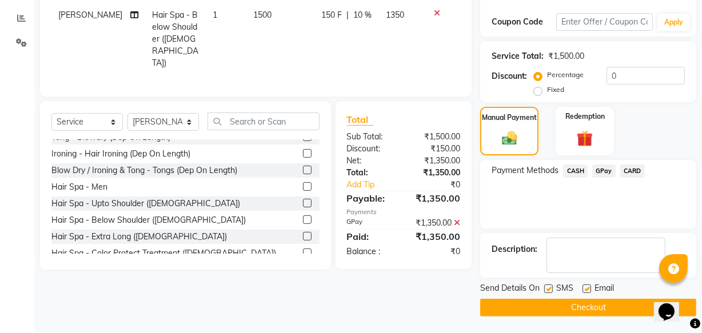
click at [613, 301] on button "Checkout" at bounding box center [588, 308] width 216 height 18
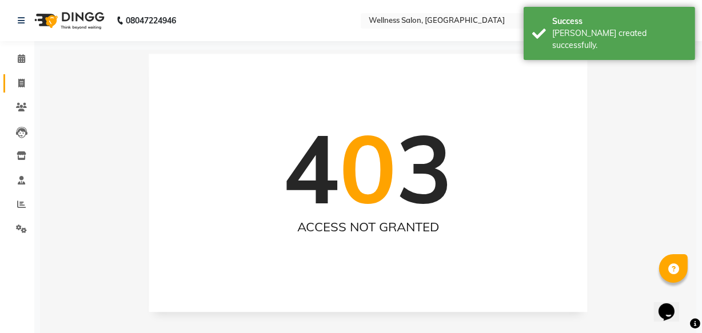
click at [18, 74] on link "Invoice" at bounding box center [16, 83] width 27 height 19
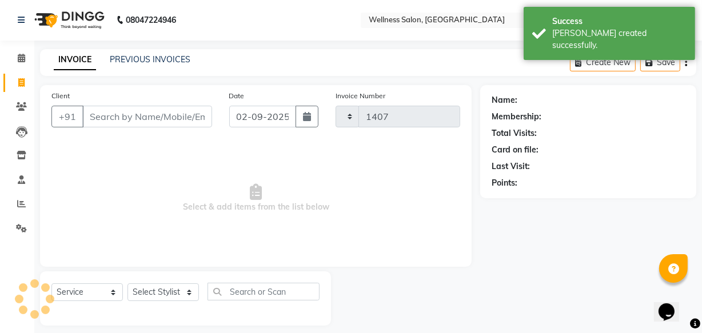
scroll to position [11, 0]
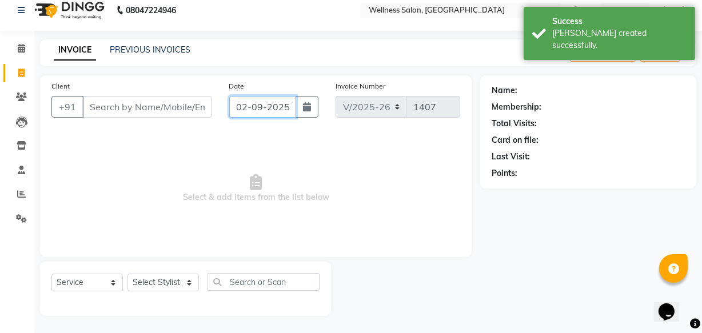
click at [244, 104] on input "02-09-2025" at bounding box center [262, 107] width 67 height 22
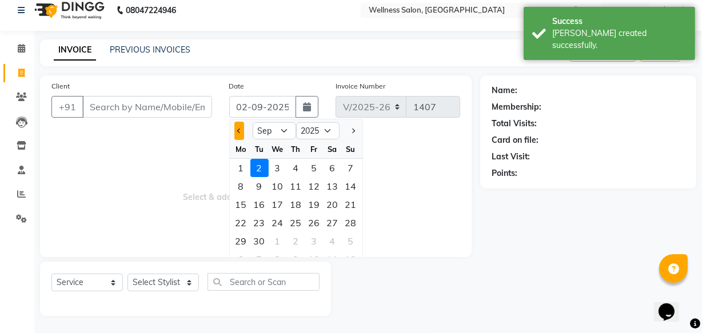
click at [235, 130] on button "Previous month" at bounding box center [240, 131] width 10 height 18
click at [296, 171] on div "31" at bounding box center [296, 168] width 18 height 18
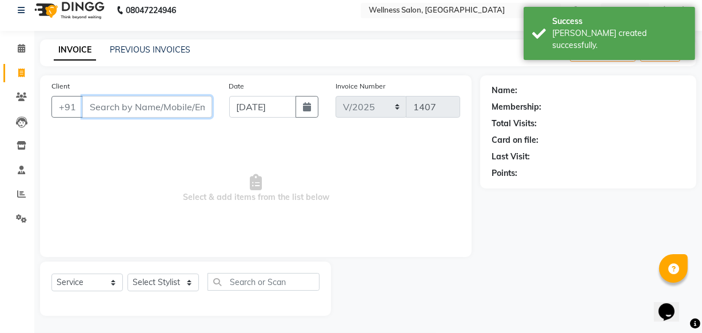
click at [111, 100] on input "Client" at bounding box center [147, 107] width 130 height 22
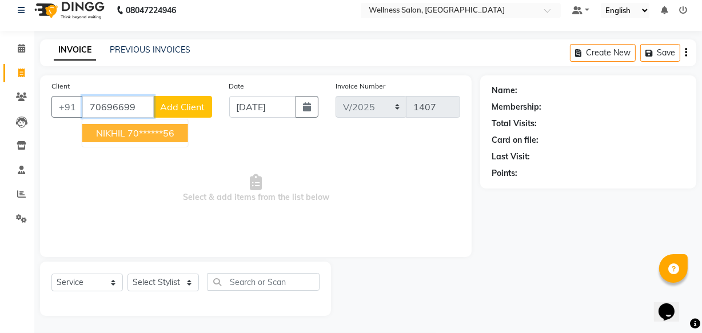
click at [113, 138] on button "NIKHIL 70******56" at bounding box center [135, 133] width 106 height 18
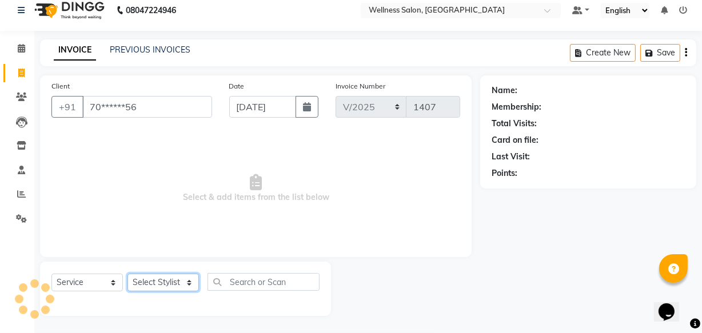
click at [152, 286] on select "Select Stylist Academy Babita [PERSON_NAME] Manager [PERSON_NAME]" at bounding box center [163, 283] width 71 height 18
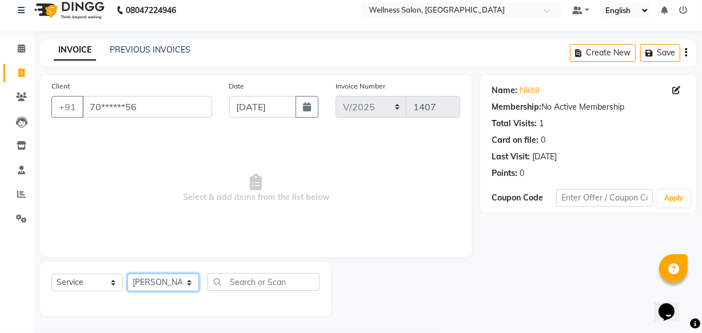
click at [128, 274] on select "Select Stylist Academy Babita [PERSON_NAME] Manager [PERSON_NAME]" at bounding box center [163, 283] width 71 height 18
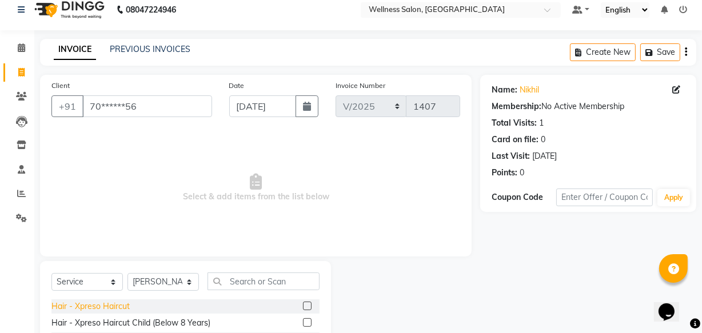
click at [95, 311] on div "Hair - Xpreso Haircut" at bounding box center [90, 307] width 78 height 12
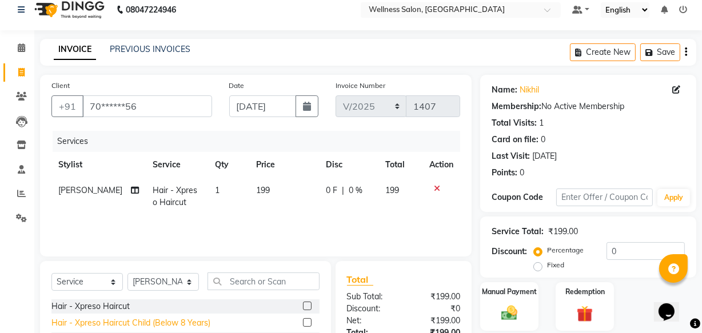
click at [95, 325] on div "Hair - Xpreso Haircut Child (Below 8 Years)" at bounding box center [130, 323] width 159 height 12
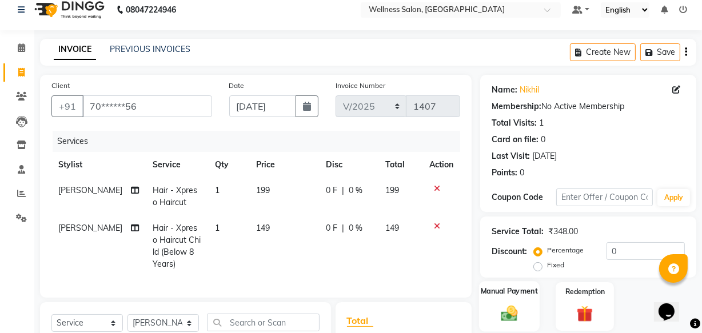
click at [509, 318] on img at bounding box center [509, 313] width 27 height 19
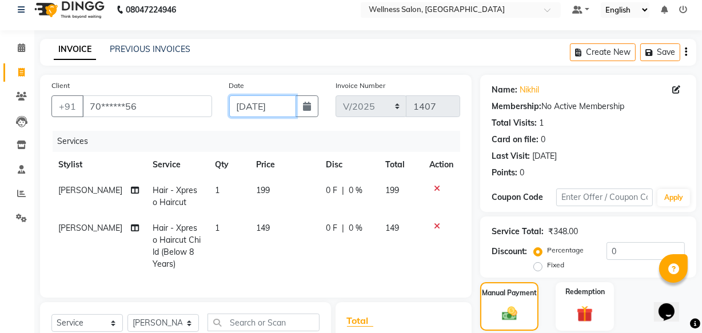
click at [242, 103] on input "[DATE]" at bounding box center [262, 107] width 67 height 22
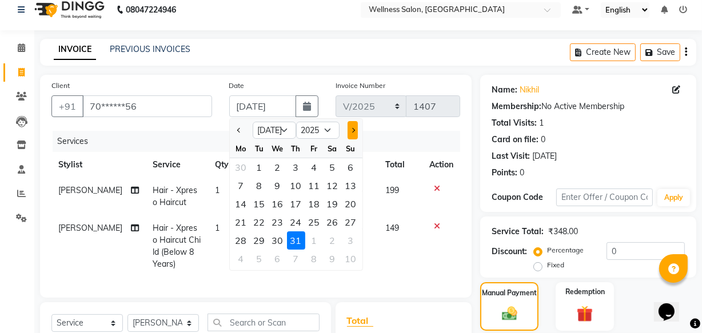
click at [352, 130] on span "Next month" at bounding box center [352, 130] width 5 height 5
click at [350, 238] on div "31" at bounding box center [351, 241] width 18 height 18
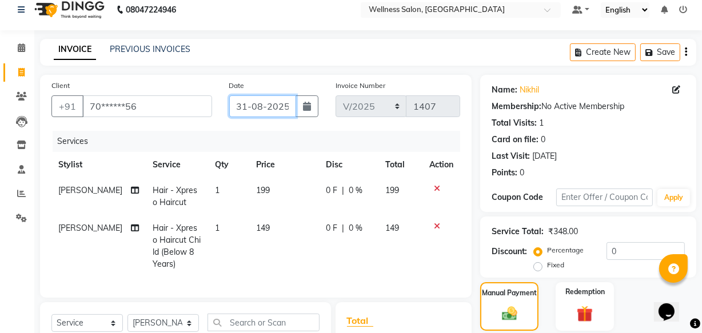
scroll to position [174, 0]
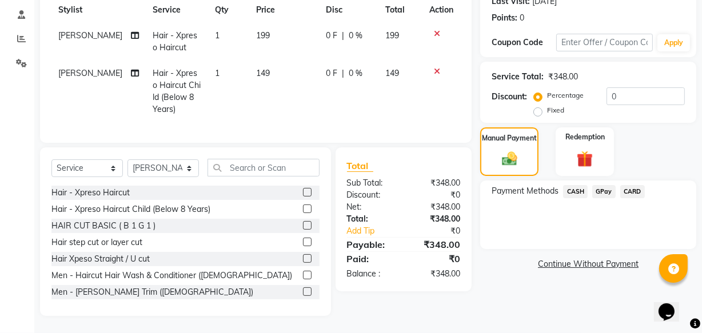
click at [598, 185] on span "GPay" at bounding box center [604, 191] width 23 height 13
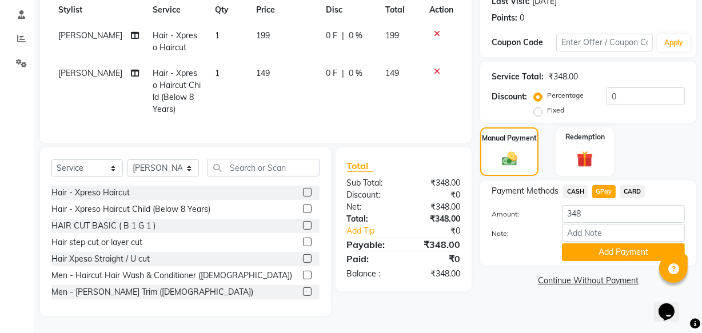
click at [616, 244] on button "Add Payment" at bounding box center [623, 253] width 123 height 18
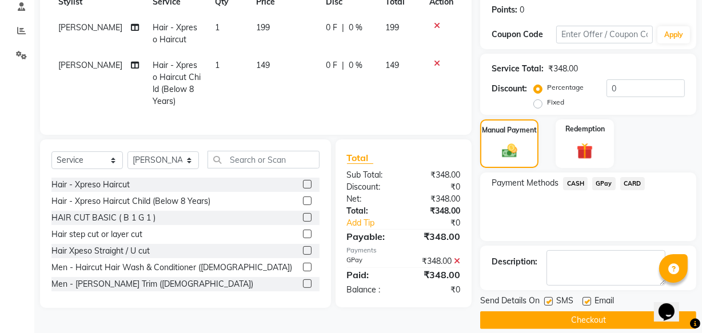
click at [596, 328] on button "Checkout" at bounding box center [588, 321] width 216 height 18
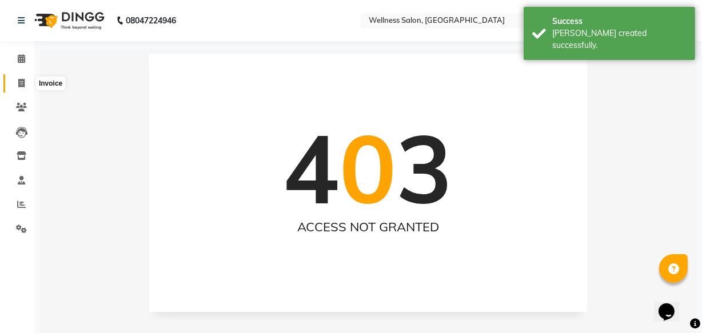
click at [23, 84] on icon at bounding box center [21, 83] width 6 height 9
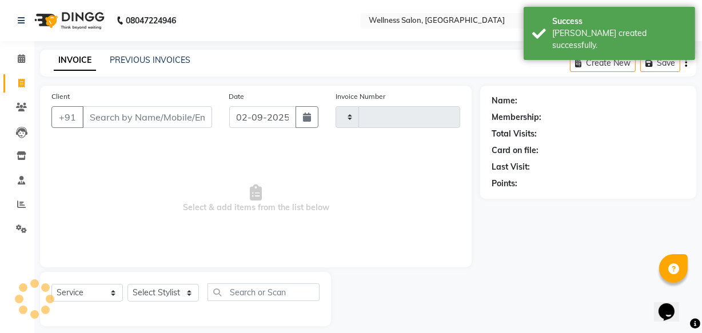
scroll to position [11, 0]
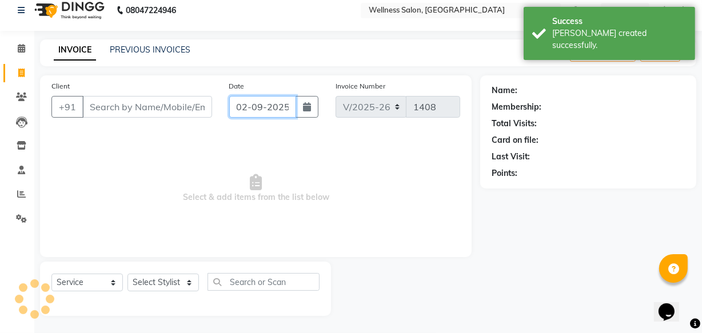
click at [240, 106] on input "02-09-2025" at bounding box center [262, 107] width 67 height 22
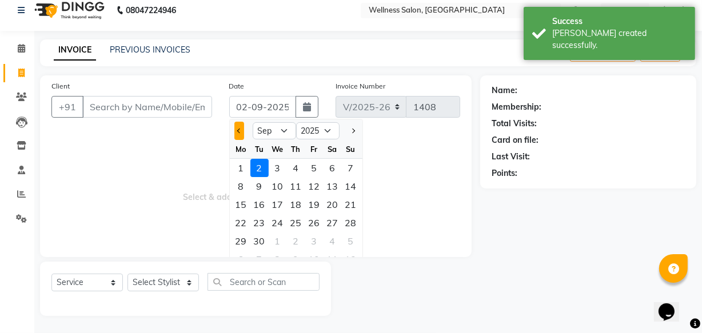
click at [240, 129] on button "Previous month" at bounding box center [240, 131] width 10 height 18
click at [346, 240] on div "31" at bounding box center [351, 241] width 18 height 18
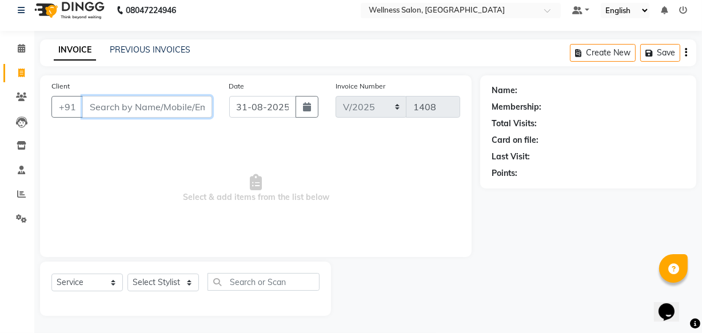
click at [99, 102] on input "Client" at bounding box center [147, 107] width 130 height 22
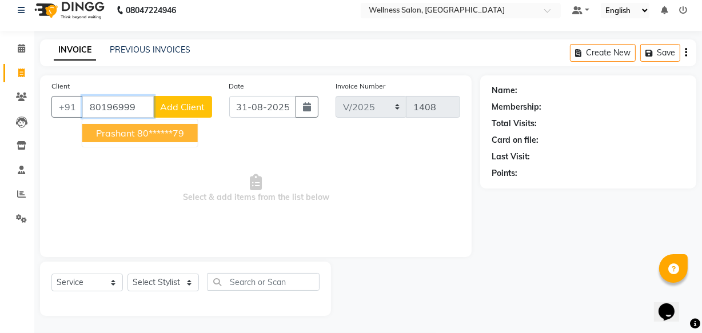
click at [109, 136] on span "prashant" at bounding box center [115, 133] width 39 height 11
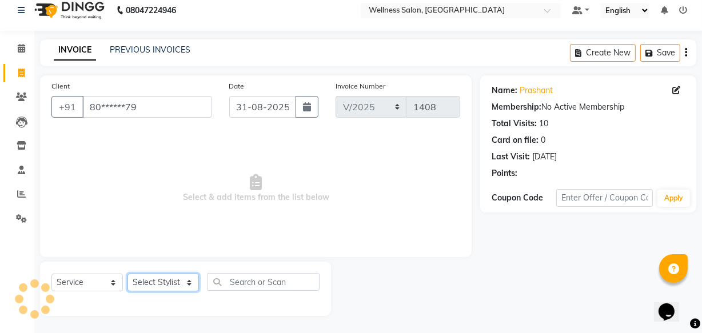
click at [168, 284] on select "Select Stylist Academy Babita [PERSON_NAME] Manager [PERSON_NAME]" at bounding box center [163, 283] width 71 height 18
click at [128, 274] on select "Select Stylist Academy Babita [PERSON_NAME] Manager [PERSON_NAME]" at bounding box center [163, 283] width 71 height 18
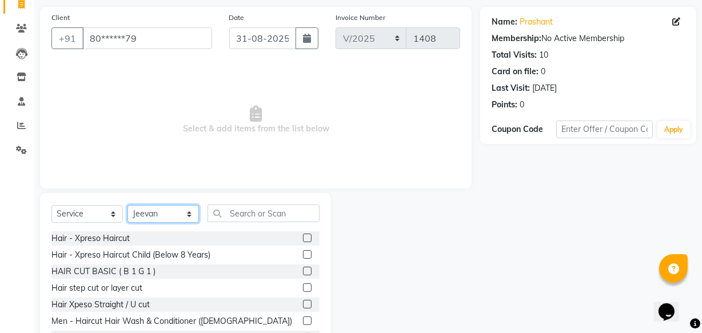
scroll to position [125, 0]
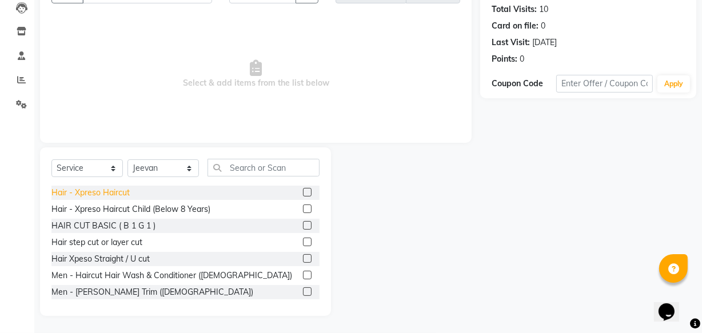
click at [109, 193] on div "Hair - Xpreso Haircut" at bounding box center [90, 193] width 78 height 12
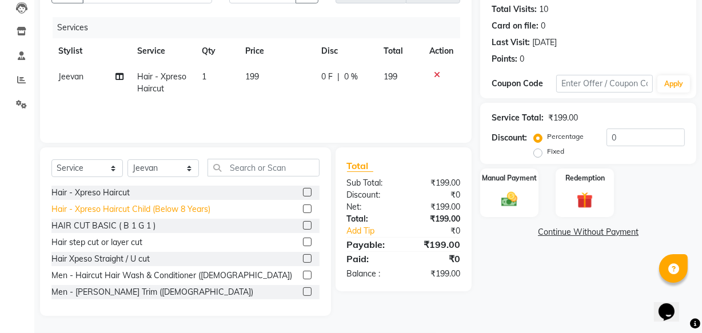
click at [120, 206] on div "Hair - Xpreso Haircut Child (Below 8 Years)" at bounding box center [130, 210] width 159 height 12
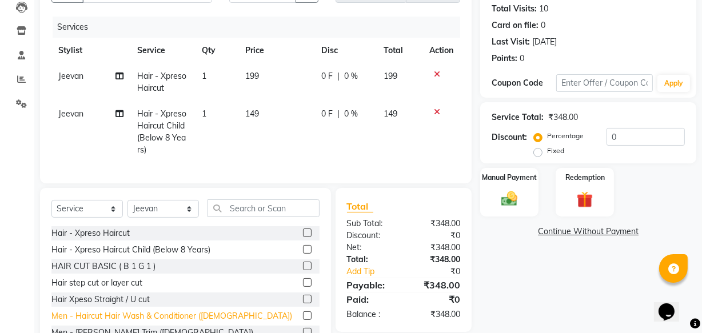
click at [133, 323] on div "Men - Haircut Hair Wash & Conditioner ([DEMOGRAPHIC_DATA])" at bounding box center [171, 317] width 241 height 12
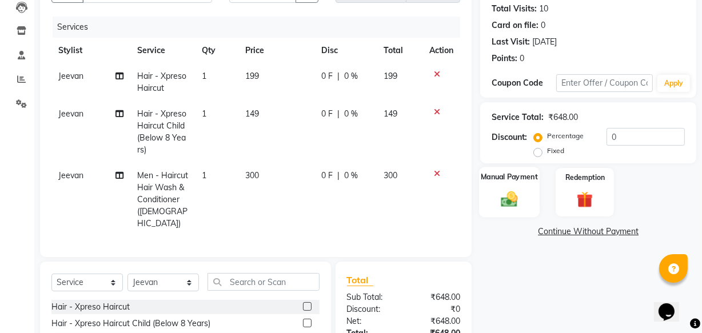
click at [517, 202] on img at bounding box center [509, 198] width 27 height 19
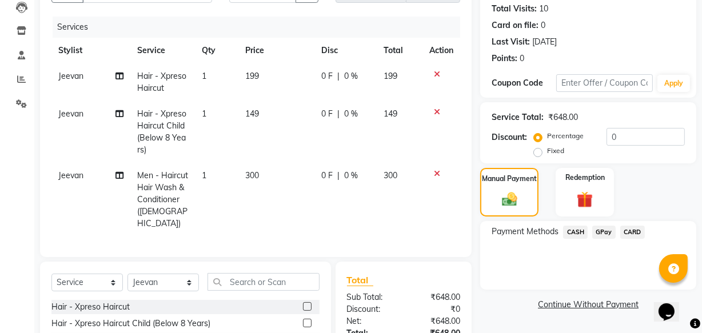
click at [601, 236] on span "GPay" at bounding box center [604, 232] width 23 height 13
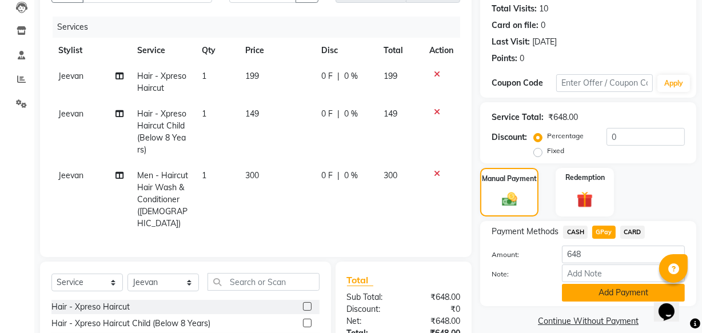
click at [604, 295] on button "Add Payment" at bounding box center [623, 293] width 123 height 18
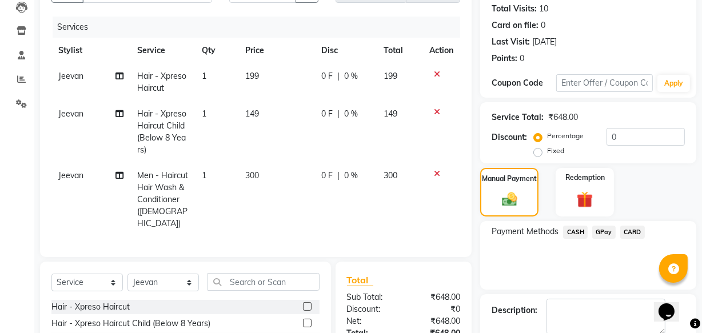
scroll to position [236, 0]
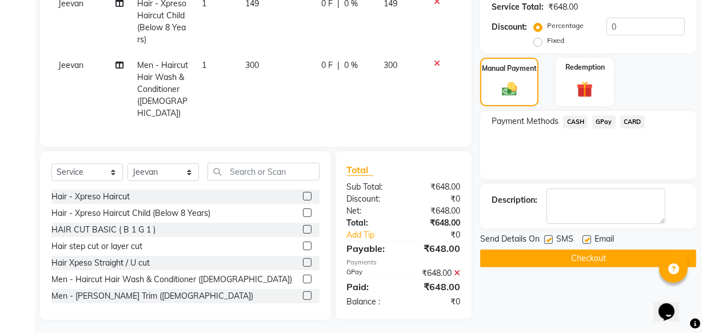
click at [577, 251] on button "Checkout" at bounding box center [588, 259] width 216 height 18
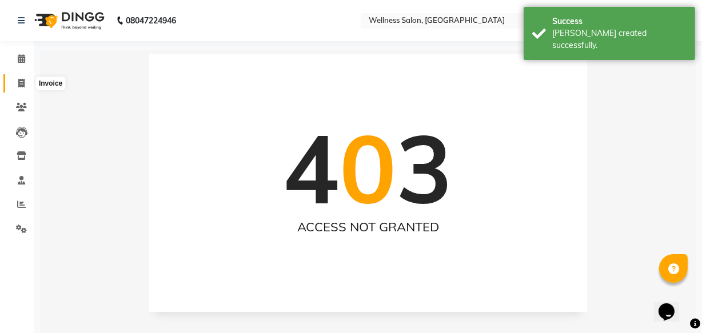
click at [20, 85] on icon at bounding box center [21, 83] width 6 height 9
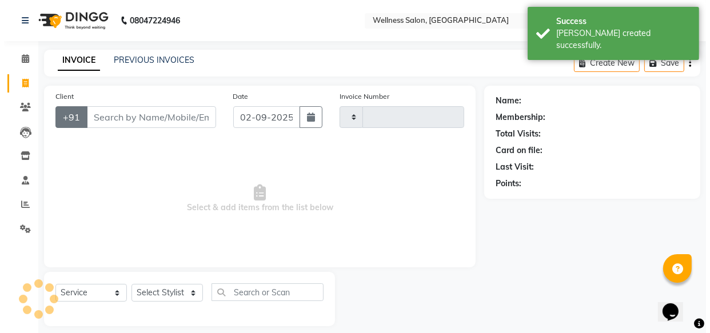
scroll to position [11, 0]
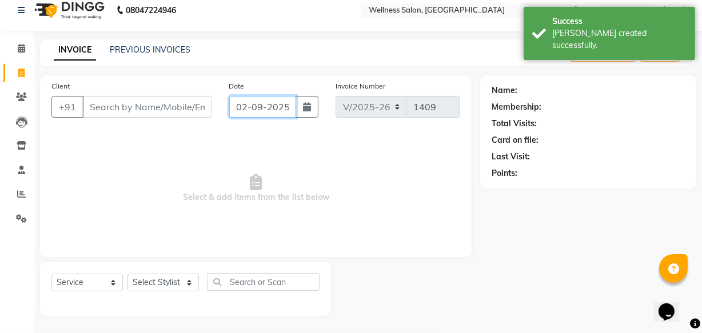
click at [239, 110] on input "02-09-2025" at bounding box center [262, 107] width 67 height 22
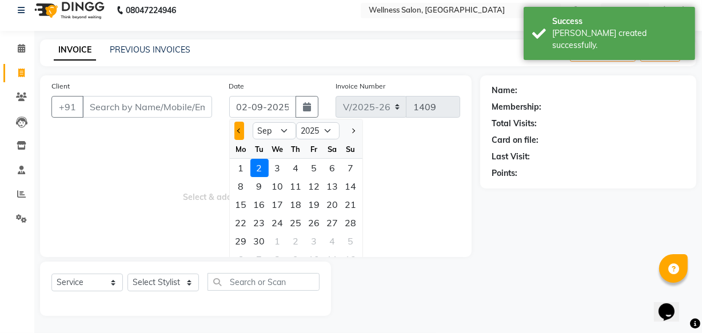
click at [235, 133] on button "Previous month" at bounding box center [240, 131] width 10 height 18
click at [349, 243] on div "31" at bounding box center [351, 241] width 18 height 18
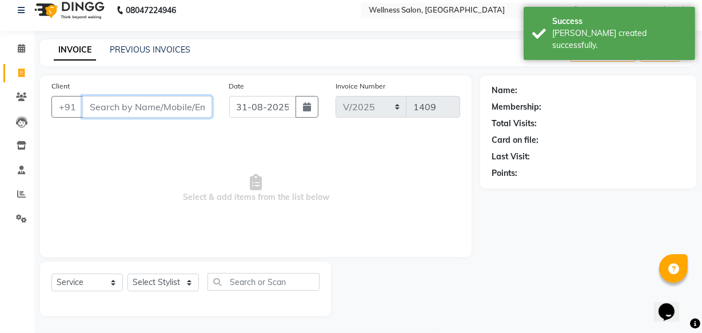
click at [122, 113] on input "Client" at bounding box center [147, 107] width 130 height 22
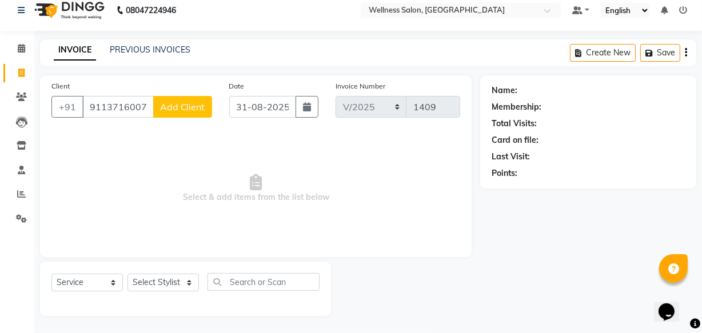
click at [177, 110] on span "Add Client" at bounding box center [182, 106] width 45 height 11
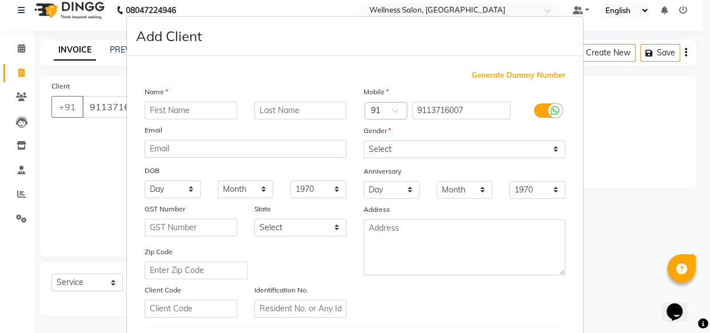
click at [177, 112] on input "text" at bounding box center [191, 111] width 93 height 18
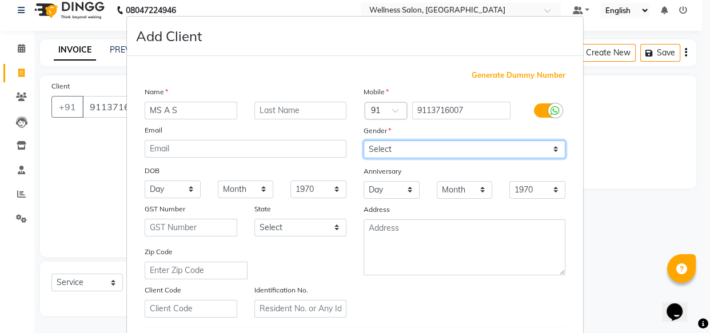
click at [371, 154] on select "Select [DEMOGRAPHIC_DATA] [DEMOGRAPHIC_DATA] Other Prefer Not To Say" at bounding box center [465, 150] width 202 height 18
click at [364, 141] on select "Select [DEMOGRAPHIC_DATA] [DEMOGRAPHIC_DATA] Other Prefer Not To Say" at bounding box center [465, 150] width 202 height 18
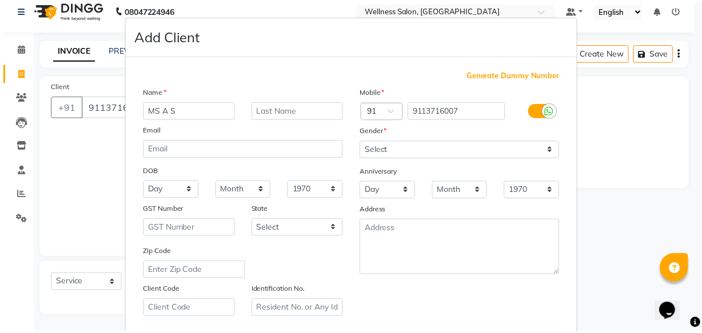
scroll to position [198, 0]
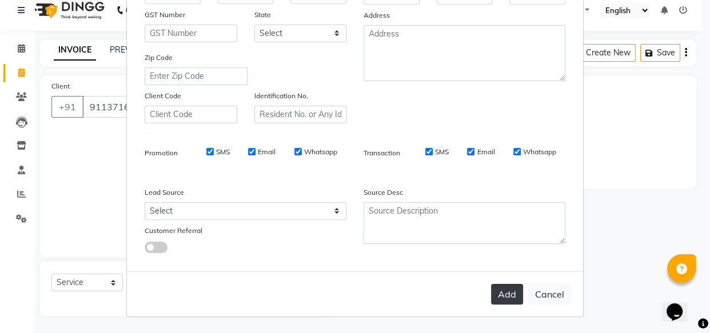
click at [501, 295] on button "Add" at bounding box center [507, 294] width 32 height 21
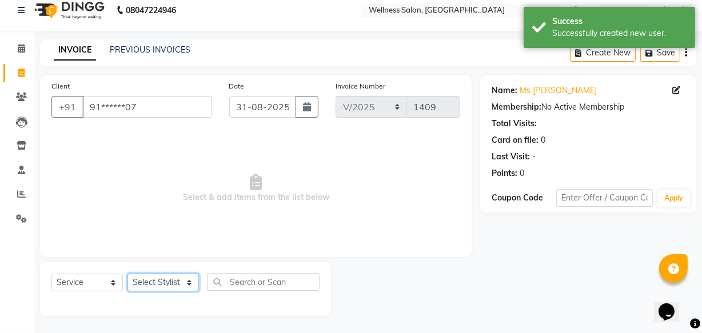
click at [148, 280] on select "Select Stylist Academy Babita [PERSON_NAME] Manager [PERSON_NAME]" at bounding box center [163, 283] width 71 height 18
click at [128, 274] on select "Select Stylist Academy Babita [PERSON_NAME] Manager [PERSON_NAME]" at bounding box center [163, 283] width 71 height 18
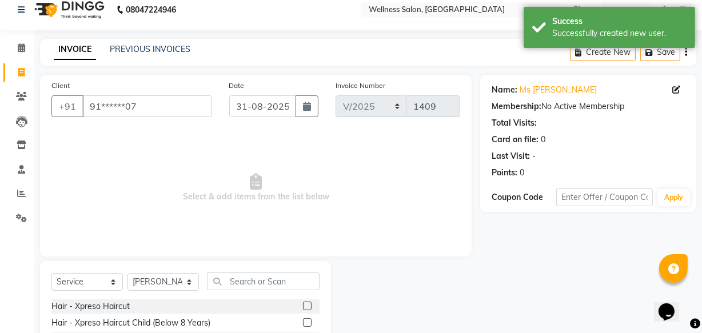
click at [130, 307] on div "Hair - Xpreso Haircut" at bounding box center [185, 307] width 268 height 14
click at [98, 308] on div "Hair - Xpreso Haircut" at bounding box center [90, 307] width 78 height 12
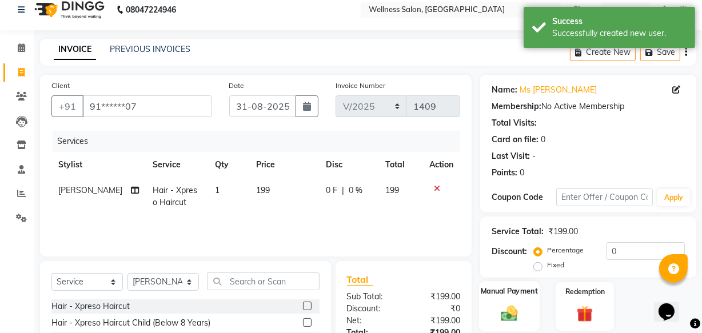
click at [507, 315] on img at bounding box center [509, 313] width 27 height 19
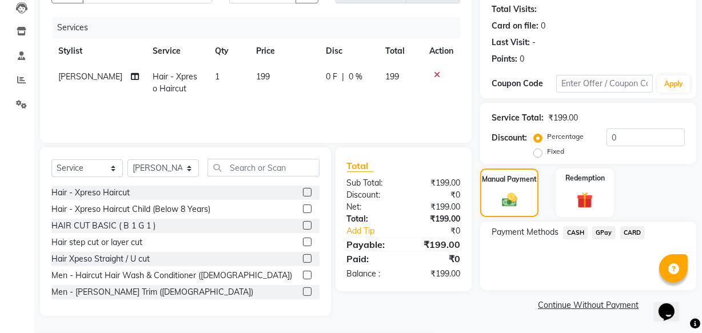
click at [600, 229] on span "GPay" at bounding box center [604, 233] width 23 height 13
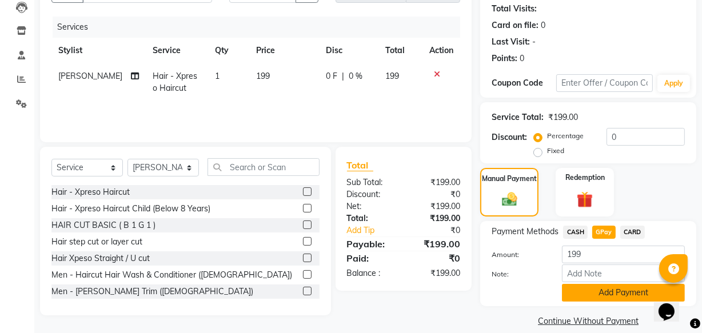
click at [601, 291] on button "Add Payment" at bounding box center [623, 293] width 123 height 18
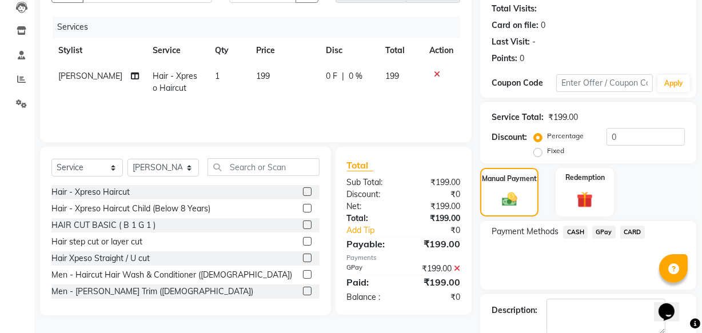
scroll to position [186, 0]
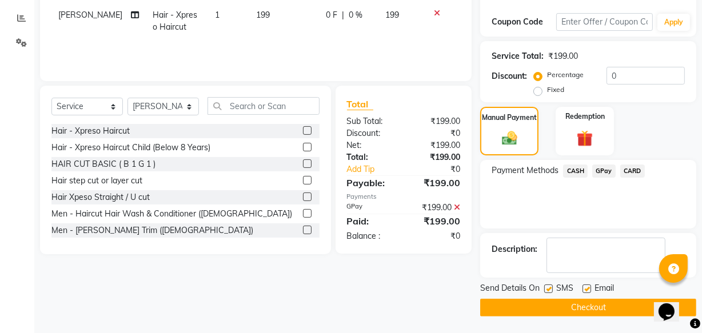
click at [584, 296] on div at bounding box center [586, 291] width 7 height 12
click at [580, 302] on button "Checkout" at bounding box center [588, 308] width 216 height 18
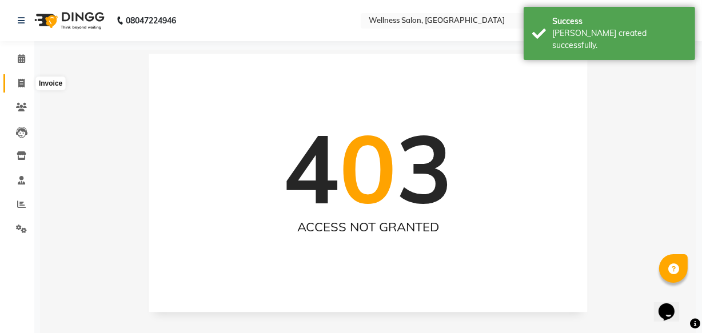
click at [23, 85] on icon at bounding box center [21, 83] width 6 height 9
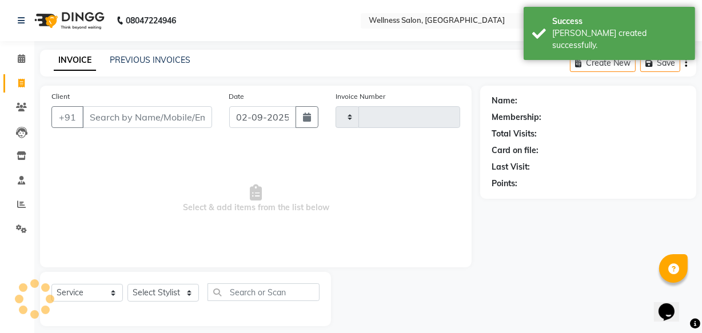
scroll to position [11, 0]
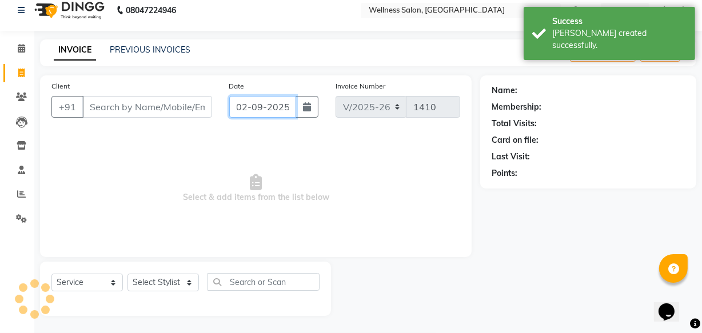
click at [241, 112] on input "02-09-2025" at bounding box center [262, 107] width 67 height 22
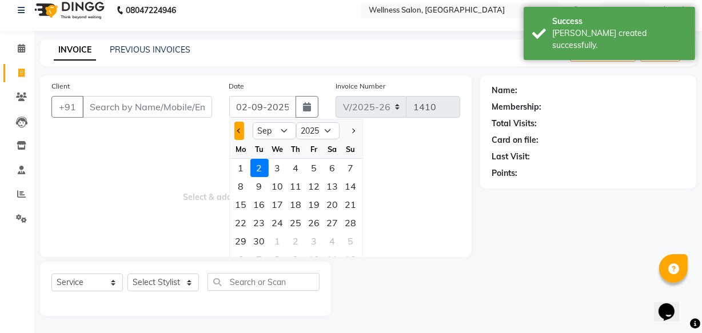
click at [242, 136] on button "Previous month" at bounding box center [240, 131] width 10 height 18
click at [354, 240] on div "31" at bounding box center [351, 241] width 18 height 18
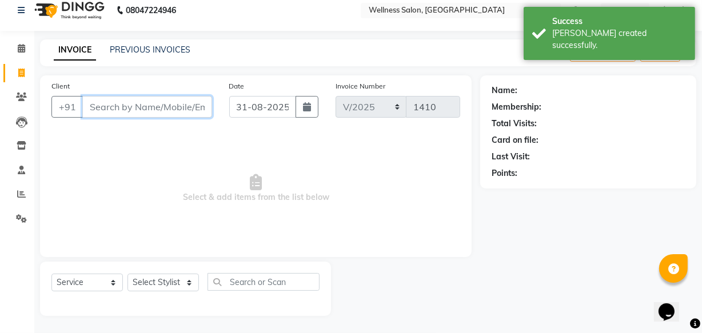
click at [161, 110] on input "Client" at bounding box center [147, 107] width 130 height 22
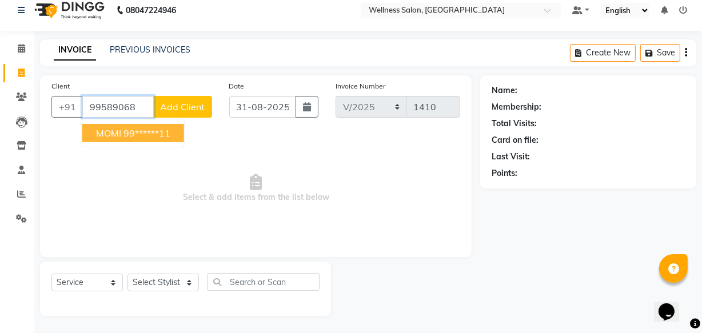
click at [134, 132] on ngb-highlight "99******11" at bounding box center [147, 133] width 47 height 11
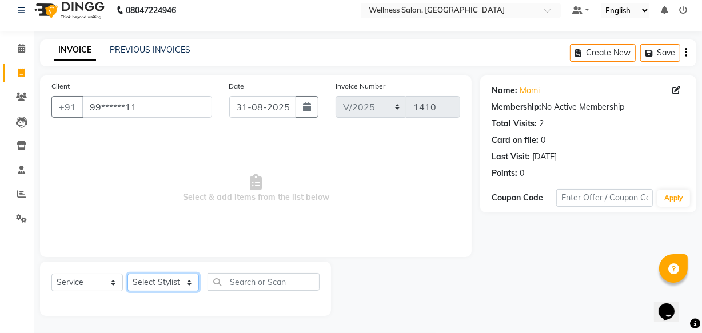
click at [144, 283] on select "Select Stylist Academy Babita [PERSON_NAME] Manager [PERSON_NAME]" at bounding box center [163, 283] width 71 height 18
click at [128, 274] on select "Select Stylist Academy Babita [PERSON_NAME] Manager [PERSON_NAME]" at bounding box center [163, 283] width 71 height 18
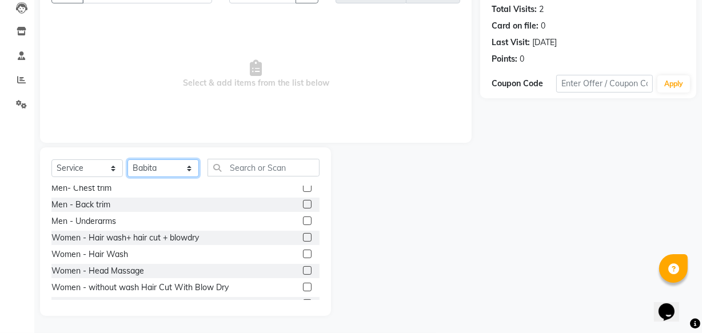
scroll to position [229, 0]
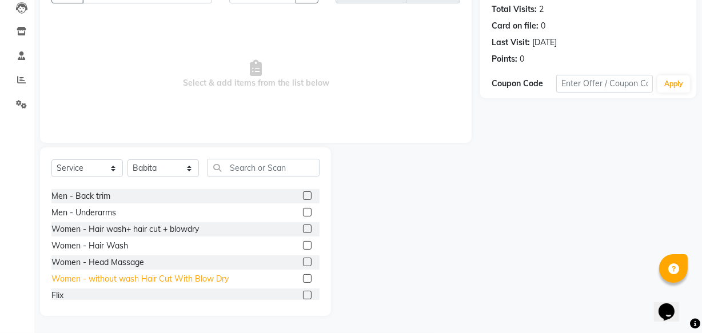
click at [199, 275] on div "Women - without wash Hair Cut With Blow Dry" at bounding box center [139, 279] width 177 height 12
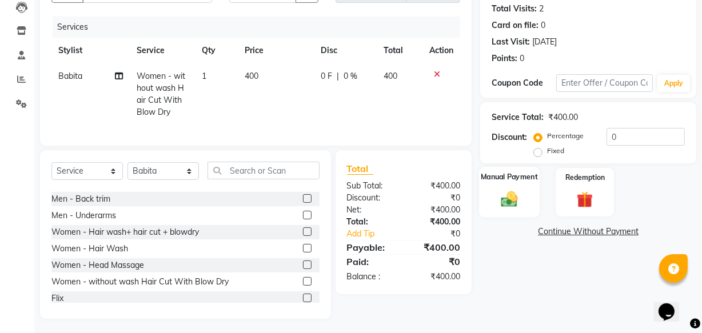
click at [507, 199] on img at bounding box center [509, 198] width 27 height 19
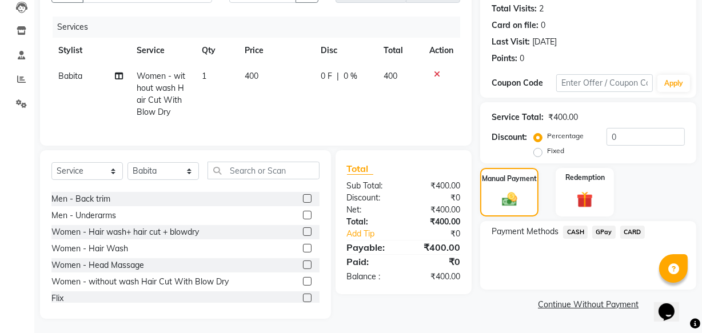
click at [599, 233] on span "GPay" at bounding box center [604, 232] width 23 height 13
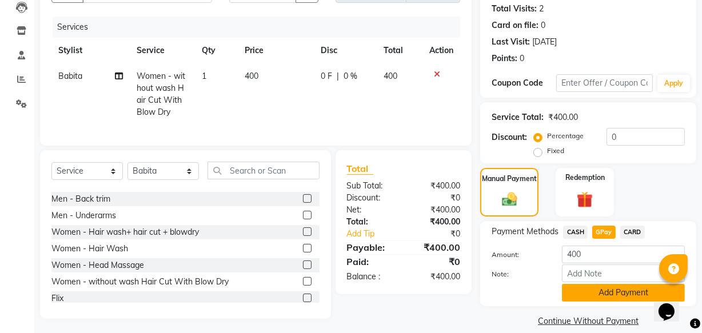
click at [603, 296] on button "Add Payment" at bounding box center [623, 293] width 123 height 18
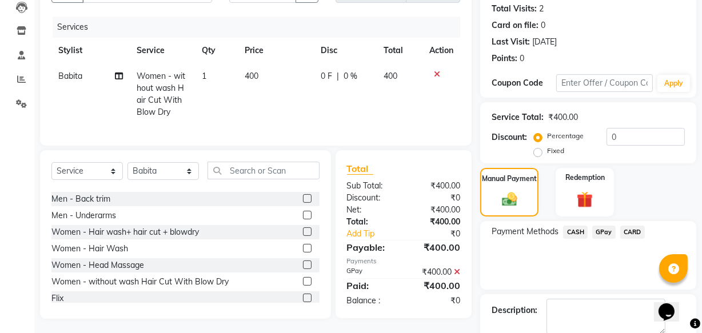
scroll to position [186, 0]
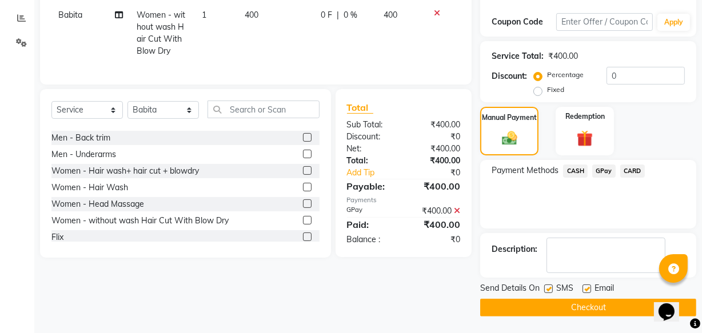
click at [629, 299] on button "Checkout" at bounding box center [588, 308] width 216 height 18
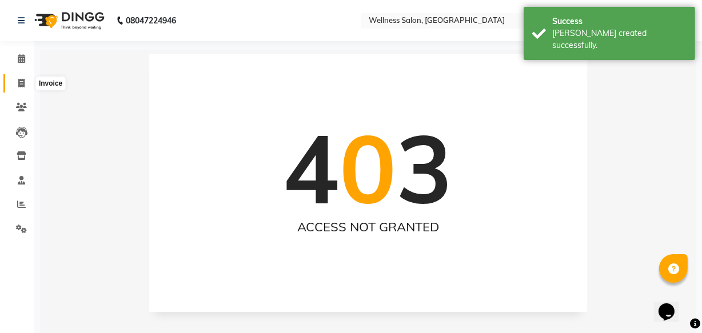
click at [19, 84] on icon at bounding box center [21, 83] width 6 height 9
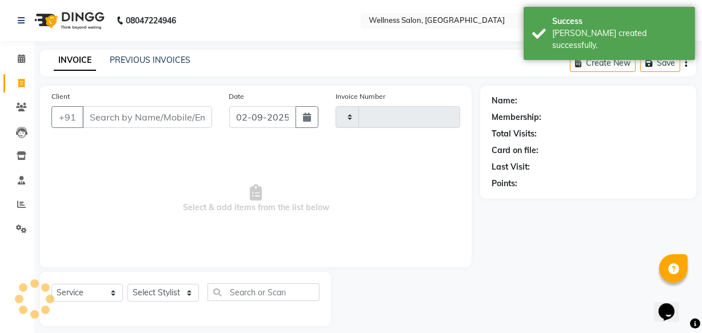
scroll to position [11, 0]
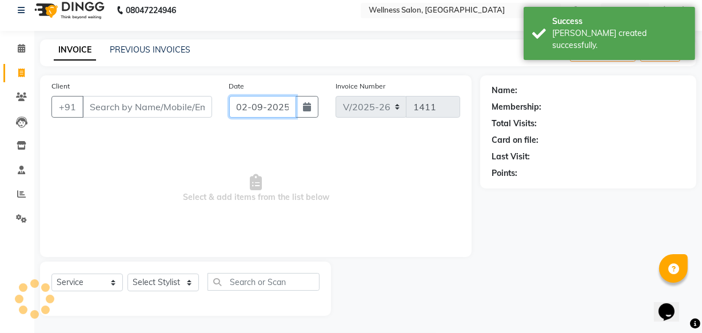
click at [240, 104] on input "02-09-2025" at bounding box center [262, 107] width 67 height 22
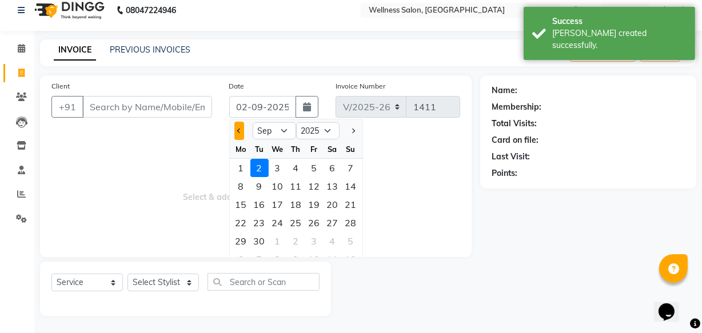
click at [239, 125] on button "Previous month" at bounding box center [240, 131] width 10 height 18
click at [357, 239] on div "31" at bounding box center [351, 241] width 18 height 18
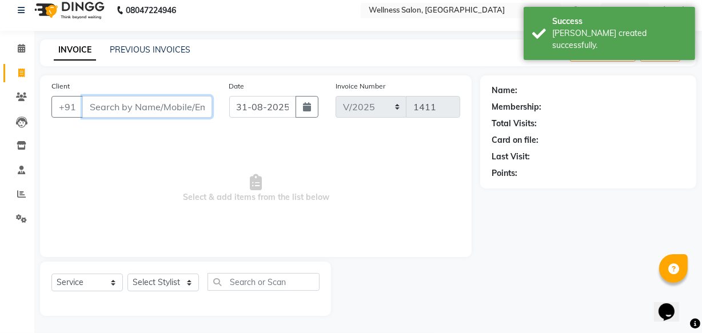
click at [142, 109] on input "Client" at bounding box center [147, 107] width 130 height 22
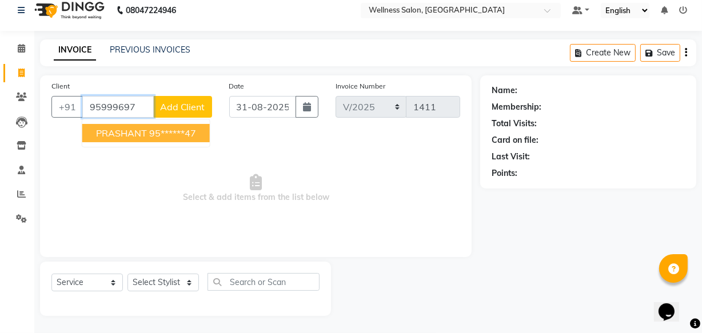
click at [122, 132] on span "PRASHANT" at bounding box center [121, 133] width 51 height 11
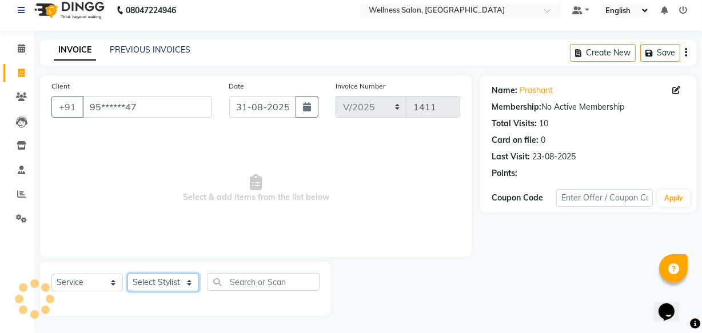
click at [155, 283] on select "Select Stylist Academy Babita [PERSON_NAME] Manager [PERSON_NAME]" at bounding box center [163, 283] width 71 height 18
click at [128, 274] on select "Select Stylist Academy Babita [PERSON_NAME] Manager [PERSON_NAME]" at bounding box center [163, 283] width 71 height 18
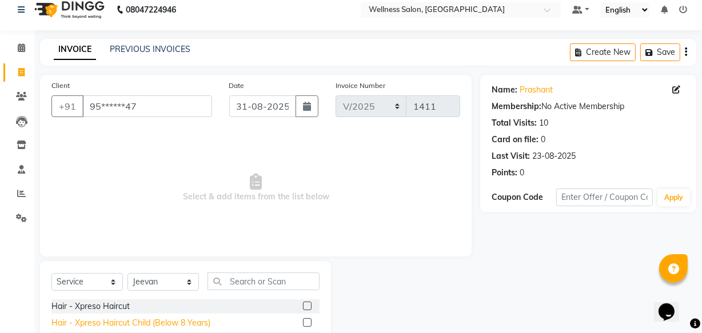
click at [108, 320] on div "Hair - Xpreso Haircut Child (Below 8 Years)" at bounding box center [130, 323] width 159 height 12
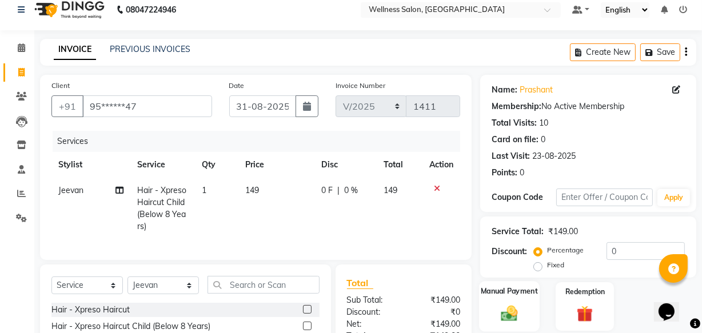
click at [505, 315] on img at bounding box center [509, 313] width 27 height 19
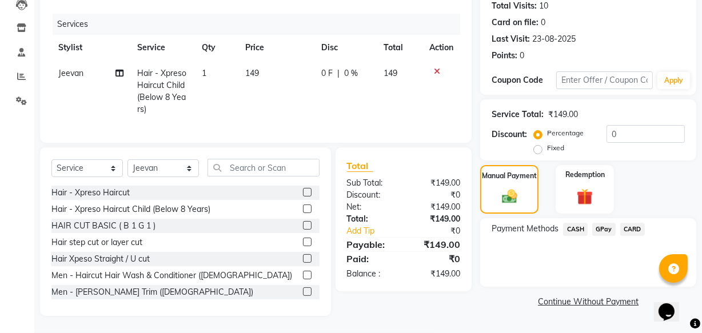
click at [599, 223] on span "GPay" at bounding box center [604, 229] width 23 height 13
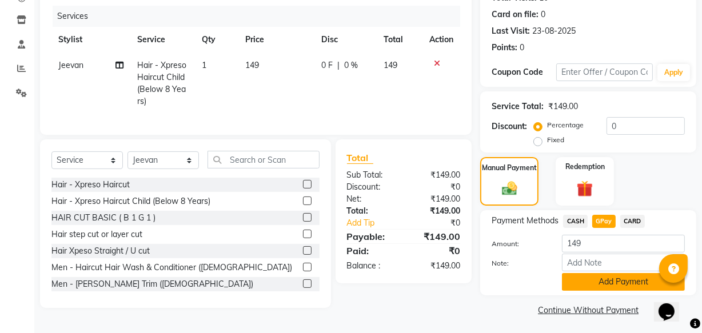
click at [616, 281] on button "Add Payment" at bounding box center [623, 282] width 123 height 18
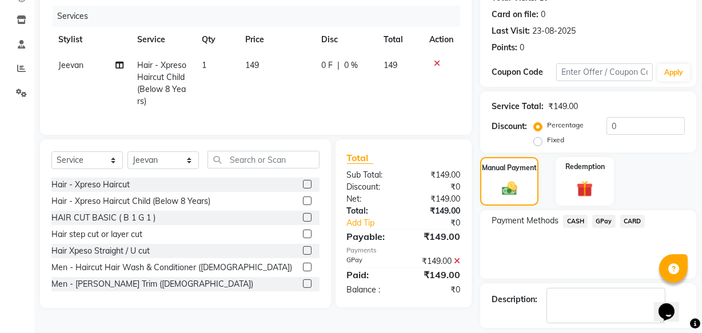
scroll to position [186, 0]
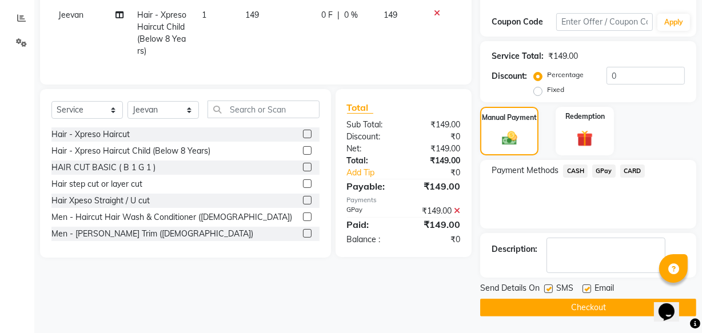
click at [616, 303] on button "Checkout" at bounding box center [588, 308] width 216 height 18
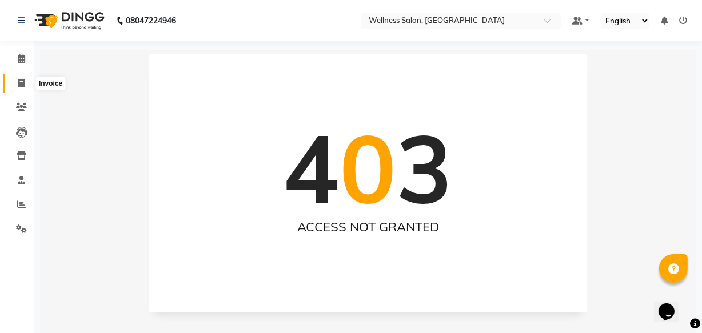
click at [23, 85] on icon at bounding box center [21, 83] width 6 height 9
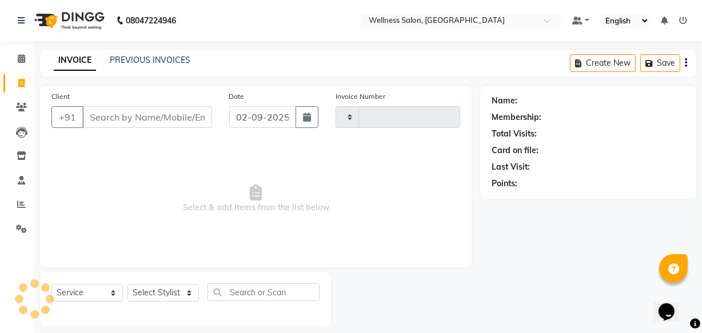
scroll to position [11, 0]
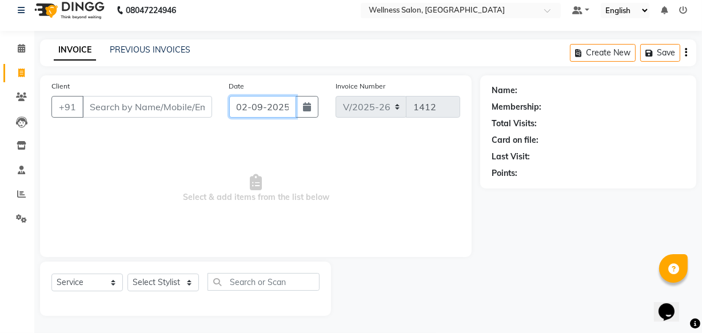
click at [241, 107] on input "02-09-2025" at bounding box center [262, 107] width 67 height 22
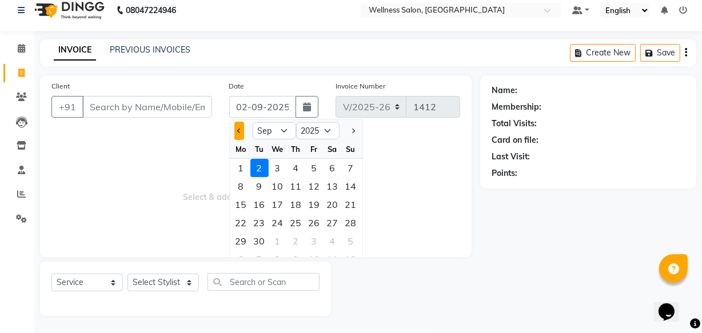
click at [240, 134] on button "Previous month" at bounding box center [240, 131] width 10 height 18
click at [352, 241] on div "31" at bounding box center [351, 241] width 18 height 18
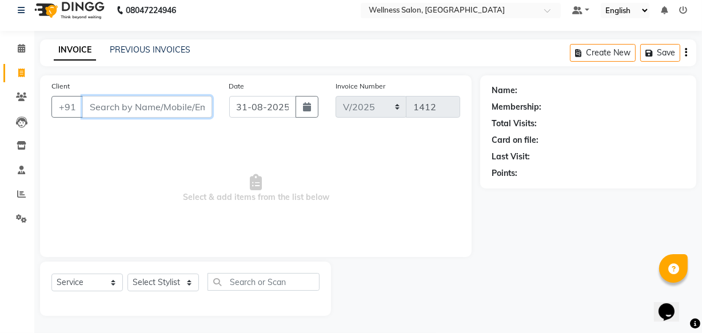
click at [141, 104] on input "Client" at bounding box center [147, 107] width 130 height 22
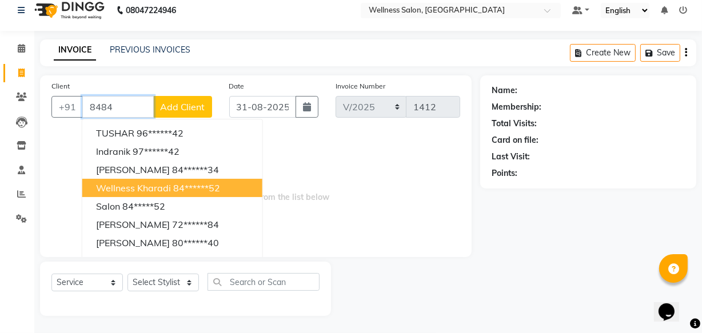
click at [149, 188] on span "wellness kharadi" at bounding box center [133, 187] width 75 height 11
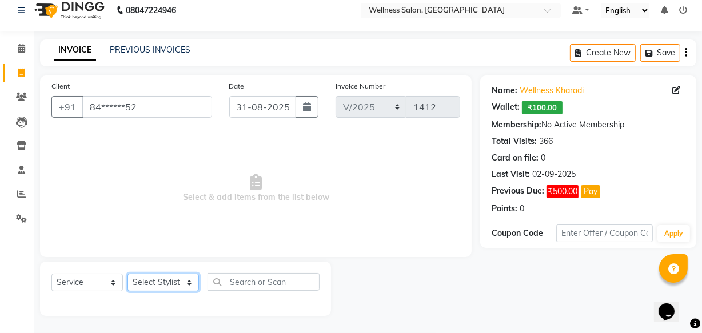
click at [149, 283] on select "Select Stylist Academy Babita [PERSON_NAME] Manager [PERSON_NAME]" at bounding box center [163, 283] width 71 height 18
click at [128, 274] on select "Select Stylist Academy Babita [PERSON_NAME] Manager [PERSON_NAME]" at bounding box center [163, 283] width 71 height 18
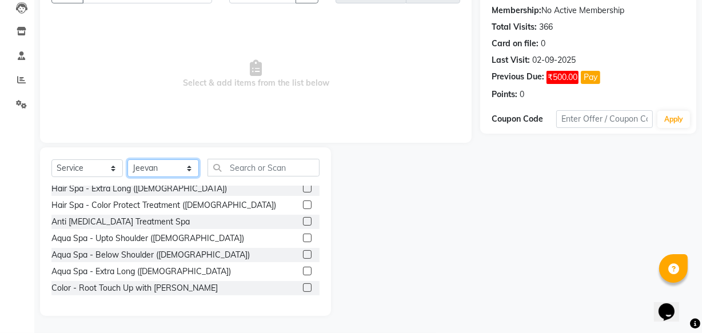
scroll to position [478, 0]
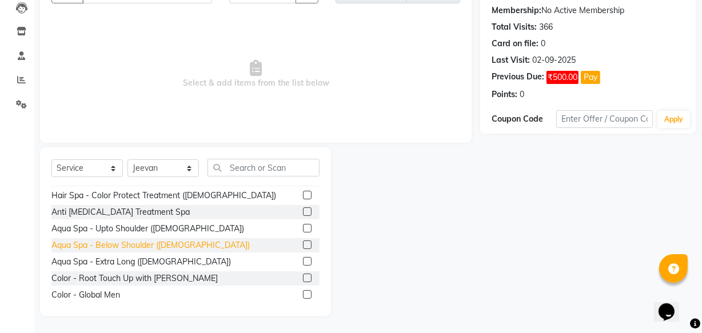
click at [146, 248] on div "Aqua Spa - Below Shoulder ([DEMOGRAPHIC_DATA])" at bounding box center [150, 246] width 198 height 12
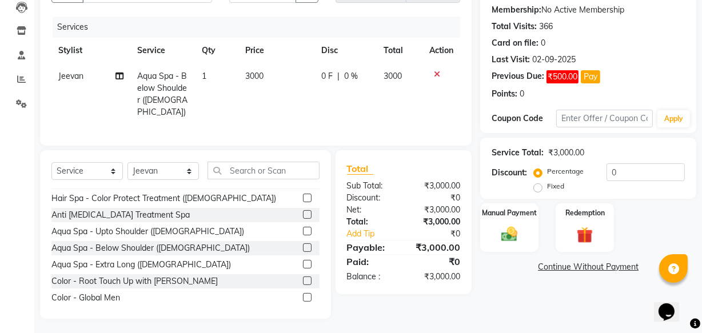
click at [323, 73] on span "0 F" at bounding box center [326, 76] width 11 height 12
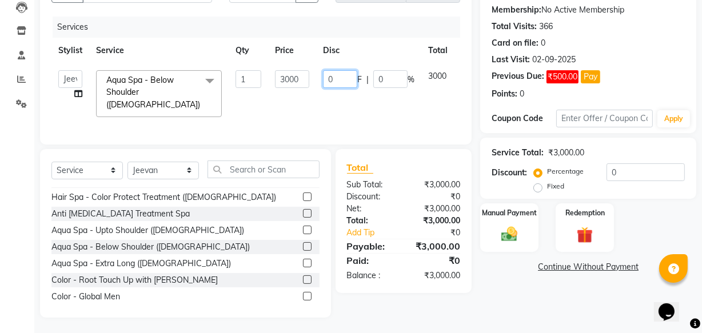
click at [337, 73] on input "0" at bounding box center [340, 79] width 34 height 18
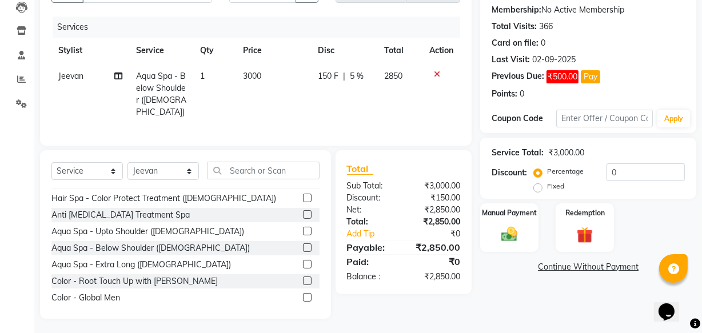
click at [422, 96] on tr "Jeevan Aqua Spa - Below Shoulder ([DEMOGRAPHIC_DATA]) 1 3000 150 F | 5 % 2850" at bounding box center [255, 94] width 409 height 62
click at [188, 169] on select "Select Stylist Academy Babita [PERSON_NAME] Manager [PERSON_NAME]" at bounding box center [163, 171] width 71 height 18
click at [128, 162] on select "Select Stylist Academy Babita [PERSON_NAME] Manager [PERSON_NAME]" at bounding box center [163, 171] width 71 height 18
click at [93, 295] on div "Color - Global Men" at bounding box center [85, 298] width 69 height 12
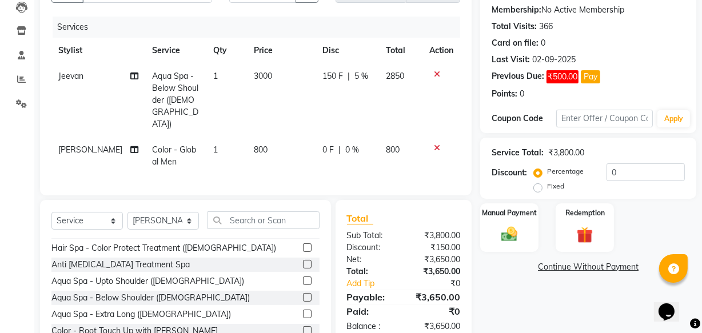
click at [323, 144] on span "0 F" at bounding box center [328, 150] width 11 height 12
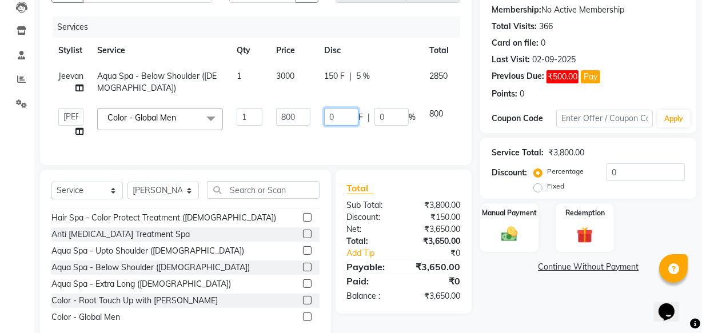
click at [343, 116] on input "0" at bounding box center [341, 117] width 34 height 18
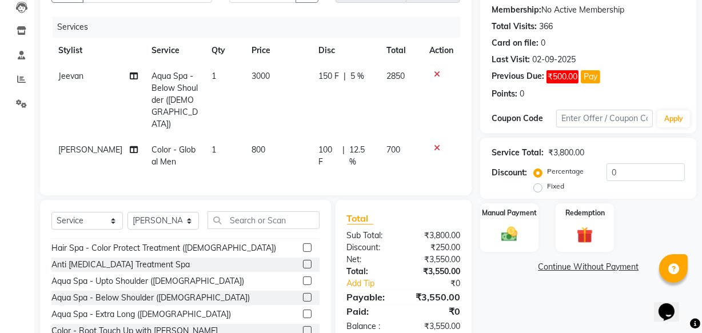
click at [369, 137] on td "100 F | 12.5 %" at bounding box center [345, 156] width 67 height 38
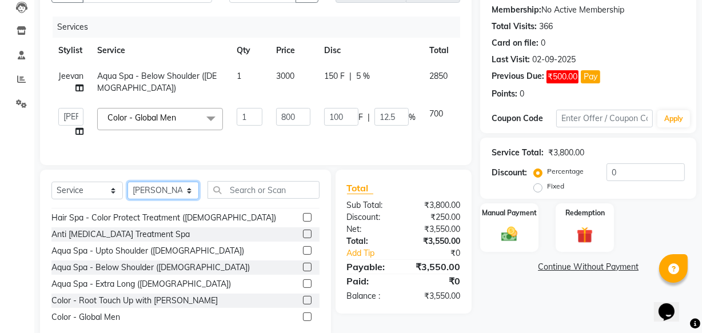
click at [189, 197] on select "Select Stylist Academy Babita [PERSON_NAME] Manager [PERSON_NAME]" at bounding box center [163, 191] width 71 height 18
click at [128, 190] on select "Select Stylist Academy Babita [PERSON_NAME] Manager [PERSON_NAME]" at bounding box center [163, 191] width 71 height 18
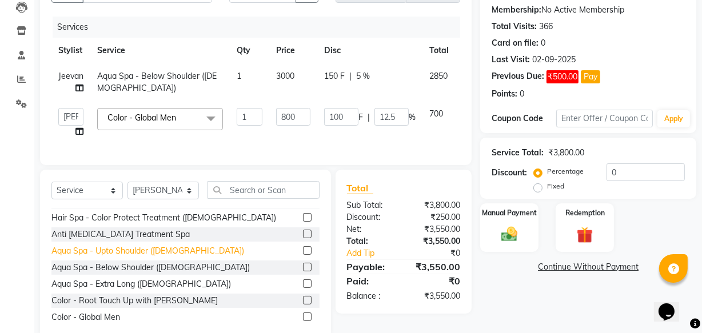
click at [103, 291] on div "Aqua Spa - Extra Long ([DEMOGRAPHIC_DATA])" at bounding box center [141, 285] width 180 height 12
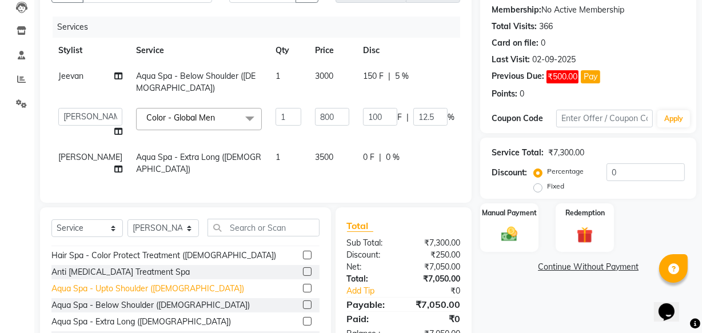
click at [128, 295] on div "Aqua Spa - Upto Shoulder ([DEMOGRAPHIC_DATA])" at bounding box center [147, 289] width 193 height 12
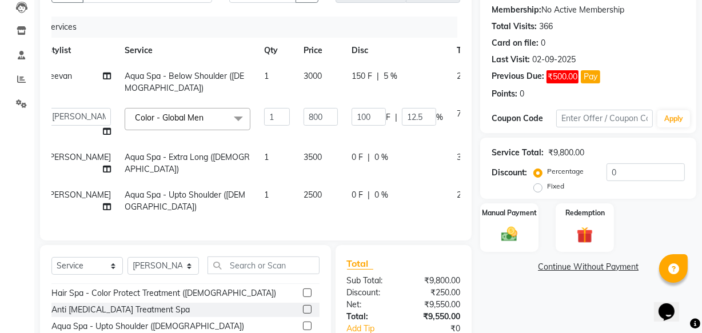
scroll to position [0, 21]
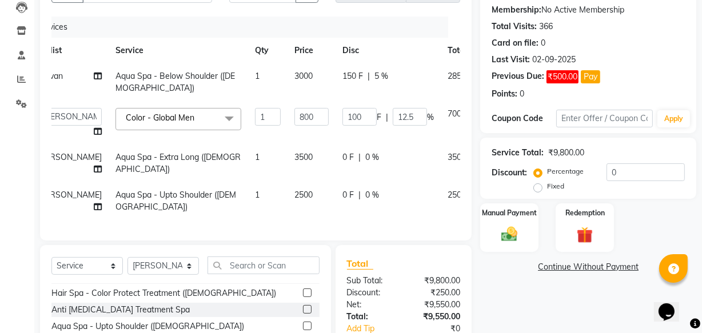
click at [486, 154] on icon at bounding box center [489, 156] width 6 height 8
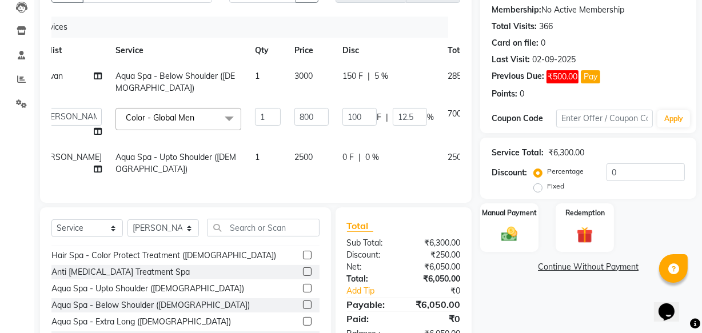
click at [486, 156] on icon at bounding box center [489, 156] width 6 height 8
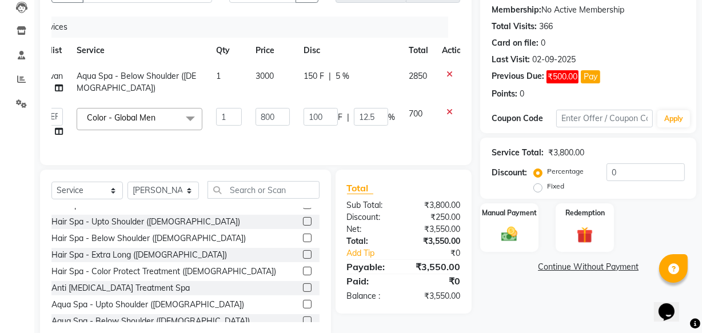
scroll to position [416, 0]
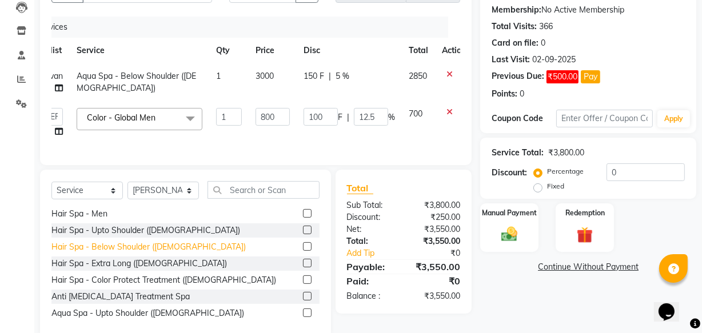
click at [121, 287] on div "Hair Spa - Color Protect Treatment ([DEMOGRAPHIC_DATA])" at bounding box center [163, 281] width 225 height 12
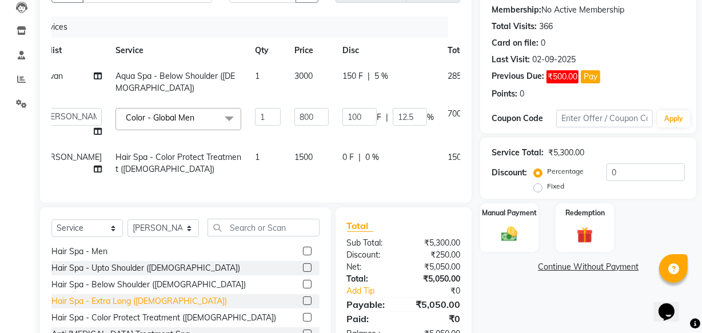
click at [114, 308] on div "Hair Spa - Extra Long ([DEMOGRAPHIC_DATA])" at bounding box center [139, 302] width 176 height 12
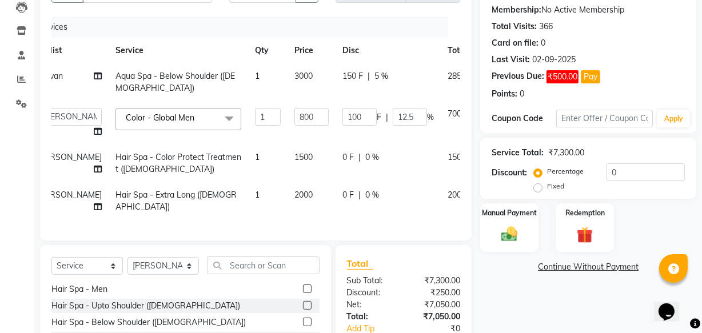
click at [486, 154] on icon at bounding box center [489, 156] width 6 height 8
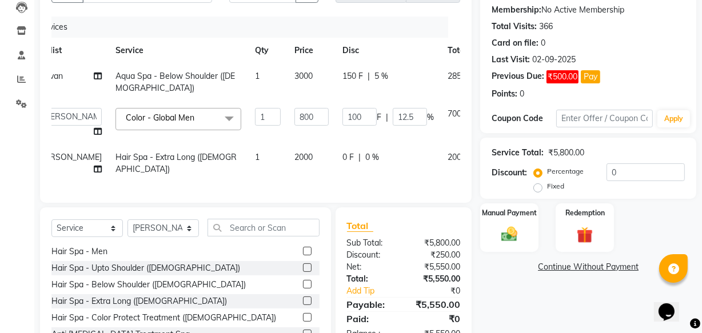
click at [343, 155] on span "0 F" at bounding box center [348, 158] width 11 height 12
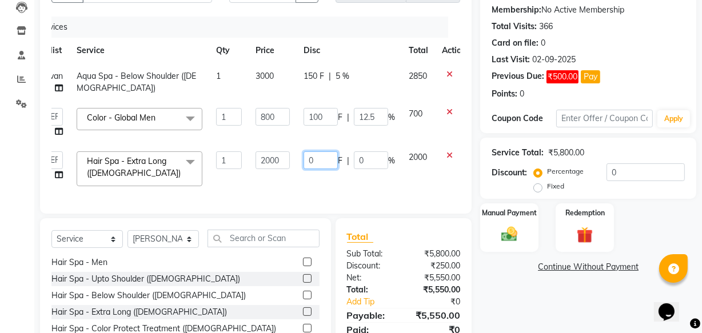
click at [323, 160] on input "0" at bounding box center [321, 161] width 34 height 18
click at [419, 169] on td "2000" at bounding box center [418, 169] width 33 height 49
click at [189, 248] on select "Select Stylist Academy Babita [PERSON_NAME] Manager [PERSON_NAME]" at bounding box center [163, 240] width 71 height 18
click at [128, 239] on select "Select Stylist Academy Babita [PERSON_NAME] Manager [PERSON_NAME]" at bounding box center [163, 240] width 71 height 18
click at [515, 235] on img at bounding box center [509, 234] width 27 height 19
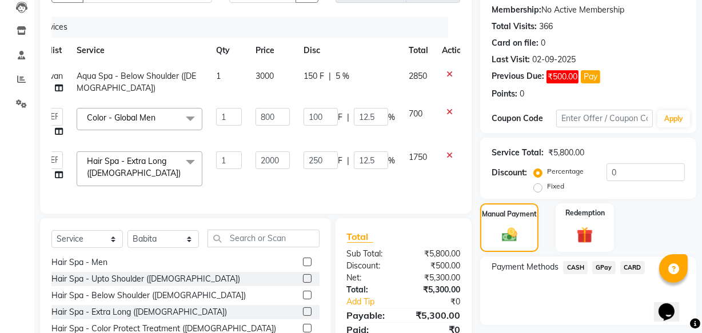
click at [602, 268] on span "GPay" at bounding box center [604, 267] width 23 height 13
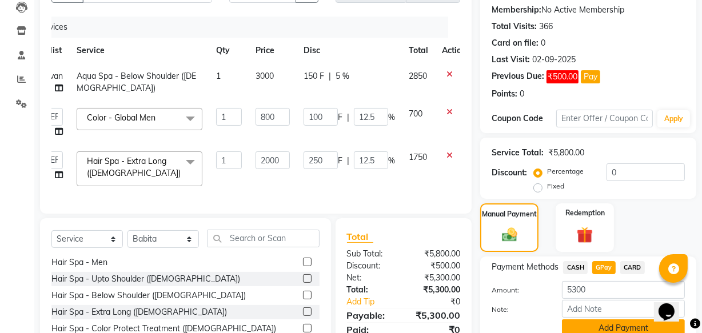
click at [588, 327] on button "Add Payment" at bounding box center [623, 329] width 123 height 18
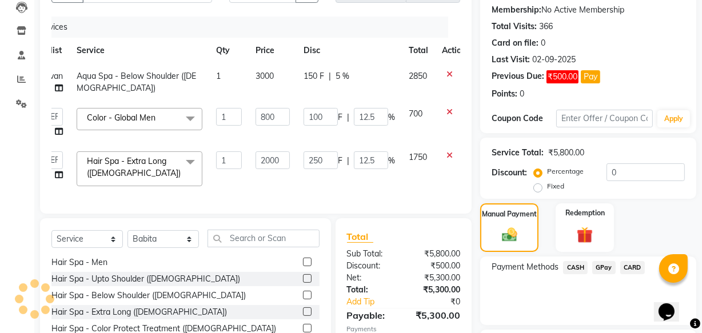
scroll to position [222, 0]
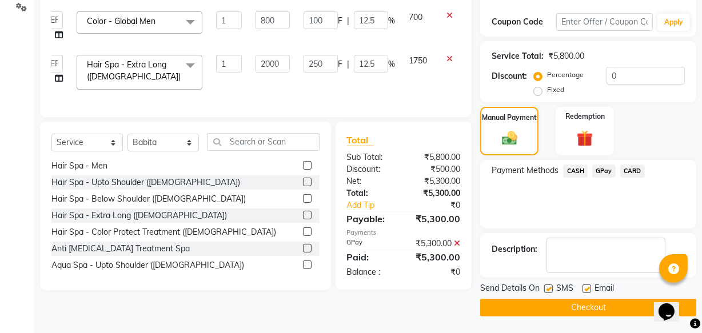
click at [553, 303] on button "Checkout" at bounding box center [588, 308] width 216 height 18
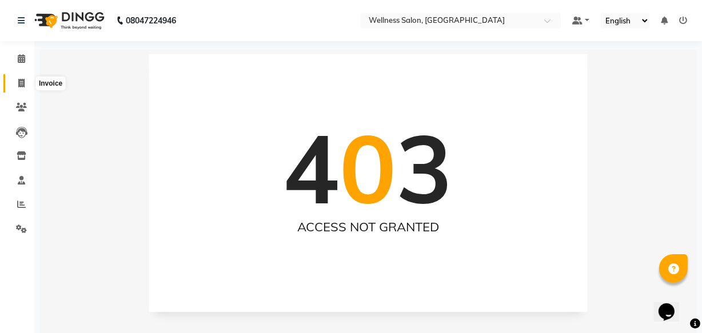
click at [23, 81] on icon at bounding box center [21, 83] width 6 height 9
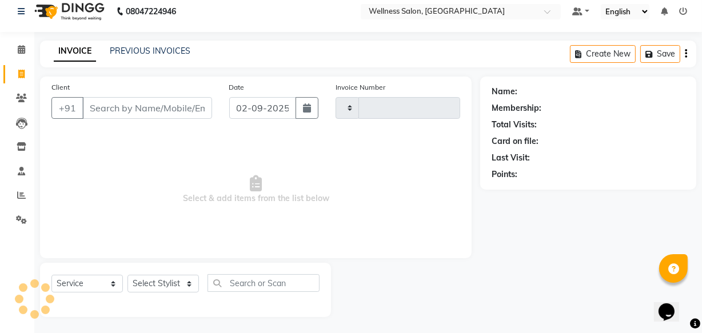
scroll to position [11, 0]
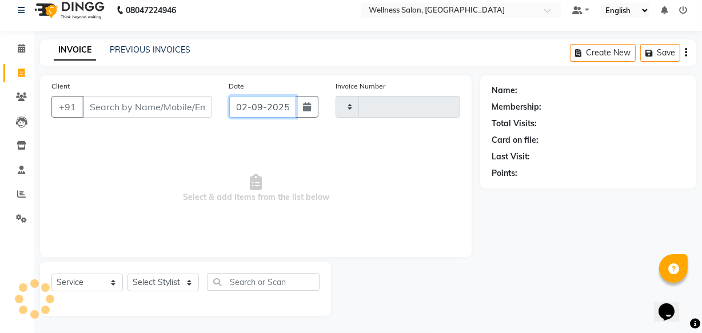
click at [241, 102] on input "02-09-2025" at bounding box center [262, 107] width 67 height 22
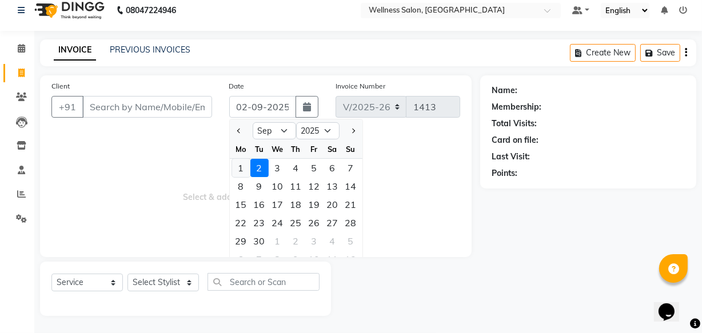
click at [239, 166] on div "1" at bounding box center [241, 168] width 18 height 18
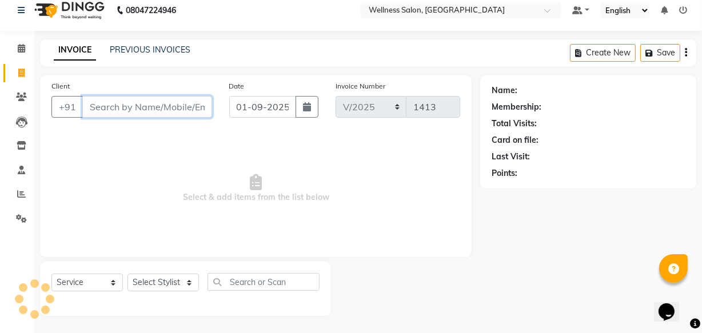
click at [154, 109] on input "Client" at bounding box center [147, 107] width 130 height 22
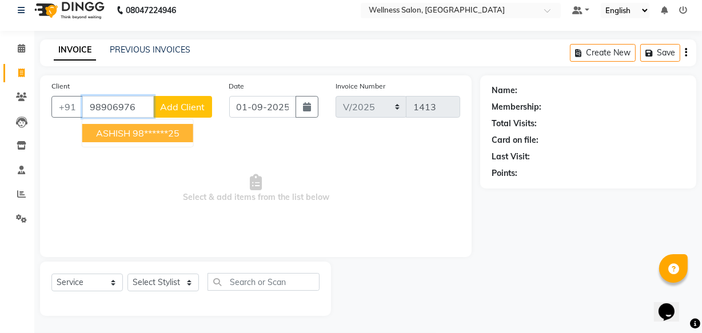
click at [106, 130] on span "ASHISH" at bounding box center [113, 133] width 34 height 11
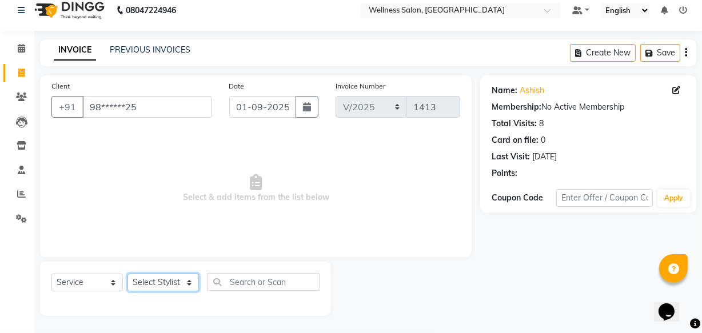
click at [146, 282] on select "Select Stylist Academy Babita [PERSON_NAME] Manager [PERSON_NAME]" at bounding box center [163, 283] width 71 height 18
click at [128, 274] on select "Select Stylist Academy Babita [PERSON_NAME] Manager [PERSON_NAME]" at bounding box center [163, 283] width 71 height 18
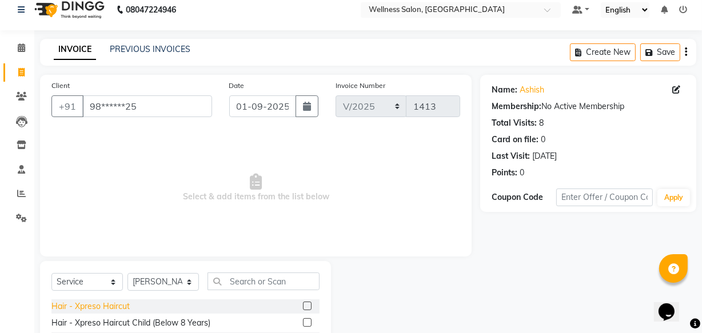
click at [116, 306] on div "Hair - Xpreso Haircut" at bounding box center [90, 307] width 78 height 12
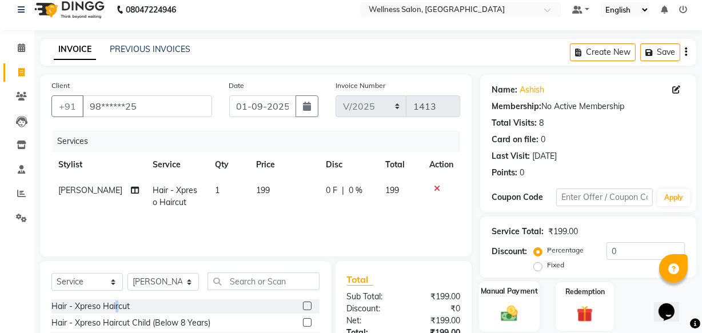
click at [515, 317] on img at bounding box center [509, 313] width 27 height 19
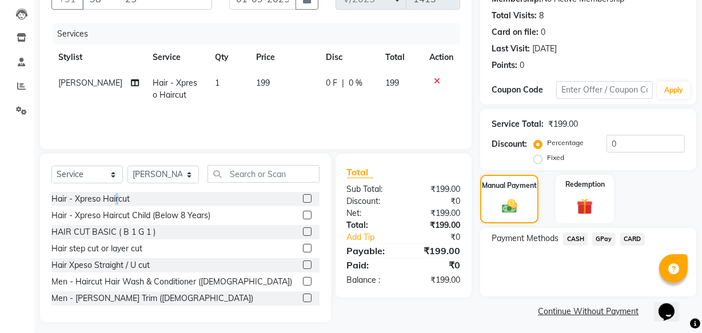
scroll to position [125, 0]
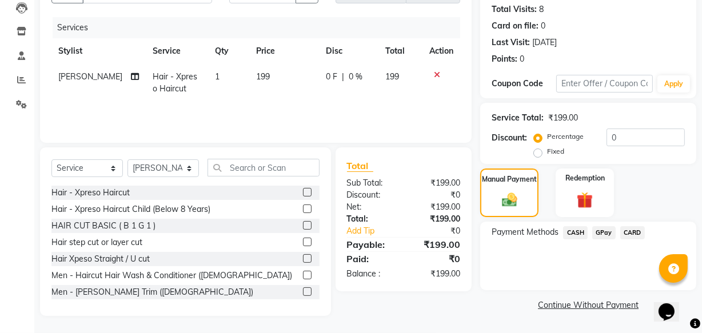
click at [601, 229] on span "GPay" at bounding box center [604, 233] width 23 height 13
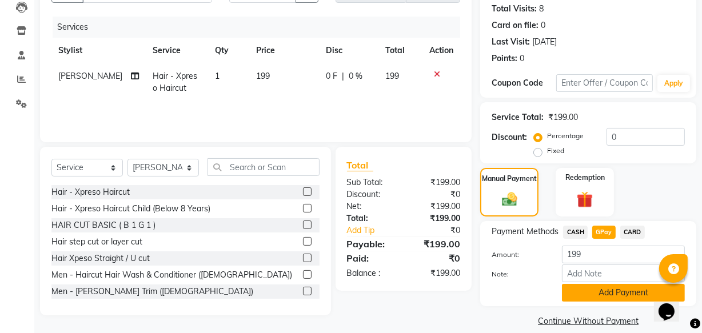
click at [610, 293] on button "Add Payment" at bounding box center [623, 293] width 123 height 18
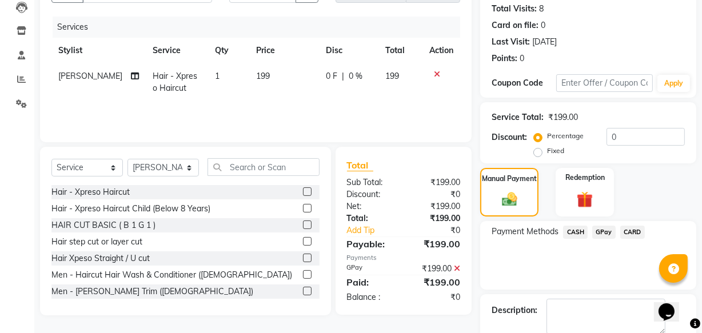
scroll to position [186, 0]
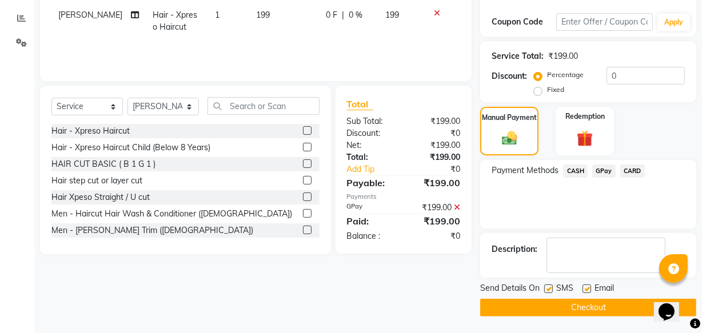
click at [622, 305] on button "Checkout" at bounding box center [588, 308] width 216 height 18
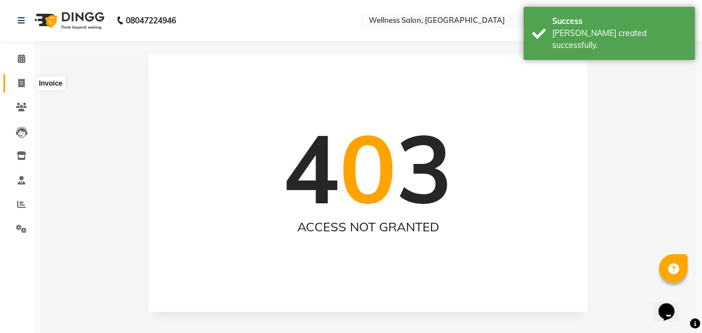
click at [19, 84] on icon at bounding box center [21, 83] width 6 height 9
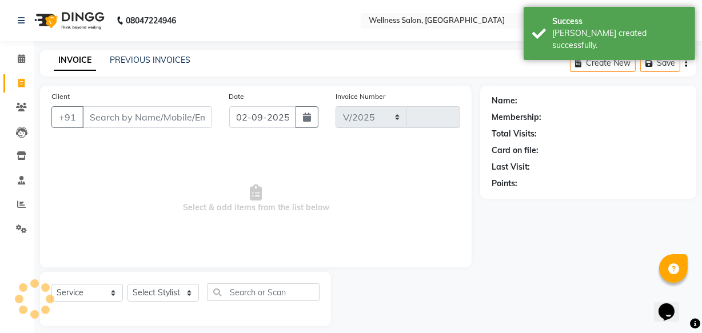
scroll to position [11, 0]
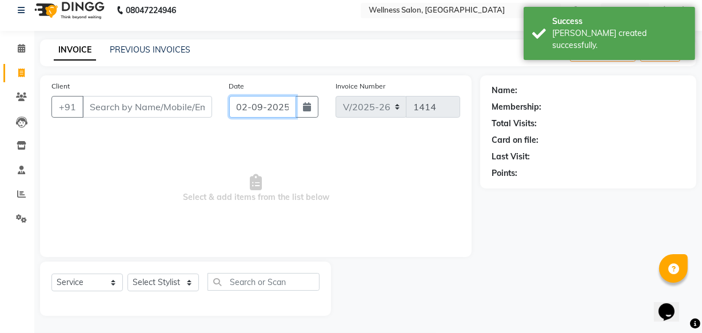
click at [241, 104] on input "02-09-2025" at bounding box center [262, 107] width 67 height 22
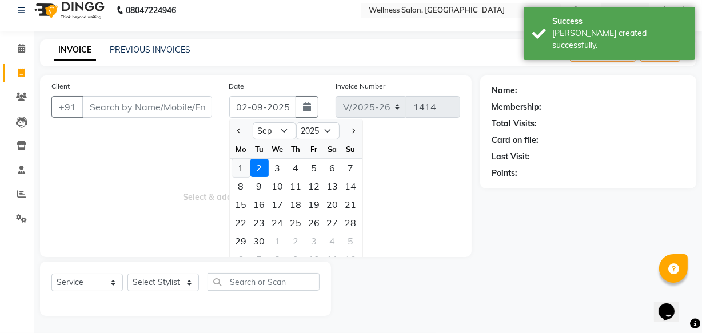
click at [237, 166] on div "1" at bounding box center [241, 168] width 18 height 18
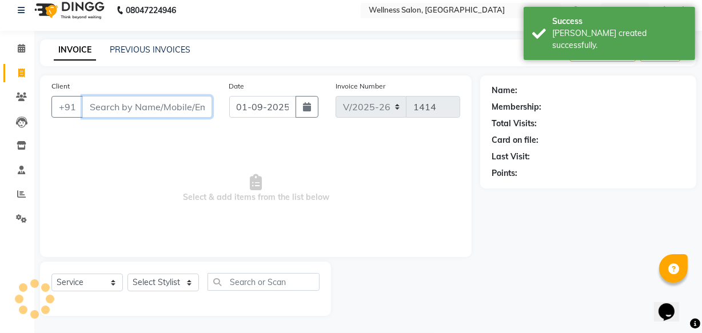
click at [148, 110] on input "Client" at bounding box center [147, 107] width 130 height 22
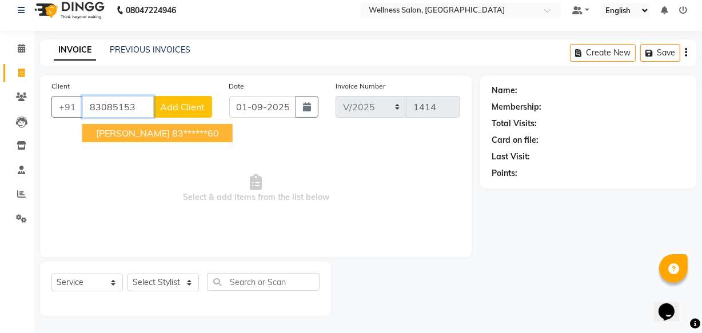
click at [172, 130] on ngb-highlight "83******60" at bounding box center [195, 133] width 47 height 11
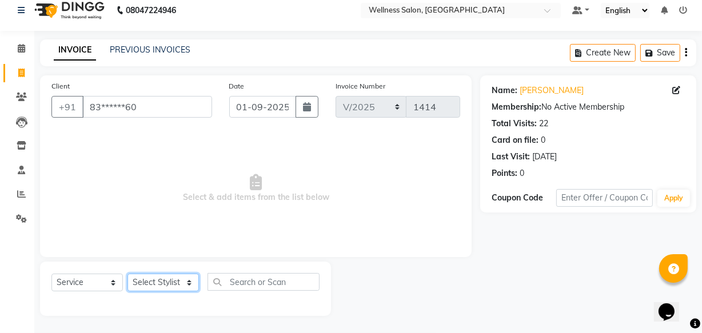
click at [156, 280] on select "Select Stylist Academy Babita [PERSON_NAME] Manager [PERSON_NAME]" at bounding box center [163, 283] width 71 height 18
click at [128, 274] on select "Select Stylist Academy Babita [PERSON_NAME] Manager [PERSON_NAME]" at bounding box center [163, 283] width 71 height 18
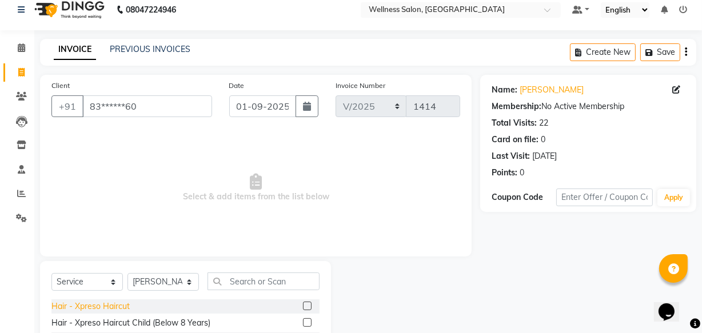
click at [118, 308] on div "Hair - Xpreso Haircut" at bounding box center [90, 307] width 78 height 12
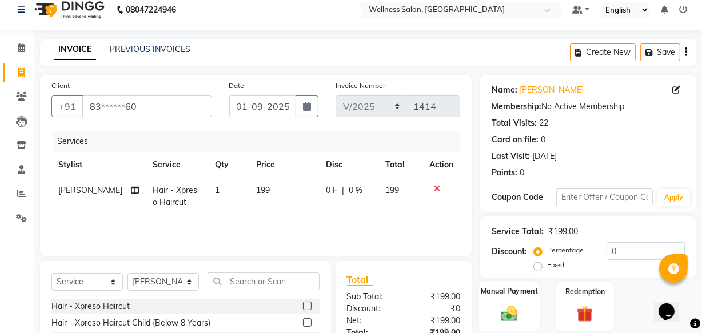
click at [509, 316] on img at bounding box center [509, 313] width 27 height 19
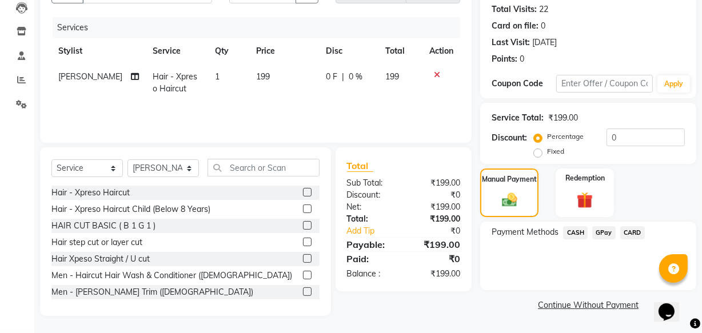
click at [602, 236] on span "GPay" at bounding box center [604, 233] width 23 height 13
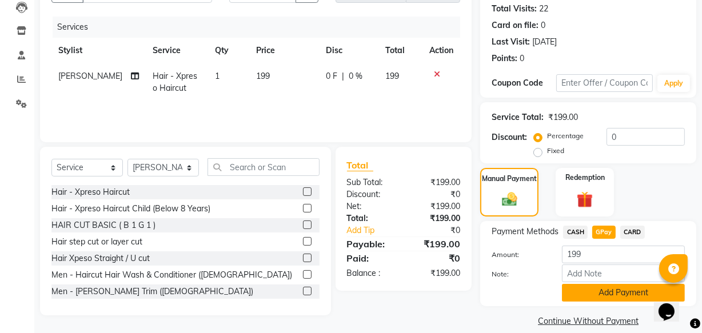
click at [607, 289] on button "Add Payment" at bounding box center [623, 293] width 123 height 18
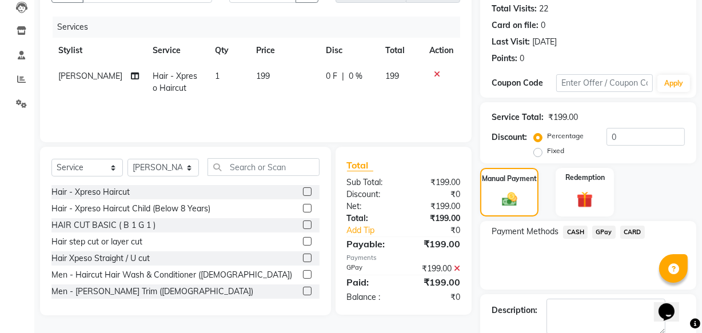
scroll to position [186, 0]
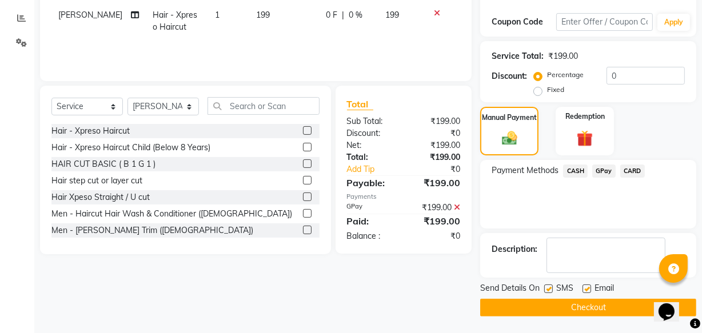
click at [634, 316] on button "Checkout" at bounding box center [588, 308] width 216 height 18
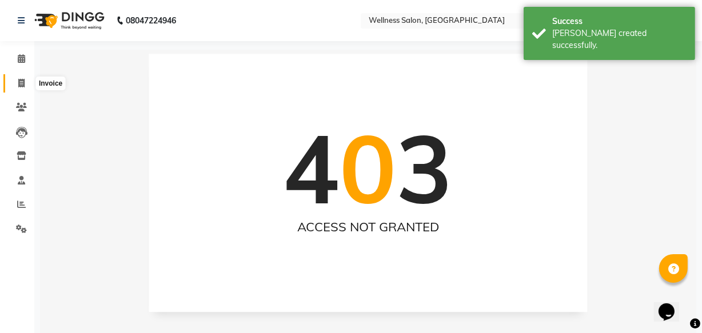
click at [24, 85] on icon at bounding box center [21, 83] width 6 height 9
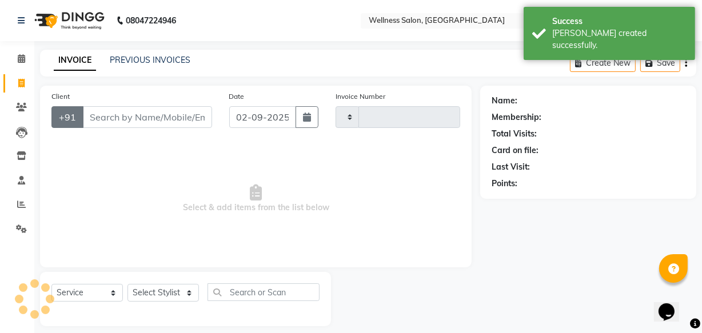
scroll to position [11, 0]
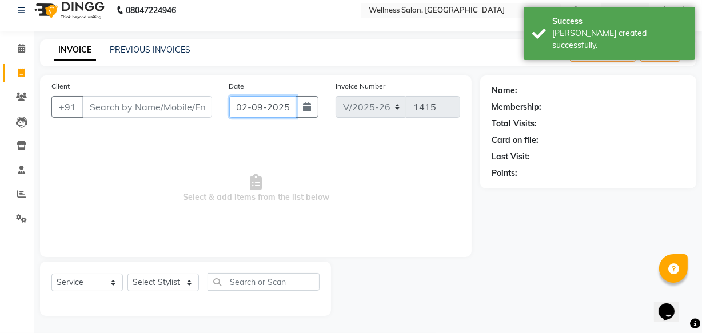
click at [240, 109] on input "02-09-2025" at bounding box center [262, 107] width 67 height 22
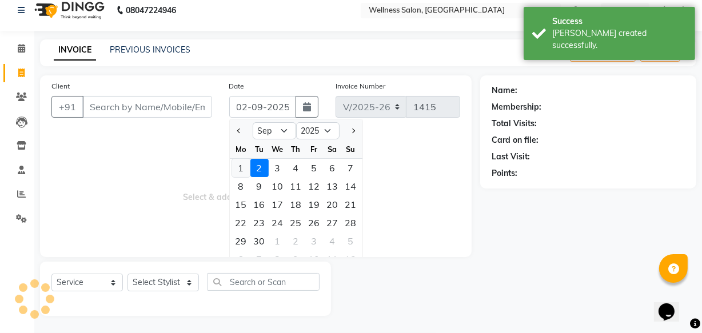
click at [245, 169] on div "1" at bounding box center [241, 168] width 18 height 18
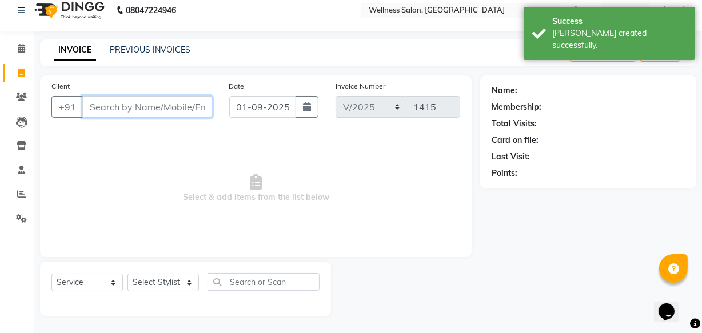
click at [157, 107] on input "Client" at bounding box center [147, 107] width 130 height 22
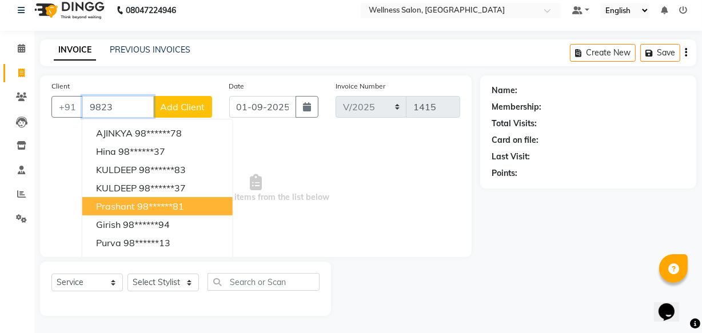
click at [136, 205] on button "prashant 98******81" at bounding box center [157, 206] width 150 height 18
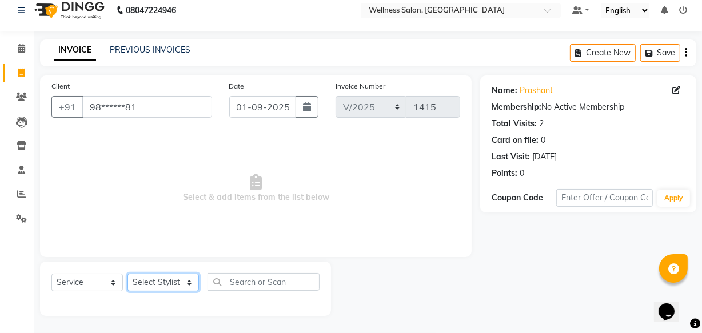
click at [146, 285] on select "Select Stylist Academy Babita [PERSON_NAME] Manager [PERSON_NAME]" at bounding box center [163, 283] width 71 height 18
click at [128, 274] on select "Select Stylist Academy Babita [PERSON_NAME] Manager [PERSON_NAME]" at bounding box center [163, 283] width 71 height 18
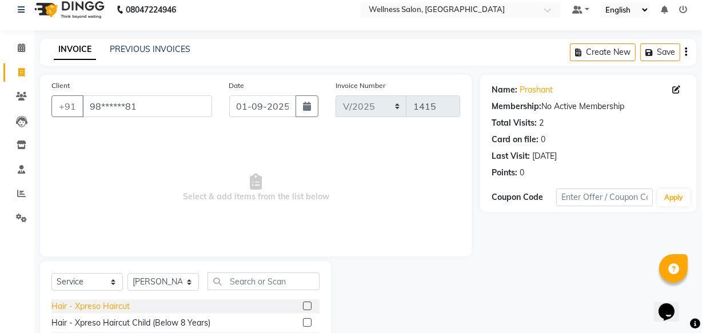
click at [118, 304] on div "Hair - Xpreso Haircut" at bounding box center [90, 307] width 78 height 12
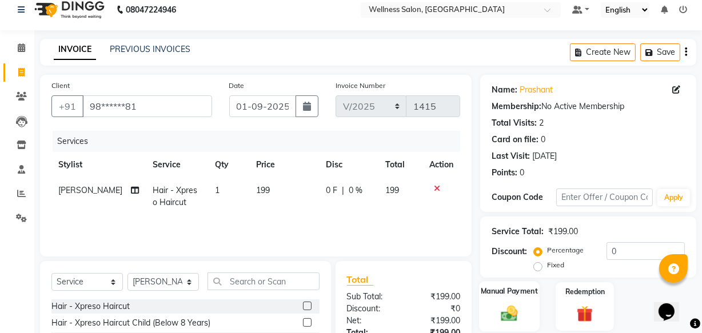
click at [515, 316] on img at bounding box center [509, 313] width 27 height 19
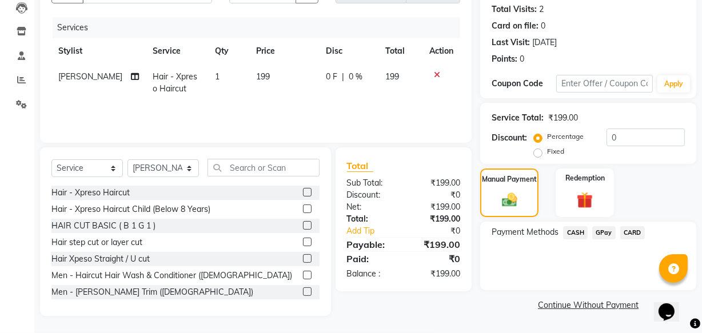
click at [603, 229] on span "GPay" at bounding box center [604, 233] width 23 height 13
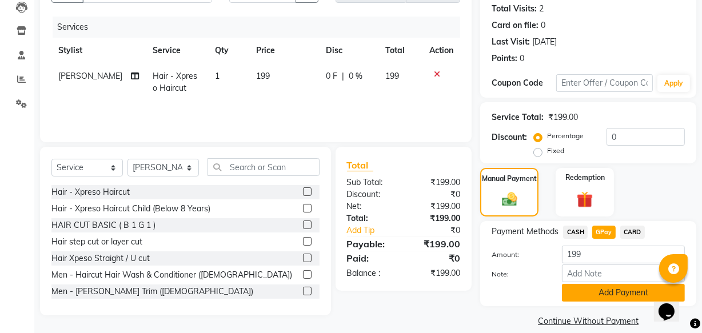
click at [595, 292] on button "Add Payment" at bounding box center [623, 293] width 123 height 18
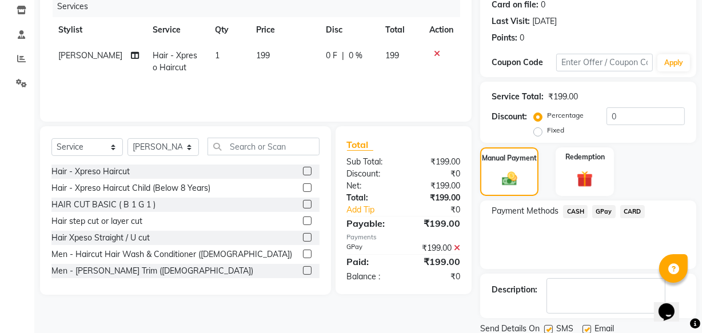
scroll to position [186, 0]
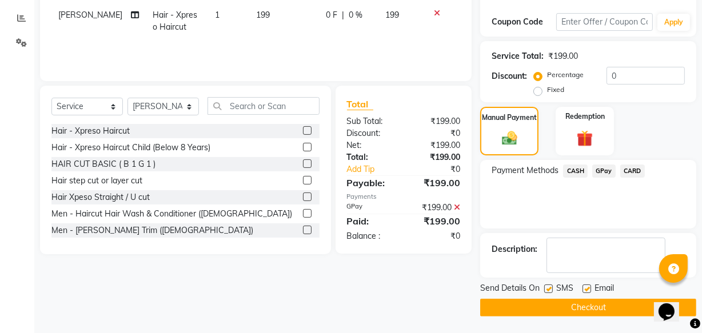
click at [569, 310] on button "Checkout" at bounding box center [588, 308] width 216 height 18
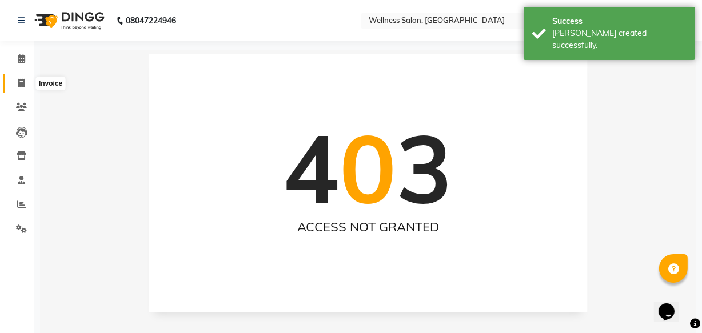
click at [21, 86] on icon at bounding box center [21, 83] width 6 height 9
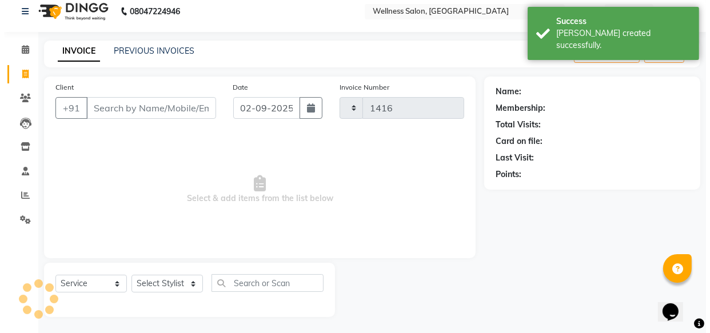
scroll to position [11, 0]
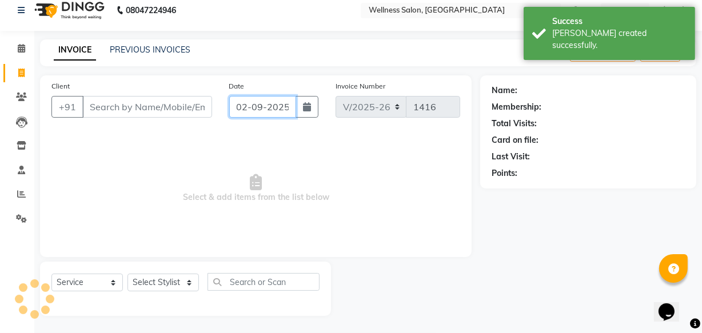
click at [241, 107] on input "02-09-2025" at bounding box center [262, 107] width 67 height 22
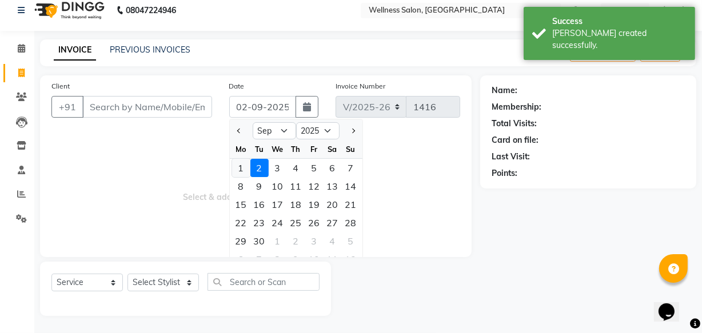
click at [243, 166] on div "1" at bounding box center [241, 168] width 18 height 18
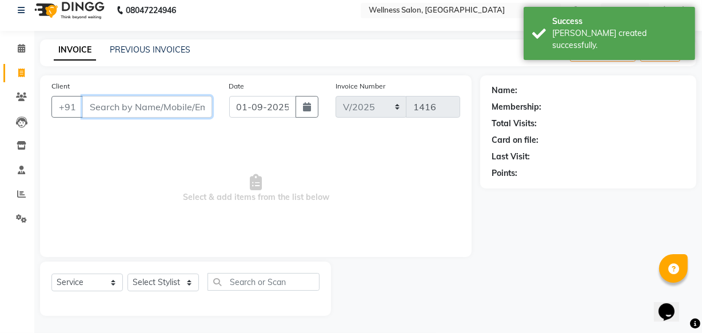
click at [162, 113] on input "Client" at bounding box center [147, 107] width 130 height 22
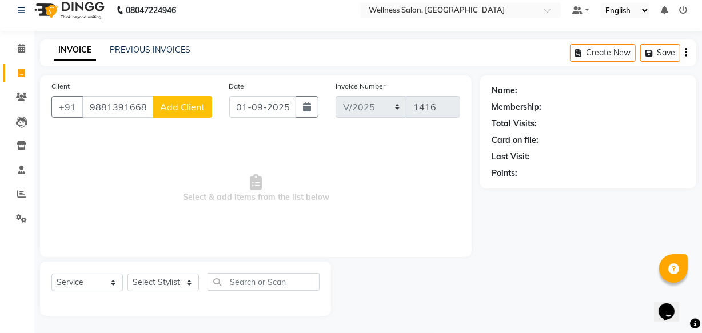
click at [162, 114] on button "Add Client" at bounding box center [182, 107] width 59 height 22
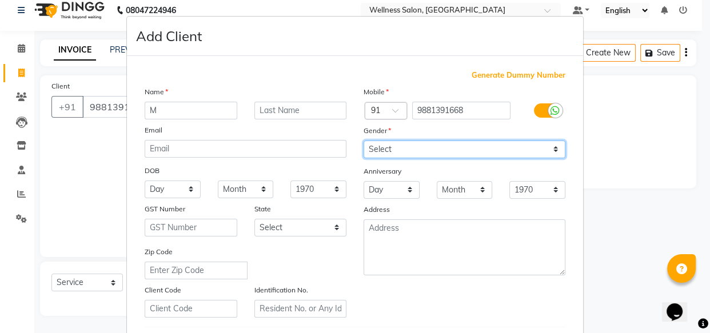
click at [375, 149] on select "Select [DEMOGRAPHIC_DATA] [DEMOGRAPHIC_DATA] Other Prefer Not To Say" at bounding box center [465, 150] width 202 height 18
click at [364, 141] on select "Select [DEMOGRAPHIC_DATA] [DEMOGRAPHIC_DATA] Other Prefer Not To Say" at bounding box center [465, 150] width 202 height 18
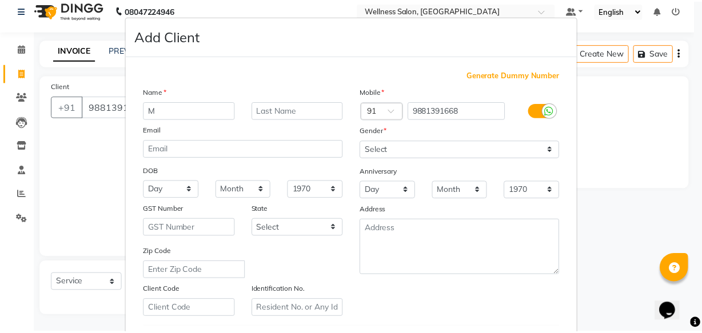
scroll to position [198, 0]
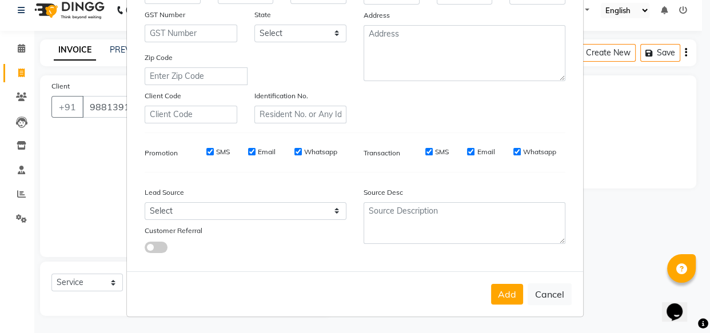
click at [504, 295] on button "Add" at bounding box center [507, 294] width 32 height 21
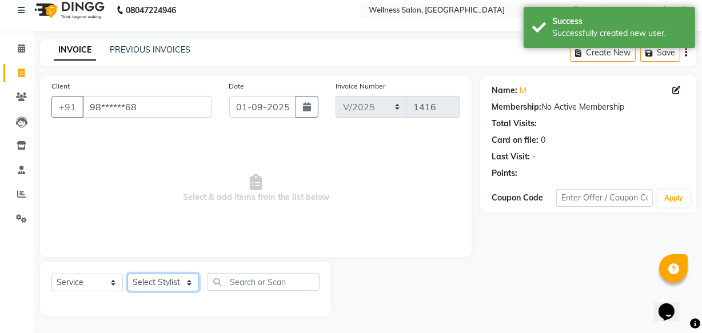
click at [172, 283] on select "Select Stylist Academy Babita [PERSON_NAME] Manager [PERSON_NAME]" at bounding box center [163, 283] width 71 height 18
click at [128, 274] on select "Select Stylist Academy Babita [PERSON_NAME] Manager [PERSON_NAME]" at bounding box center [163, 283] width 71 height 18
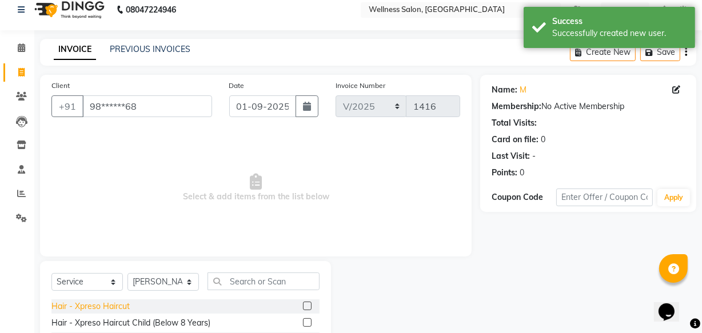
click at [98, 307] on div "Hair - Xpreso Haircut" at bounding box center [90, 307] width 78 height 12
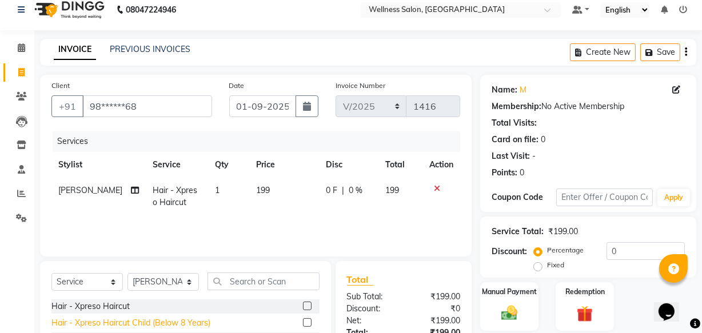
click at [97, 320] on div "Hair - Xpreso Haircut Child (Below 8 Years)" at bounding box center [130, 323] width 159 height 12
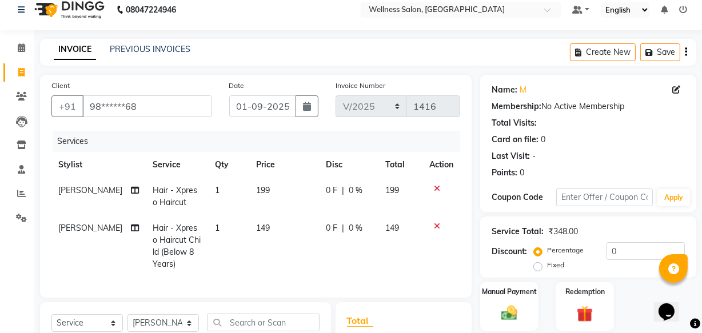
scroll to position [174, 0]
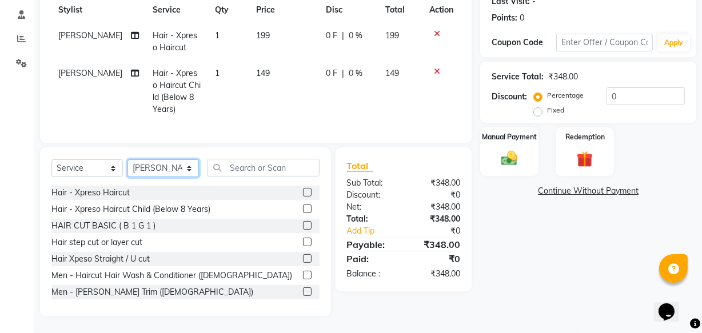
click at [189, 166] on select "Select Stylist Academy Babita [PERSON_NAME] Manager [PERSON_NAME]" at bounding box center [163, 169] width 71 height 18
click at [128, 160] on select "Select Stylist Academy Babita [PERSON_NAME] Manager [PERSON_NAME]" at bounding box center [163, 169] width 71 height 18
click at [120, 191] on div "Hair - Xpreso Haircut" at bounding box center [90, 193] width 78 height 12
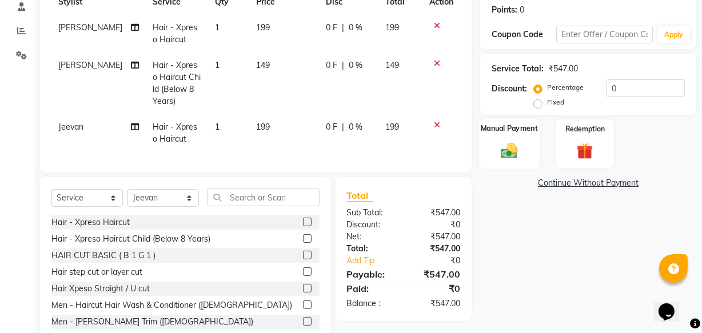
click at [508, 151] on img at bounding box center [509, 150] width 27 height 19
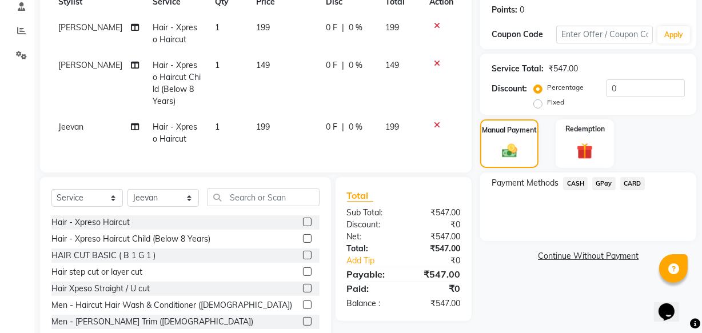
click at [574, 184] on span "CASH" at bounding box center [575, 183] width 25 height 13
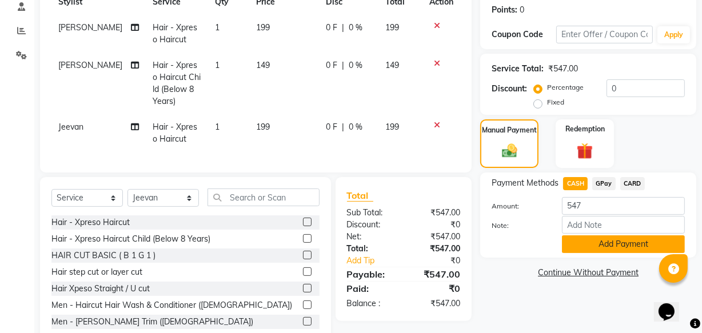
click at [586, 250] on button "Add Payment" at bounding box center [623, 245] width 123 height 18
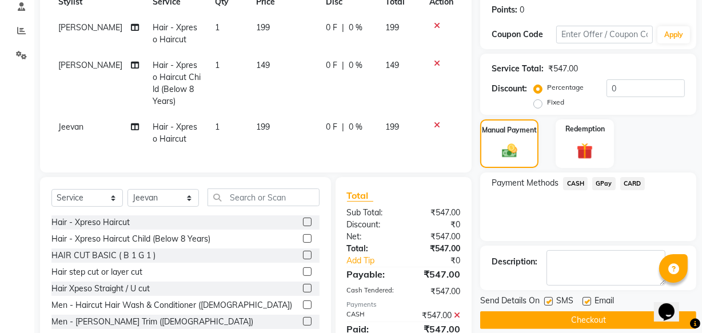
click at [609, 314] on button "Checkout" at bounding box center [588, 321] width 216 height 18
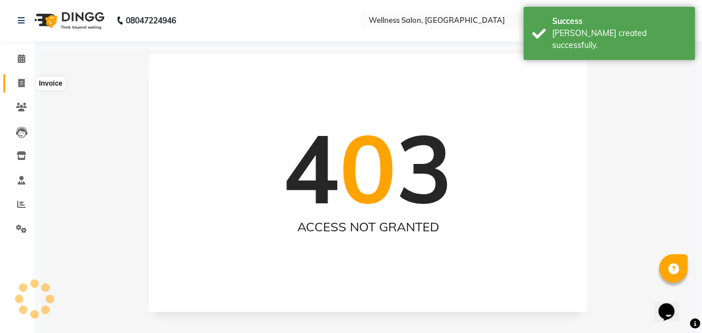
click at [21, 84] on icon at bounding box center [21, 83] width 6 height 9
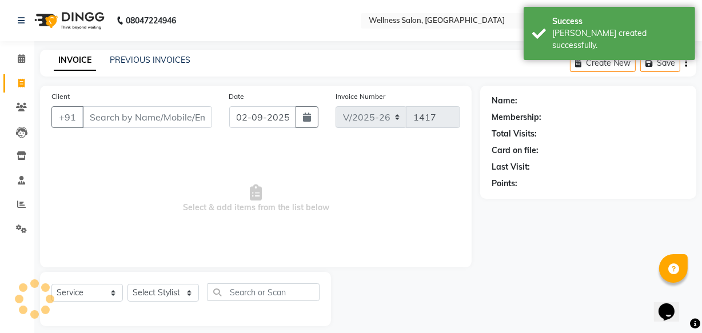
scroll to position [11, 0]
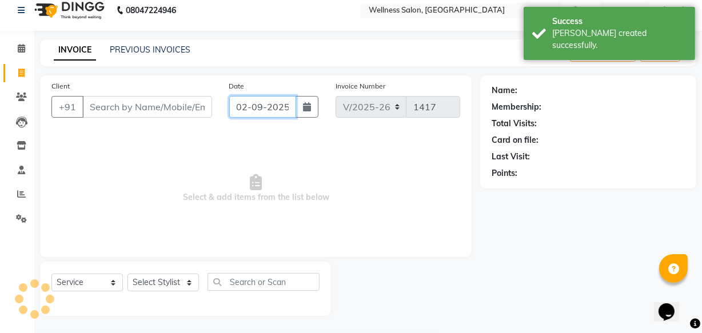
click at [241, 108] on input "02-09-2025" at bounding box center [262, 107] width 67 height 22
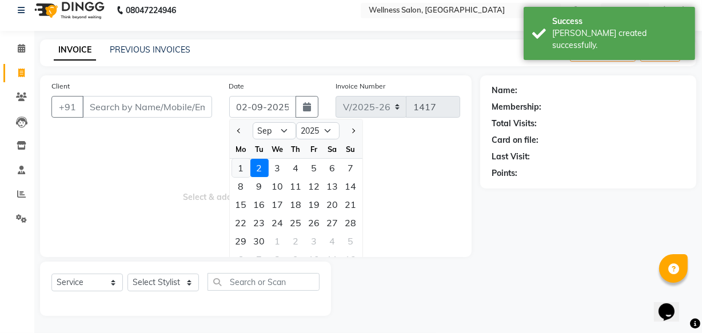
click at [247, 170] on div "1" at bounding box center [241, 168] width 18 height 18
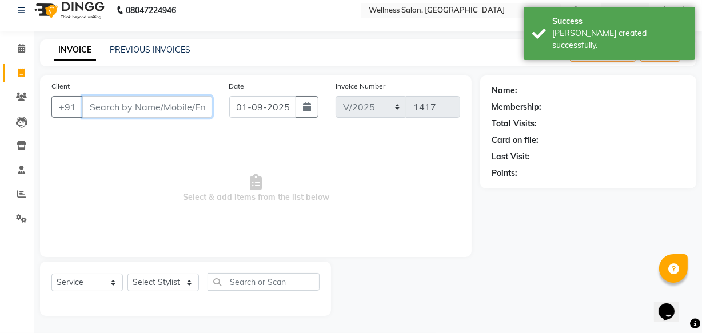
click at [163, 108] on input "Client" at bounding box center [147, 107] width 130 height 22
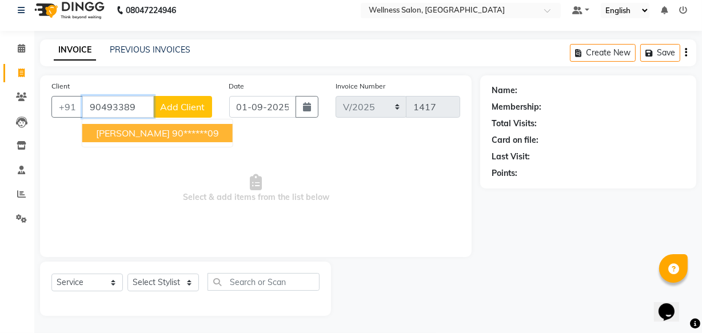
click at [172, 130] on ngb-highlight "90******09" at bounding box center [195, 133] width 47 height 11
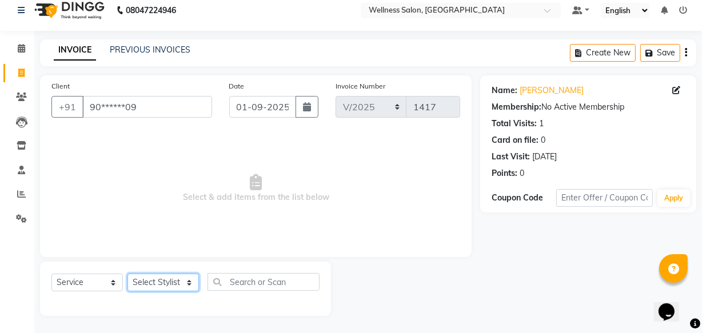
click at [140, 281] on select "Select Stylist Academy Babita [PERSON_NAME] Manager [PERSON_NAME]" at bounding box center [163, 283] width 71 height 18
click at [128, 274] on select "Select Stylist Academy Babita [PERSON_NAME] Manager [PERSON_NAME]" at bounding box center [163, 283] width 71 height 18
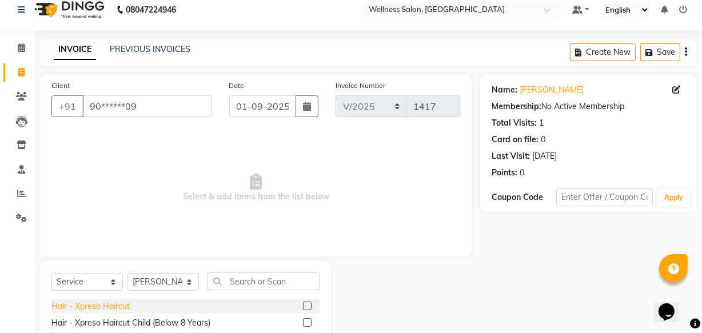
click at [114, 304] on div "Hair - Xpreso Haircut" at bounding box center [90, 307] width 78 height 12
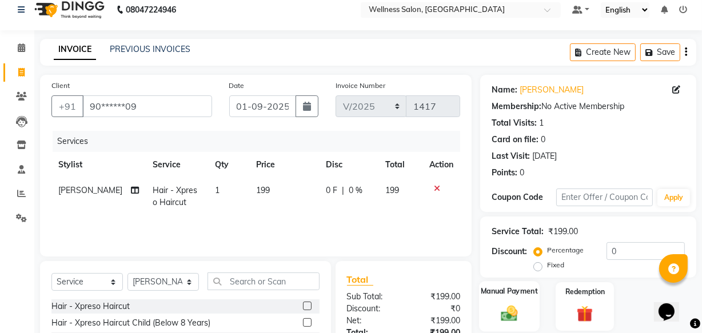
click at [507, 310] on img at bounding box center [509, 313] width 27 height 19
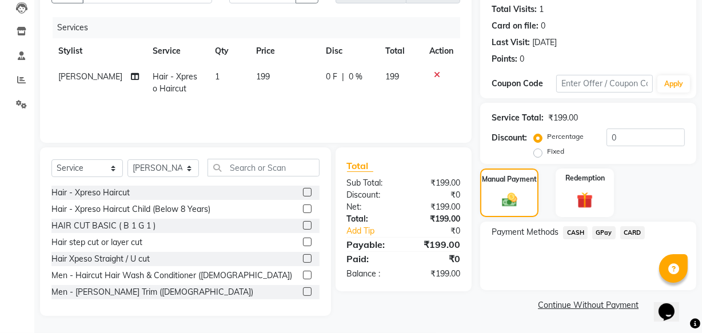
click at [598, 227] on span "GPay" at bounding box center [604, 233] width 23 height 13
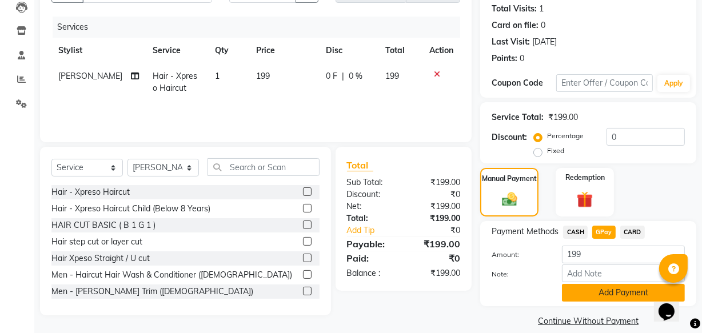
click at [614, 291] on button "Add Payment" at bounding box center [623, 293] width 123 height 18
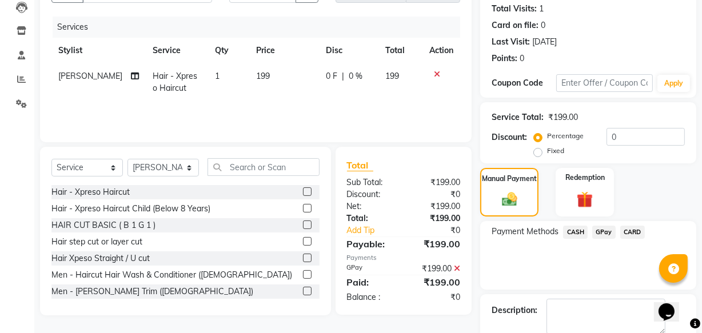
scroll to position [186, 0]
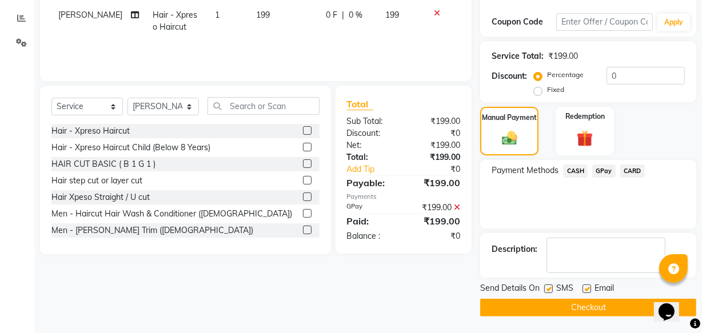
click at [597, 305] on button "Checkout" at bounding box center [588, 308] width 216 height 18
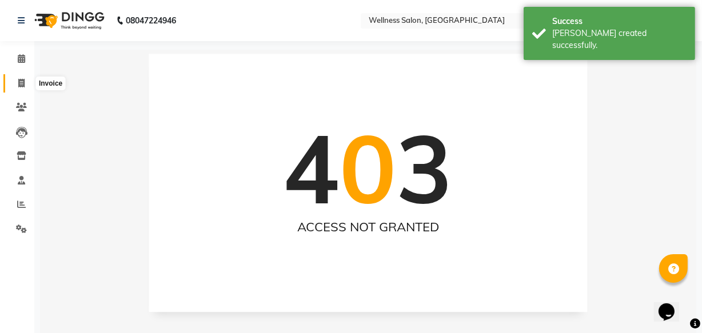
click at [21, 84] on icon at bounding box center [21, 83] width 6 height 9
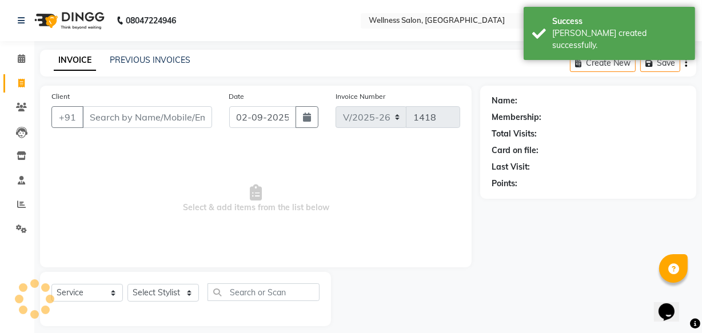
scroll to position [11, 0]
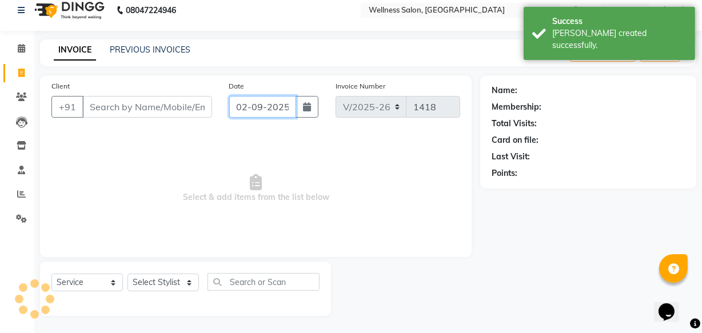
click at [240, 105] on input "02-09-2025" at bounding box center [262, 107] width 67 height 22
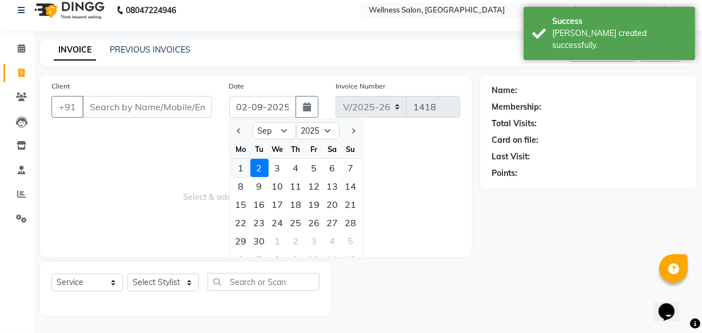
click at [239, 166] on div "1" at bounding box center [241, 168] width 18 height 18
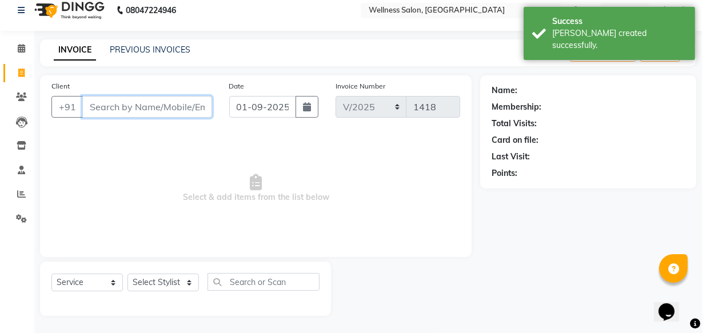
click at [142, 102] on input "Client" at bounding box center [147, 107] width 130 height 22
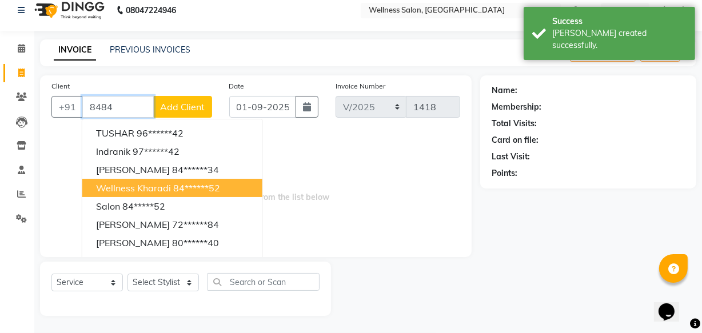
click at [138, 191] on span "wellness kharadi" at bounding box center [133, 187] width 75 height 11
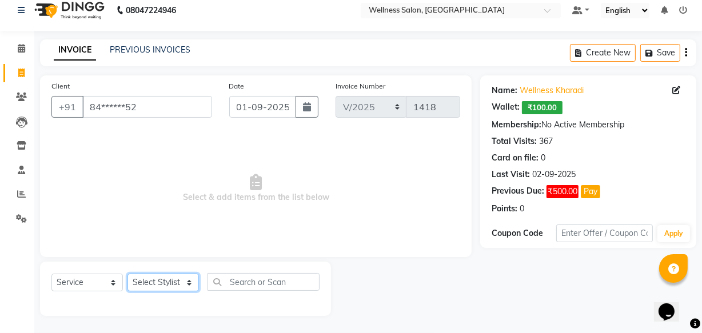
click at [144, 281] on select "Select Stylist Academy Babita [PERSON_NAME] Manager [PERSON_NAME]" at bounding box center [163, 283] width 71 height 18
click at [128, 274] on select "Select Stylist Academy Babita [PERSON_NAME] Manager [PERSON_NAME]" at bounding box center [163, 283] width 71 height 18
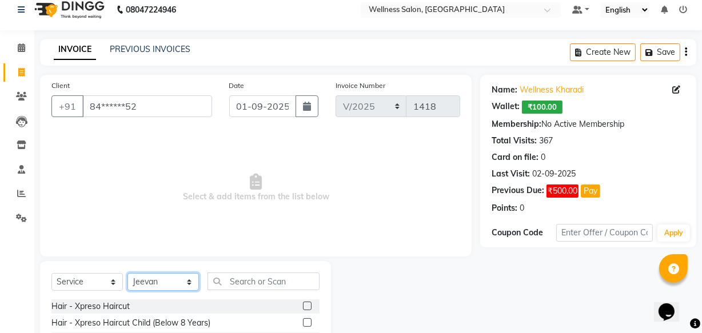
scroll to position [125, 0]
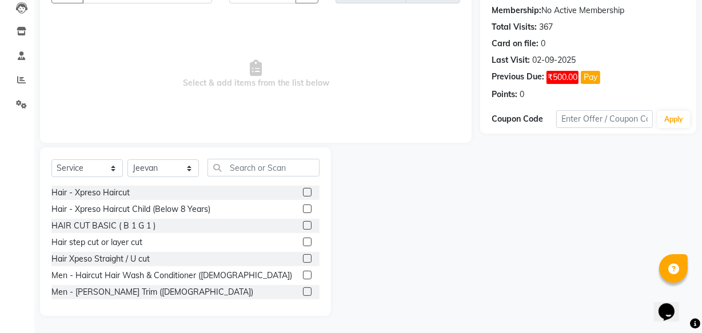
click at [311, 297] on div at bounding box center [311, 292] width 17 height 14
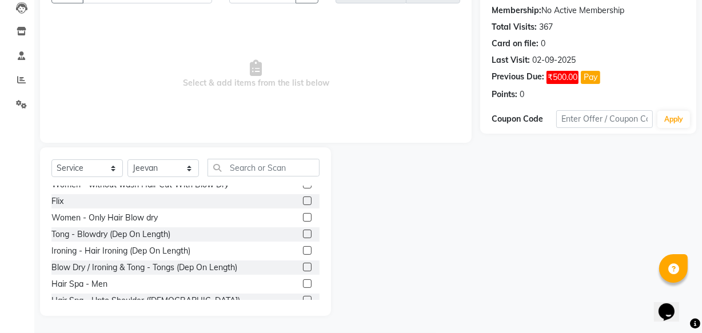
scroll to position [332, 0]
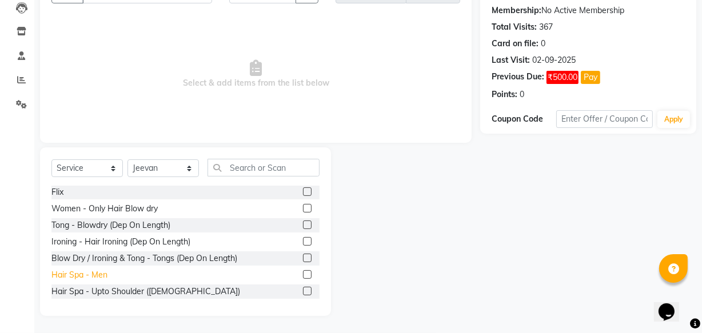
click at [101, 273] on div "Hair Spa - Men" at bounding box center [79, 275] width 56 height 12
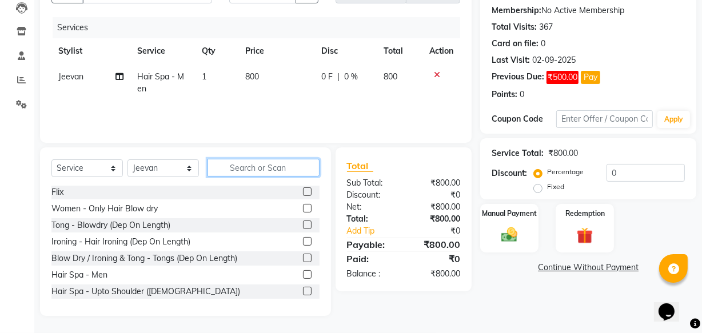
click at [234, 166] on input "text" at bounding box center [264, 168] width 112 height 18
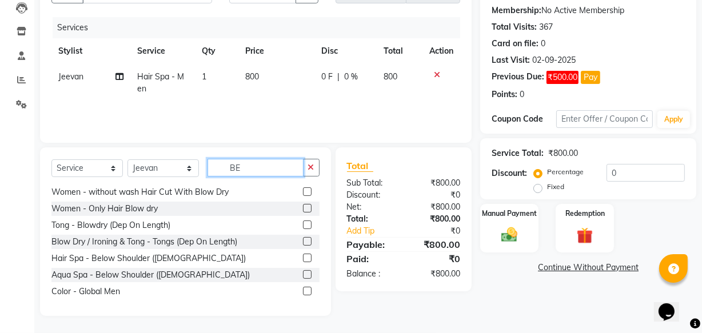
scroll to position [0, 0]
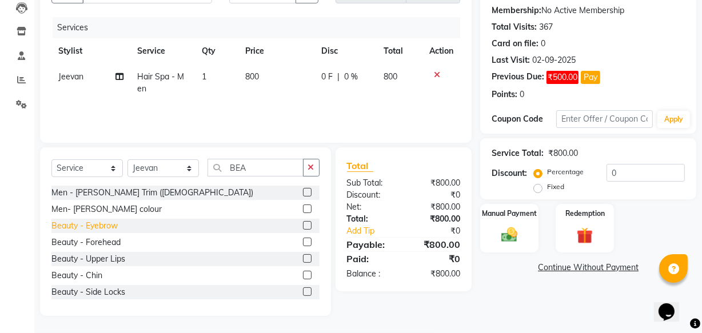
click at [97, 225] on div "Beauty - Eyebrow" at bounding box center [84, 226] width 66 height 12
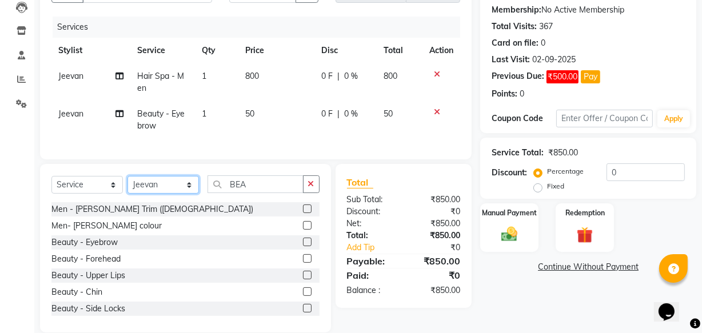
click at [186, 192] on select "Select Stylist Academy Babita [PERSON_NAME] Manager [PERSON_NAME]" at bounding box center [163, 185] width 71 height 18
click at [128, 184] on select "Select Stylist Academy Babita [PERSON_NAME] Manager [PERSON_NAME]" at bounding box center [163, 185] width 71 height 18
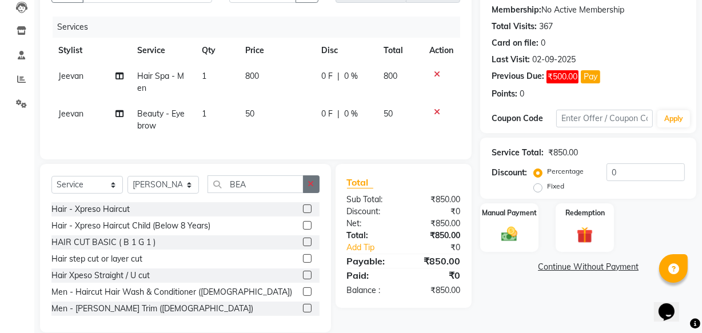
click at [304, 191] on button "button" at bounding box center [311, 185] width 17 height 18
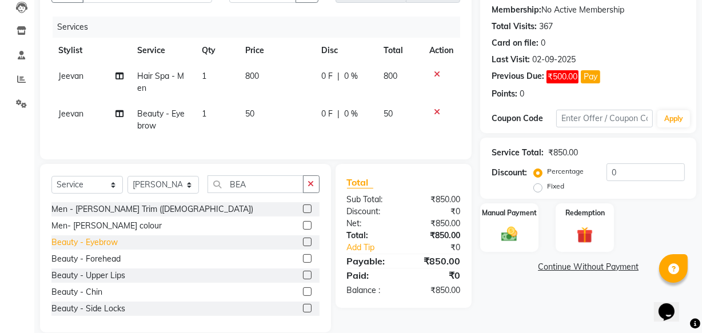
click at [106, 249] on div "Beauty - Eyebrow" at bounding box center [84, 243] width 66 height 12
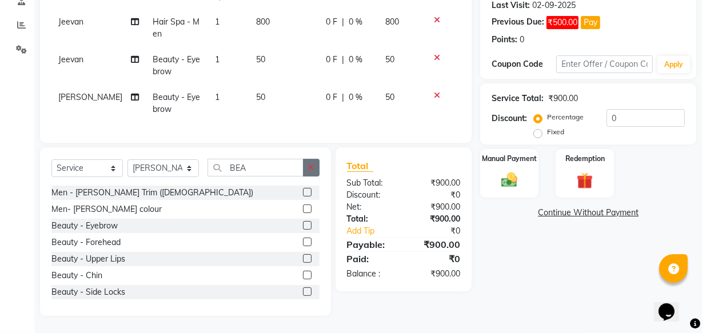
click at [312, 167] on icon "button" at bounding box center [311, 168] width 6 height 8
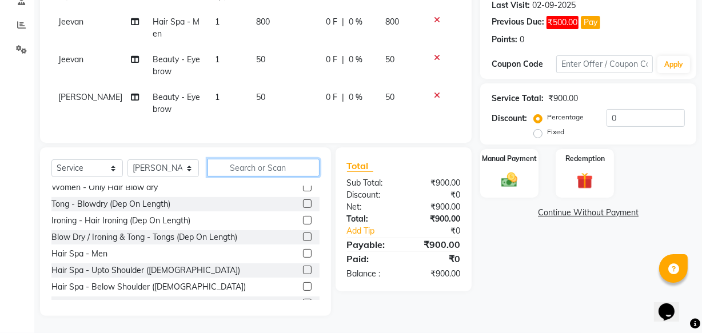
scroll to position [374, 0]
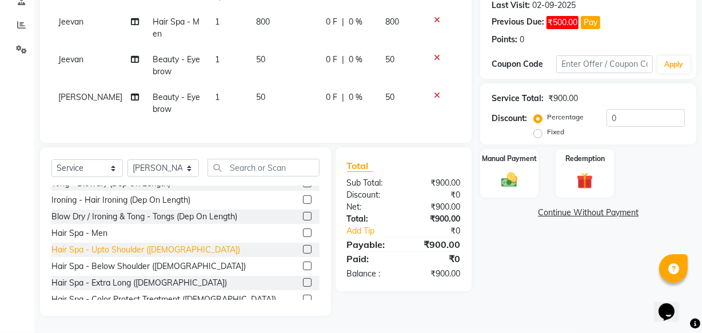
click at [113, 251] on div "Hair Spa - Upto Shoulder ([DEMOGRAPHIC_DATA])" at bounding box center [145, 250] width 189 height 12
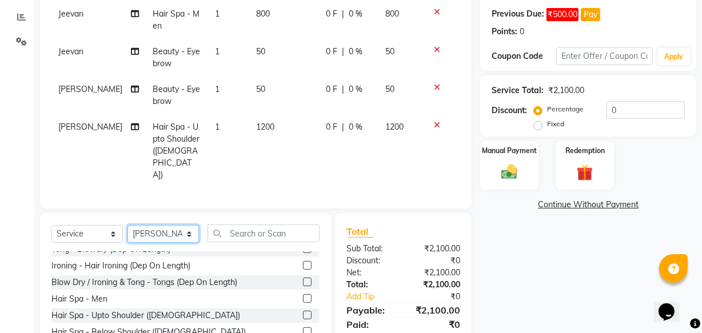
click at [189, 225] on select "Select Stylist Academy Babita [PERSON_NAME] Manager [PERSON_NAME]" at bounding box center [163, 234] width 71 height 18
click at [128, 225] on select "Select Stylist Academy Babita [PERSON_NAME] Manager [PERSON_NAME]" at bounding box center [163, 234] width 71 height 18
click at [506, 172] on img at bounding box center [509, 171] width 27 height 19
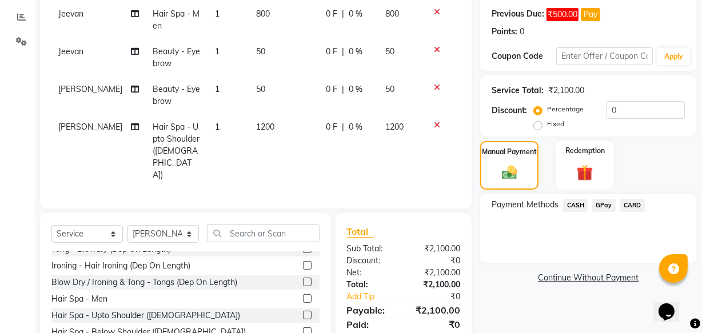
click at [603, 205] on span "GPay" at bounding box center [604, 205] width 23 height 13
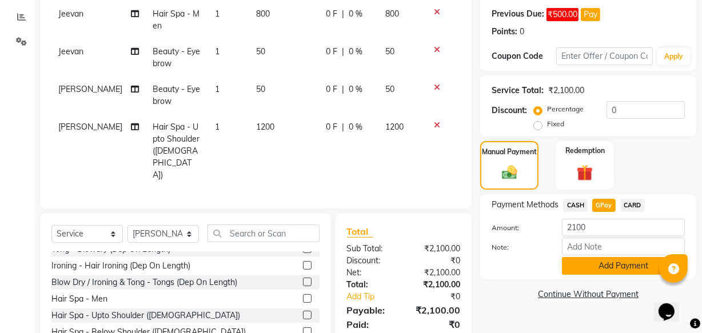
click at [602, 266] on button "Add Payment" at bounding box center [623, 266] width 123 height 18
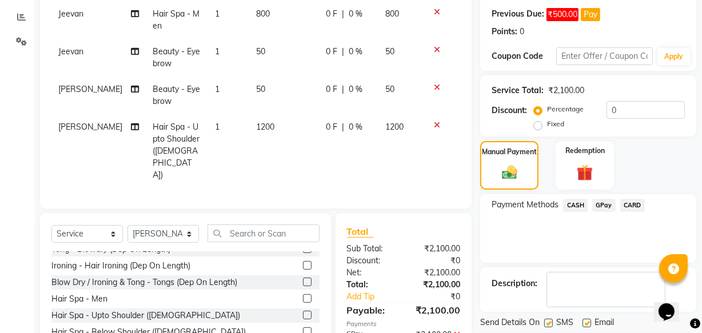
scroll to position [237, 0]
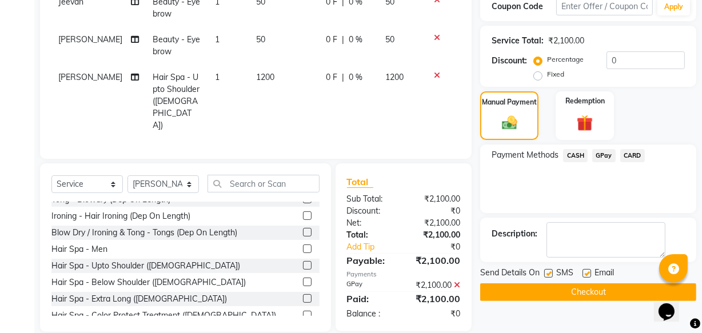
click at [610, 289] on button "Checkout" at bounding box center [588, 293] width 216 height 18
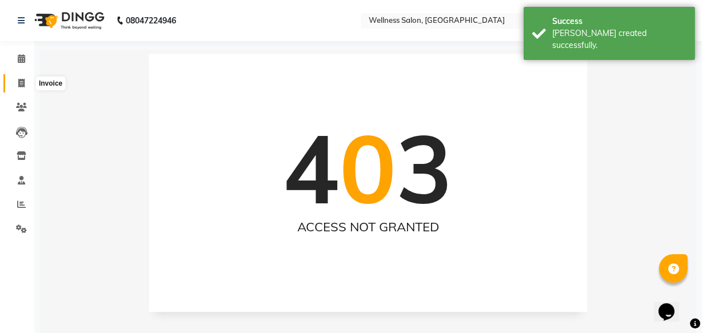
click at [22, 85] on icon at bounding box center [21, 83] width 6 height 9
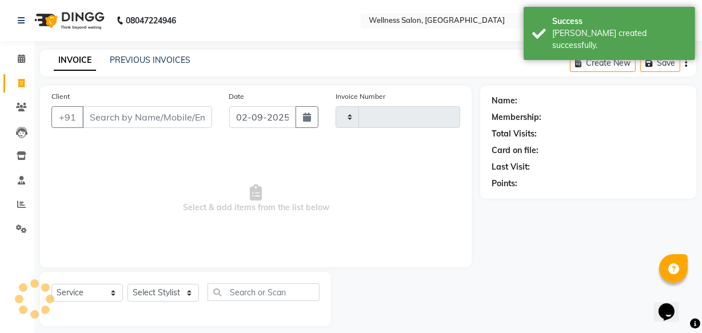
scroll to position [11, 0]
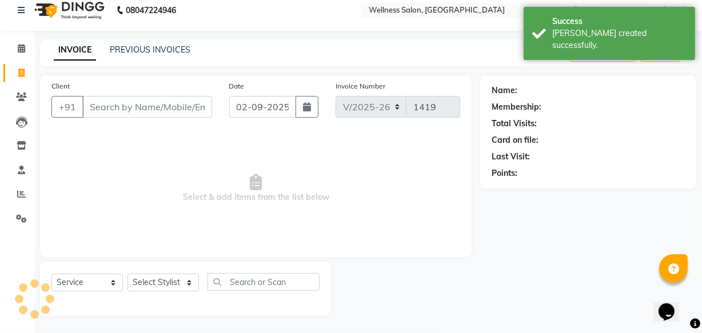
click at [113, 107] on input "Client" at bounding box center [147, 107] width 130 height 22
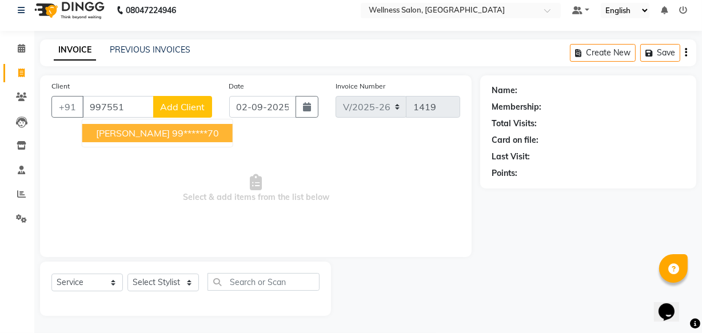
click at [106, 134] on span "[PERSON_NAME]" at bounding box center [133, 133] width 74 height 11
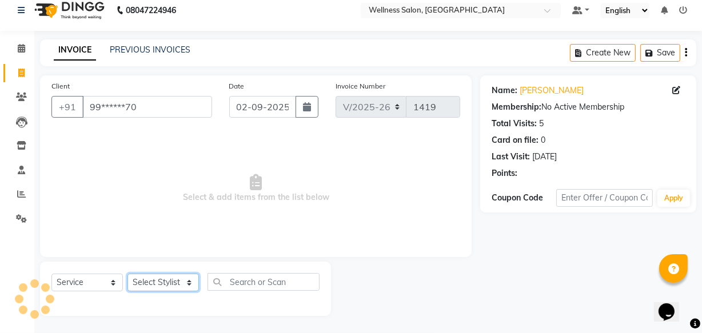
click at [158, 284] on select "Select Stylist Academy Babita [PERSON_NAME] Manager [PERSON_NAME]" at bounding box center [163, 283] width 71 height 18
click at [128, 274] on select "Select Stylist Academy Babita [PERSON_NAME] Manager [PERSON_NAME]" at bounding box center [163, 283] width 71 height 18
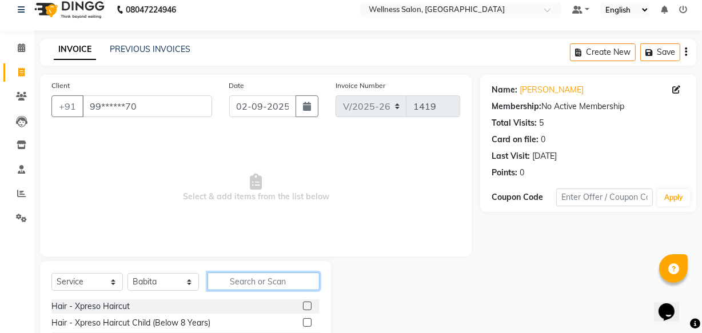
click at [240, 279] on input "text" at bounding box center [264, 282] width 112 height 18
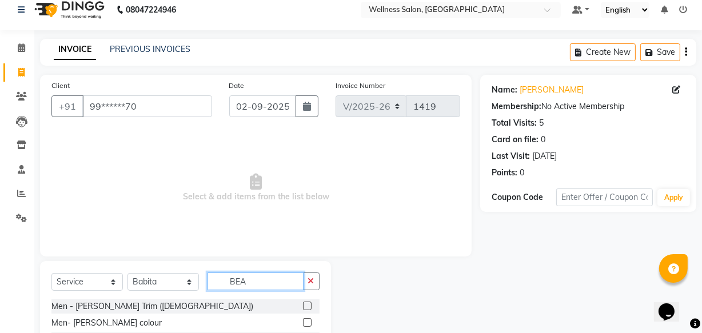
scroll to position [125, 0]
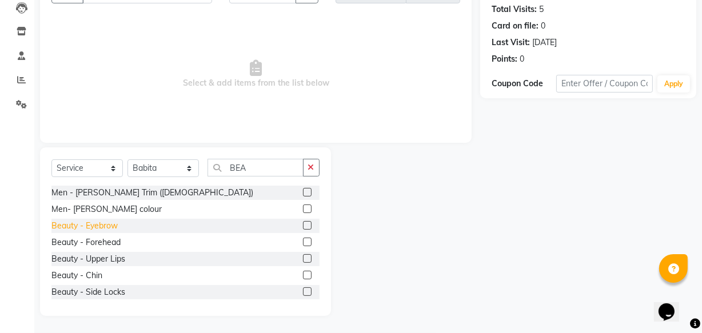
click at [110, 226] on div "Beauty - Eyebrow" at bounding box center [84, 226] width 66 height 12
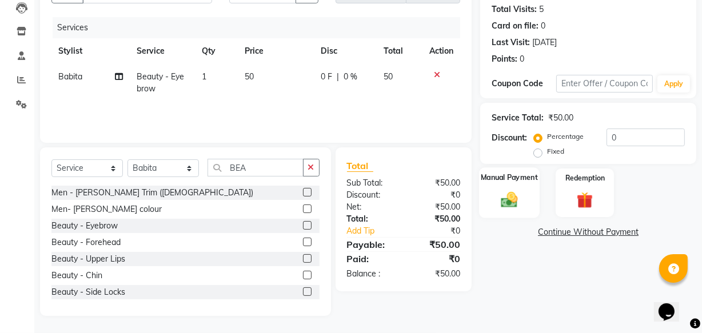
click at [507, 199] on img at bounding box center [509, 199] width 27 height 19
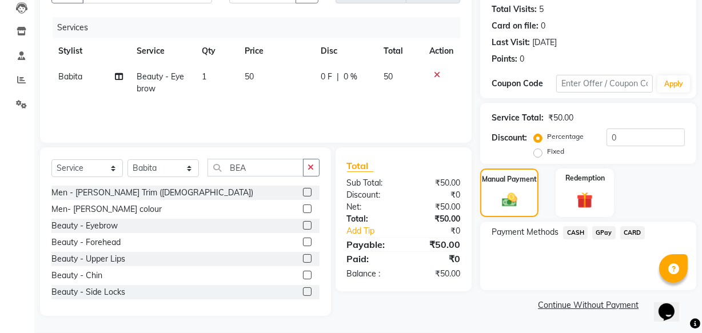
click at [606, 234] on span "GPay" at bounding box center [604, 233] width 23 height 13
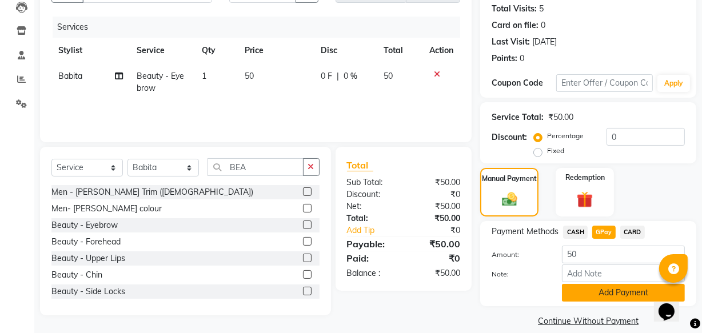
click at [598, 292] on button "Add Payment" at bounding box center [623, 293] width 123 height 18
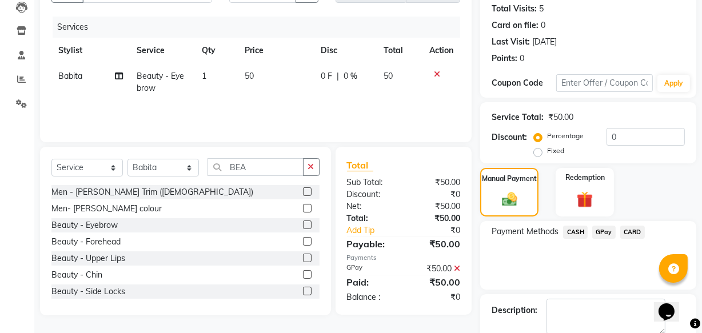
scroll to position [186, 0]
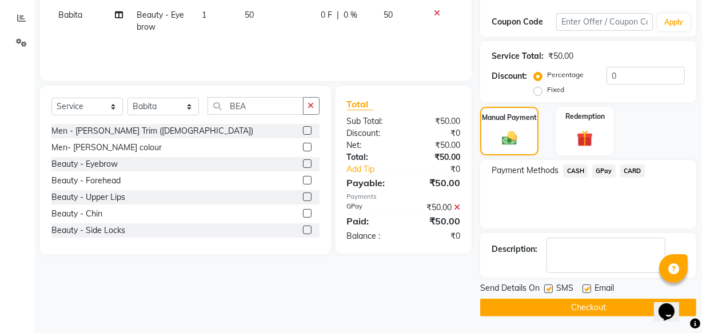
click at [589, 308] on button "Checkout" at bounding box center [588, 308] width 216 height 18
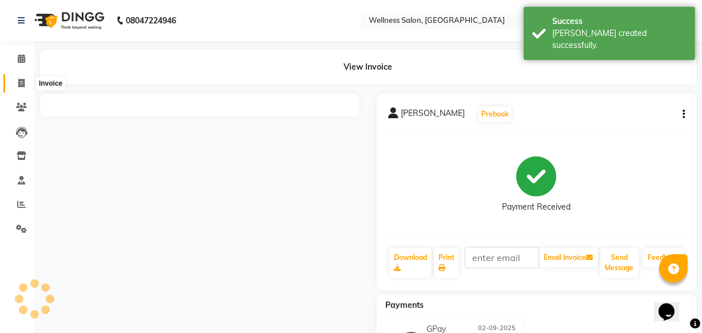
click at [22, 84] on icon at bounding box center [21, 83] width 6 height 9
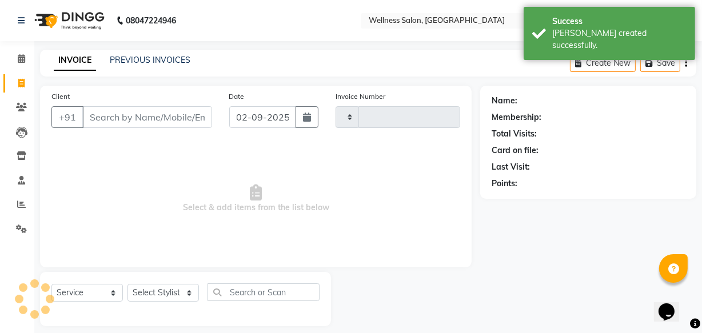
scroll to position [11, 0]
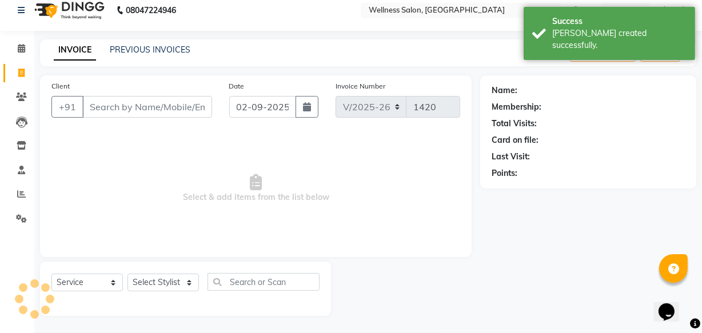
click at [130, 109] on input "Client" at bounding box center [147, 107] width 130 height 22
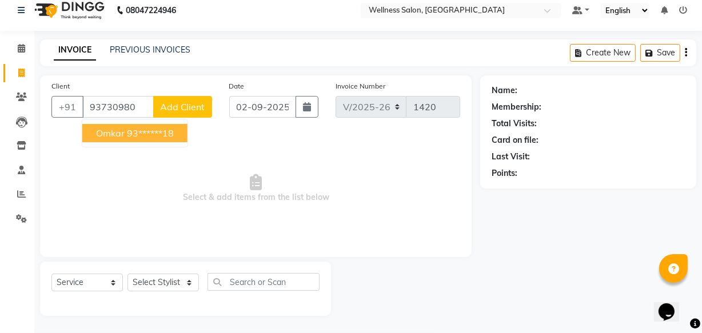
click at [123, 135] on span "omkar" at bounding box center [110, 133] width 29 height 11
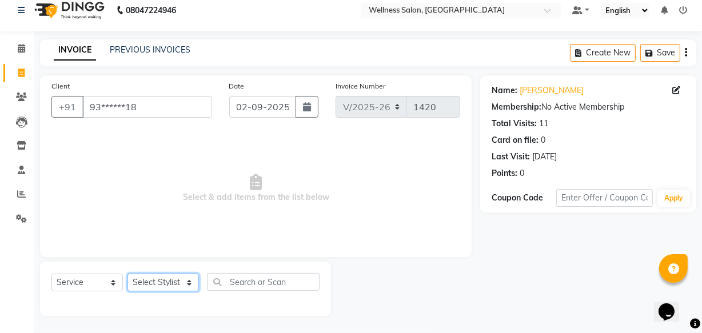
click at [152, 280] on select "Select Stylist Academy Babita [PERSON_NAME] Manager [PERSON_NAME]" at bounding box center [163, 283] width 71 height 18
click at [128, 274] on select "Select Stylist Academy Babita [PERSON_NAME] Manager [PERSON_NAME]" at bounding box center [163, 283] width 71 height 18
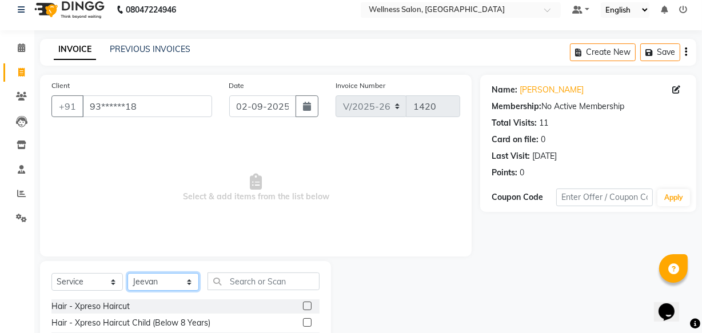
scroll to position [125, 0]
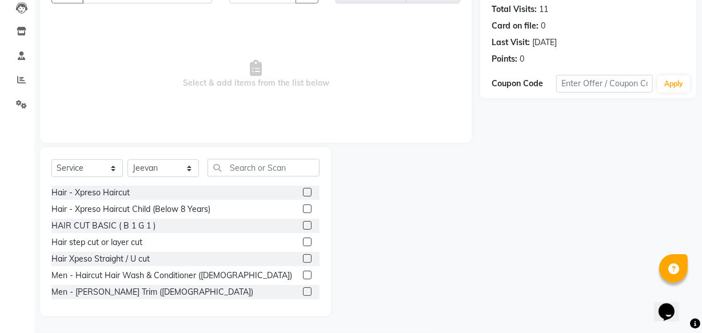
click at [178, 275] on div "Men - Haircut Hair Wash & Conditioner ([DEMOGRAPHIC_DATA])" at bounding box center [171, 276] width 241 height 12
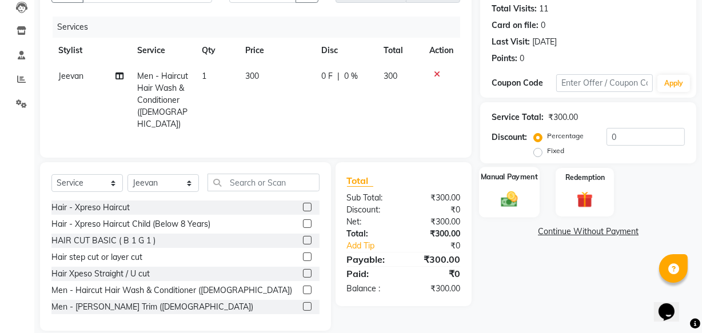
click at [511, 202] on img at bounding box center [509, 198] width 27 height 19
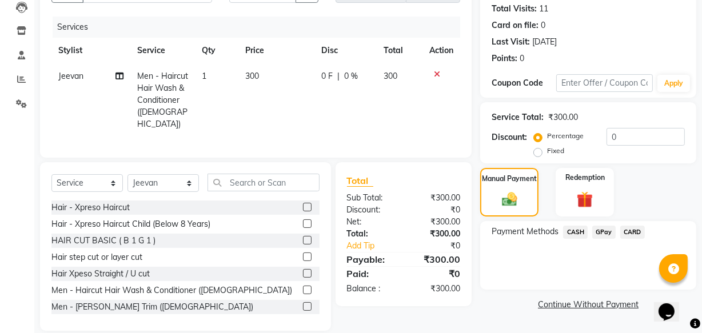
click at [602, 232] on span "GPay" at bounding box center [604, 232] width 23 height 13
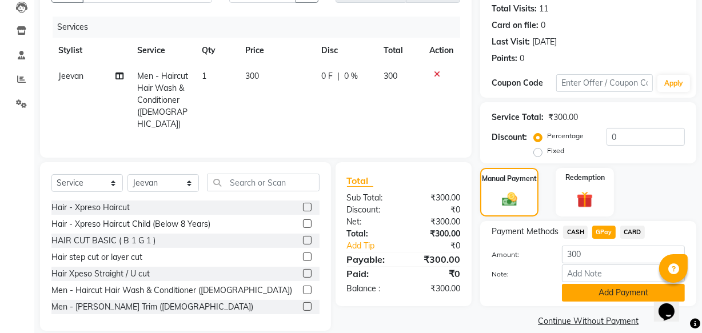
click at [614, 295] on button "Add Payment" at bounding box center [623, 293] width 123 height 18
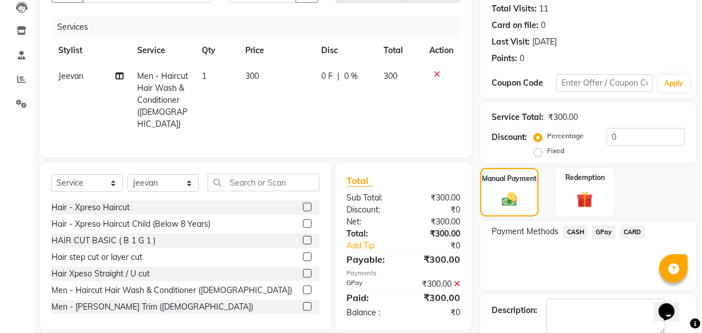
scroll to position [186, 0]
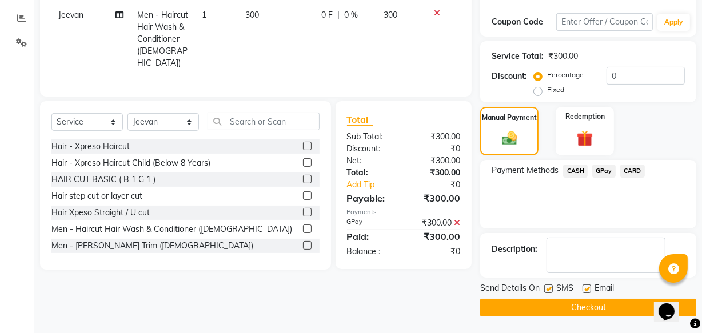
click at [613, 310] on button "Checkout" at bounding box center [588, 308] width 216 height 18
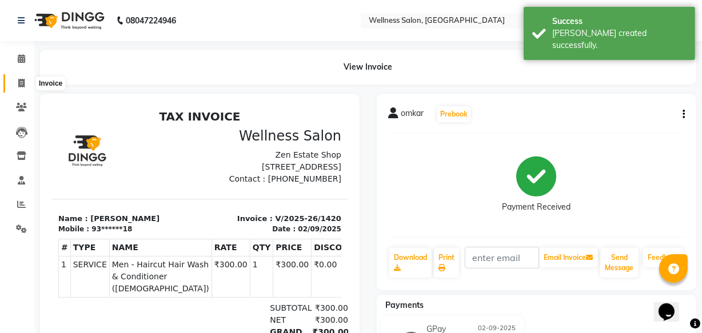
click at [19, 82] on icon at bounding box center [21, 83] width 6 height 9
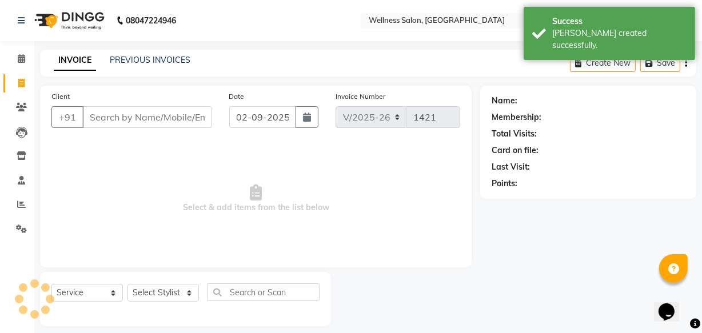
scroll to position [11, 0]
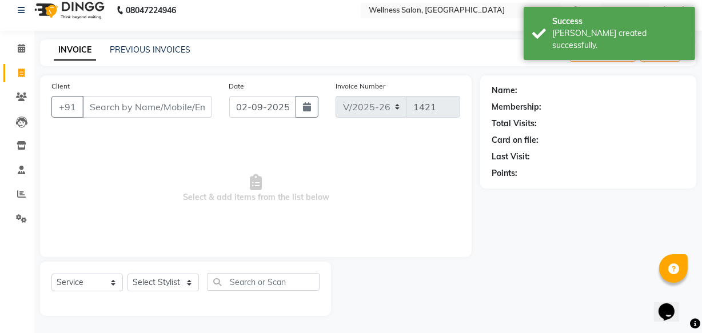
click at [161, 109] on input "Client" at bounding box center [147, 107] width 130 height 22
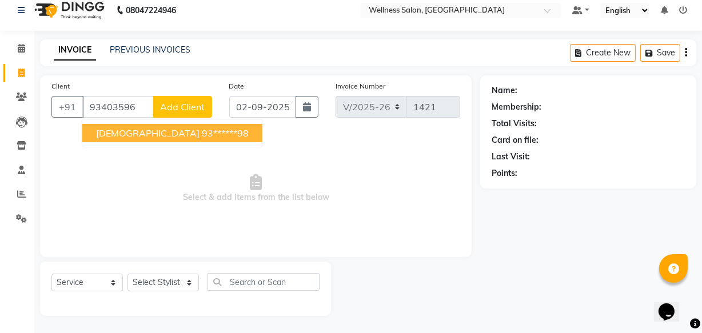
click at [202, 128] on ngb-highlight "93******98" at bounding box center [225, 133] width 47 height 11
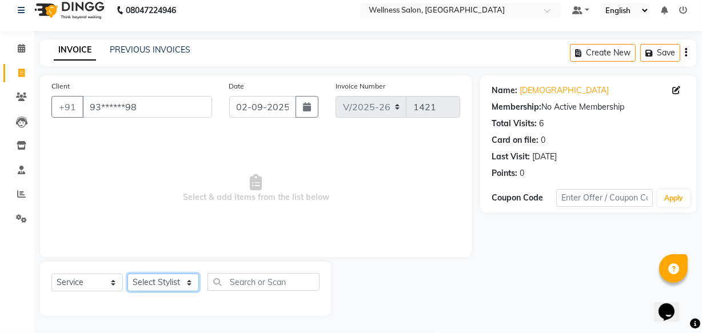
click at [145, 277] on select "Select Stylist Academy Babita [PERSON_NAME] Manager [PERSON_NAME]" at bounding box center [163, 283] width 71 height 18
click at [128, 274] on select "Select Stylist Academy Babita [PERSON_NAME] Manager [PERSON_NAME]" at bounding box center [163, 283] width 71 height 18
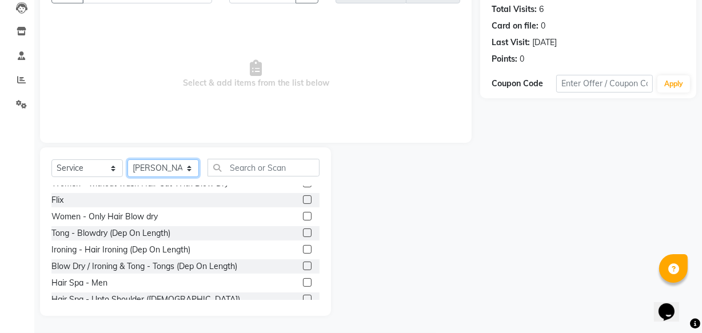
scroll to position [332, 0]
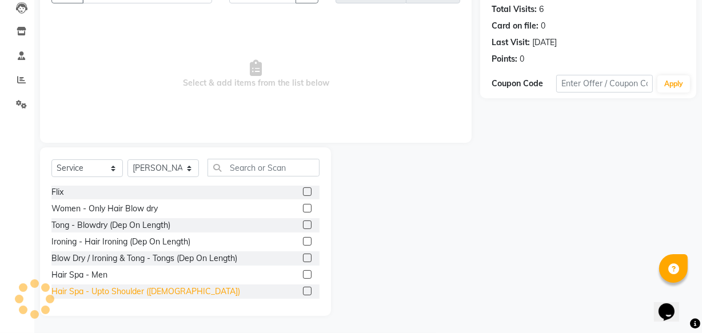
click at [114, 291] on div "Hair Spa - Upto Shoulder ([DEMOGRAPHIC_DATA])" at bounding box center [145, 292] width 189 height 12
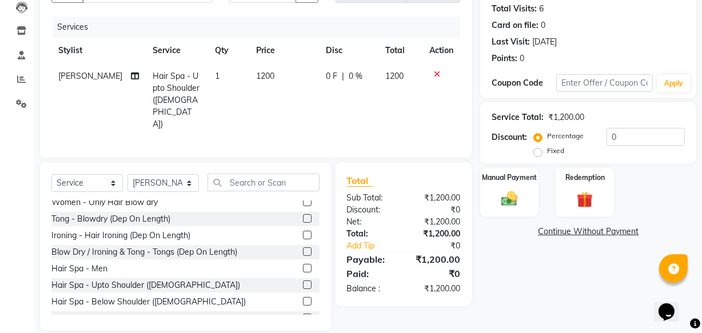
scroll to position [374, 0]
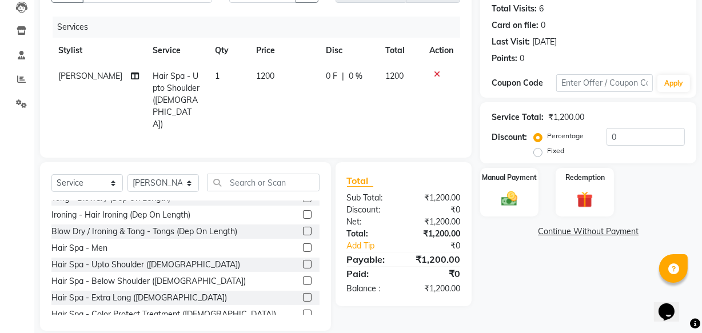
click at [108, 292] on div "Hair Spa - Extra Long ([DEMOGRAPHIC_DATA])" at bounding box center [139, 298] width 176 height 12
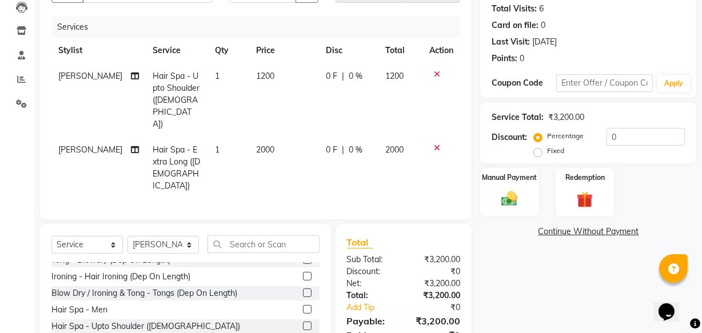
click at [434, 74] on icon at bounding box center [437, 74] width 6 height 8
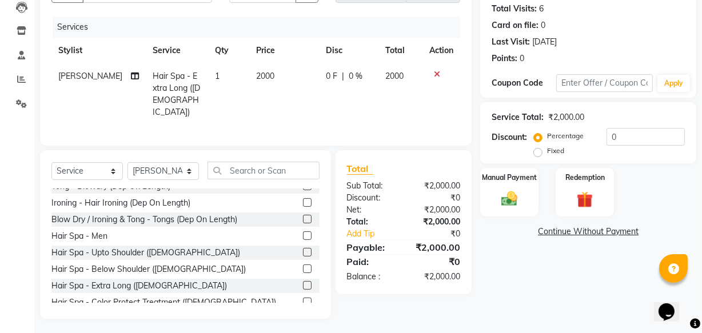
click at [326, 77] on span "0 F" at bounding box center [331, 76] width 11 height 12
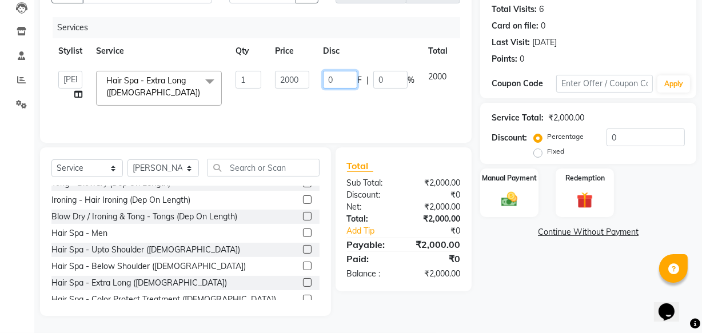
click at [348, 74] on input "0" at bounding box center [340, 80] width 34 height 18
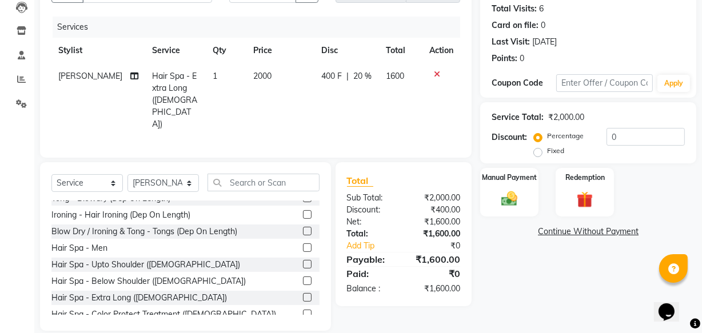
click at [389, 103] on tr "[PERSON_NAME] Hair Spa - Extra Long ([DEMOGRAPHIC_DATA]) 1 2000 400 F | 20 % 16…" at bounding box center [255, 100] width 409 height 74
click at [189, 174] on select "Select Stylist Academy Babita [PERSON_NAME] Manager [PERSON_NAME]" at bounding box center [163, 183] width 71 height 18
click at [128, 174] on select "Select Stylist Academy Babita [PERSON_NAME] Manager [PERSON_NAME]" at bounding box center [163, 183] width 71 height 18
click at [240, 174] on input "text" at bounding box center [264, 183] width 112 height 18
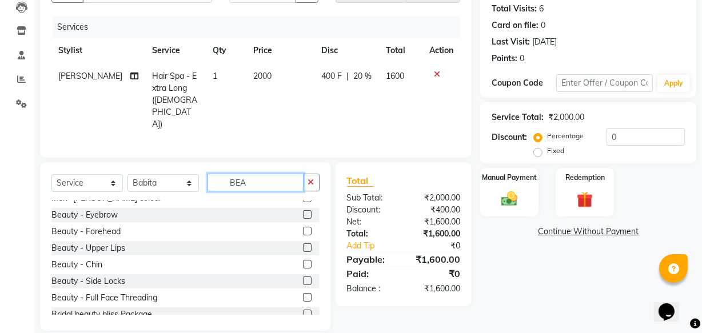
scroll to position [9, 0]
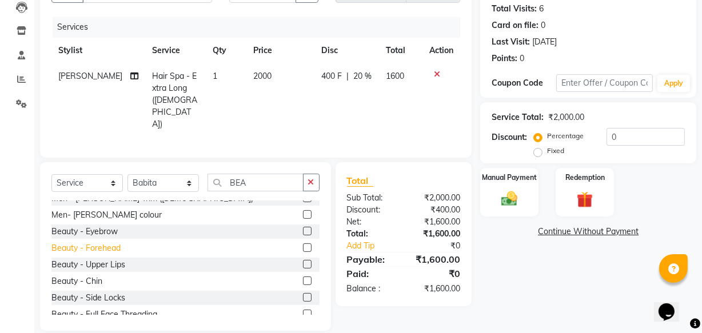
click at [95, 243] on div "Beauty - Forehead" at bounding box center [85, 249] width 69 height 12
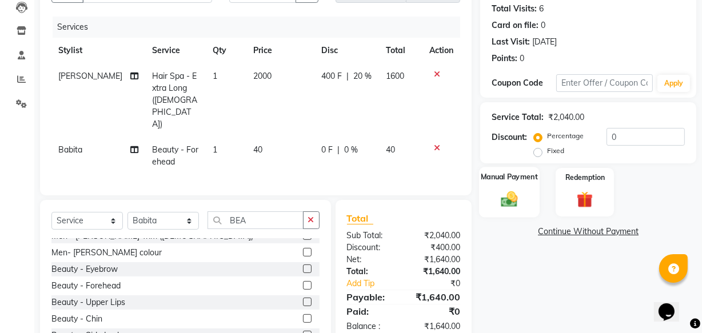
click at [510, 202] on img at bounding box center [509, 198] width 27 height 19
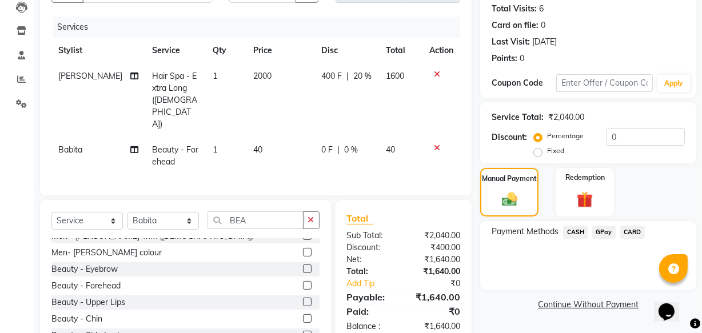
click at [598, 235] on span "GPay" at bounding box center [604, 232] width 23 height 13
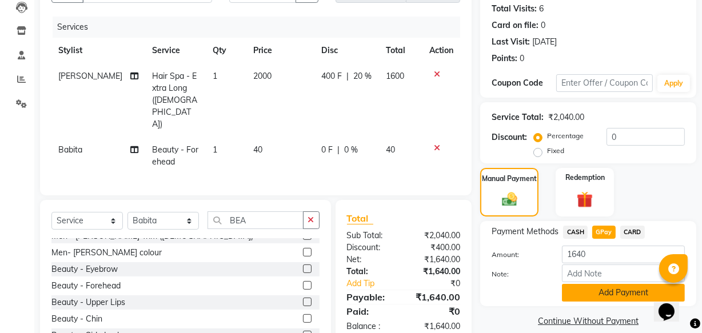
click at [597, 287] on button "Add Payment" at bounding box center [623, 293] width 123 height 18
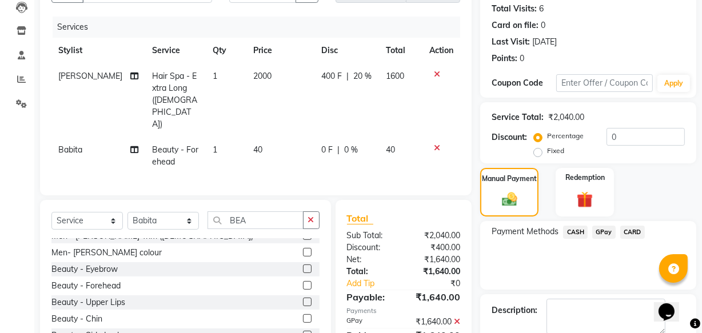
scroll to position [186, 0]
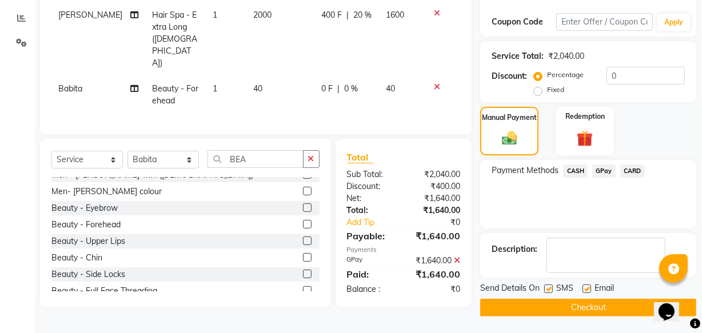
click at [623, 308] on button "Checkout" at bounding box center [588, 308] width 216 height 18
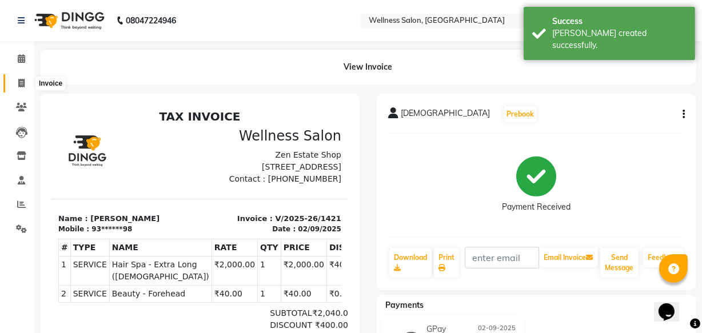
click at [22, 86] on icon at bounding box center [21, 83] width 6 height 9
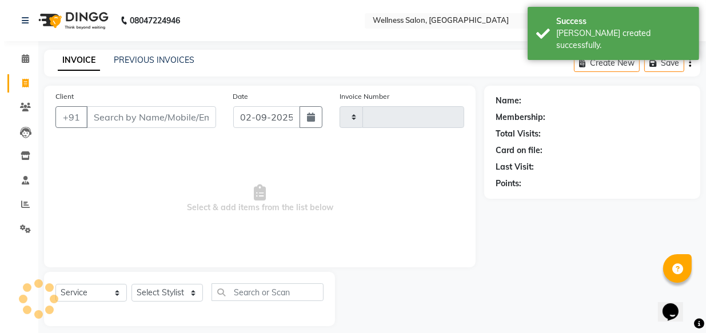
scroll to position [11, 0]
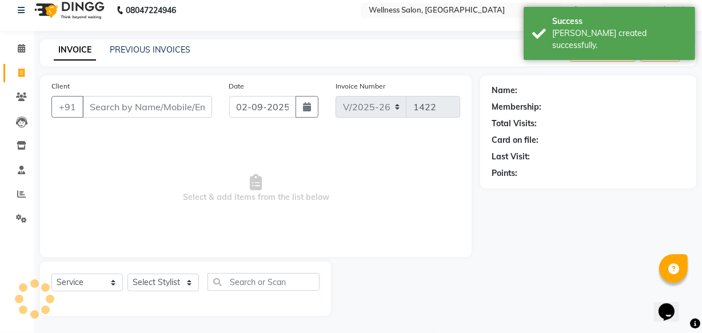
click at [149, 111] on input "Client" at bounding box center [147, 107] width 130 height 22
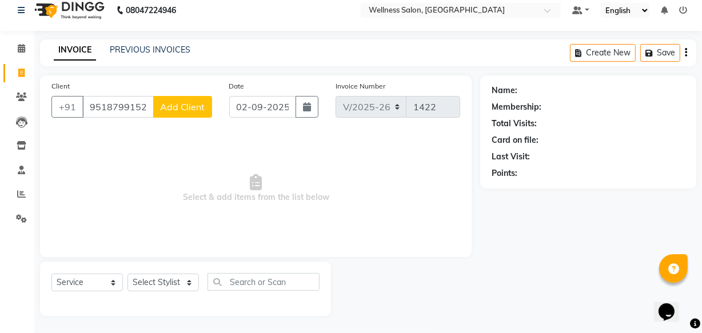
click at [178, 99] on button "Add Client" at bounding box center [182, 107] width 59 height 22
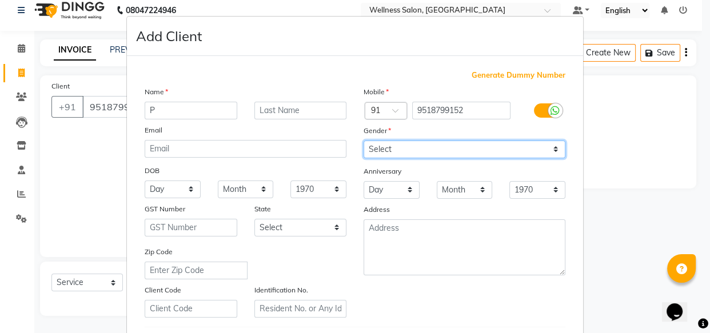
click at [379, 152] on select "Select [DEMOGRAPHIC_DATA] [DEMOGRAPHIC_DATA] Other Prefer Not To Say" at bounding box center [465, 150] width 202 height 18
click at [364, 141] on select "Select [DEMOGRAPHIC_DATA] [DEMOGRAPHIC_DATA] Other Prefer Not To Say" at bounding box center [465, 150] width 202 height 18
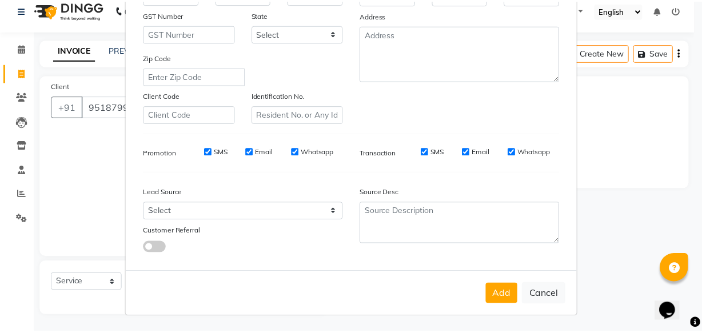
scroll to position [198, 0]
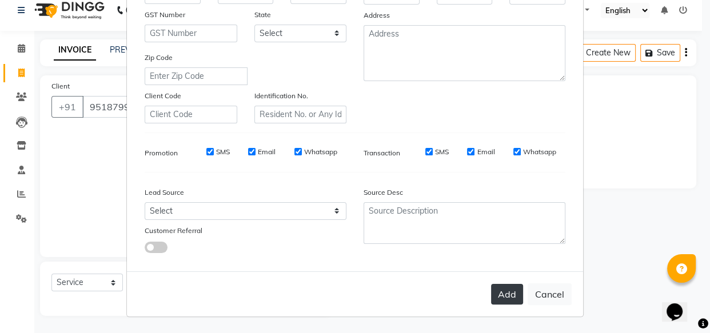
click at [509, 291] on button "Add" at bounding box center [507, 294] width 32 height 21
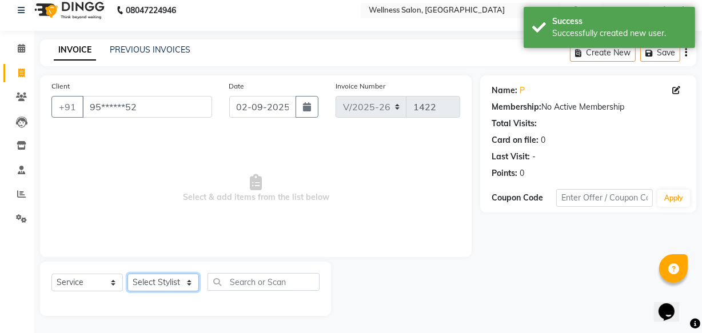
click at [166, 285] on select "Select Stylist Academy Babita [PERSON_NAME] Manager [PERSON_NAME]" at bounding box center [163, 283] width 71 height 18
click at [128, 274] on select "Select Stylist Academy Babita [PERSON_NAME] Manager [PERSON_NAME]" at bounding box center [163, 283] width 71 height 18
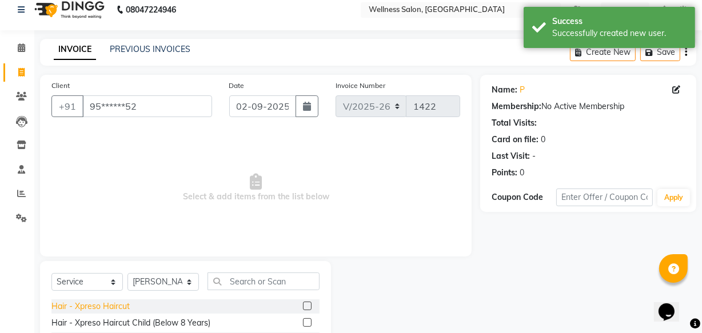
click at [121, 310] on div "Hair - Xpreso Haircut" at bounding box center [90, 307] width 78 height 12
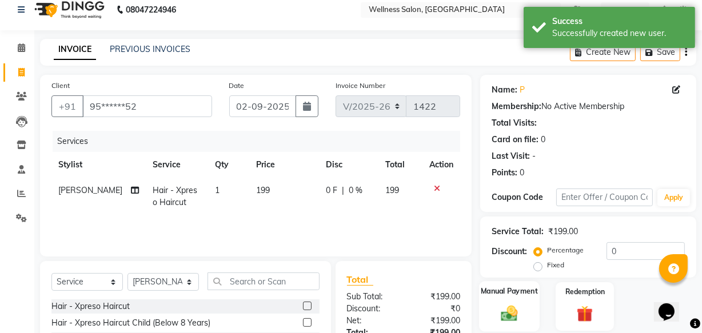
click at [511, 319] on img at bounding box center [509, 313] width 27 height 19
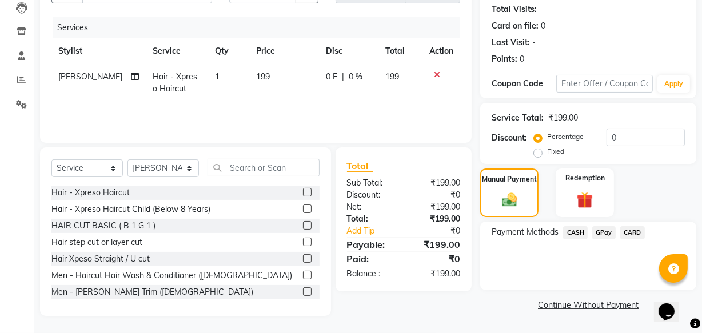
scroll to position [125, 0]
click at [603, 231] on span "GPay" at bounding box center [604, 233] width 23 height 13
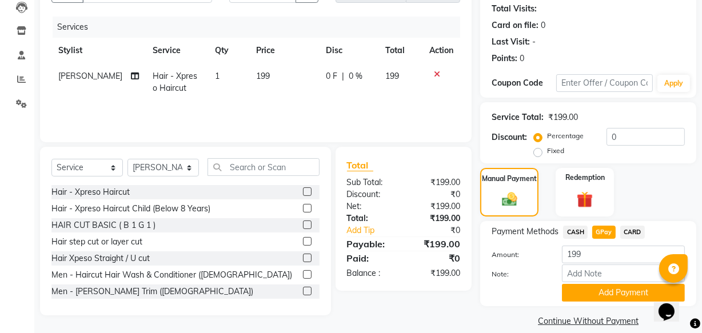
click at [568, 229] on span "CASH" at bounding box center [575, 232] width 25 height 13
click at [588, 291] on button "Add Payment" at bounding box center [623, 293] width 123 height 18
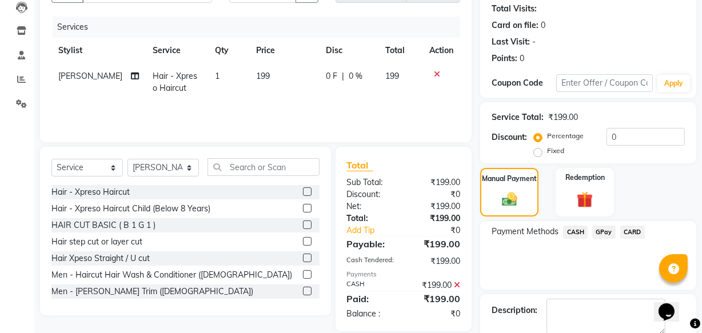
scroll to position [186, 0]
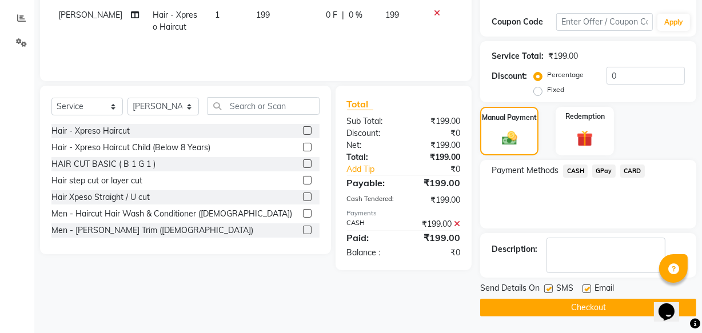
click at [623, 307] on button "Checkout" at bounding box center [588, 308] width 216 height 18
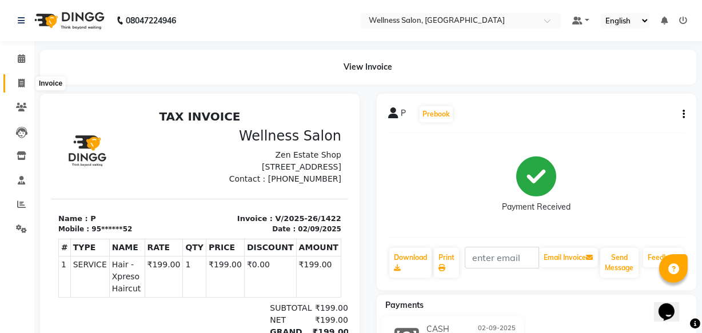
click at [21, 81] on icon at bounding box center [21, 83] width 6 height 9
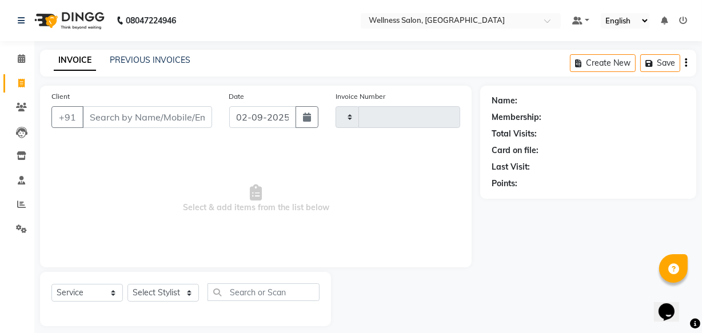
scroll to position [11, 0]
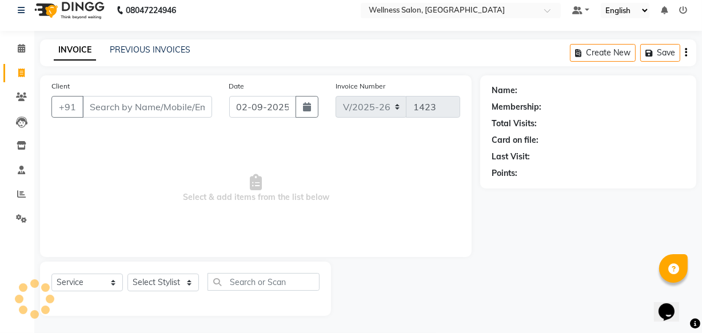
click at [104, 108] on input "Client" at bounding box center [147, 107] width 130 height 22
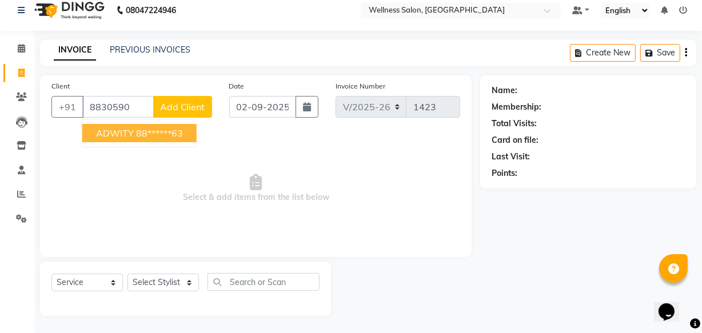
click at [104, 134] on span "ADWITY" at bounding box center [115, 133] width 38 height 11
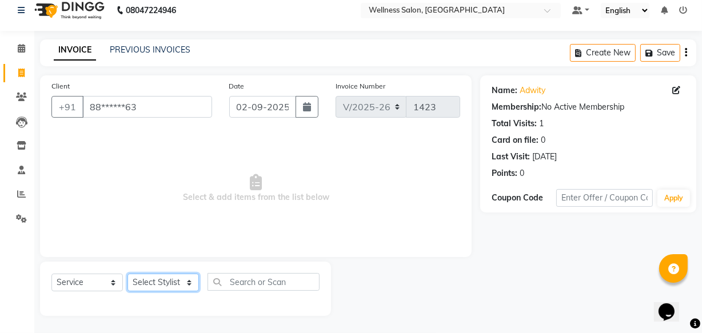
click at [142, 284] on select "Select Stylist Academy Babita [PERSON_NAME] Manager [PERSON_NAME]" at bounding box center [163, 283] width 71 height 18
click at [128, 274] on select "Select Stylist Academy Babita [PERSON_NAME] Manager [PERSON_NAME]" at bounding box center [163, 283] width 71 height 18
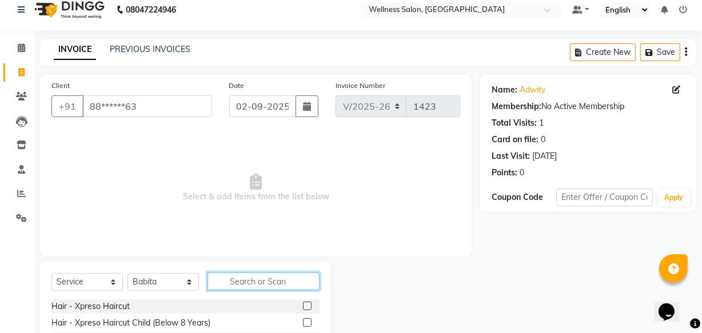
click at [249, 284] on input "text" at bounding box center [264, 282] width 112 height 18
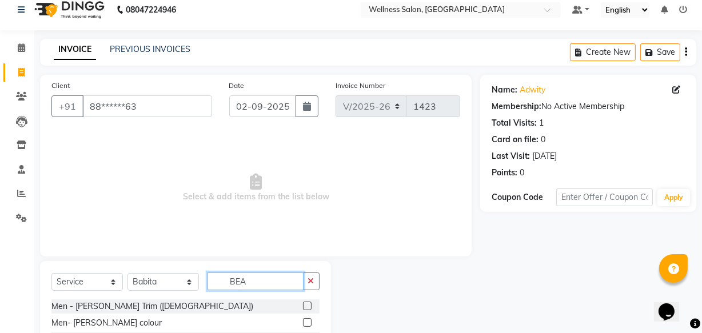
scroll to position [125, 0]
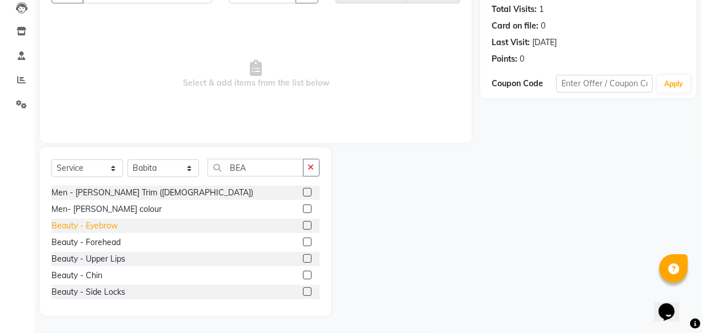
click at [106, 225] on div "Beauty - Eyebrow" at bounding box center [84, 226] width 66 height 12
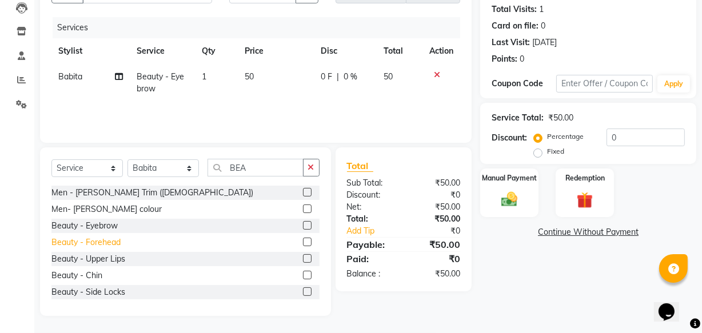
click at [101, 241] on div "Beauty - Forehead" at bounding box center [85, 243] width 69 height 12
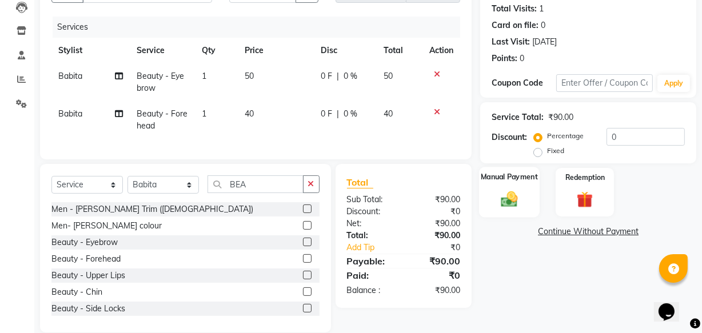
click at [507, 202] on img at bounding box center [509, 198] width 27 height 19
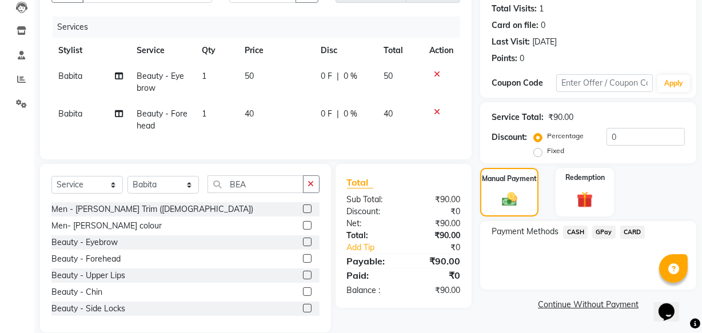
click at [606, 235] on span "GPay" at bounding box center [604, 232] width 23 height 13
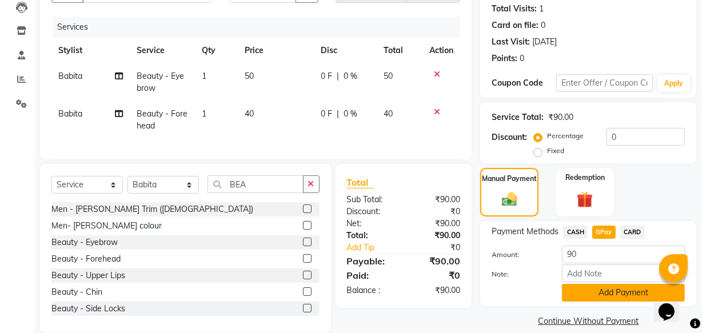
click at [605, 293] on button "Add Payment" at bounding box center [623, 293] width 123 height 18
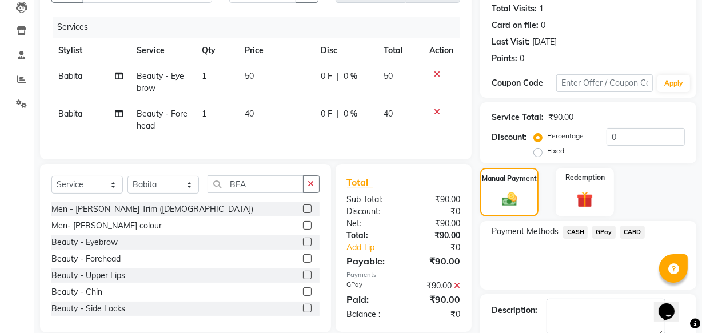
click at [700, 310] on div "Name: Adwity Membership: No Active Membership Total Visits: 1 Card on file: 0 L…" at bounding box center [592, 170] width 225 height 418
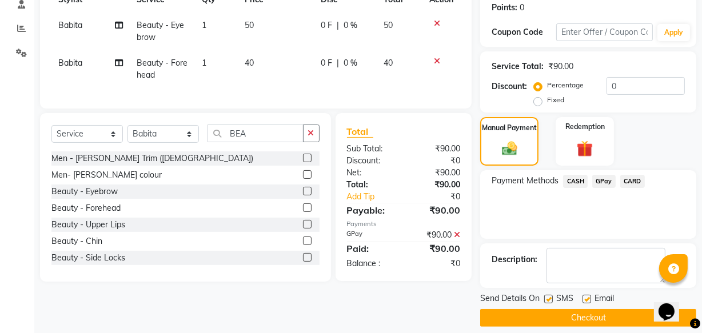
scroll to position [186, 0]
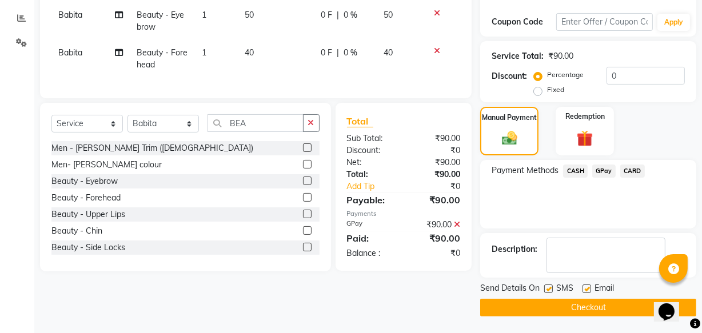
click at [616, 312] on button "Checkout" at bounding box center [588, 308] width 216 height 18
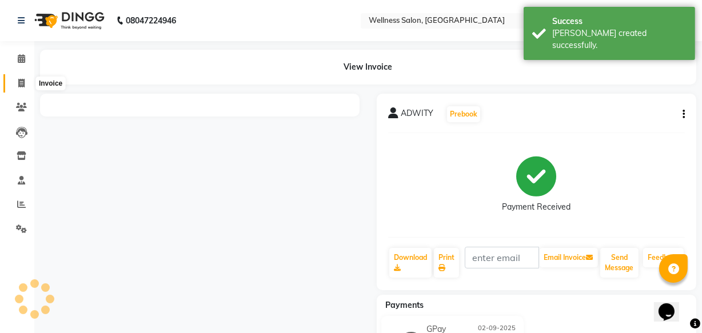
click at [21, 80] on icon at bounding box center [21, 83] width 6 height 9
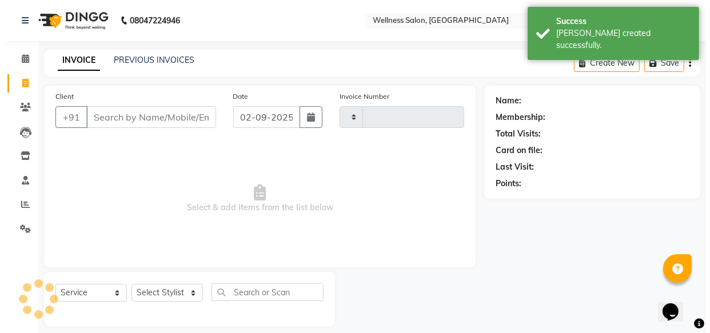
scroll to position [11, 0]
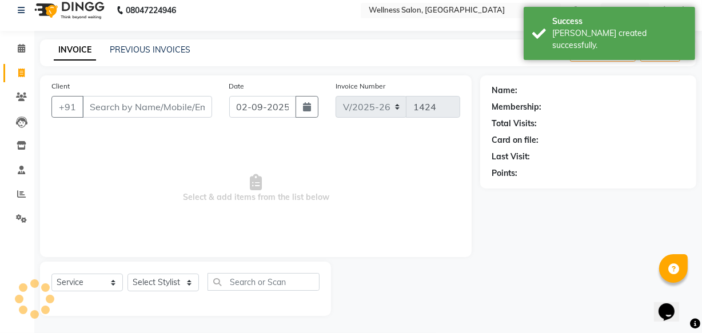
click at [114, 101] on input "Client" at bounding box center [147, 107] width 130 height 22
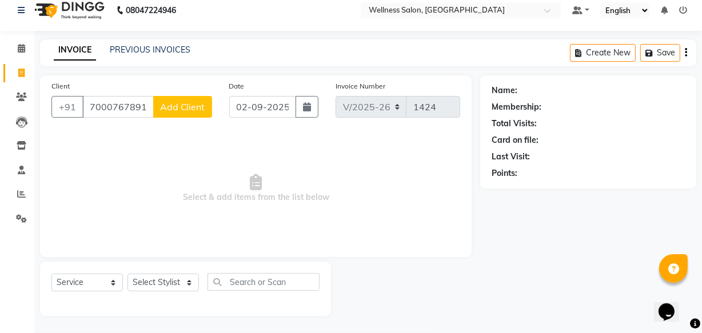
click at [173, 113] on button "Add Client" at bounding box center [182, 107] width 59 height 22
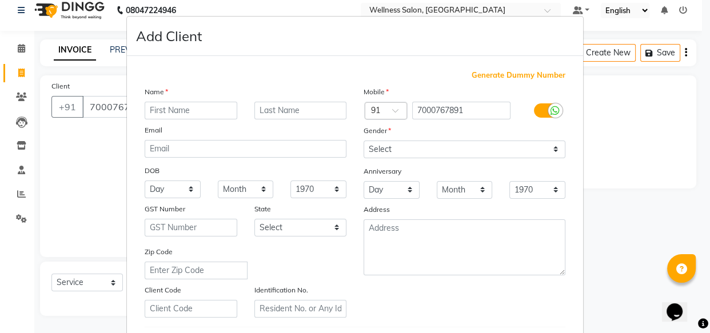
click at [173, 115] on input "text" at bounding box center [191, 111] width 93 height 18
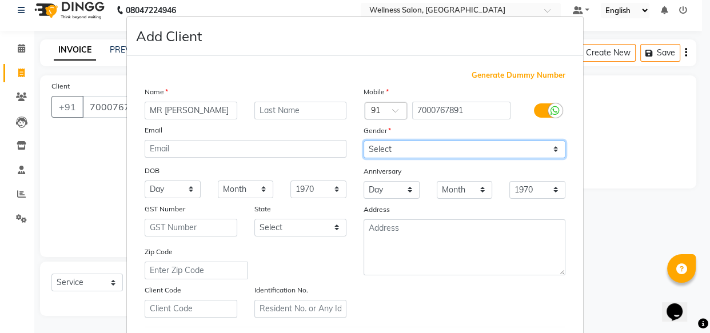
click at [375, 149] on select "Select [DEMOGRAPHIC_DATA] [DEMOGRAPHIC_DATA] Other Prefer Not To Say" at bounding box center [465, 150] width 202 height 18
click at [364, 141] on select "Select [DEMOGRAPHIC_DATA] [DEMOGRAPHIC_DATA] Other Prefer Not To Say" at bounding box center [465, 150] width 202 height 18
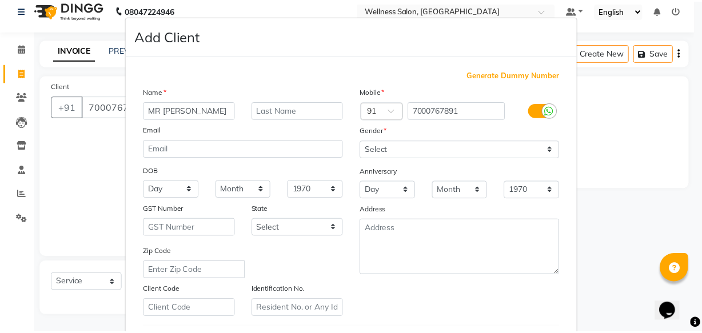
scroll to position [198, 0]
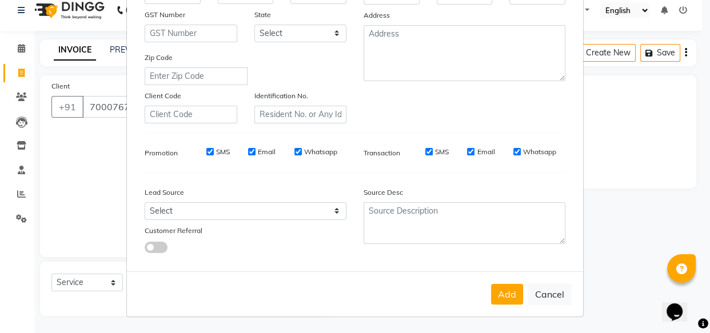
click at [513, 291] on button "Add" at bounding box center [507, 294] width 32 height 21
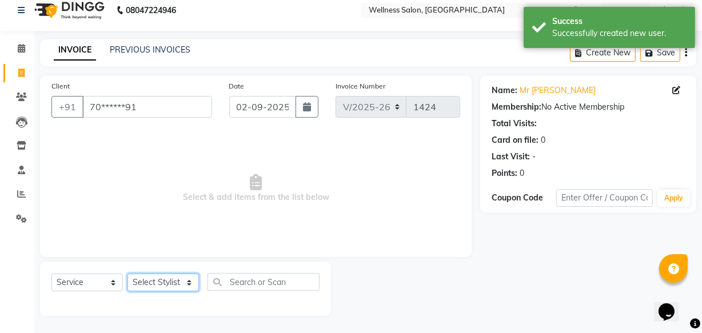
click at [161, 284] on select "Select Stylist Academy Babita [PERSON_NAME] Manager [PERSON_NAME]" at bounding box center [163, 283] width 71 height 18
click at [128, 274] on select "Select Stylist Academy Babita [PERSON_NAME] Manager [PERSON_NAME]" at bounding box center [163, 283] width 71 height 18
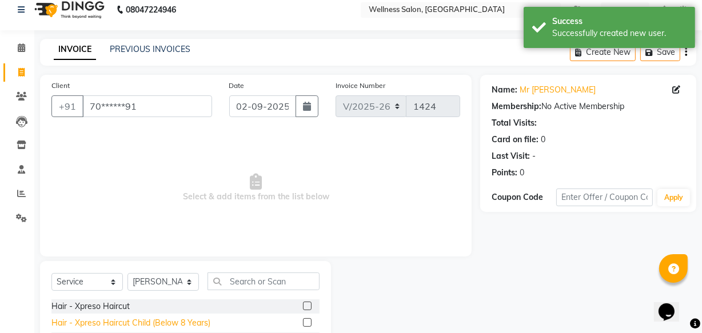
click at [107, 326] on div "Hair - Xpreso Haircut Child (Below 8 Years)" at bounding box center [130, 323] width 159 height 12
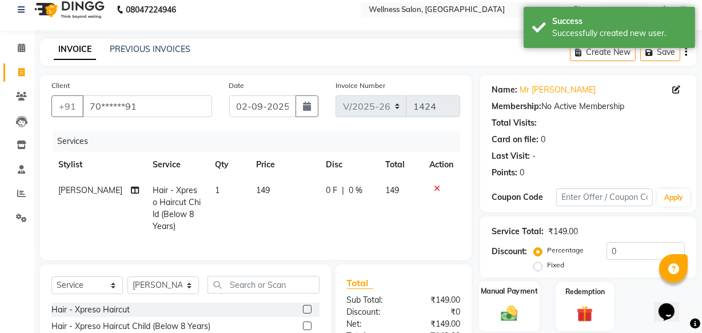
click at [515, 318] on img at bounding box center [509, 313] width 27 height 19
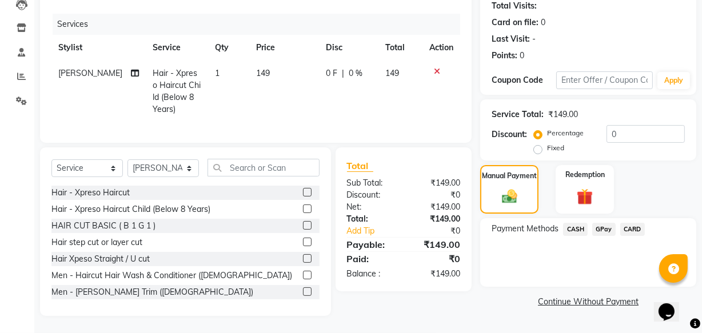
click at [599, 223] on span "GPay" at bounding box center [604, 229] width 23 height 13
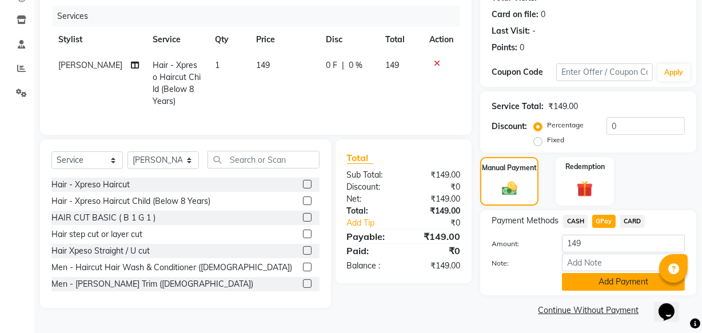
click at [610, 281] on button "Add Payment" at bounding box center [623, 282] width 123 height 18
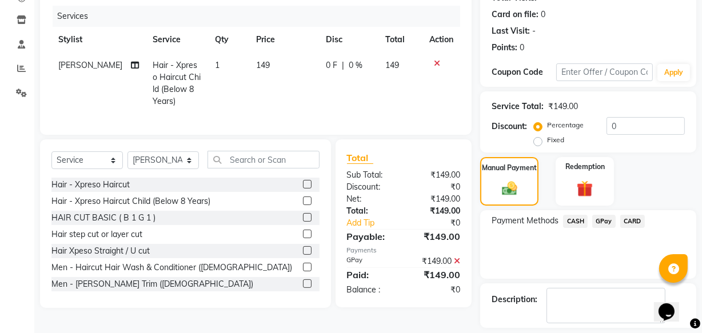
scroll to position [186, 0]
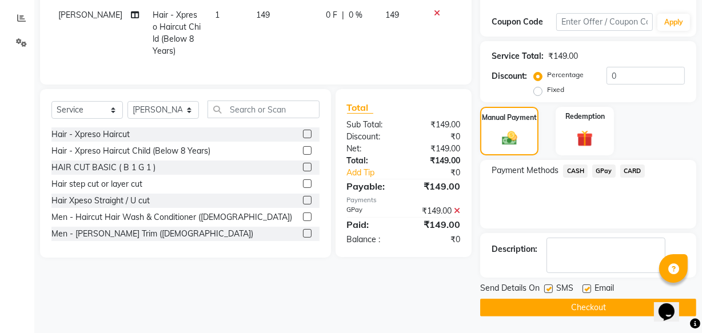
click at [621, 301] on button "Checkout" at bounding box center [588, 308] width 216 height 18
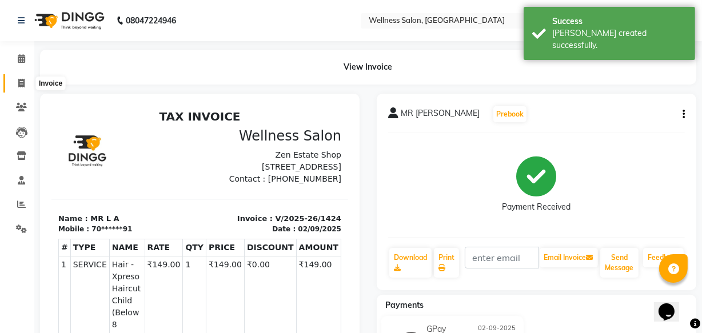
click at [22, 79] on icon at bounding box center [21, 83] width 6 height 9
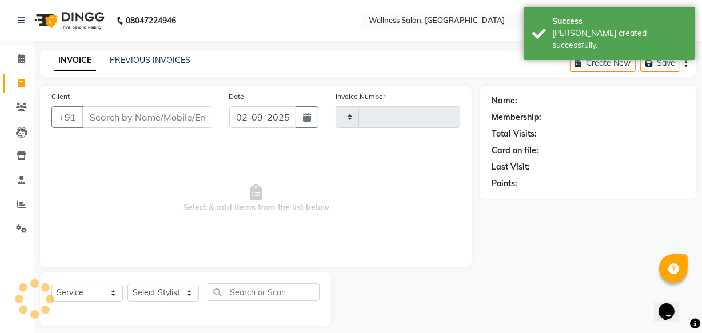
scroll to position [11, 0]
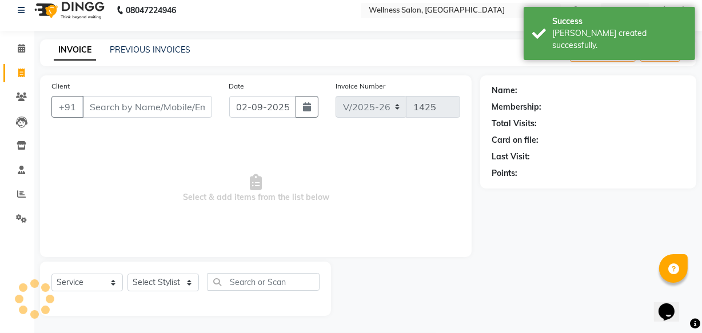
click at [160, 102] on input "Client" at bounding box center [147, 107] width 130 height 22
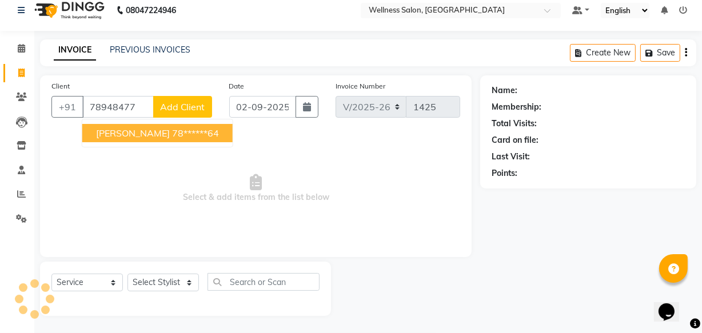
click at [172, 130] on ngb-highlight "78******64" at bounding box center [195, 133] width 47 height 11
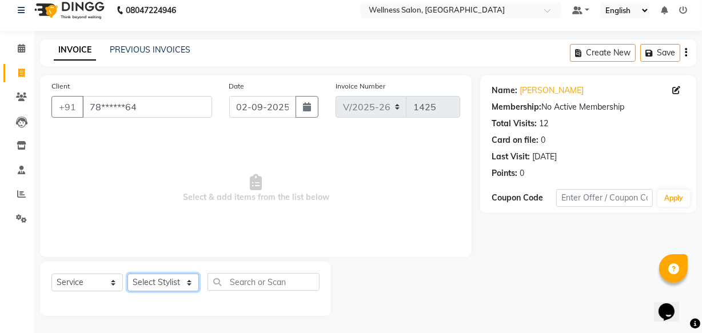
click at [166, 280] on select "Select Stylist Academy Babita [PERSON_NAME] Manager [PERSON_NAME]" at bounding box center [163, 283] width 71 height 18
click at [128, 274] on select "Select Stylist Academy Babita [PERSON_NAME] Manager [PERSON_NAME]" at bounding box center [163, 283] width 71 height 18
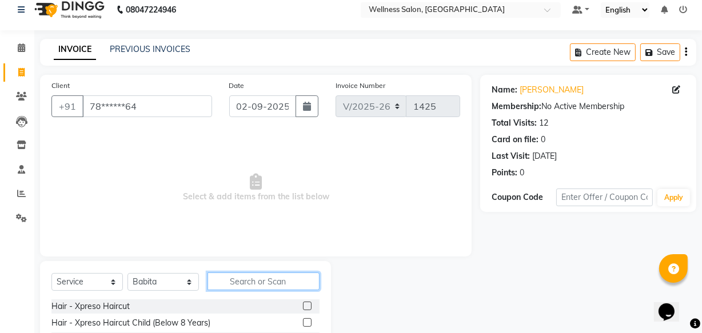
click at [256, 280] on input "text" at bounding box center [264, 282] width 112 height 18
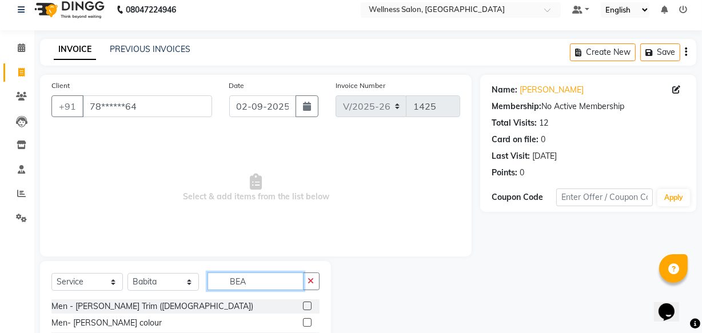
scroll to position [125, 0]
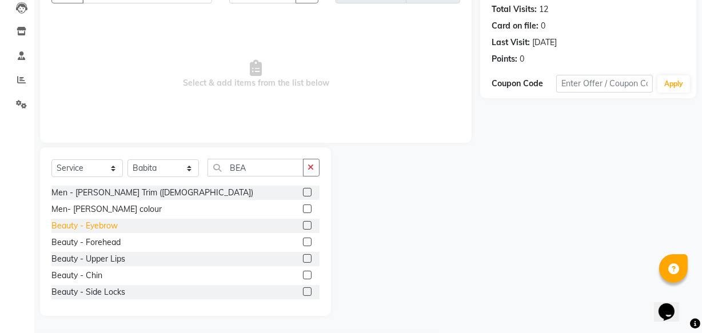
click at [112, 224] on div "Beauty - Eyebrow" at bounding box center [84, 226] width 66 height 12
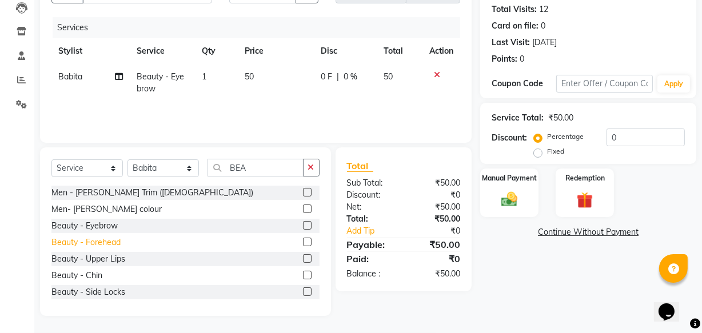
click at [110, 239] on div "Beauty - Forehead" at bounding box center [85, 243] width 69 height 12
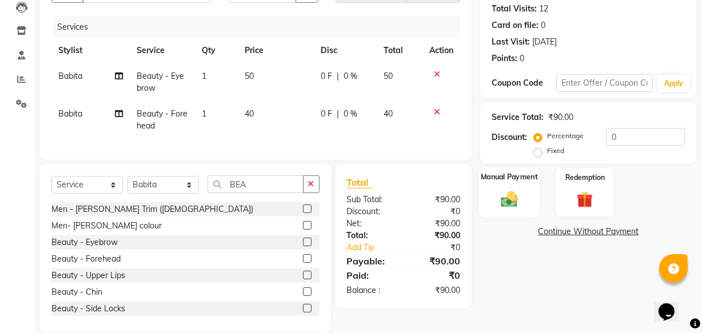
click at [502, 201] on img at bounding box center [509, 198] width 27 height 19
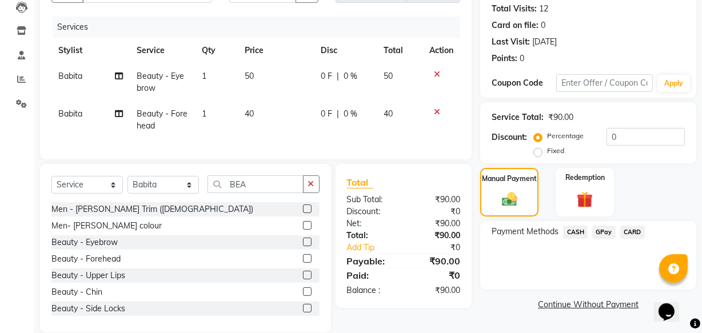
click at [602, 230] on span "GPay" at bounding box center [604, 232] width 23 height 13
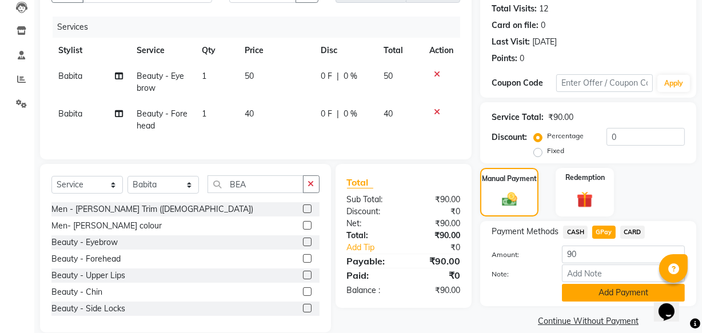
click at [602, 293] on button "Add Payment" at bounding box center [623, 293] width 123 height 18
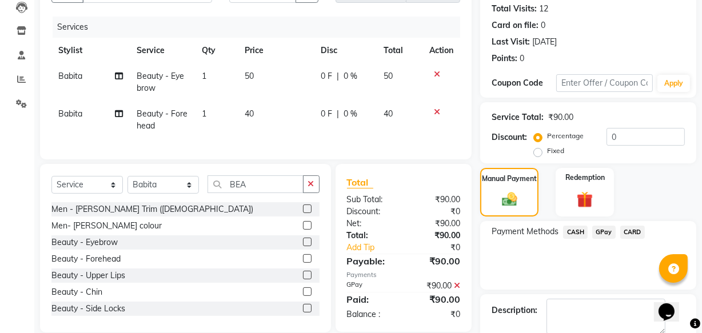
scroll to position [186, 0]
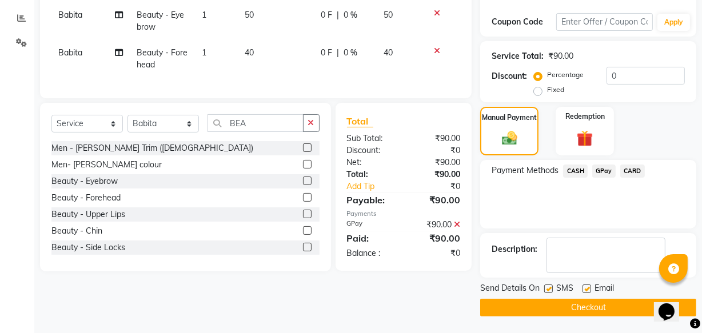
click at [611, 308] on button "Checkout" at bounding box center [588, 308] width 216 height 18
